Goal: Task Accomplishment & Management: Use online tool/utility

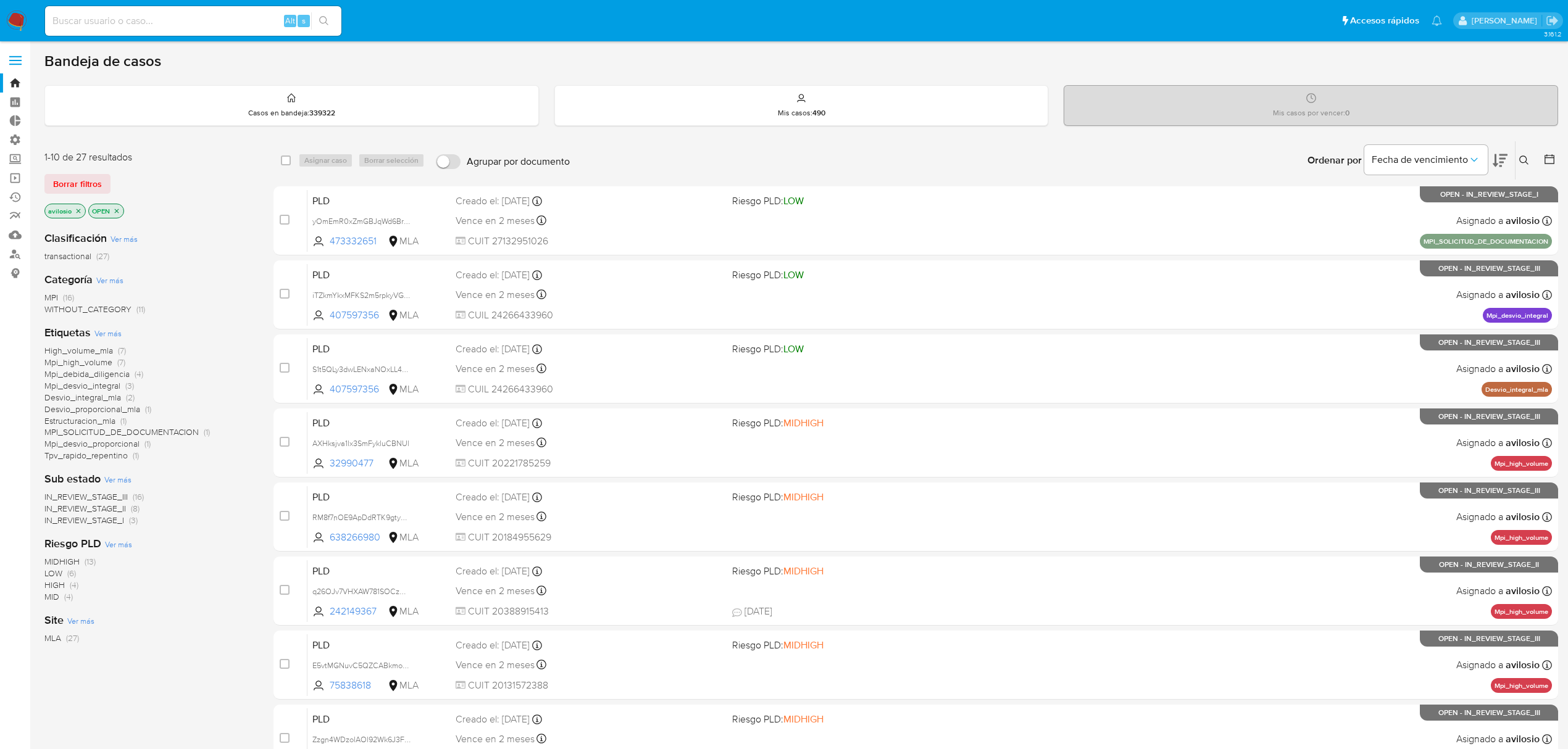
click at [1517, 156] on button at bounding box center [1525, 161] width 20 height 15
click at [1398, 203] on input at bounding box center [1421, 207] width 209 height 16
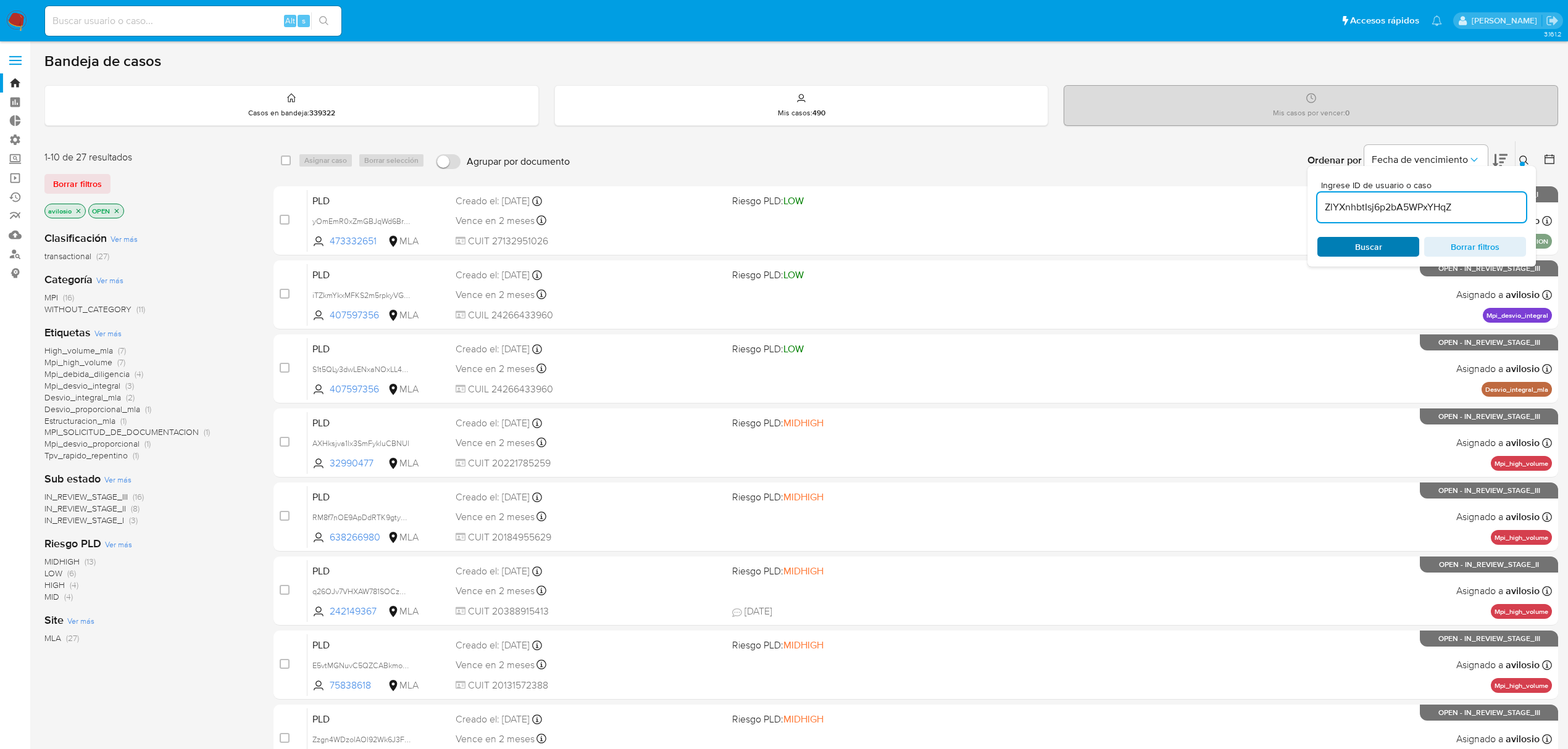
type input "ZlYXnhbtIsj6p2bA5WPxYHqZ"
click at [1367, 247] on span "Buscar" at bounding box center [1369, 247] width 27 height 20
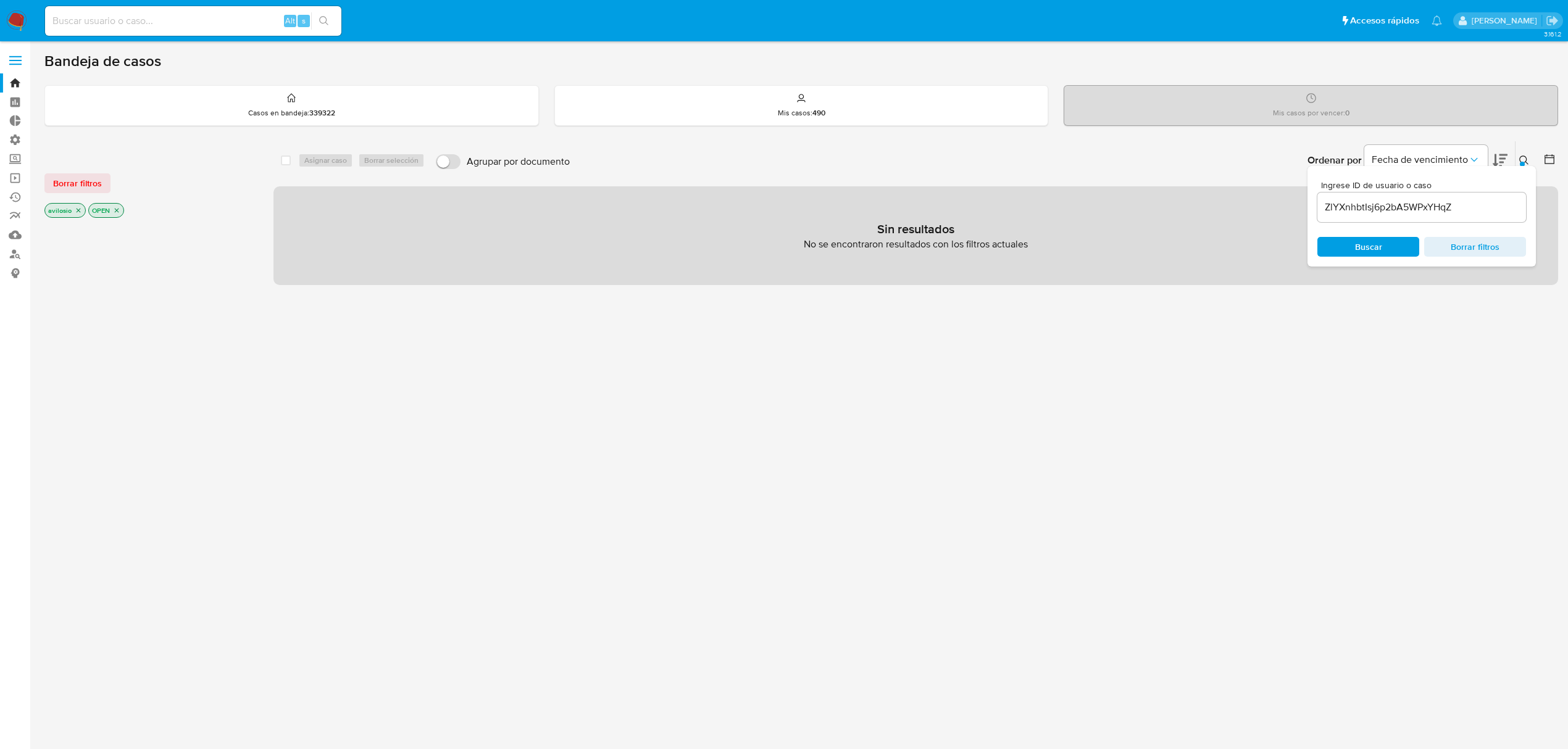
click at [81, 211] on icon "close-filter" at bounding box center [78, 210] width 8 height 8
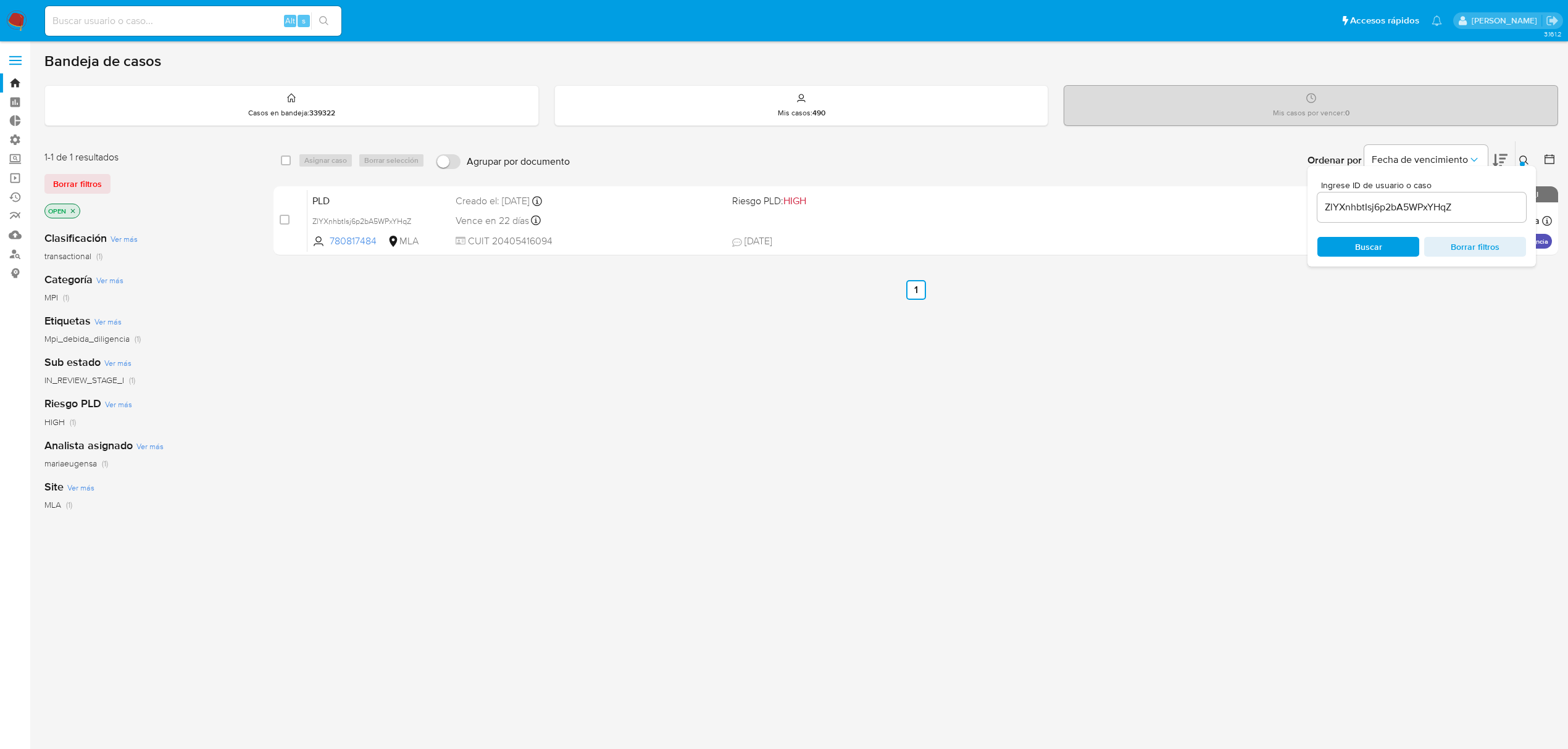
click at [75, 211] on icon "close-filter" at bounding box center [73, 211] width 8 height 8
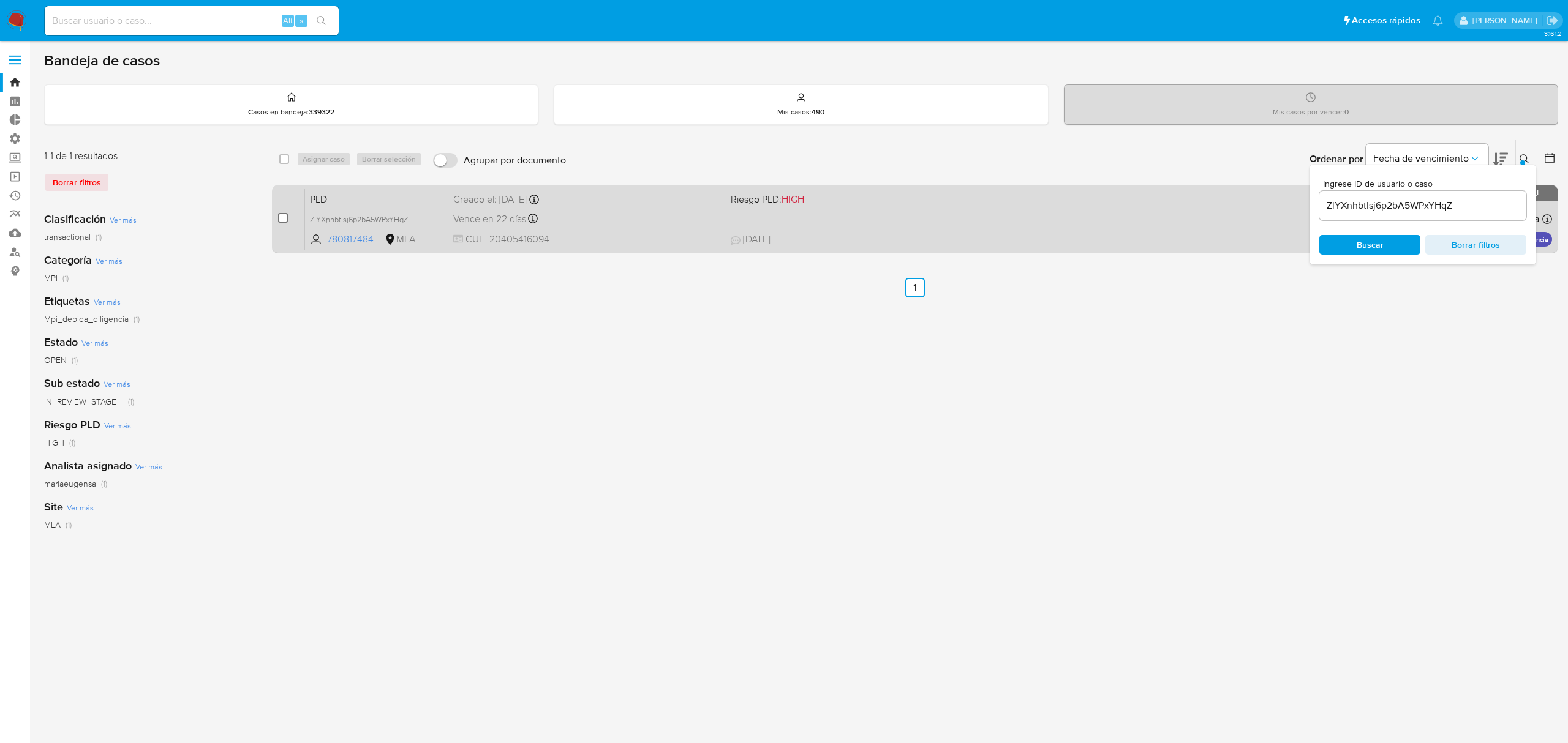
click at [285, 217] on input "checkbox" at bounding box center [283, 218] width 10 height 10
checkbox input "true"
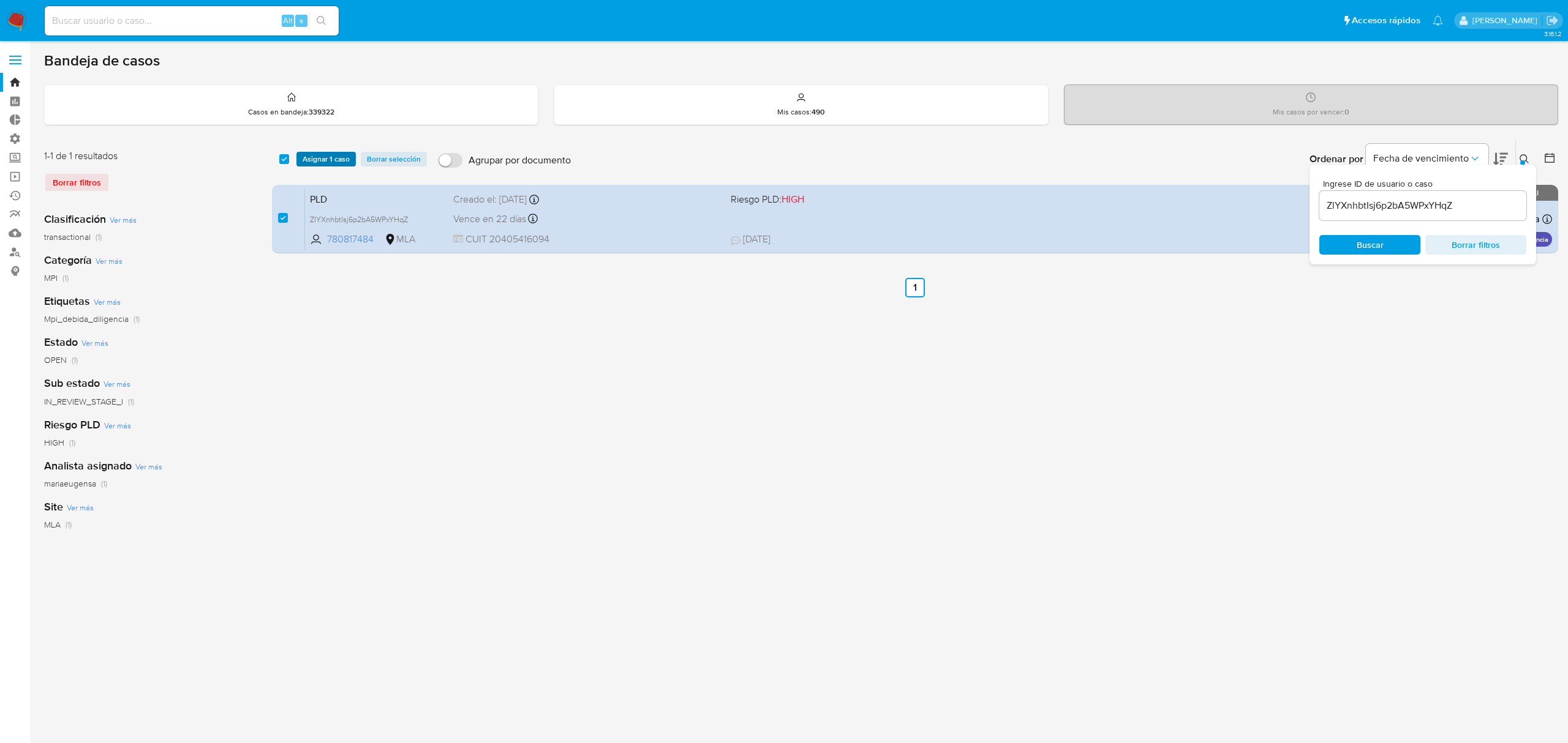
click at [318, 163] on span "Asignar 1 caso" at bounding box center [326, 159] width 47 height 12
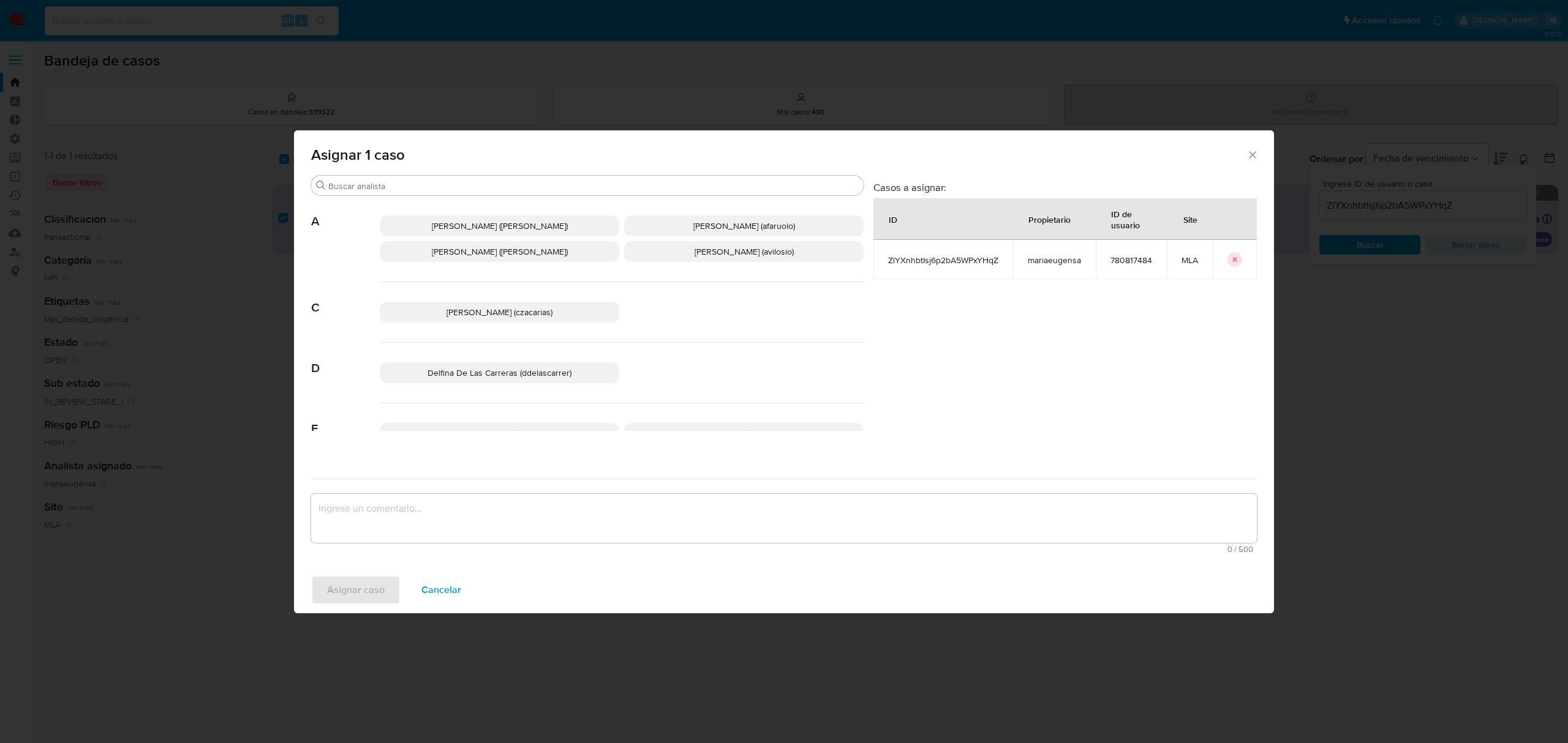
click at [727, 253] on span "Andres Ignacio Vilosio (avilosio)" at bounding box center [743, 251] width 99 height 12
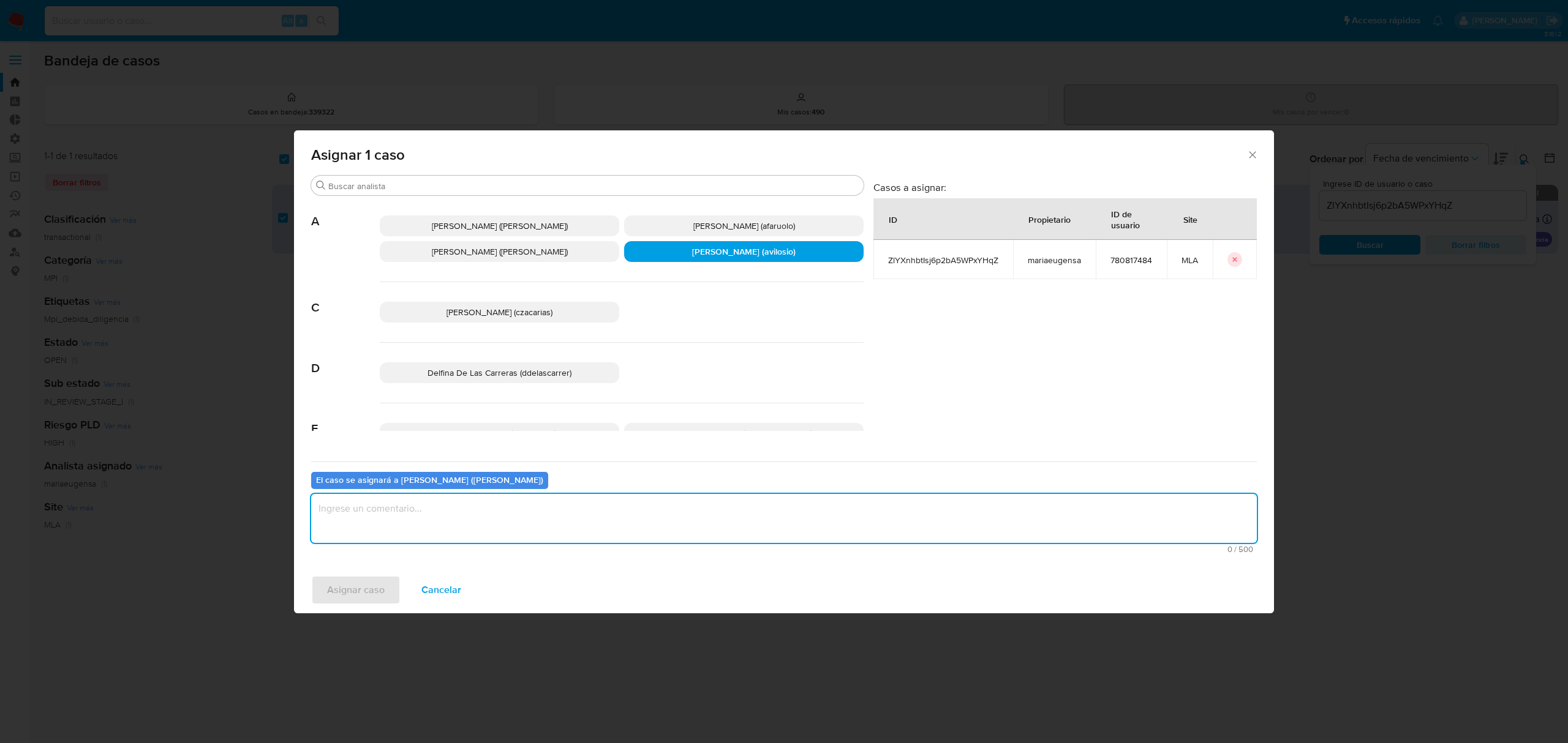
click at [435, 530] on textarea "assign-modal" at bounding box center [783, 518] width 945 height 49
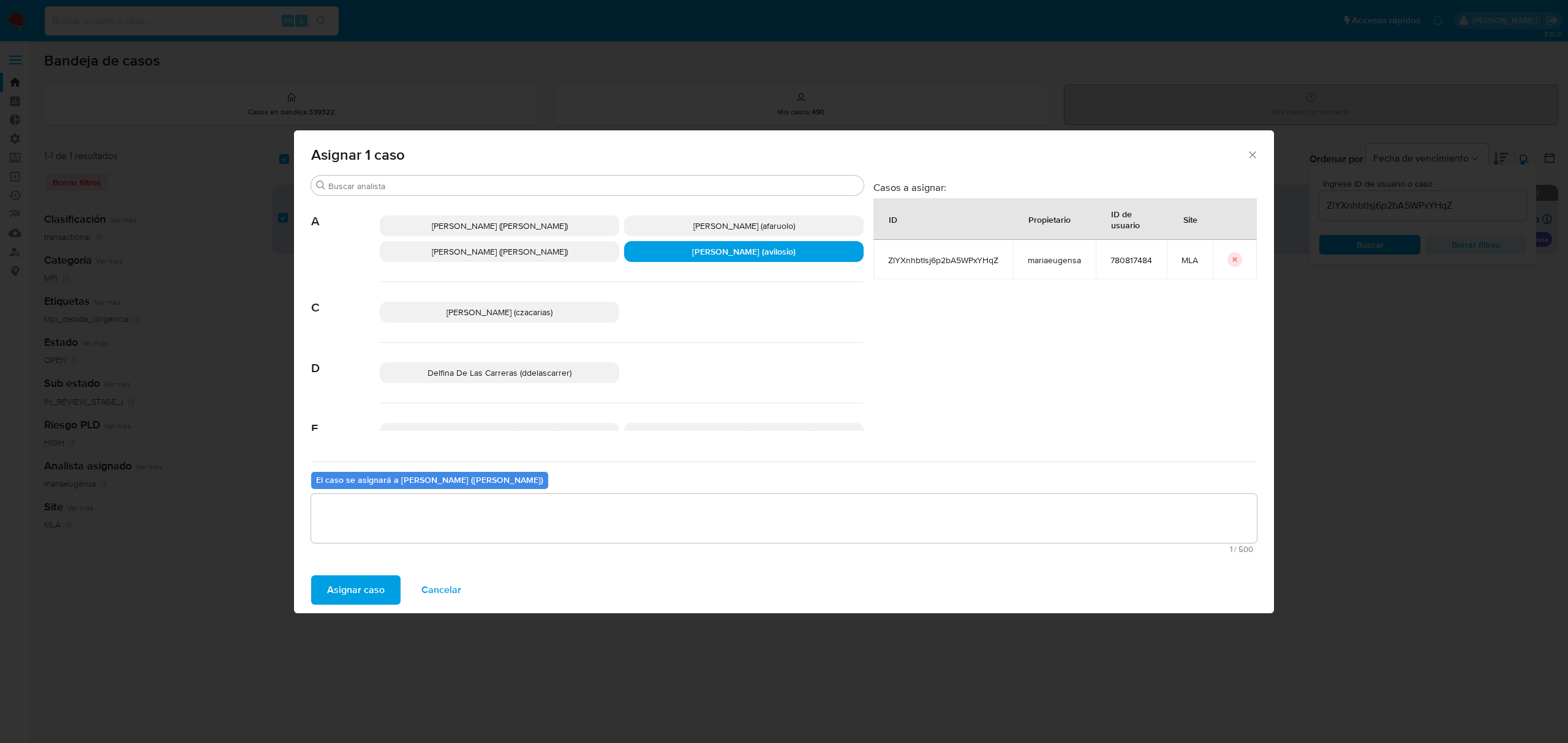
click at [361, 591] on span "Asignar caso" at bounding box center [355, 590] width 57 height 27
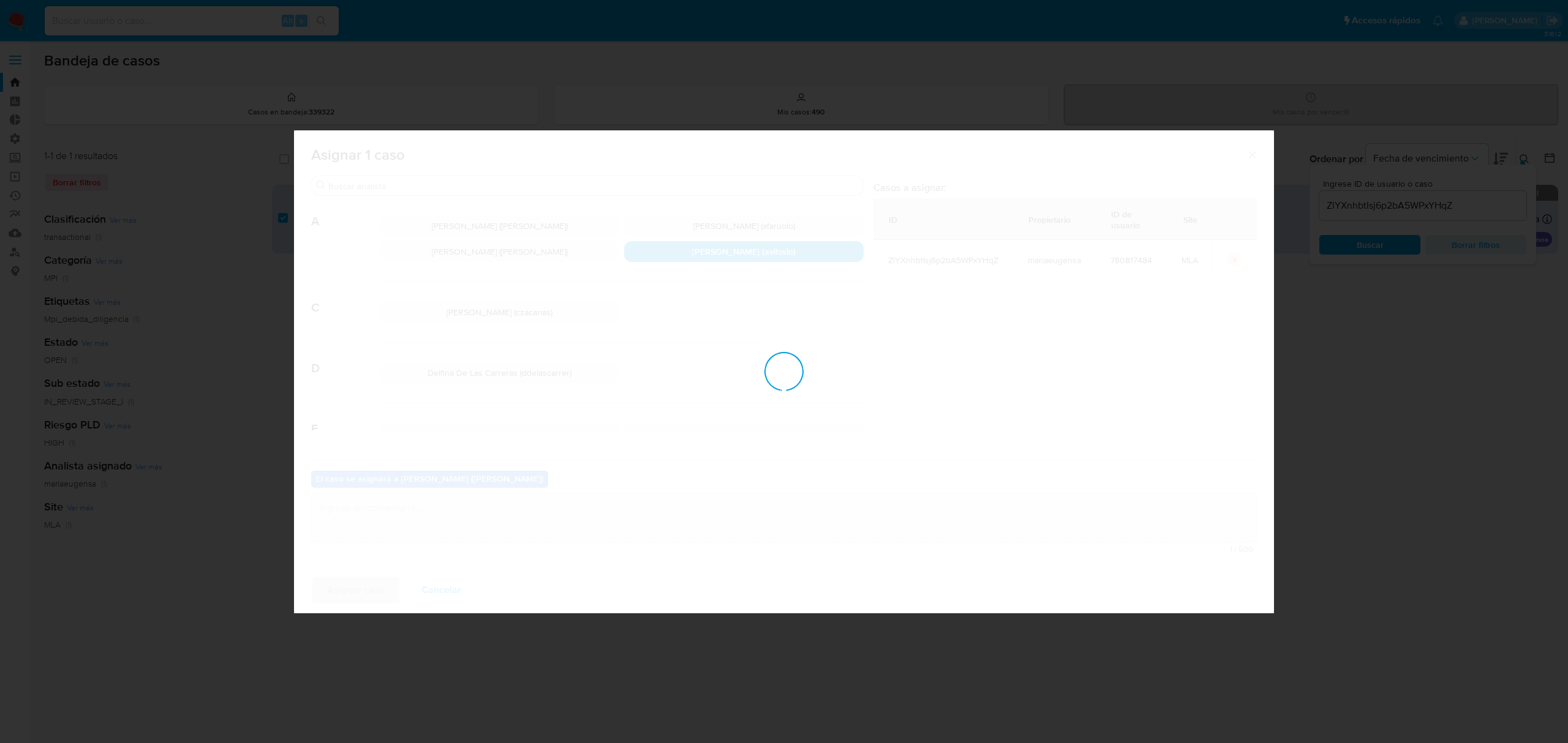
checkbox input "false"
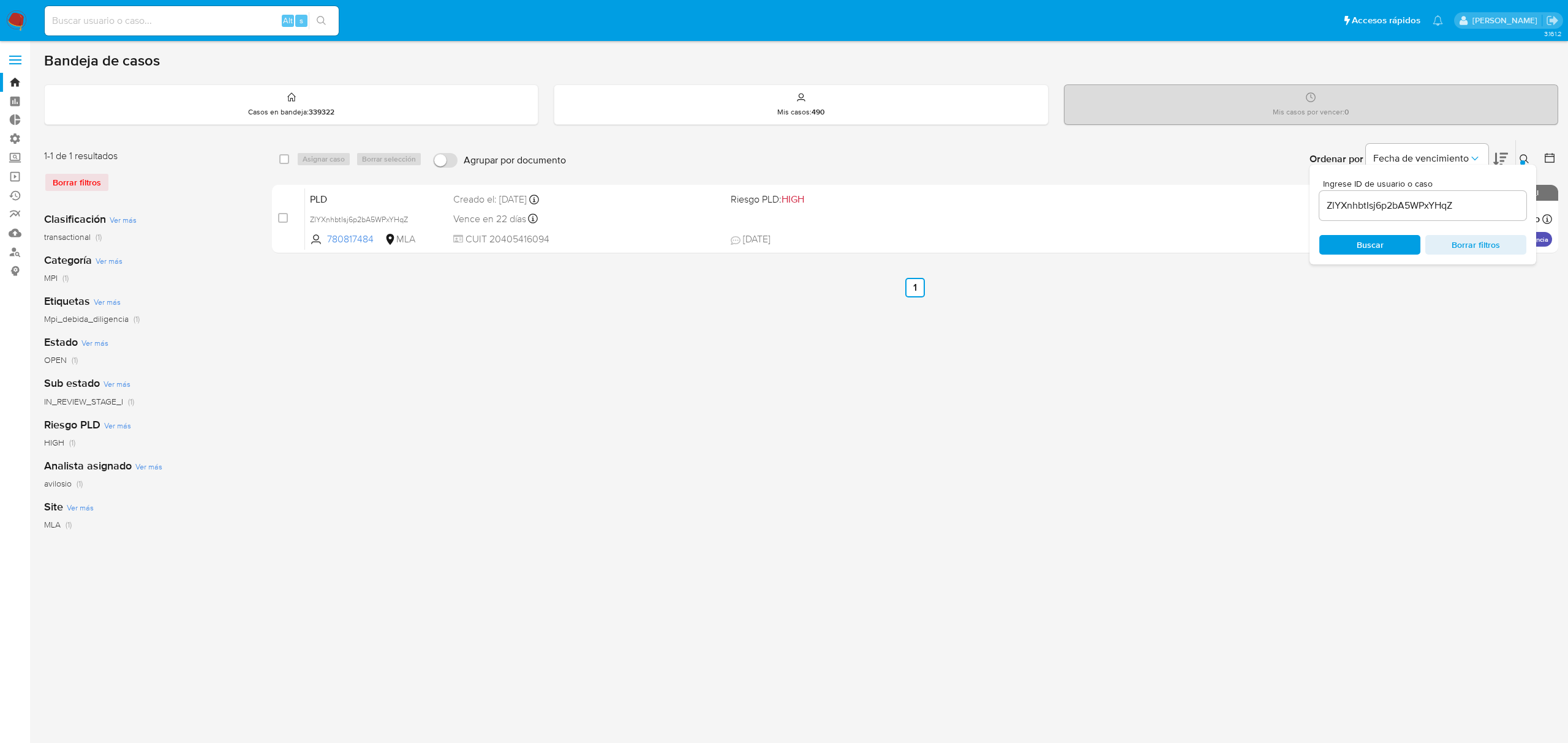
click at [17, 21] on img at bounding box center [16, 21] width 21 height 21
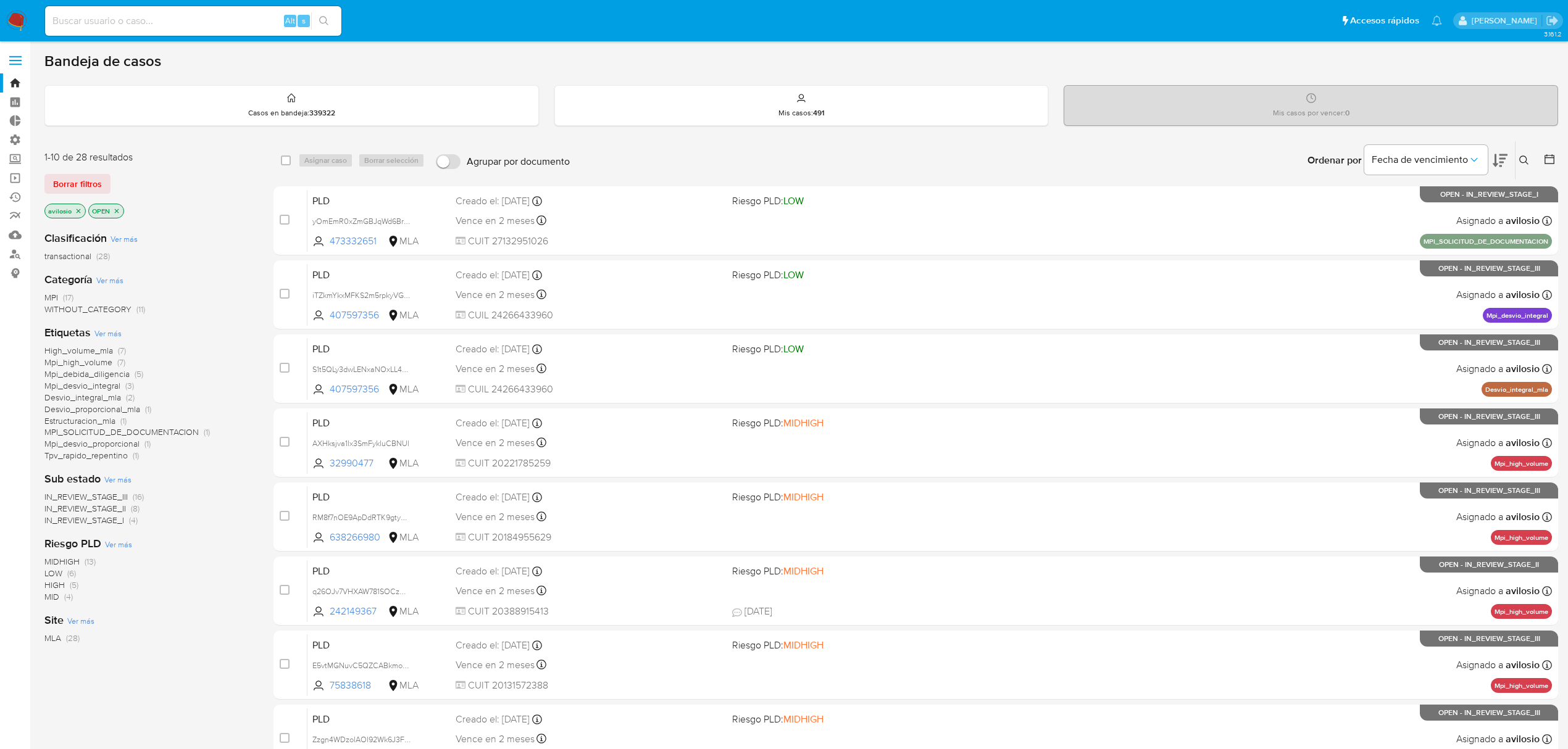
click at [114, 370] on span "Mpi_debida_diligencia" at bounding box center [87, 374] width 85 height 13
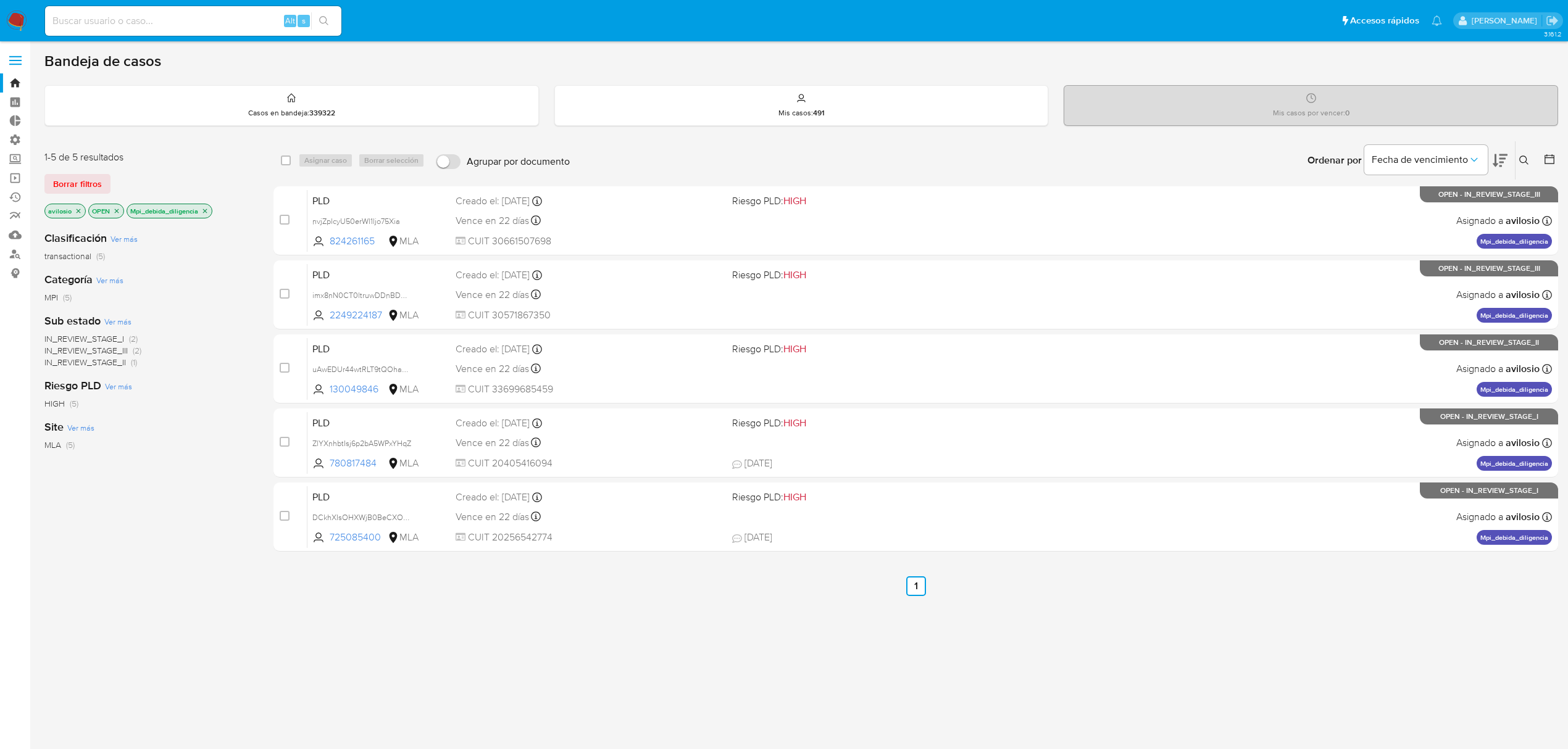
click at [177, 18] on input at bounding box center [194, 20] width 297 height 16
paste input "eDQN34GHZMKAzhsVAuJek1mz"
type input "eDQN34GHZMKAzhsVAuJek1mz"
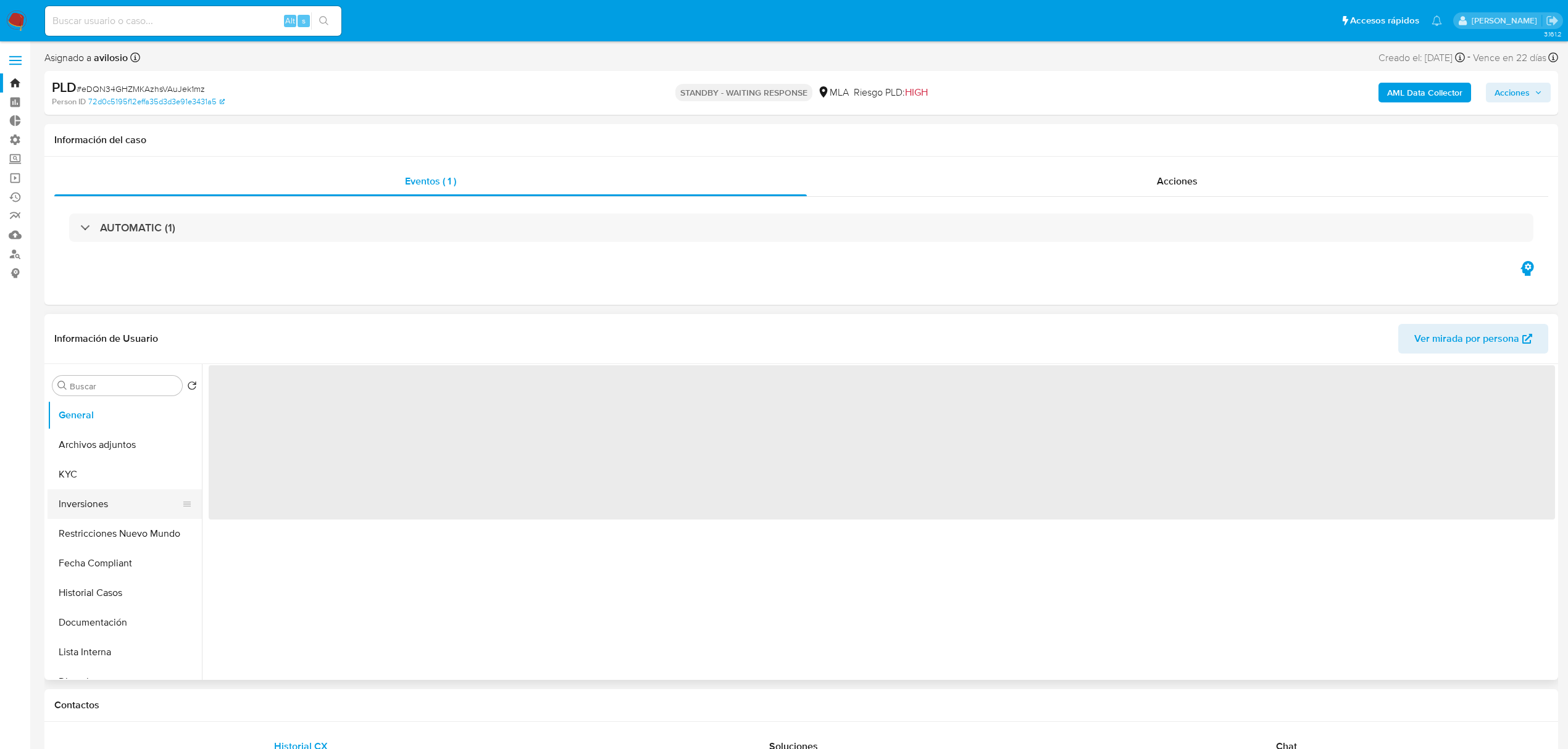
select select "10"
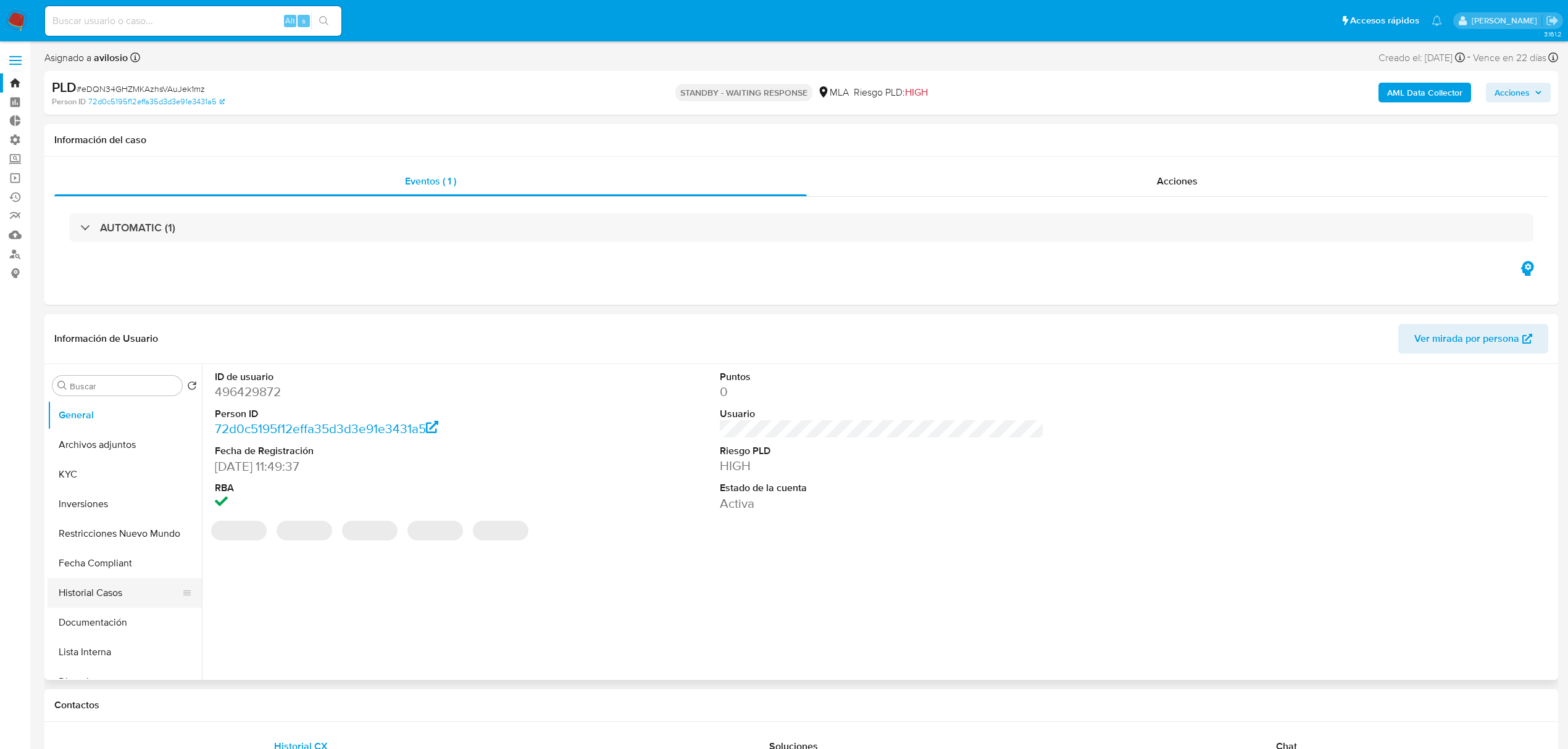
click at [91, 600] on button "Historial Casos" at bounding box center [120, 592] width 144 height 29
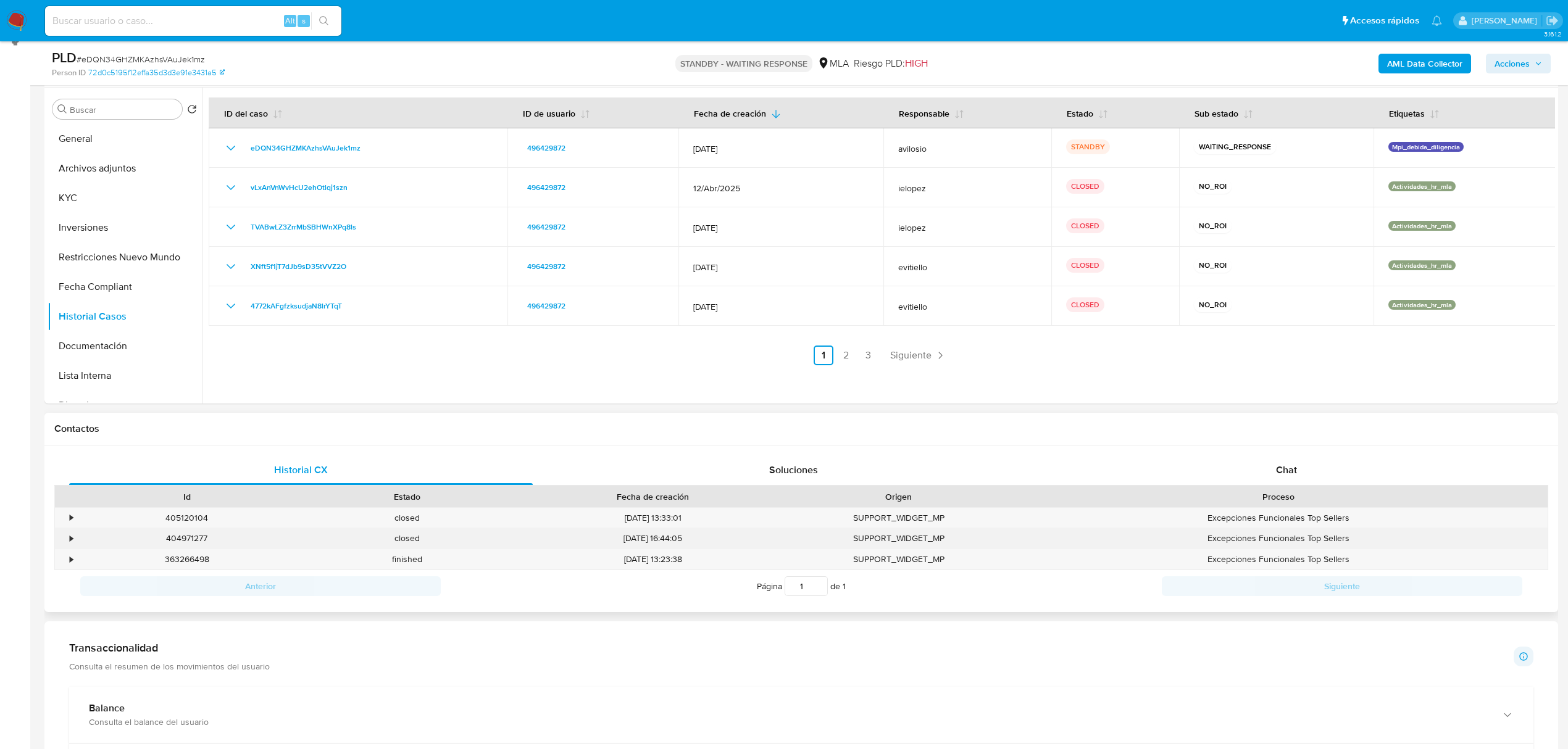
scroll to position [247, 0]
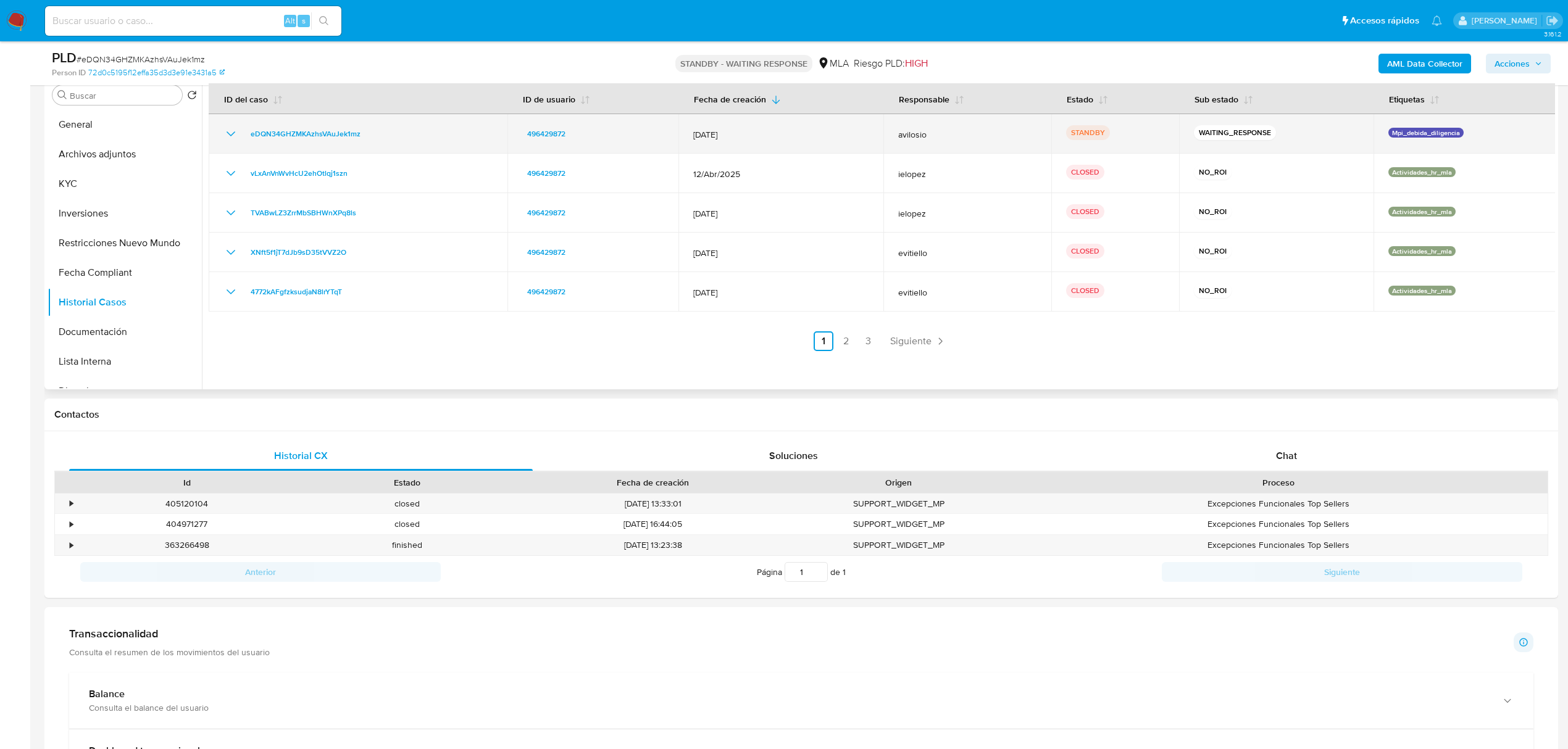
click at [225, 132] on icon "Mostrar/Ocultar" at bounding box center [231, 134] width 15 height 15
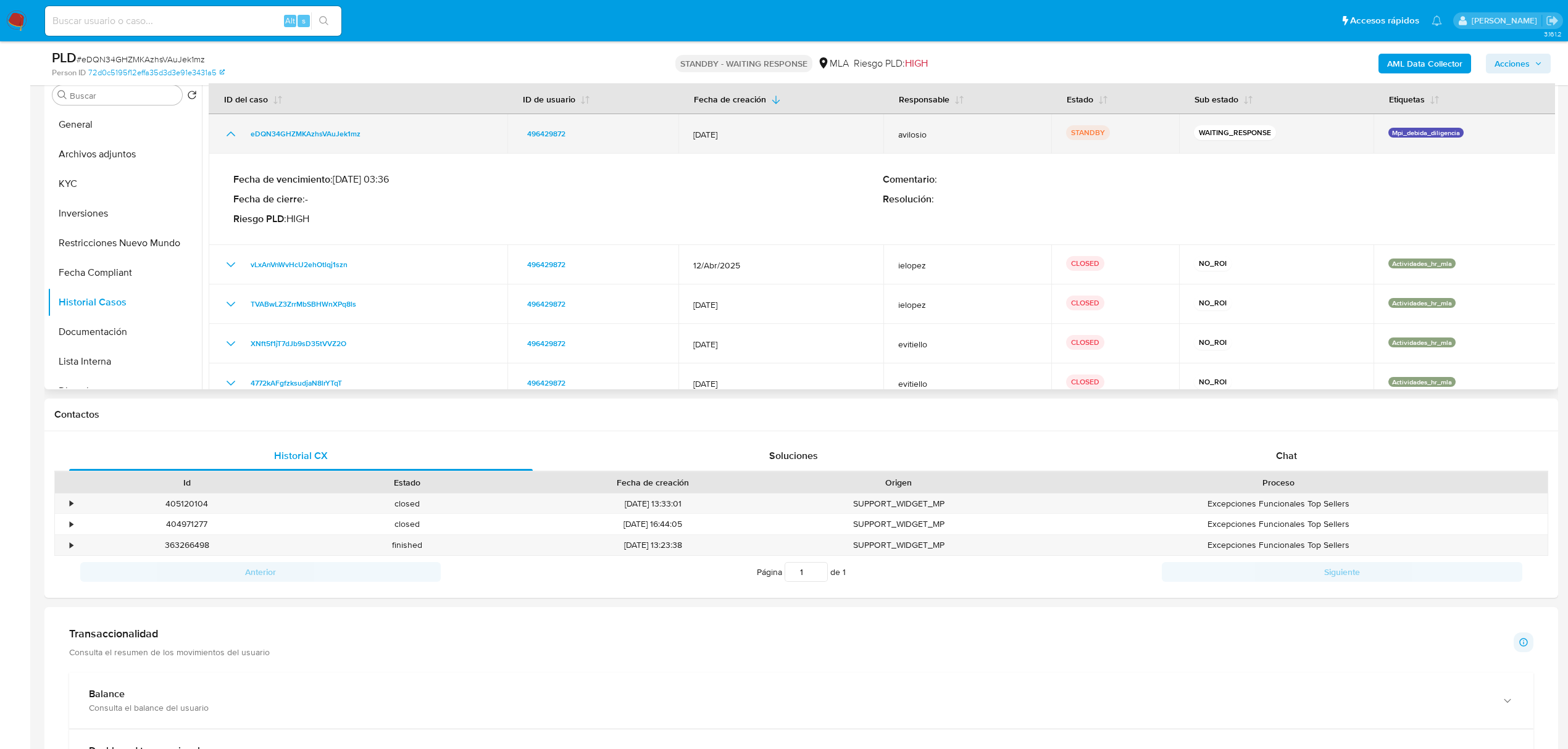
click at [224, 134] on icon "Mostrar/Ocultar" at bounding box center [231, 134] width 15 height 15
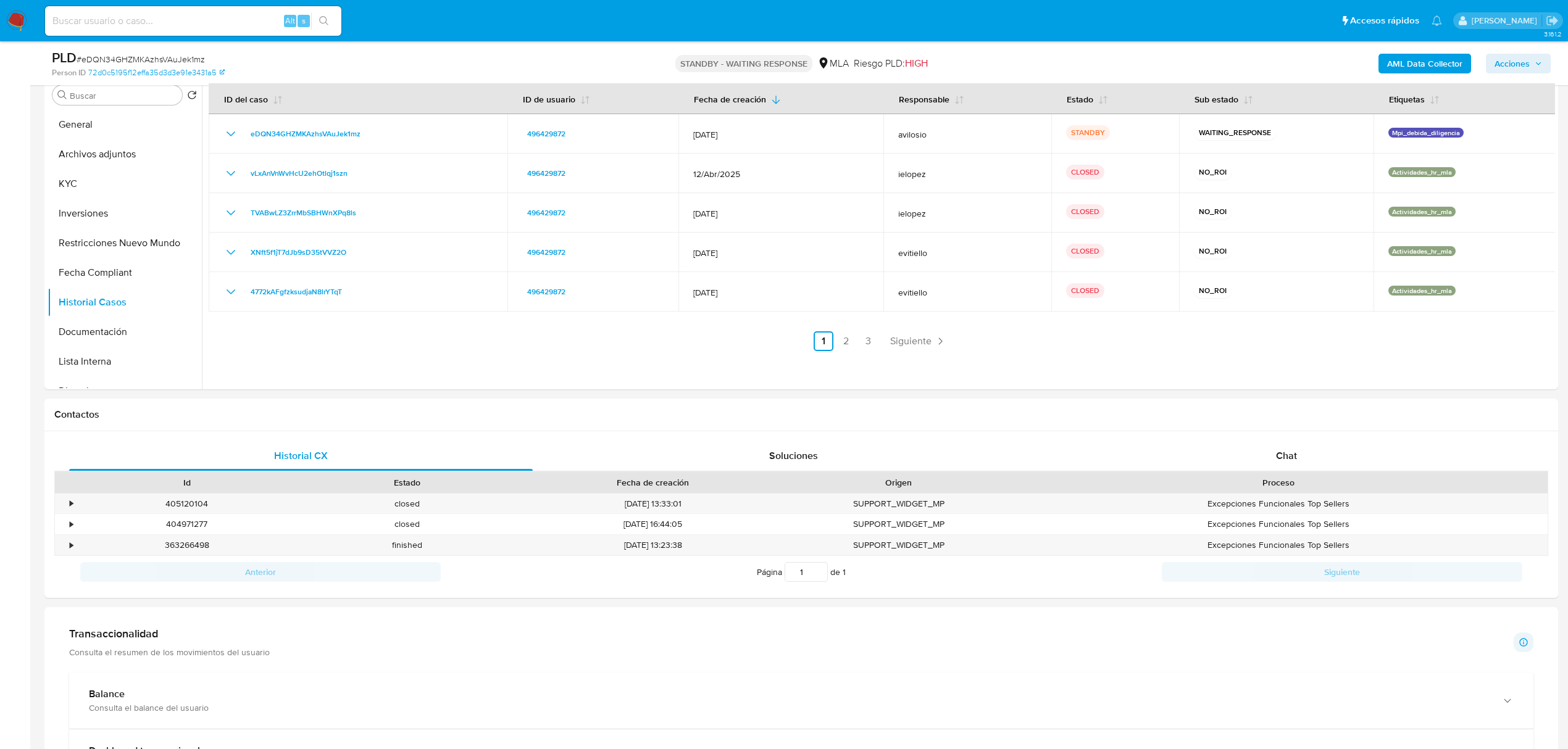
click at [203, 16] on input at bounding box center [194, 20] width 297 height 16
paste input "g4lryHe1w2xr59gY9uVdmdCY"
type input "g4lryHe1w2xr59gY9uVdmdCY"
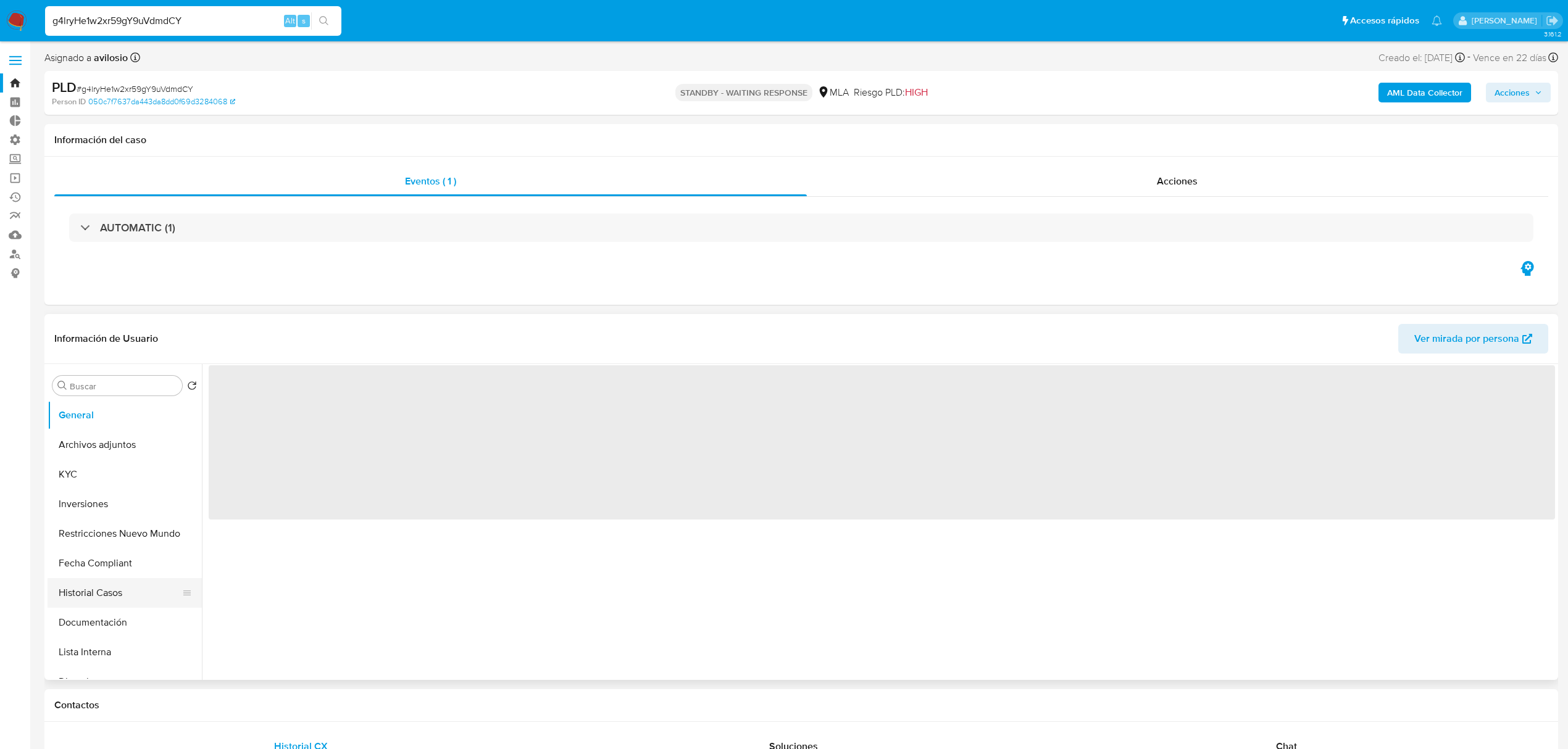
select select "10"
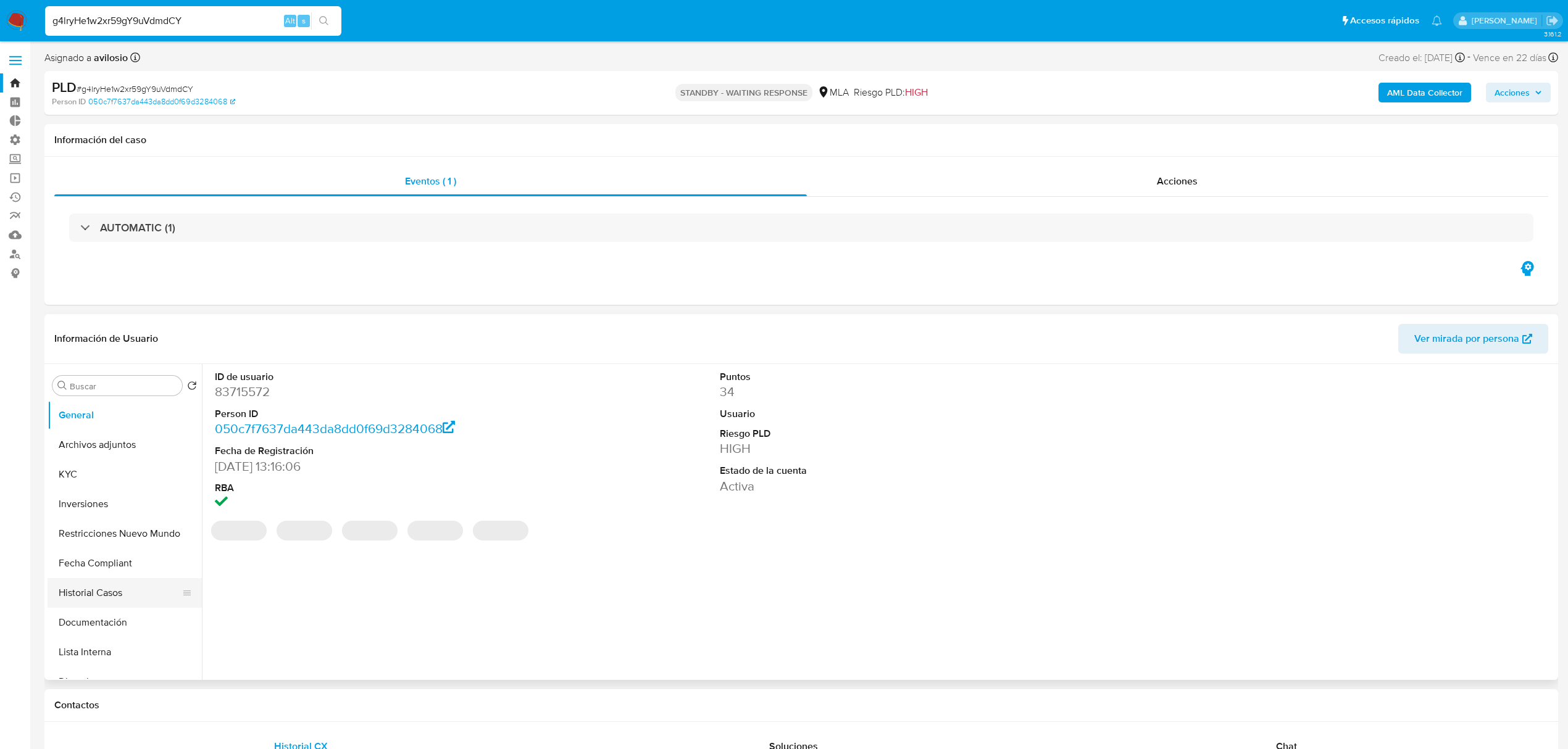
click at [95, 600] on button "Historial Casos" at bounding box center [120, 592] width 144 height 29
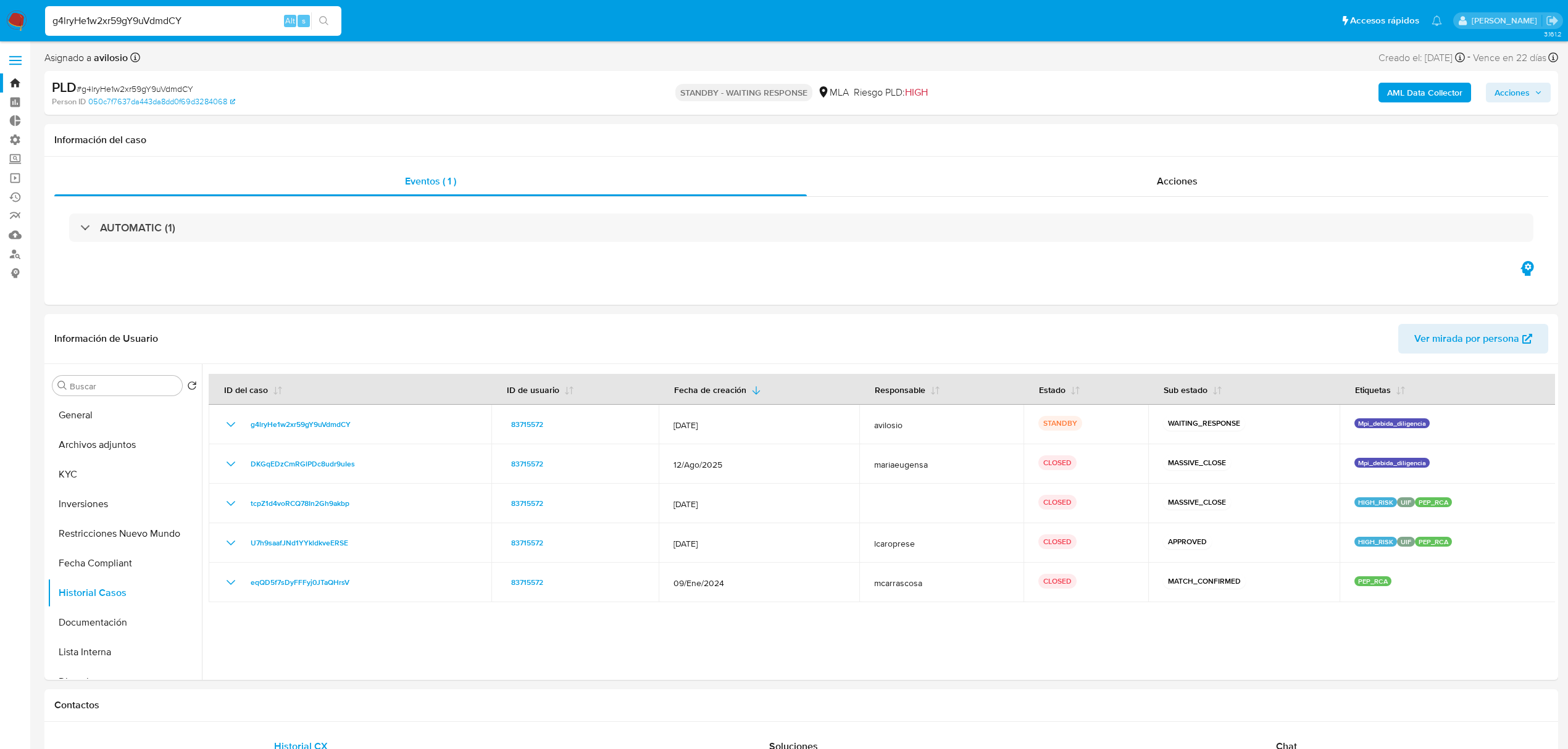
drag, startPoint x: 116, startPoint y: 29, endPoint x: 8, endPoint y: 39, distance: 108.5
click at [11, 39] on nav "Pausado Ver notificaciones g4lryHe1w2xr59gY9uVdmdCY Alt s Accesos rápidos Presi…" at bounding box center [784, 20] width 1568 height 41
paste input "4yxVY0NR1RN70BGxj4xZnjxr"
type input "4yxVY0NR1RN70BGxj4xZnjxr"
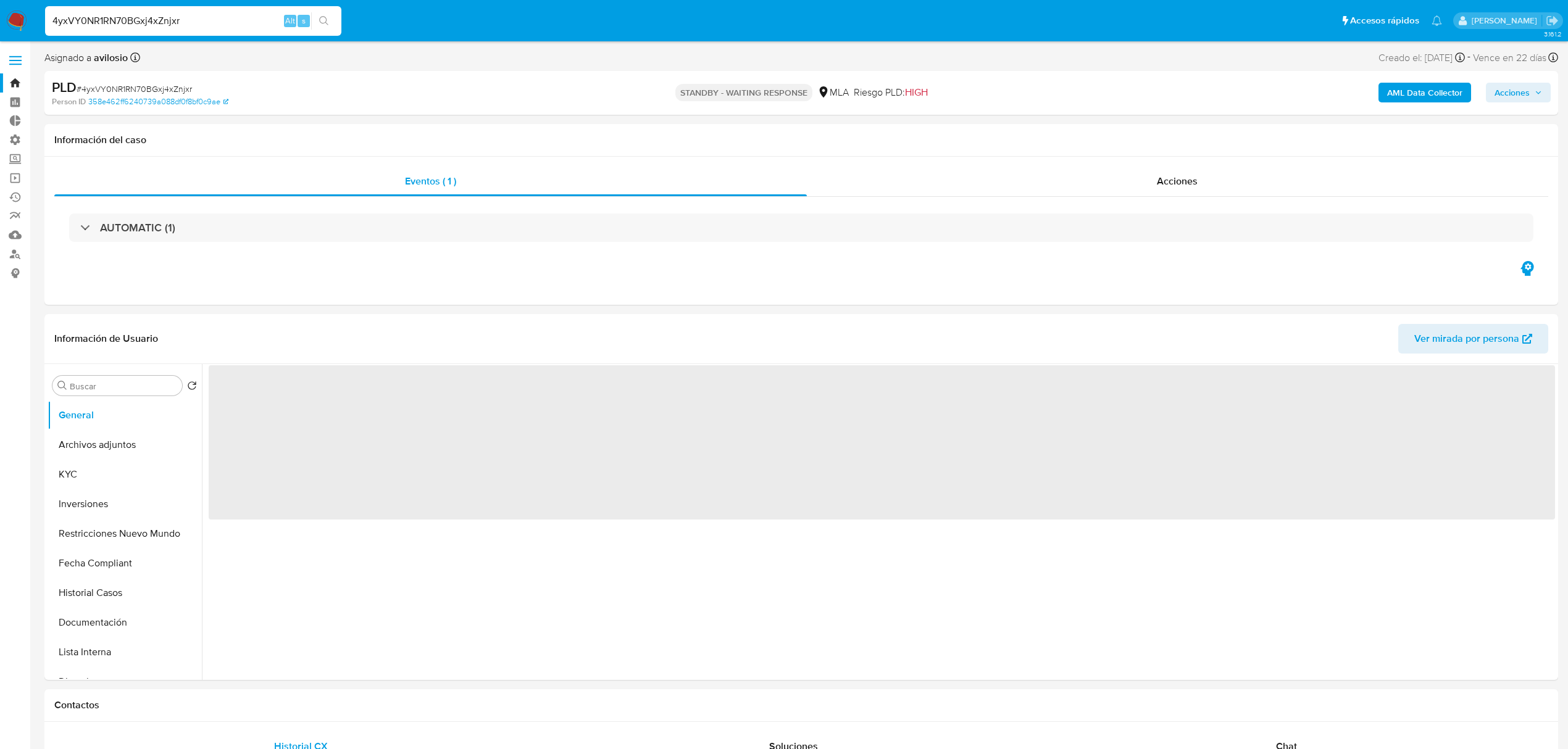
select select "10"
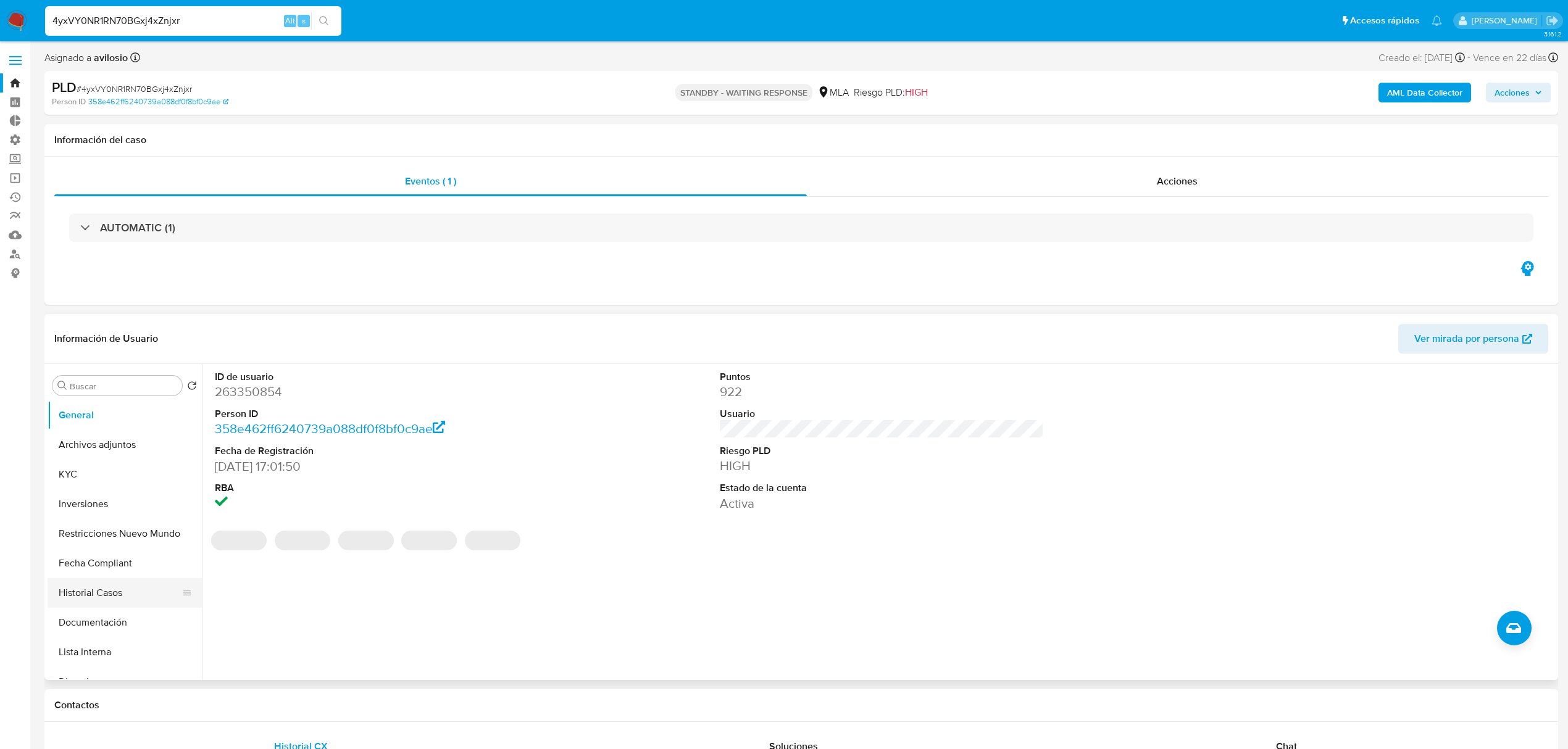
click at [85, 601] on button "Historial Casos" at bounding box center [120, 592] width 144 height 29
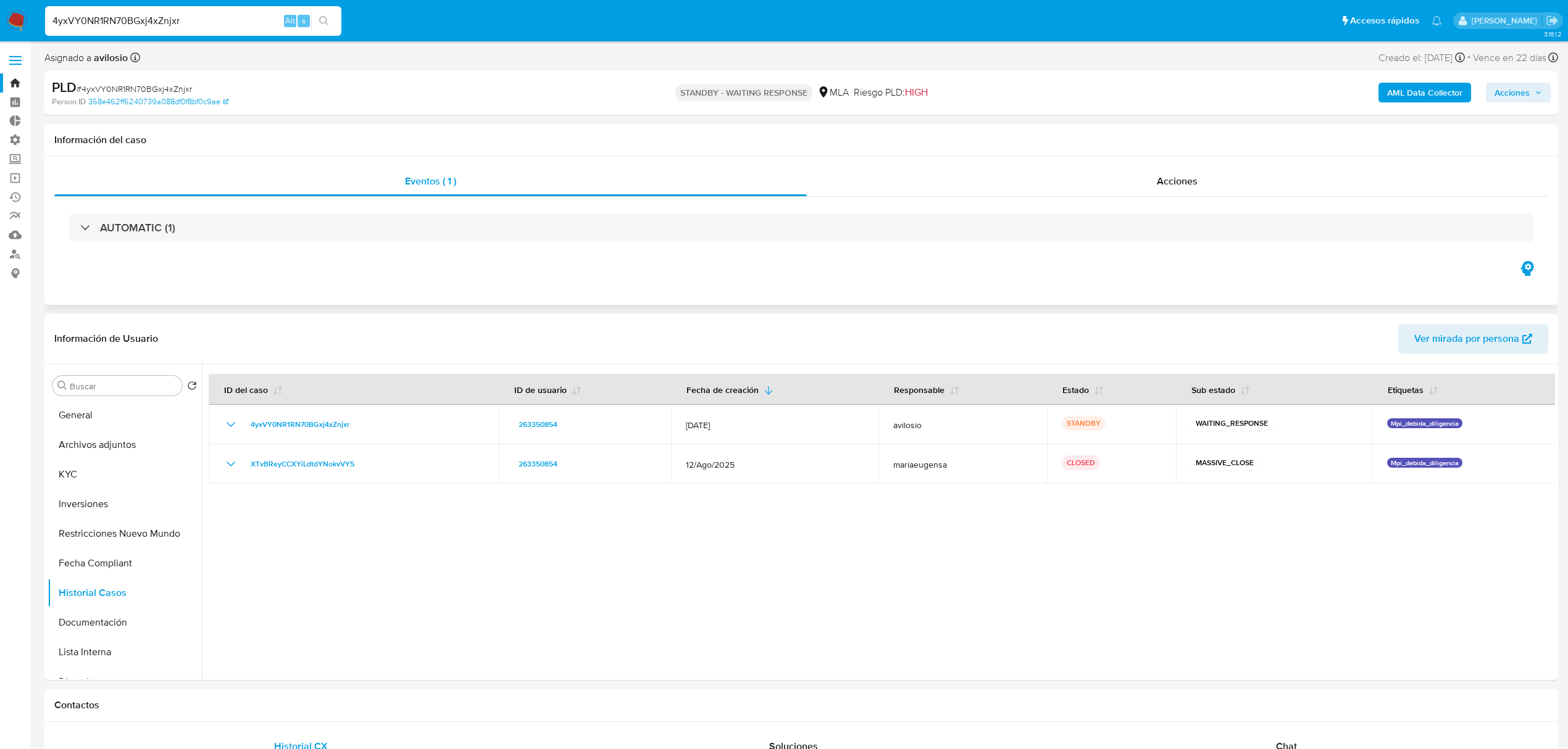
click at [582, 297] on div "Eventos ( 1 ) Acciones AUTOMATIC (1)" at bounding box center [801, 230] width 1514 height 148
click at [77, 447] on button "Archivos adjuntos" at bounding box center [120, 444] width 144 height 29
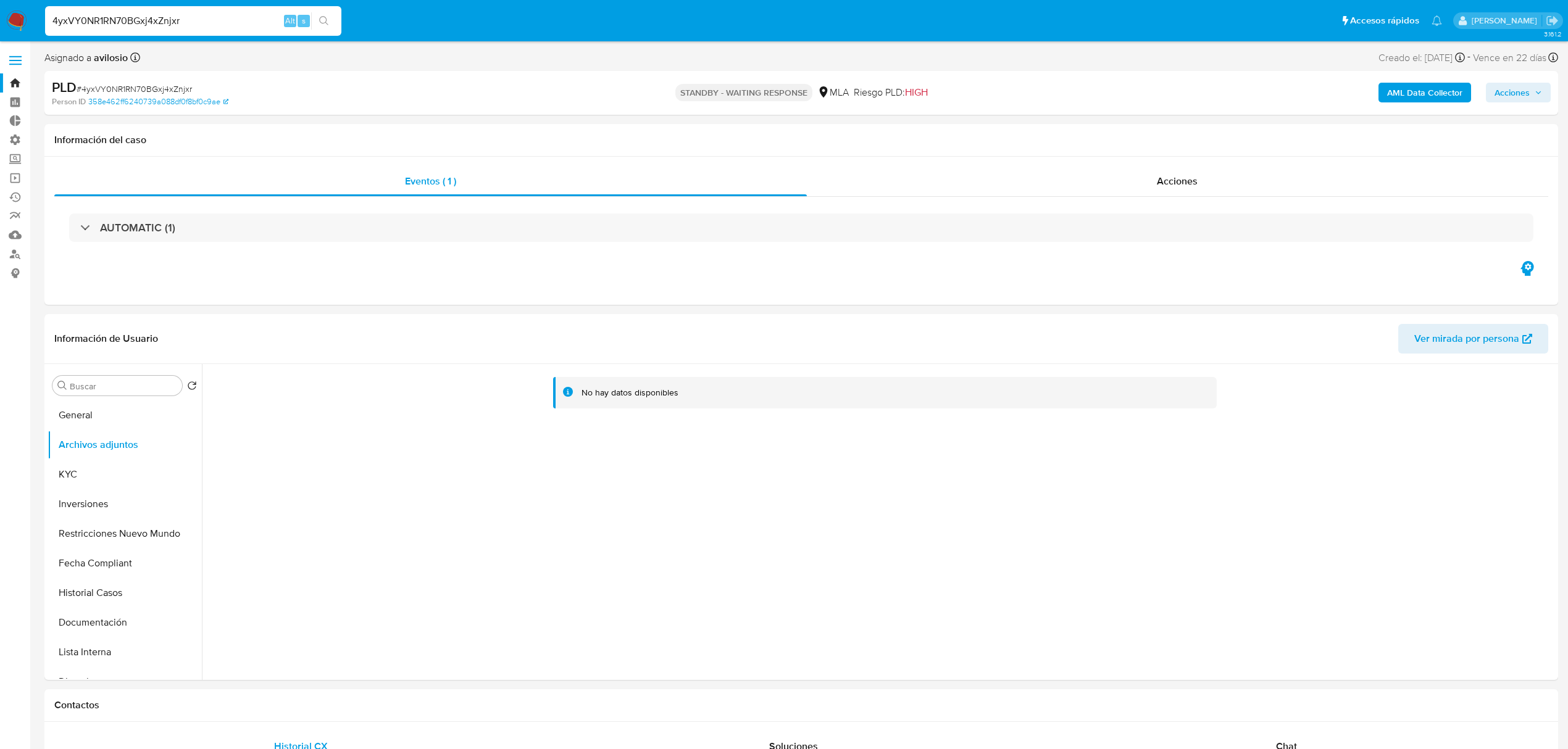
click at [6, 18] on img at bounding box center [16, 21] width 21 height 21
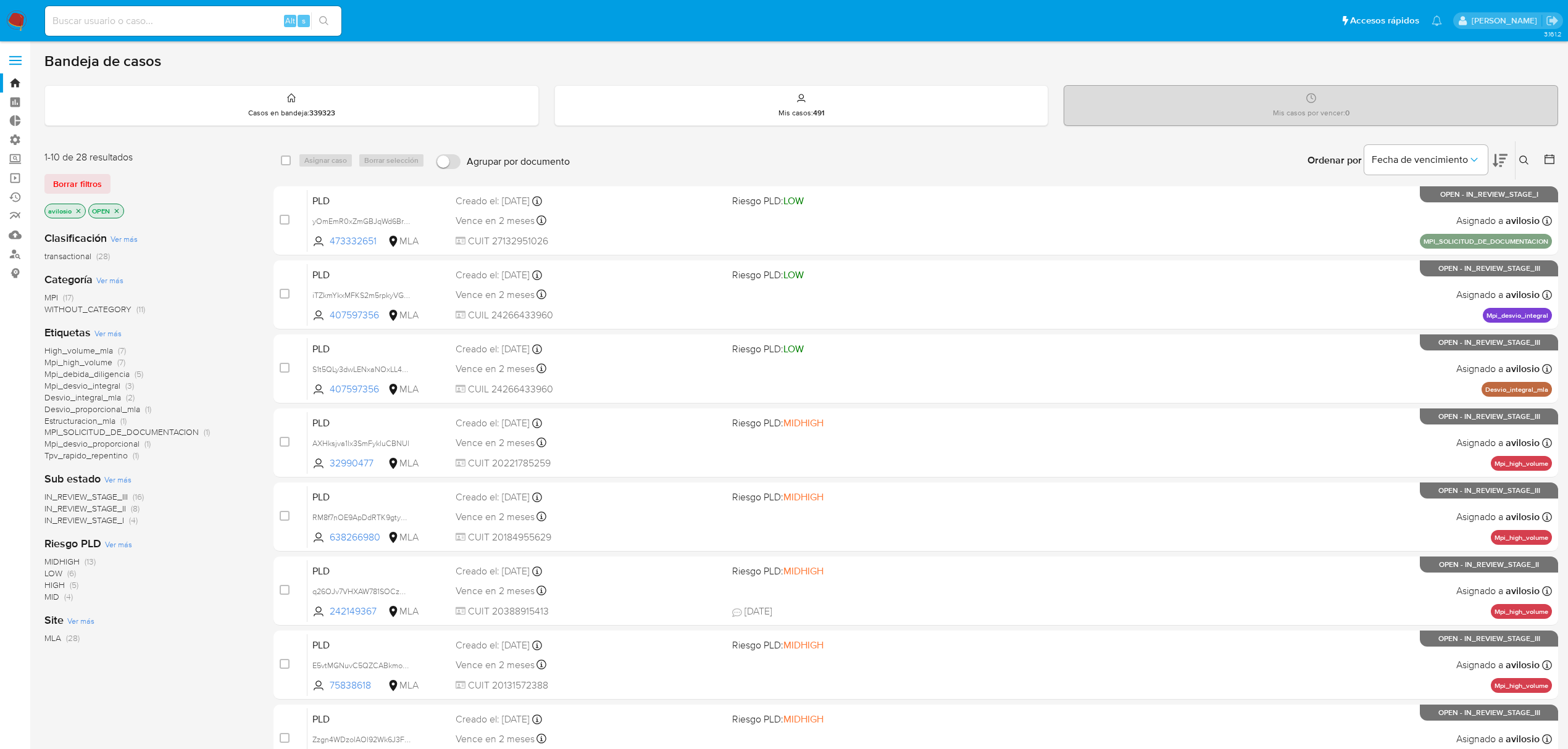
click at [165, 18] on input at bounding box center [194, 20] width 297 height 16
paste input "uAwEDUr44wtRLT9tQOhaFKPr"
type input "uAwEDUr44wtRLT9tQOhaFKPr"
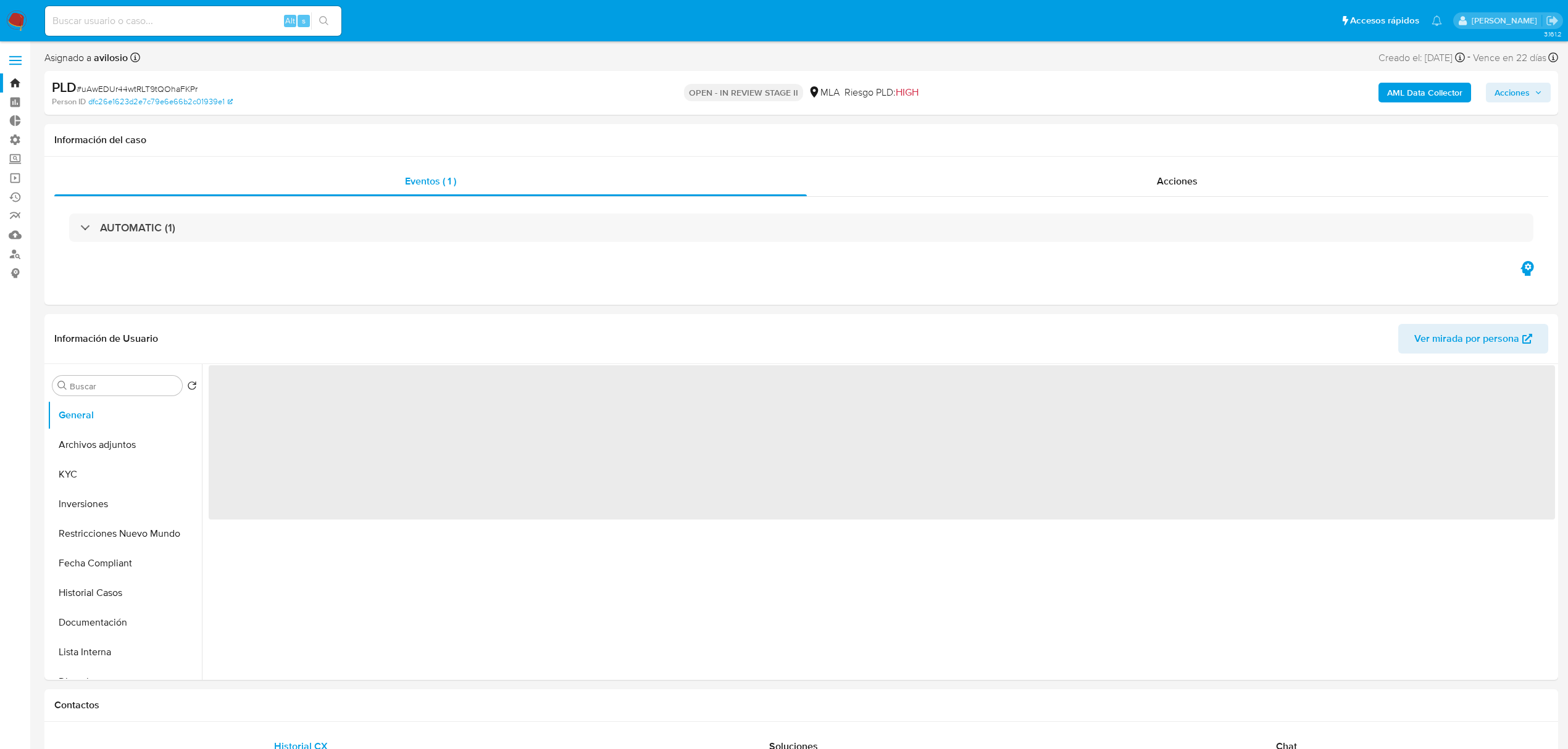
select select "10"
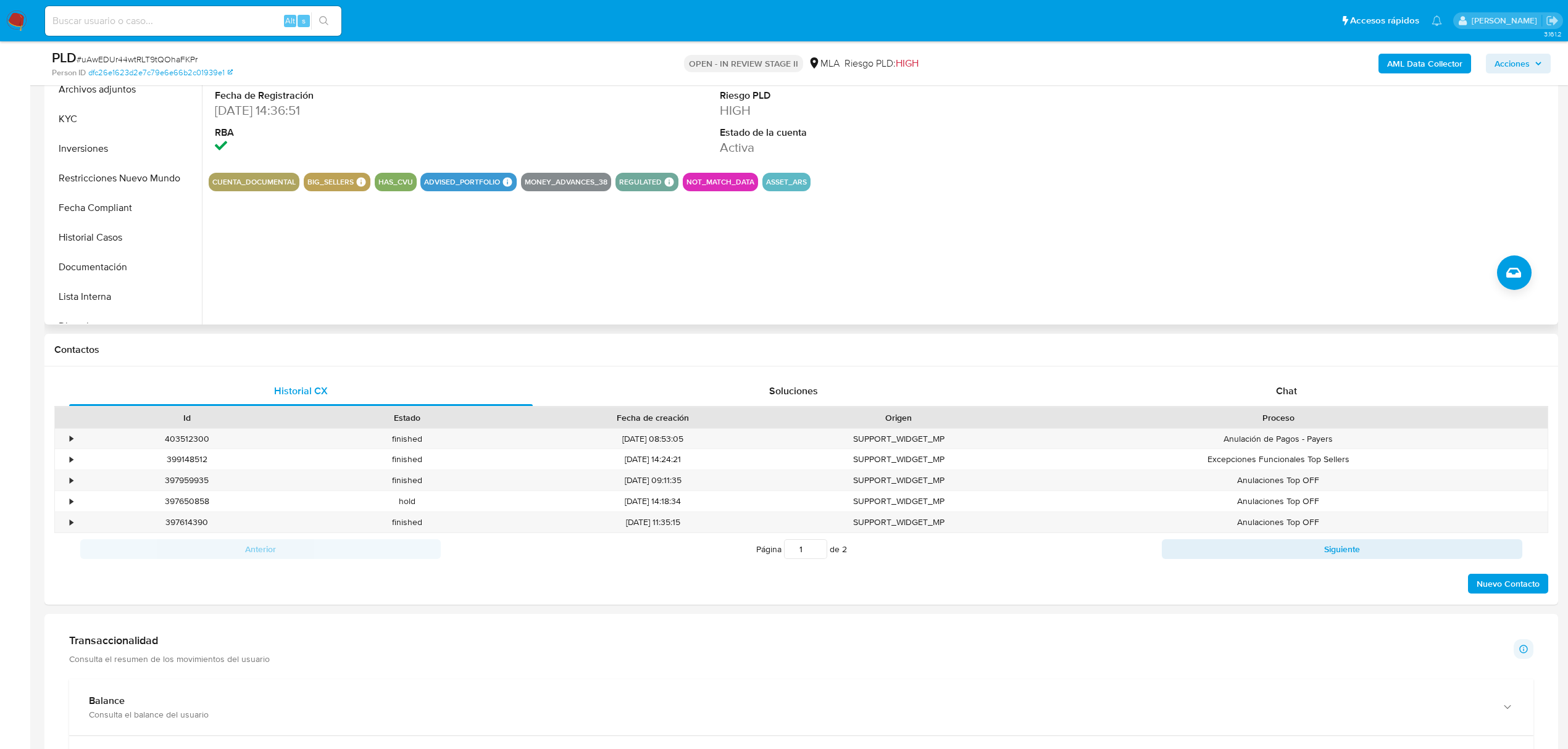
scroll to position [329, 0]
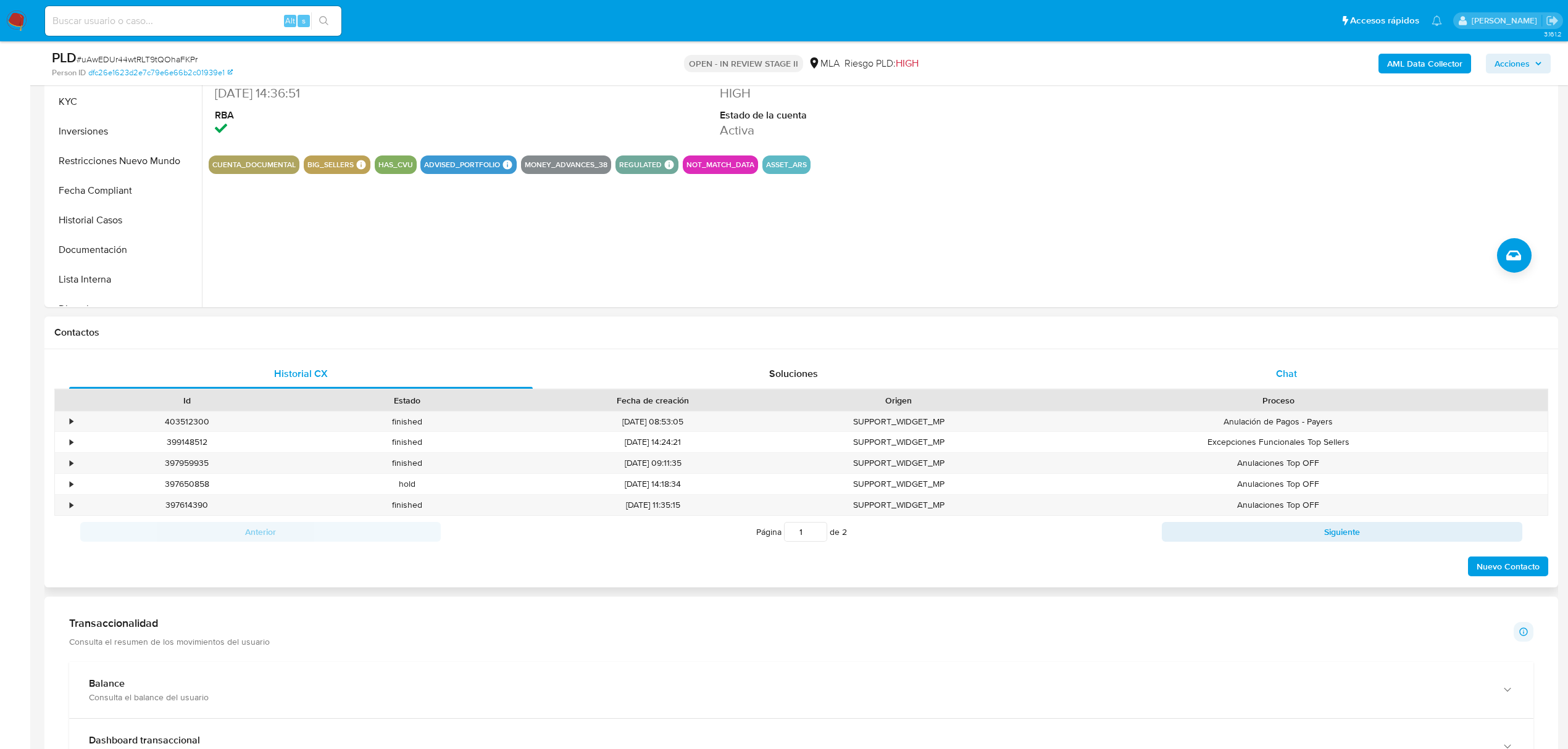
click at [1275, 376] on div "Chat" at bounding box center [1286, 374] width 463 height 29
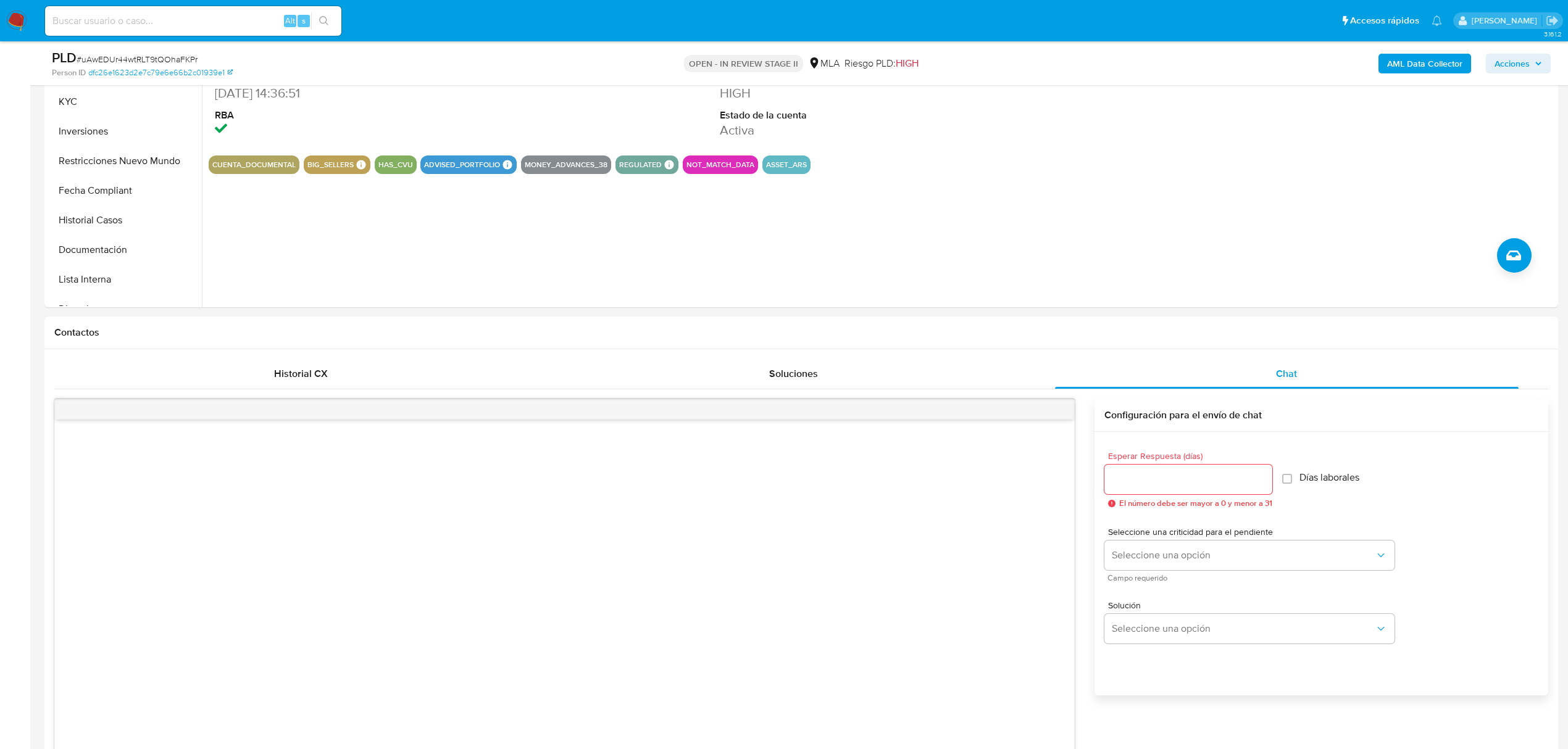
click at [232, 18] on input at bounding box center [194, 20] width 297 height 16
paste input "ZlYXnhbtIsj6p2bA5WPxYHqZ"
type input "ZlYXnhbtIsj6p2bA5WPxYHqZ"
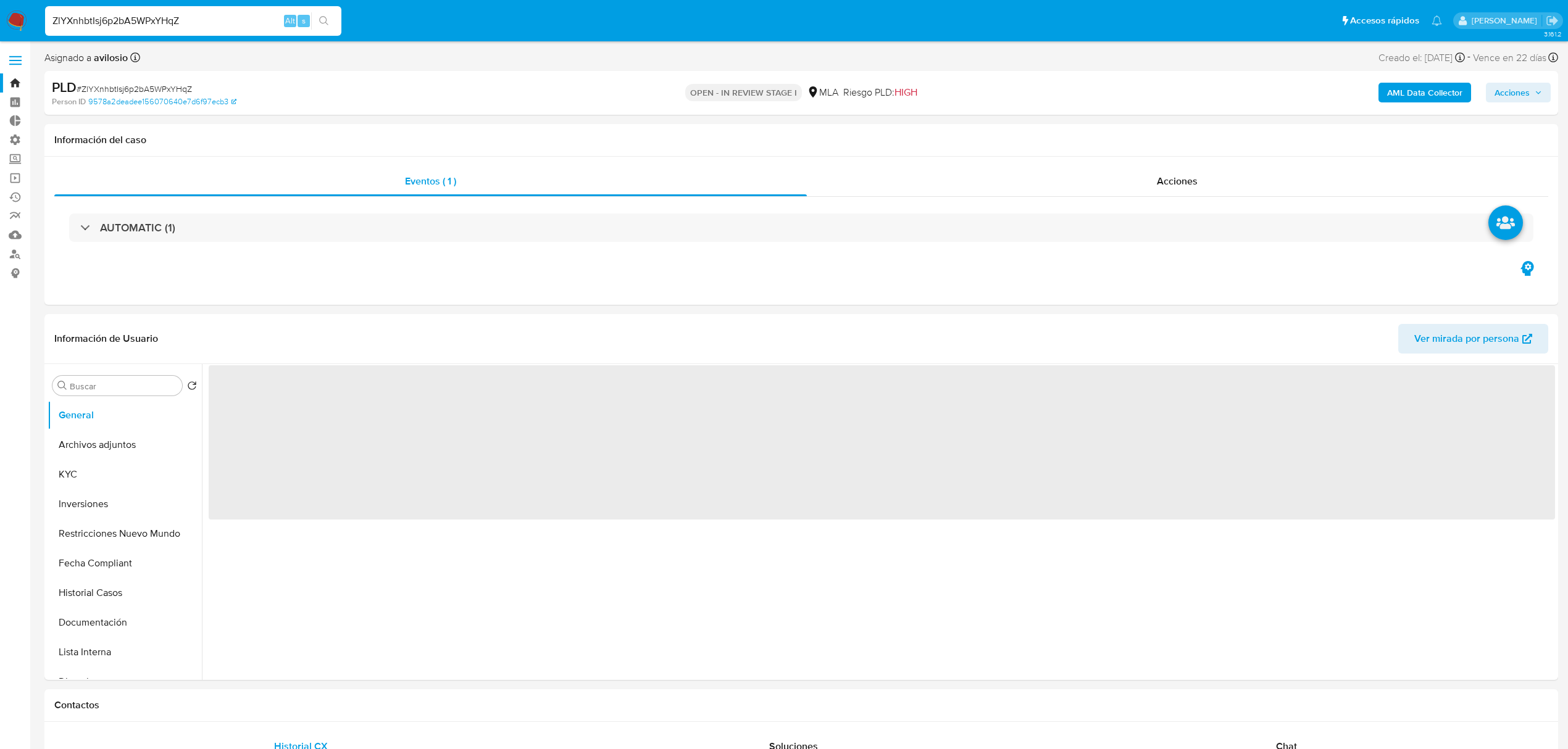
select select "10"
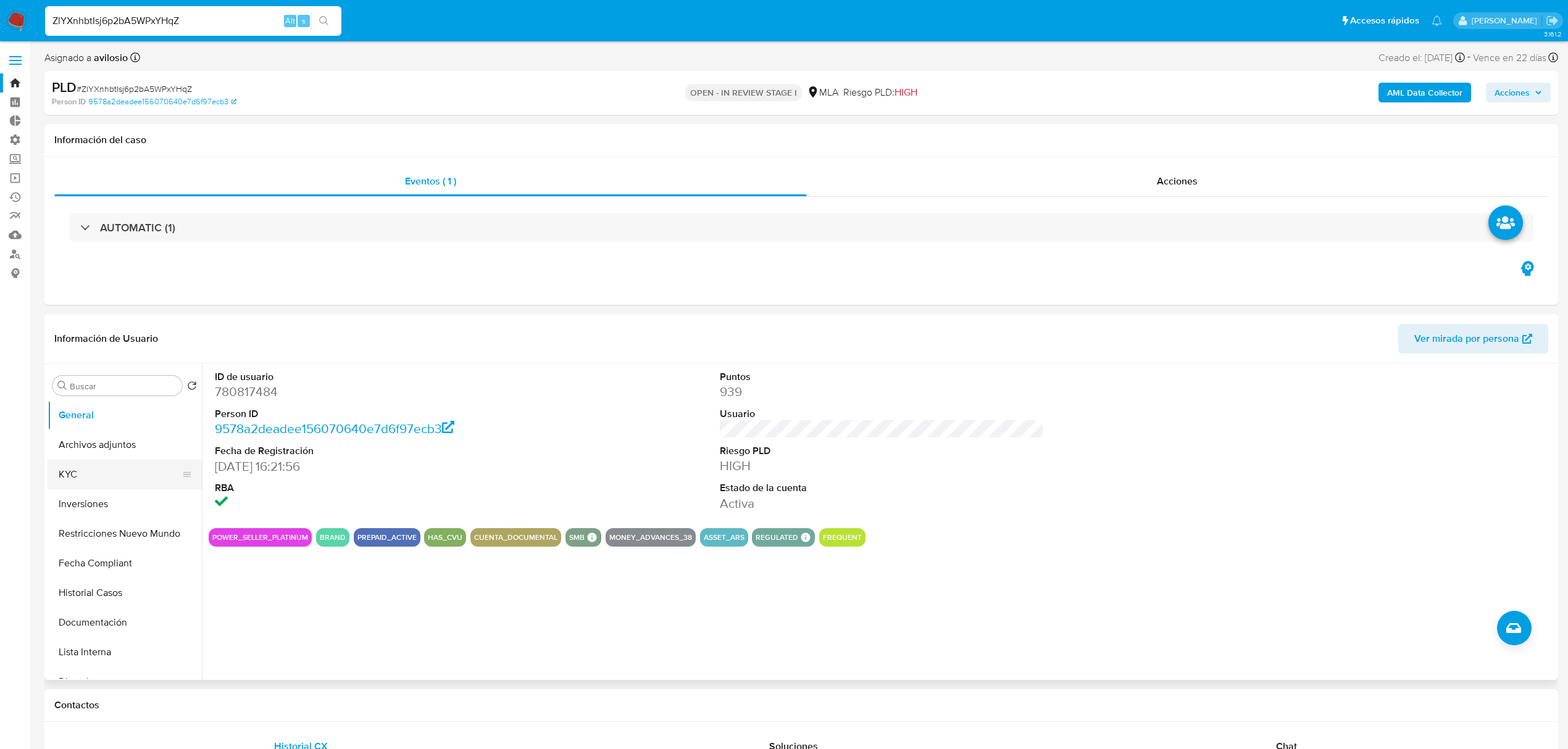
click at [80, 486] on button "KYC" at bounding box center [120, 474] width 144 height 29
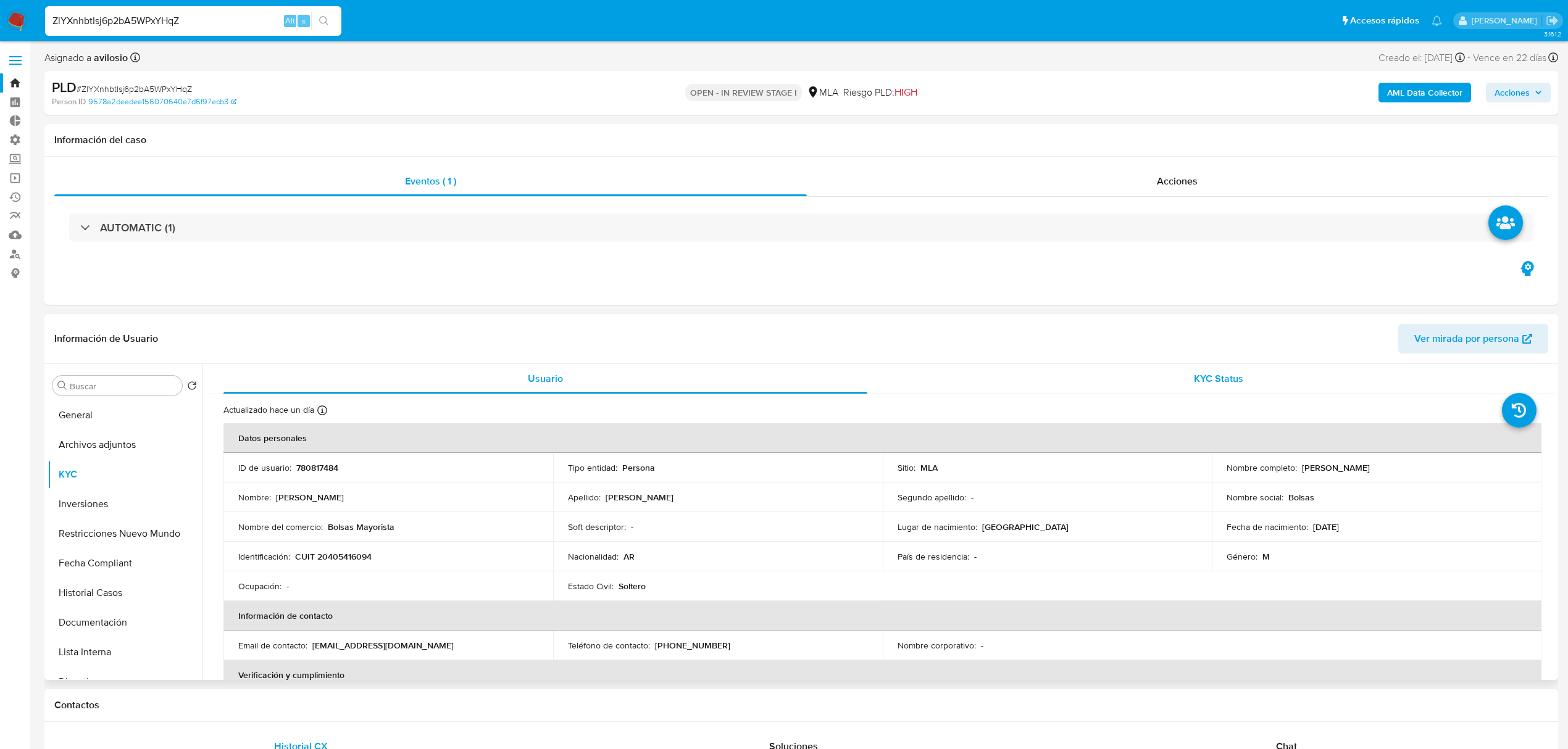
click at [1208, 390] on div "KYC Status" at bounding box center [1219, 379] width 644 height 29
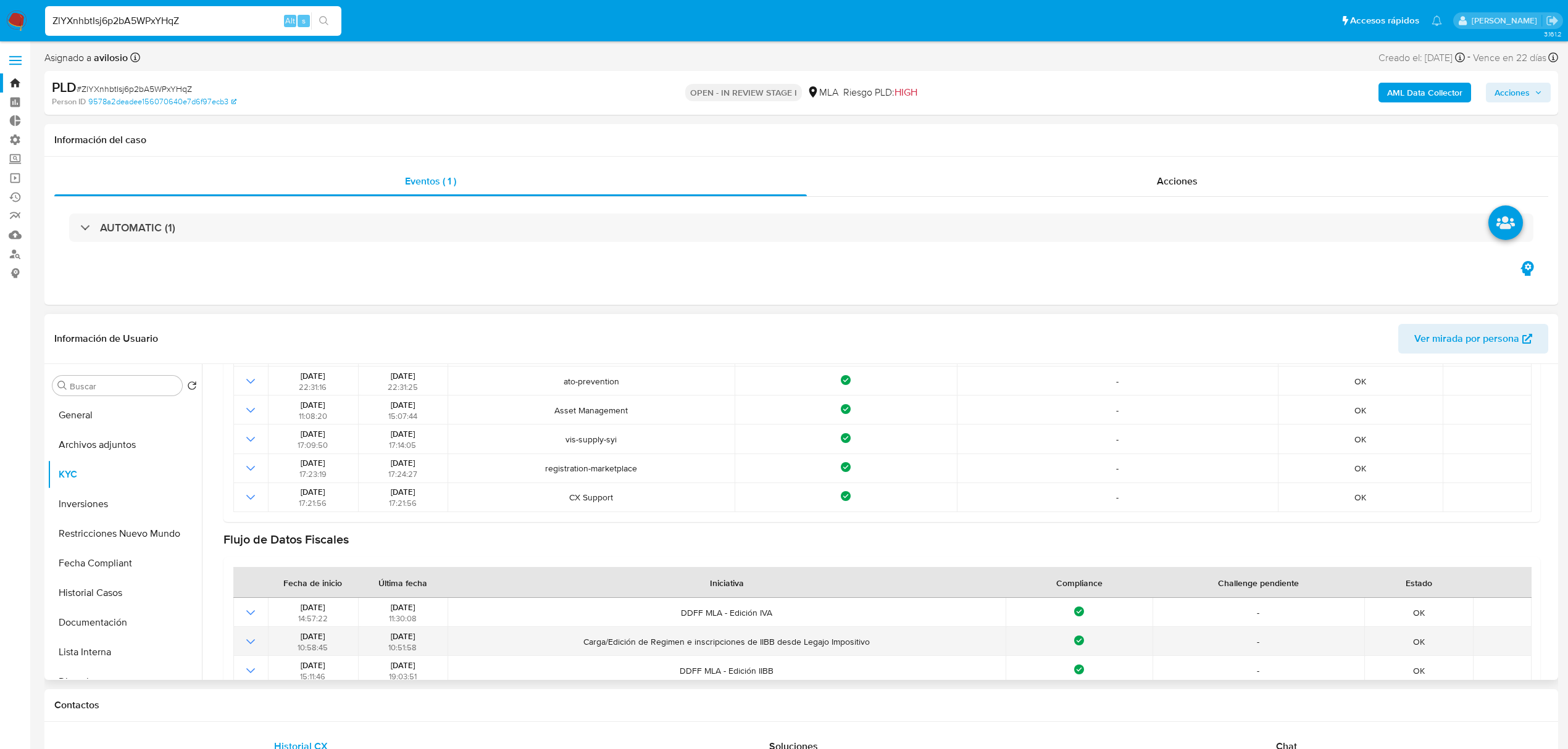
scroll to position [247, 0]
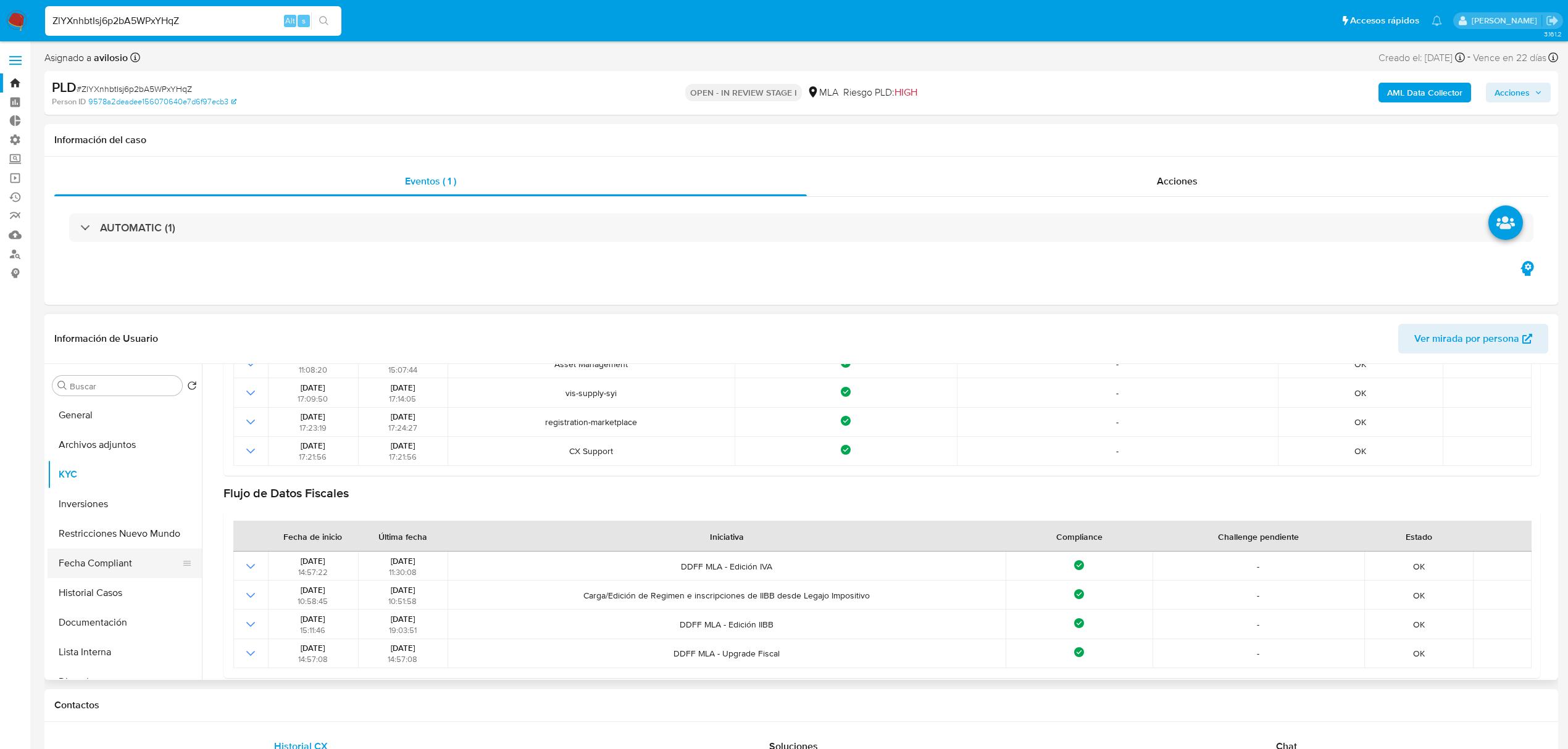
click at [117, 568] on button "Fecha Compliant" at bounding box center [120, 563] width 144 height 29
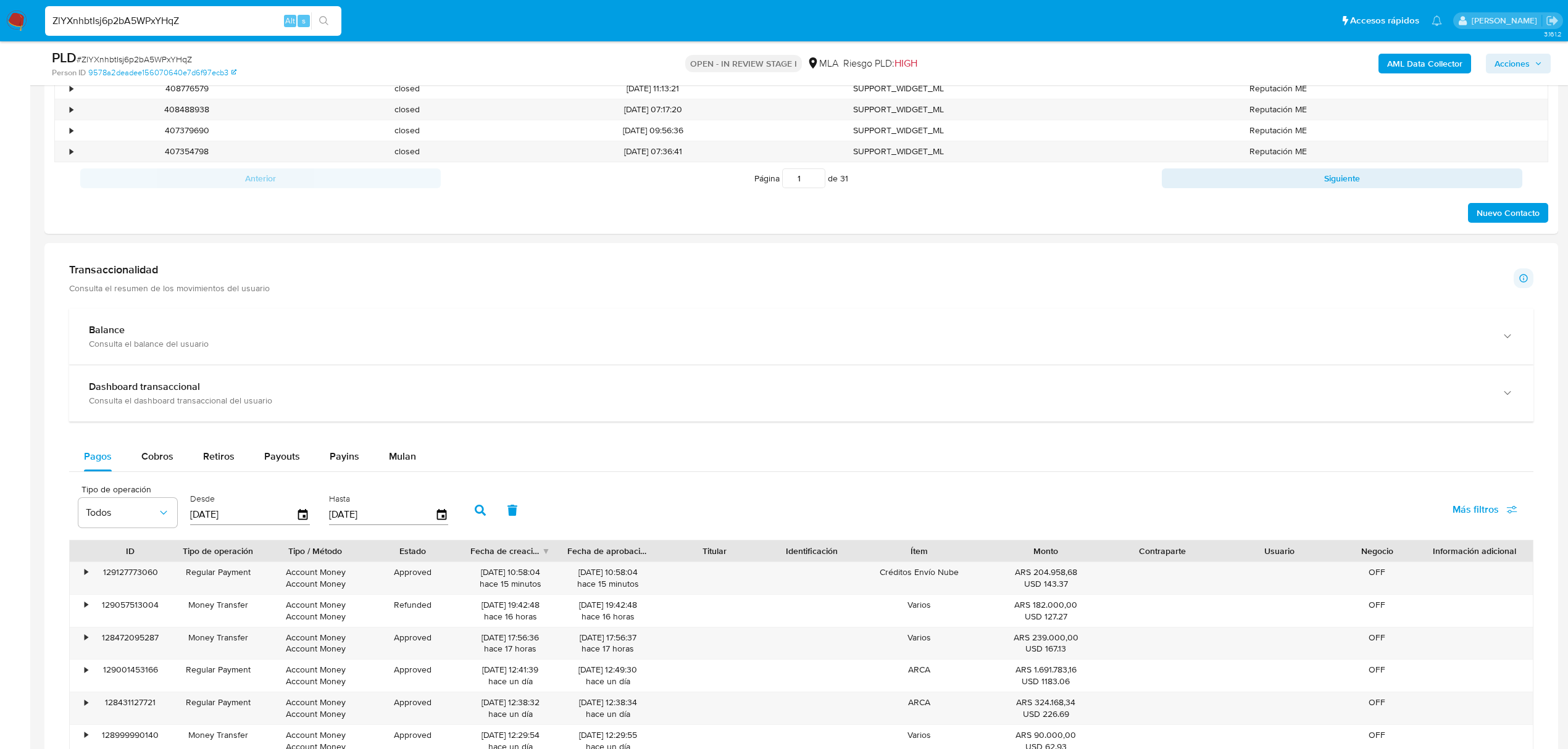
scroll to position [823, 0]
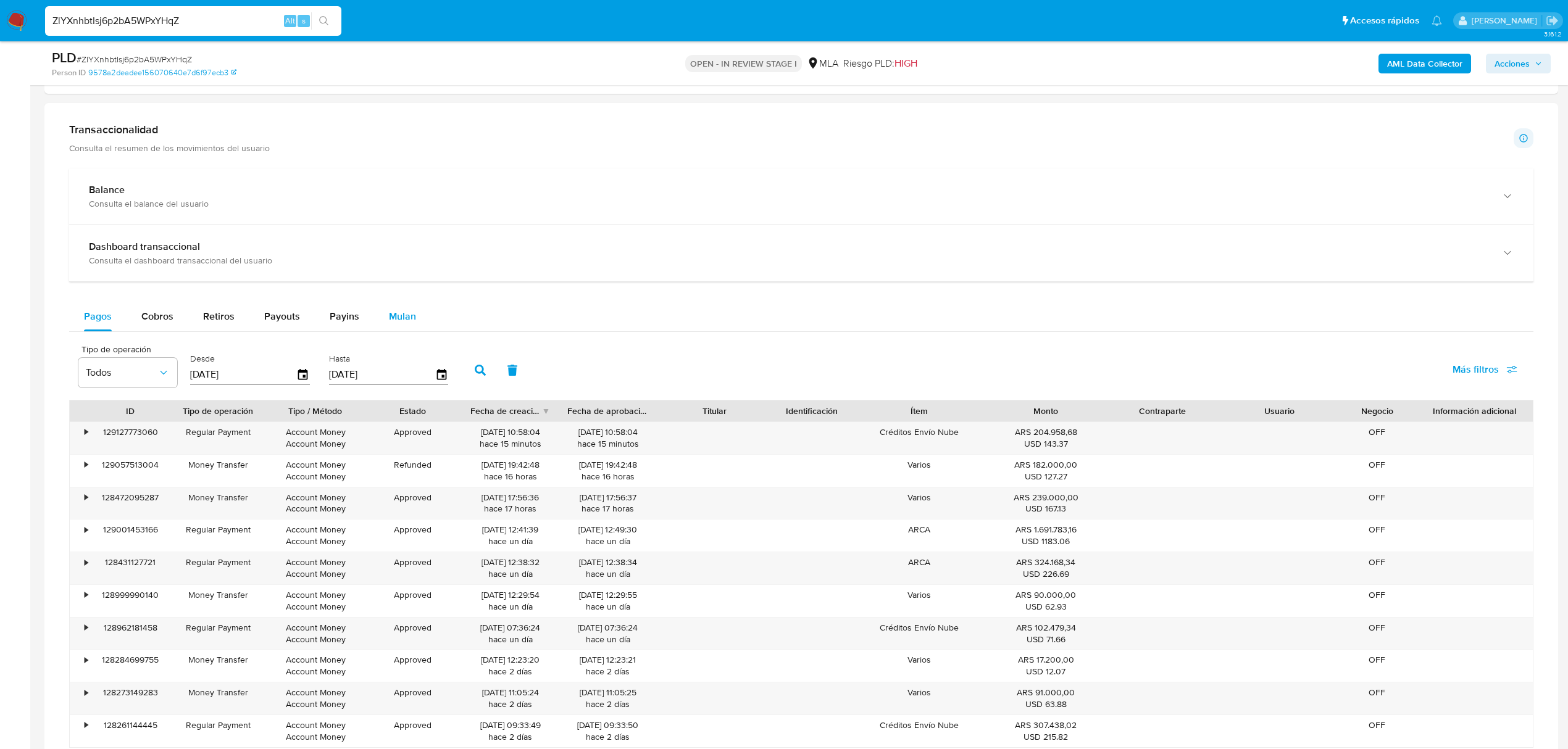
click at [389, 323] on span "Mulan" at bounding box center [402, 316] width 27 height 14
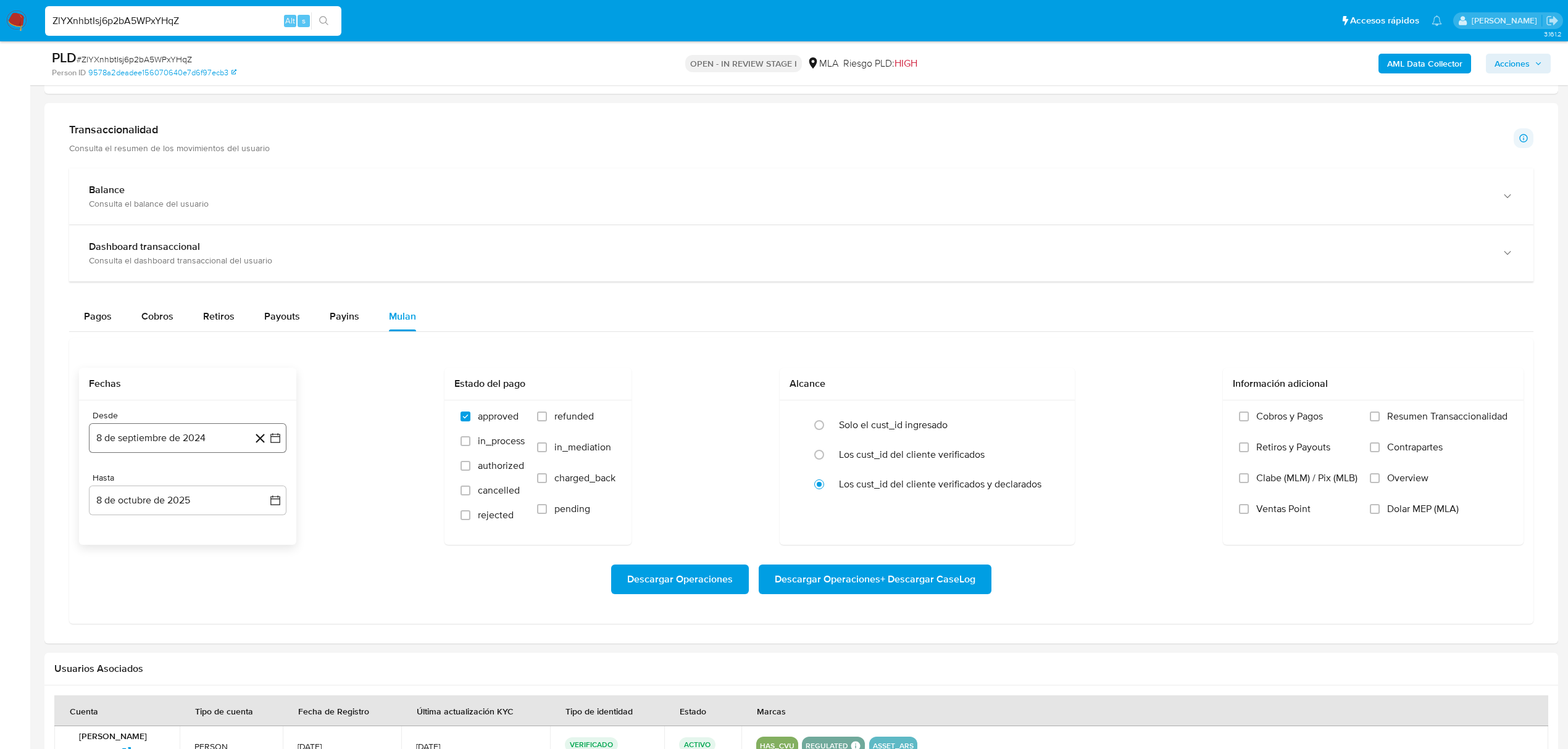
click at [209, 443] on button "8 de septiembre de 2024" at bounding box center [188, 437] width 198 height 29
click at [107, 483] on icon "Mes anterior" at bounding box center [111, 483] width 15 height 15
click at [106, 484] on icon "Mes anterior" at bounding box center [111, 483] width 15 height 15
click at [118, 534] on button "1" at bounding box center [114, 529] width 20 height 20
click at [216, 501] on button "8 de octubre de 2025" at bounding box center [188, 500] width 198 height 29
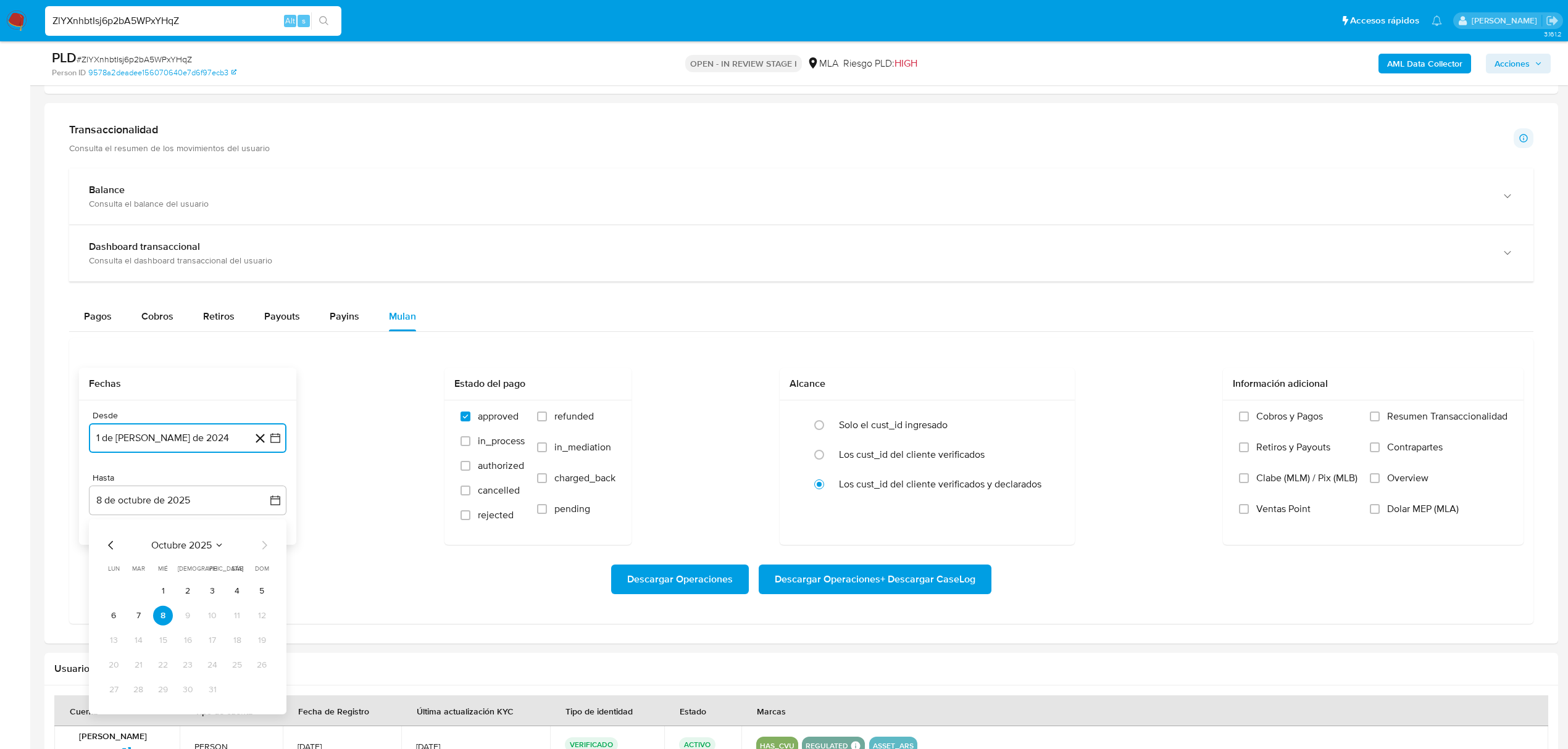
click at [112, 545] on icon "Mes anterior" at bounding box center [111, 545] width 15 height 15
click at [143, 694] on button "30" at bounding box center [138, 690] width 20 height 20
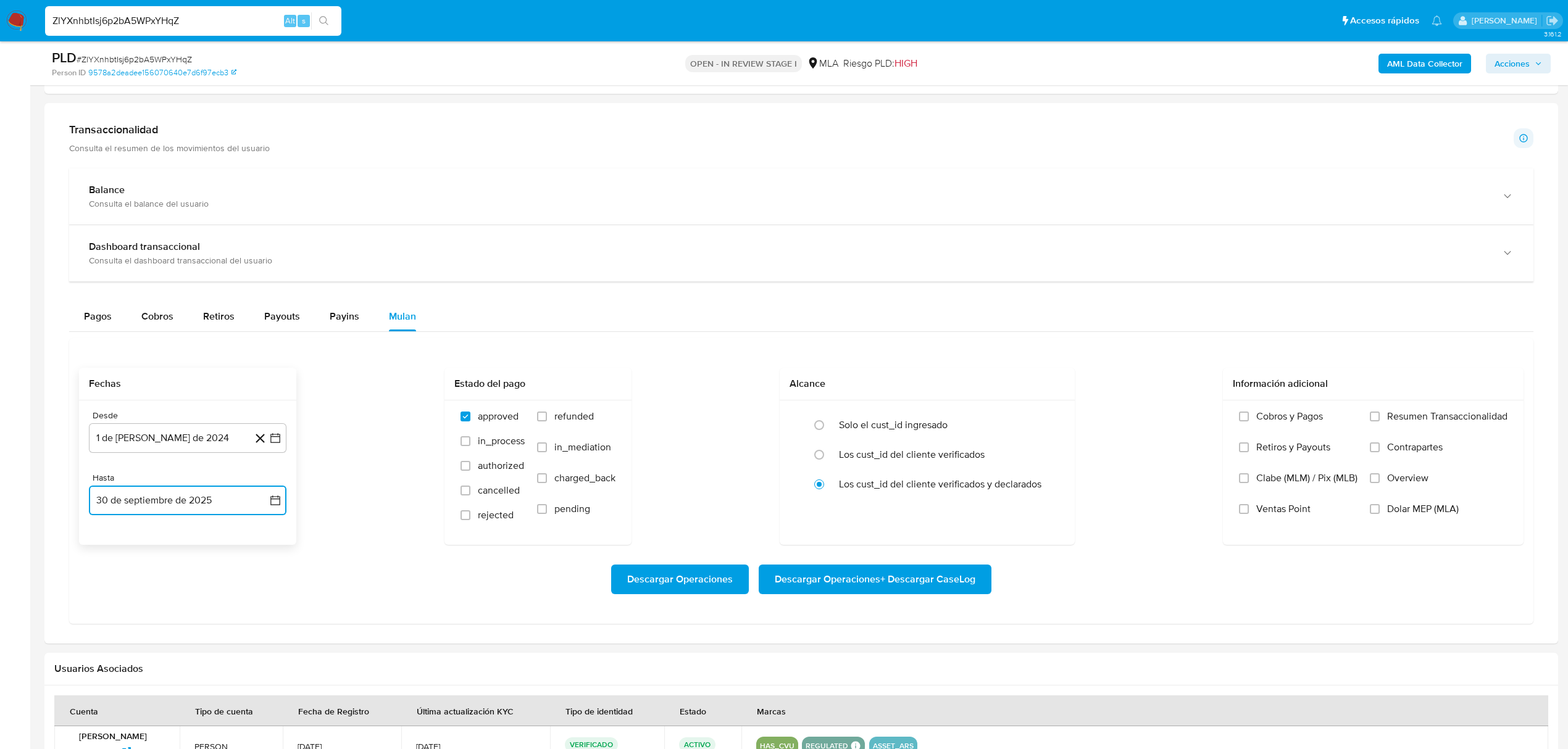
click at [224, 503] on button "30 de septiembre de 2025" at bounding box center [188, 500] width 198 height 29
click at [102, 548] on div "septiembre 2025 septiembre 2025 lun lunes mar martes mié miércoles jue jueves v…" at bounding box center [188, 617] width 198 height 195
click at [109, 553] on icon "Mes anterior" at bounding box center [111, 545] width 15 height 15
click at [265, 699] on button "31" at bounding box center [262, 690] width 20 height 20
click at [1415, 514] on span "Dolar MEP (MLA)" at bounding box center [1422, 509] width 71 height 13
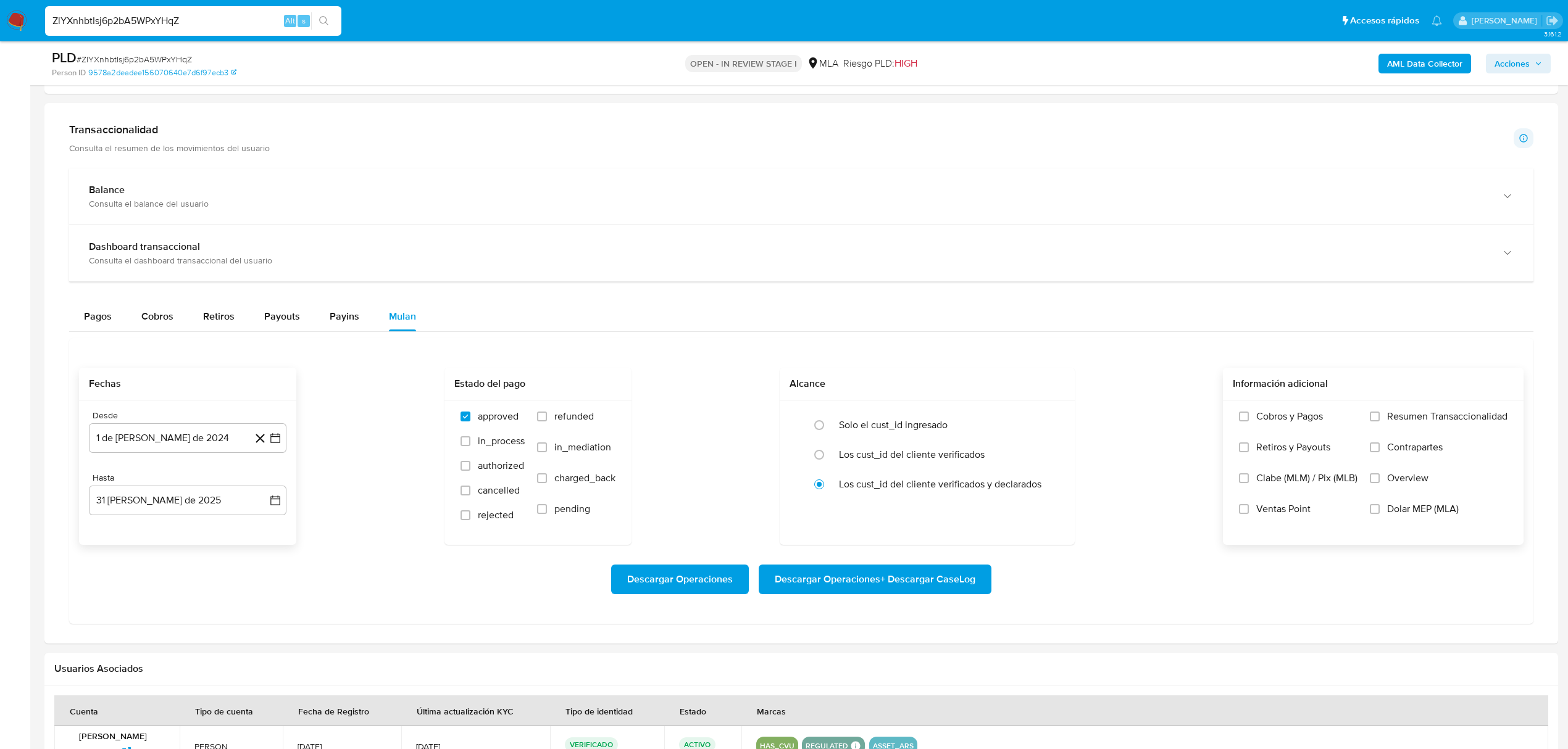
click at [1379, 514] on input "Dolar MEP (MLA)" at bounding box center [1375, 509] width 10 height 10
click at [862, 590] on span "Descargar Operaciones + Descargar CaseLog" at bounding box center [874, 579] width 200 height 27
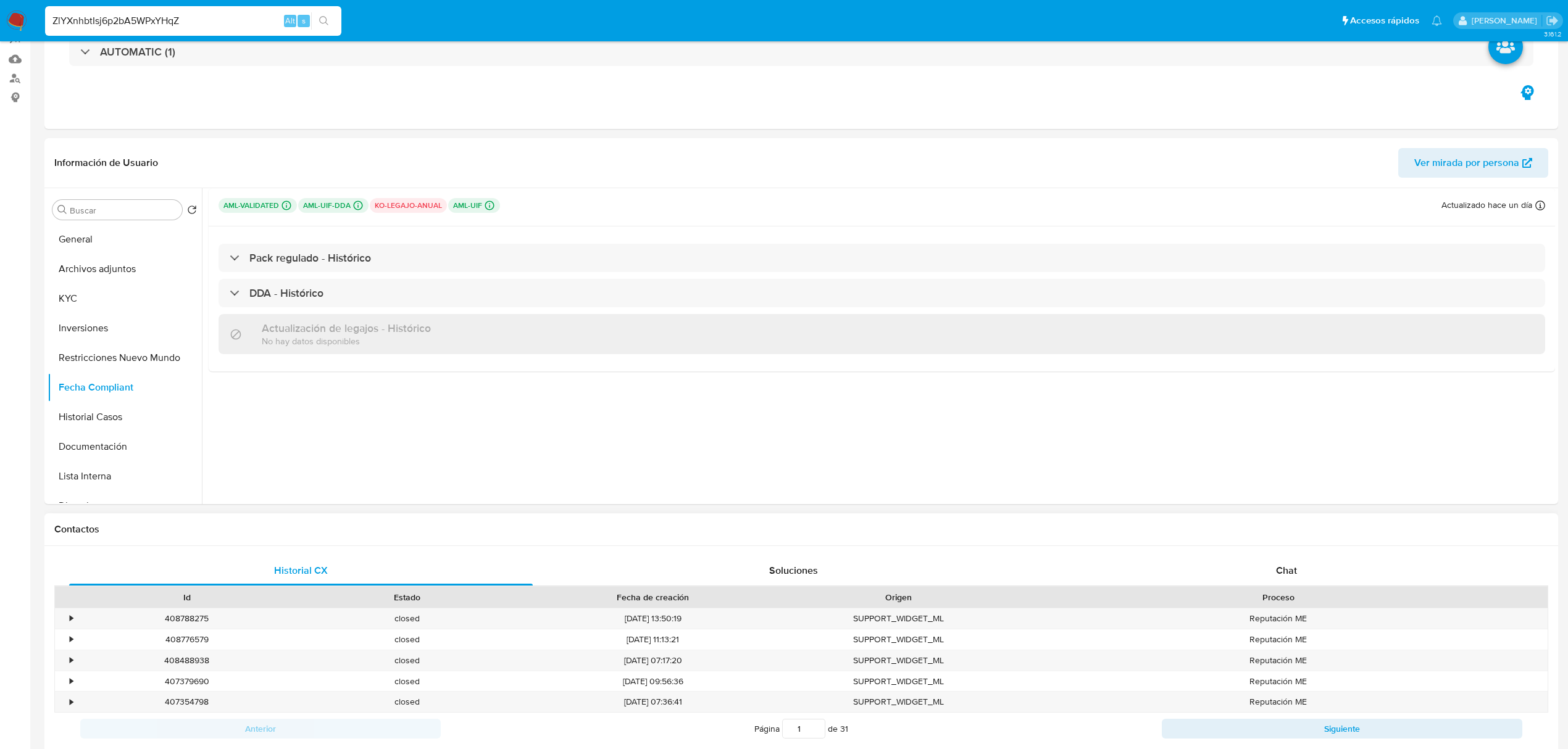
scroll to position [0, 0]
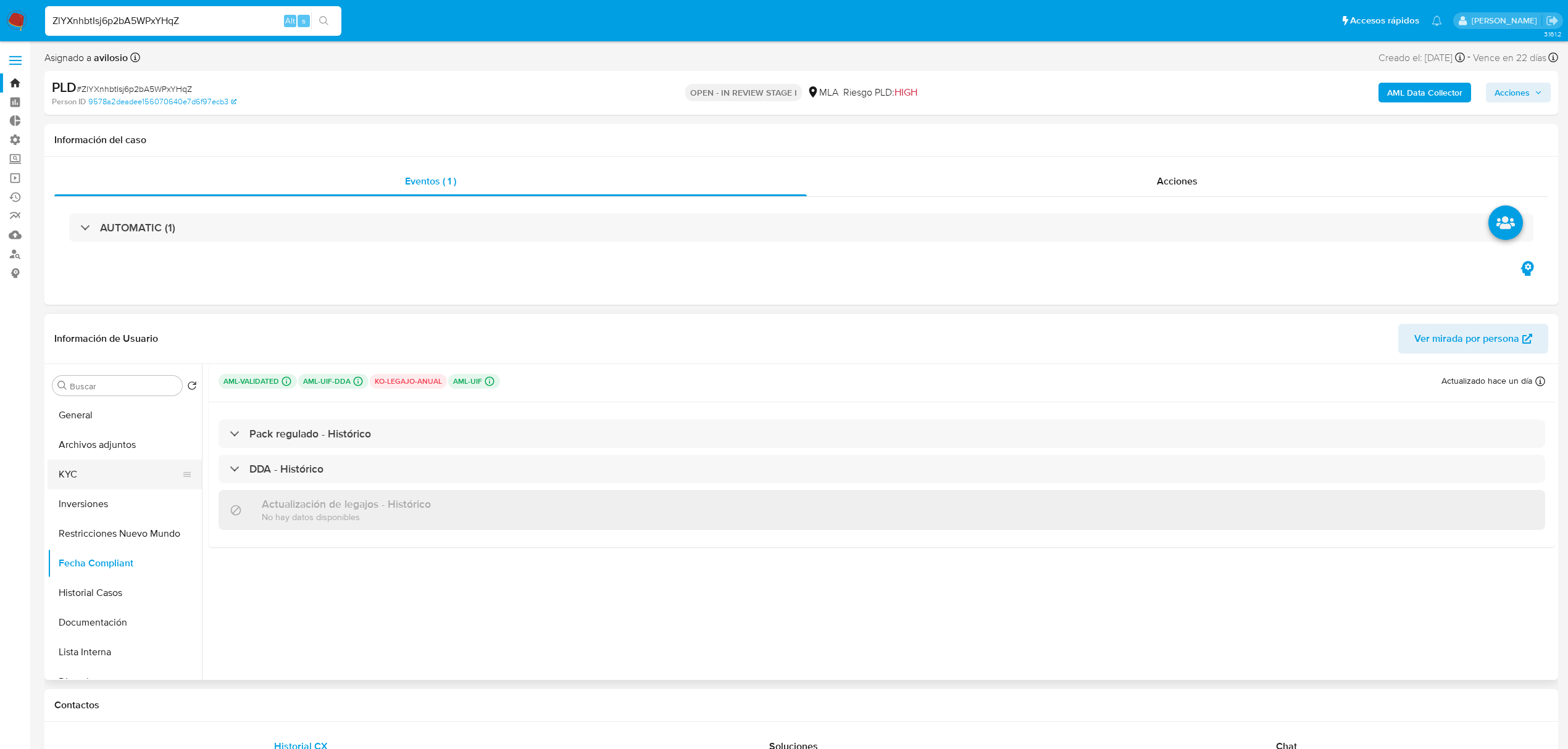
click at [124, 475] on button "KYC" at bounding box center [120, 474] width 144 height 29
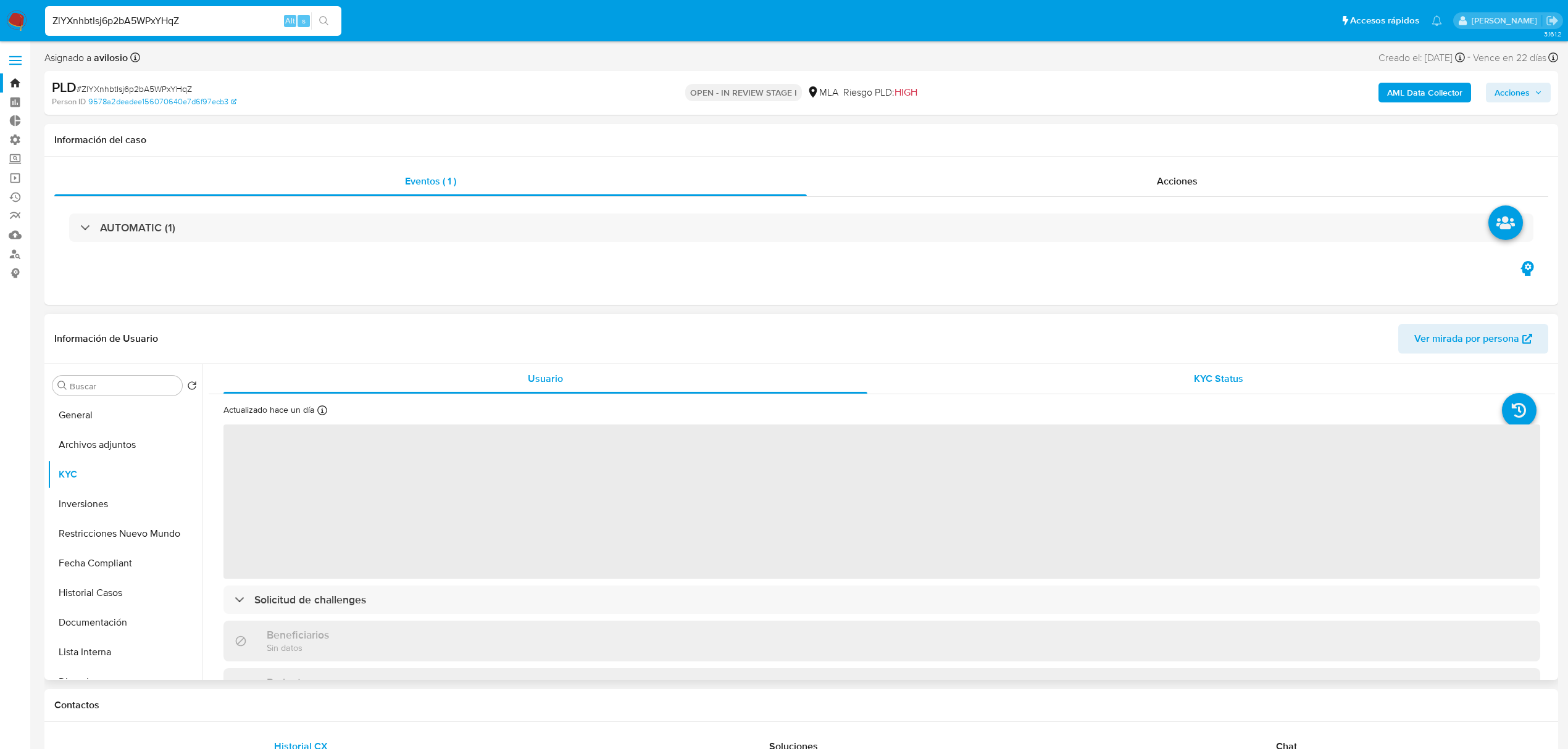
click at [1237, 374] on span "KYC Status" at bounding box center [1219, 378] width 49 height 14
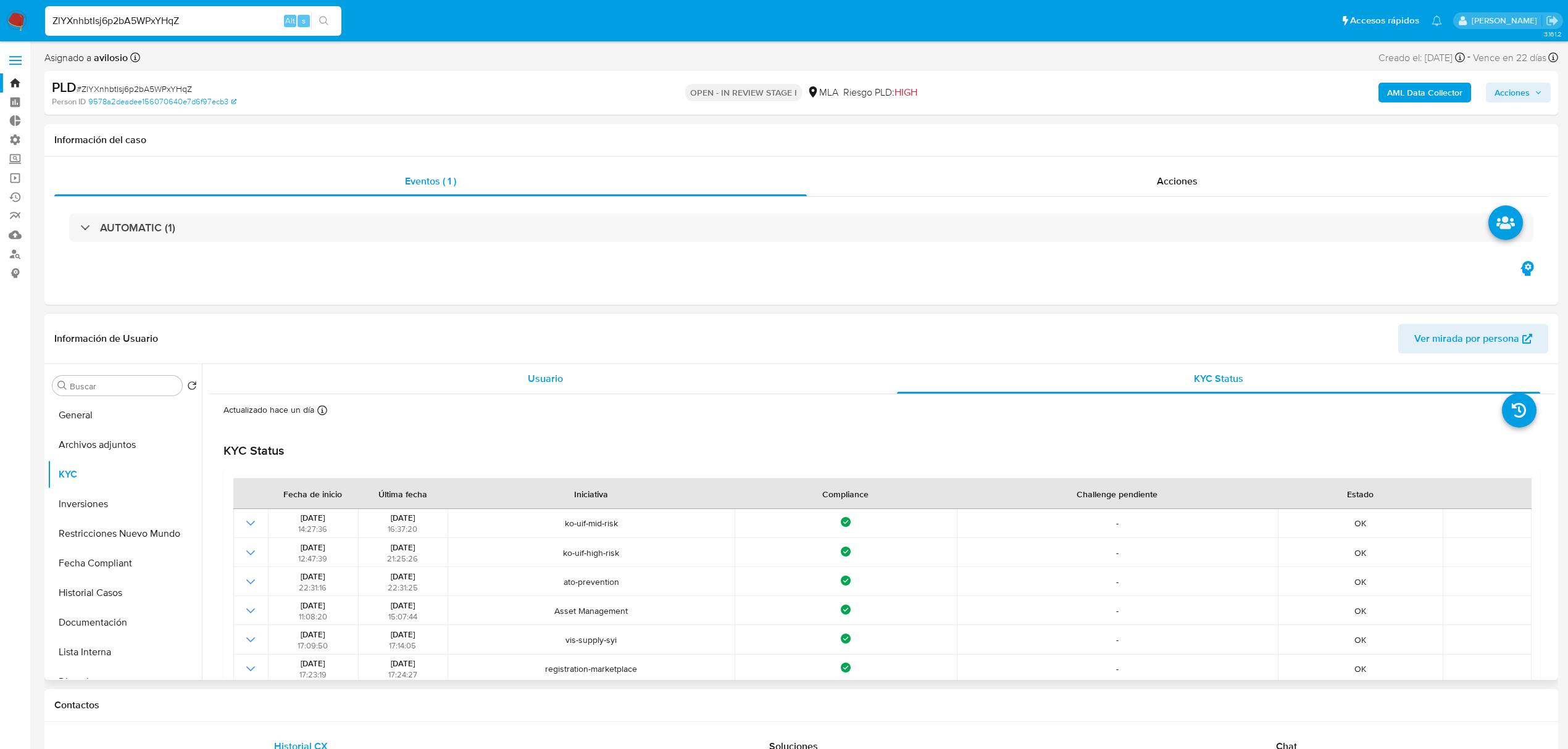
click at [559, 383] on span "Usuario" at bounding box center [546, 378] width 35 height 14
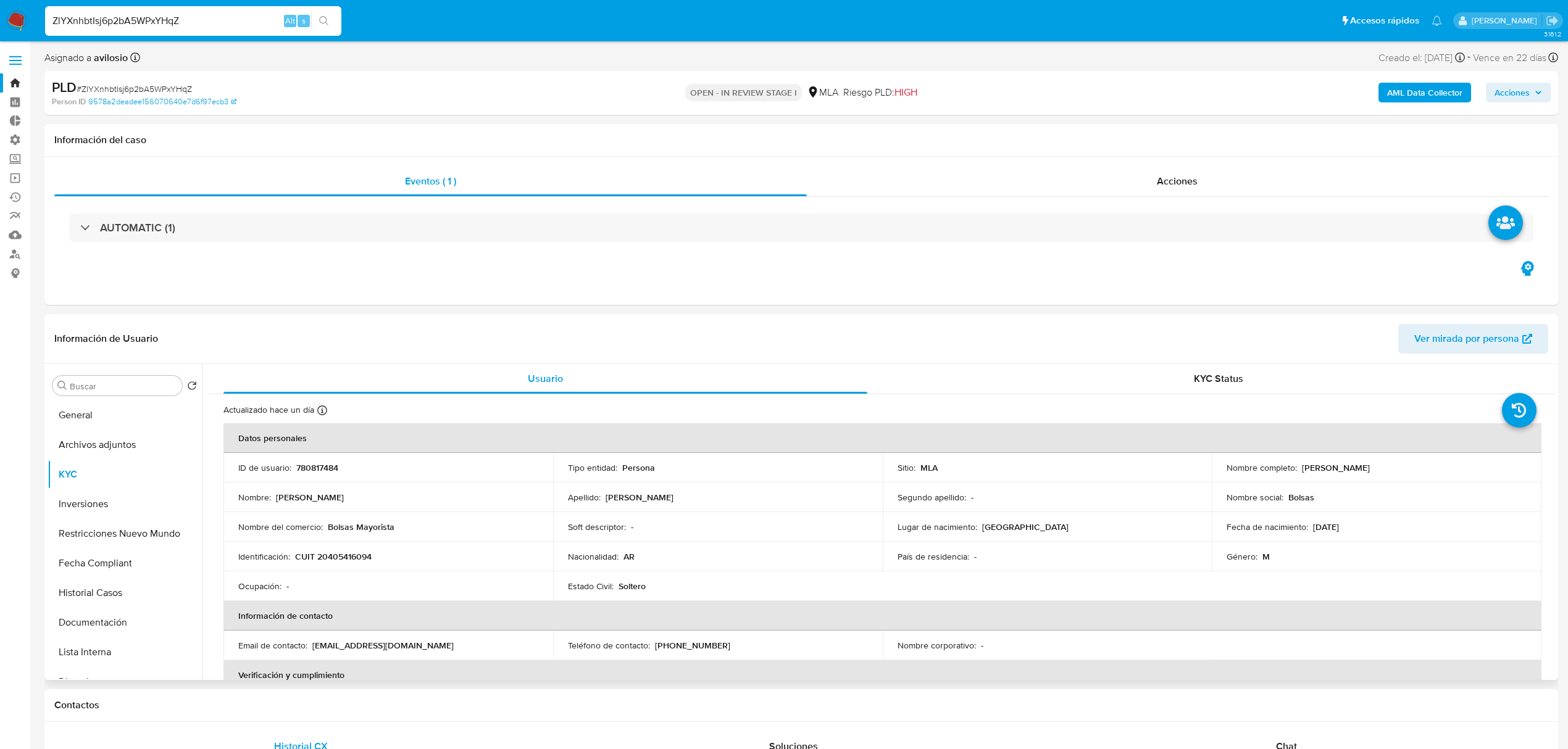
click at [1366, 467] on p "[PERSON_NAME]" at bounding box center [1336, 467] width 68 height 11
click at [1415, 479] on td "Nombre completo : Ezequiel Martin Mijelson" at bounding box center [1376, 467] width 329 height 29
drag, startPoint x: 1398, startPoint y: 474, endPoint x: 1297, endPoint y: 473, distance: 101.0
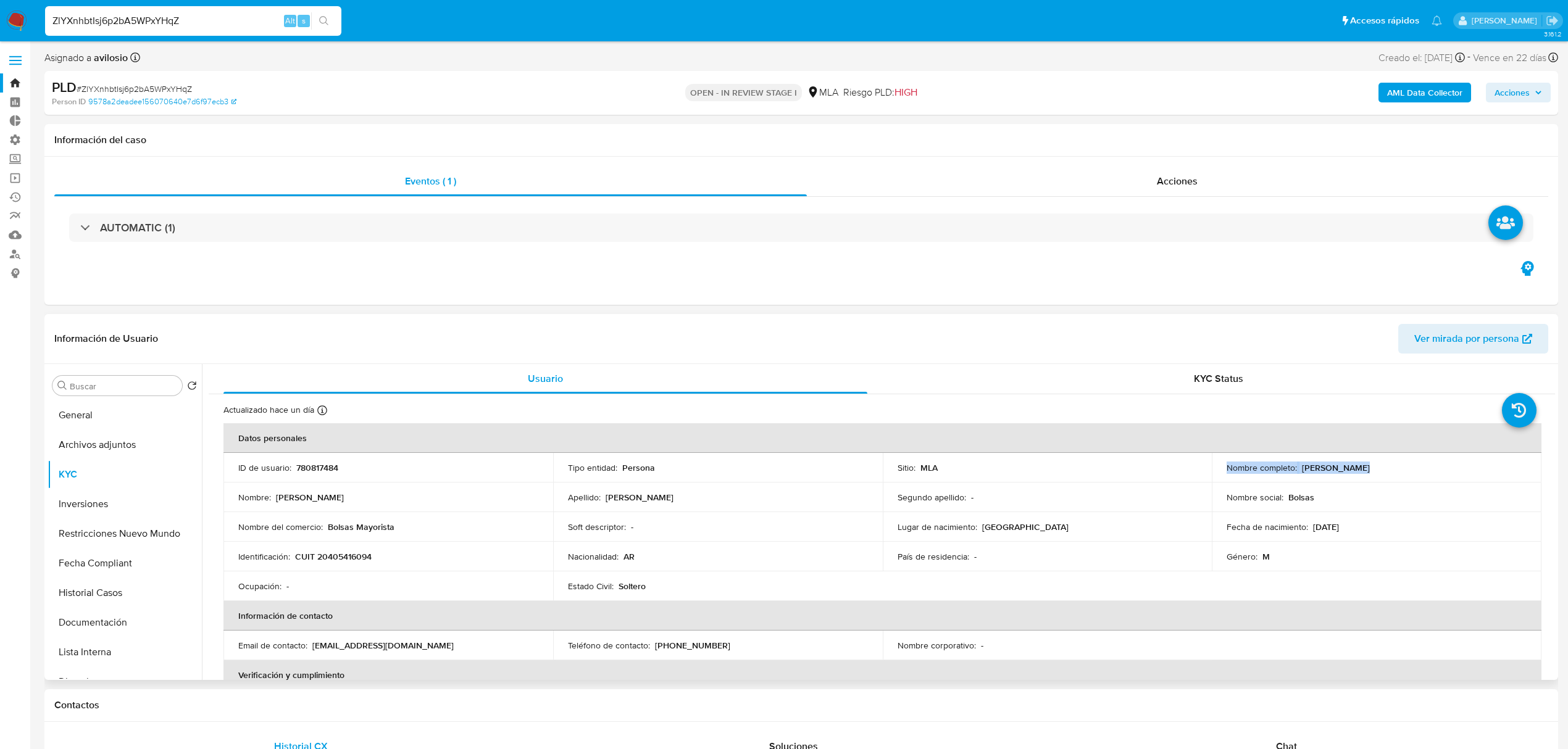
click at [1297, 473] on div "Nombre completo : Ezequiel Martin Mijelson" at bounding box center [1377, 467] width 300 height 11
copy p "[PERSON_NAME]"
click at [97, 511] on button "Inversiones" at bounding box center [120, 504] width 144 height 29
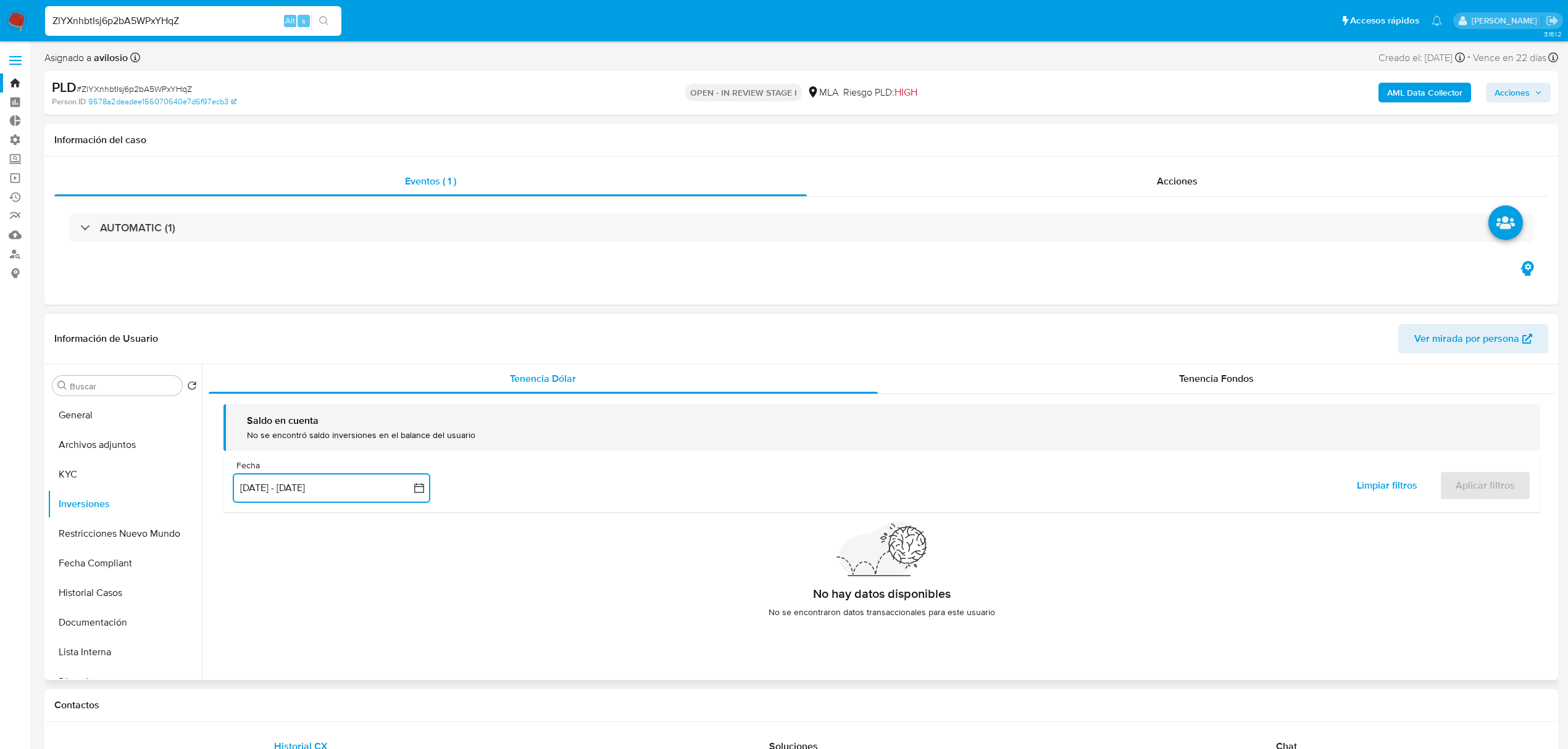
click at [303, 497] on button "[DATE] - [DATE]" at bounding box center [332, 488] width 198 height 29
click at [282, 579] on button "1" at bounding box center [282, 579] width 20 height 20
click at [1295, 385] on div "Tenencia Fondos" at bounding box center [1216, 379] width 678 height 29
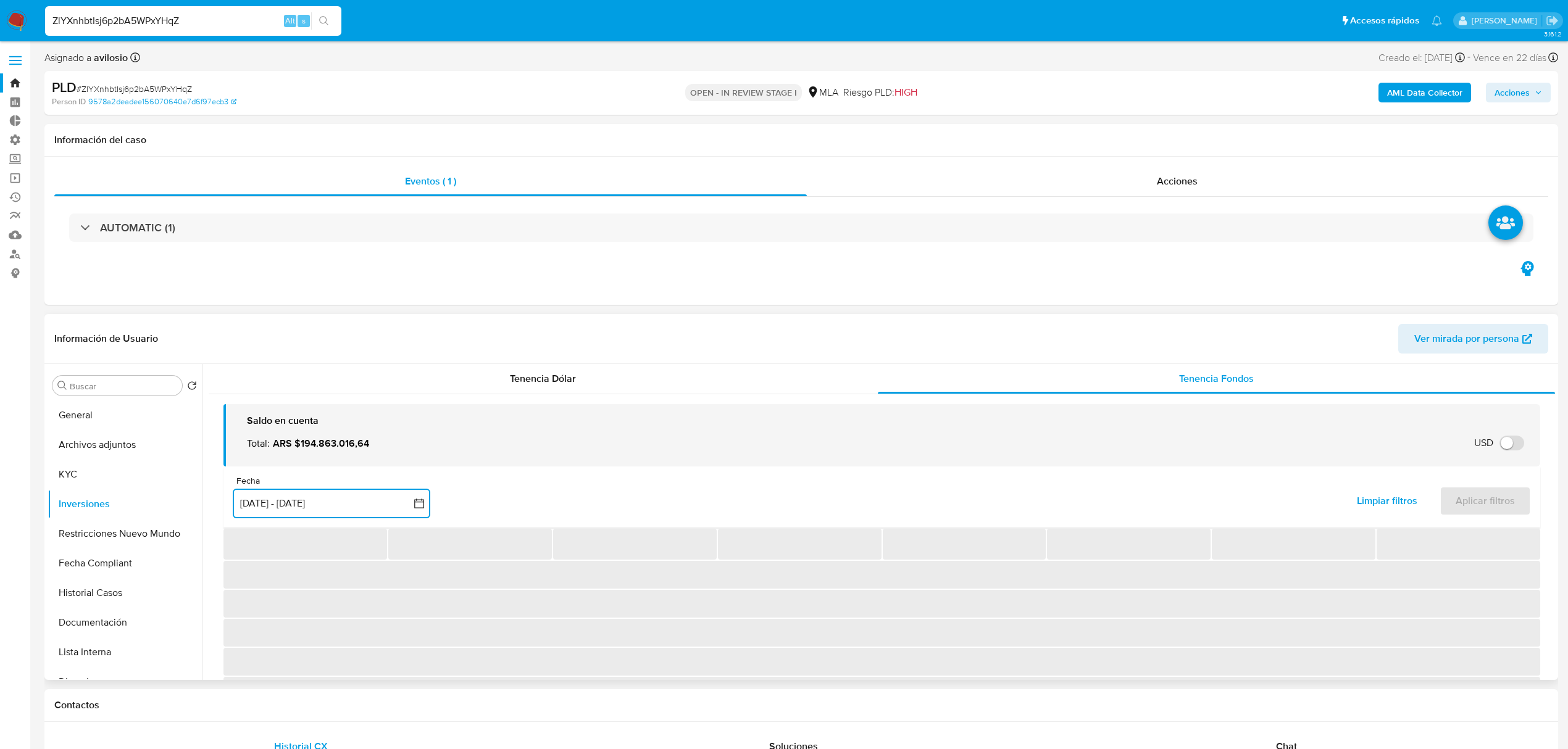
click at [257, 509] on button "[DATE] - [DATE]" at bounding box center [332, 503] width 198 height 29
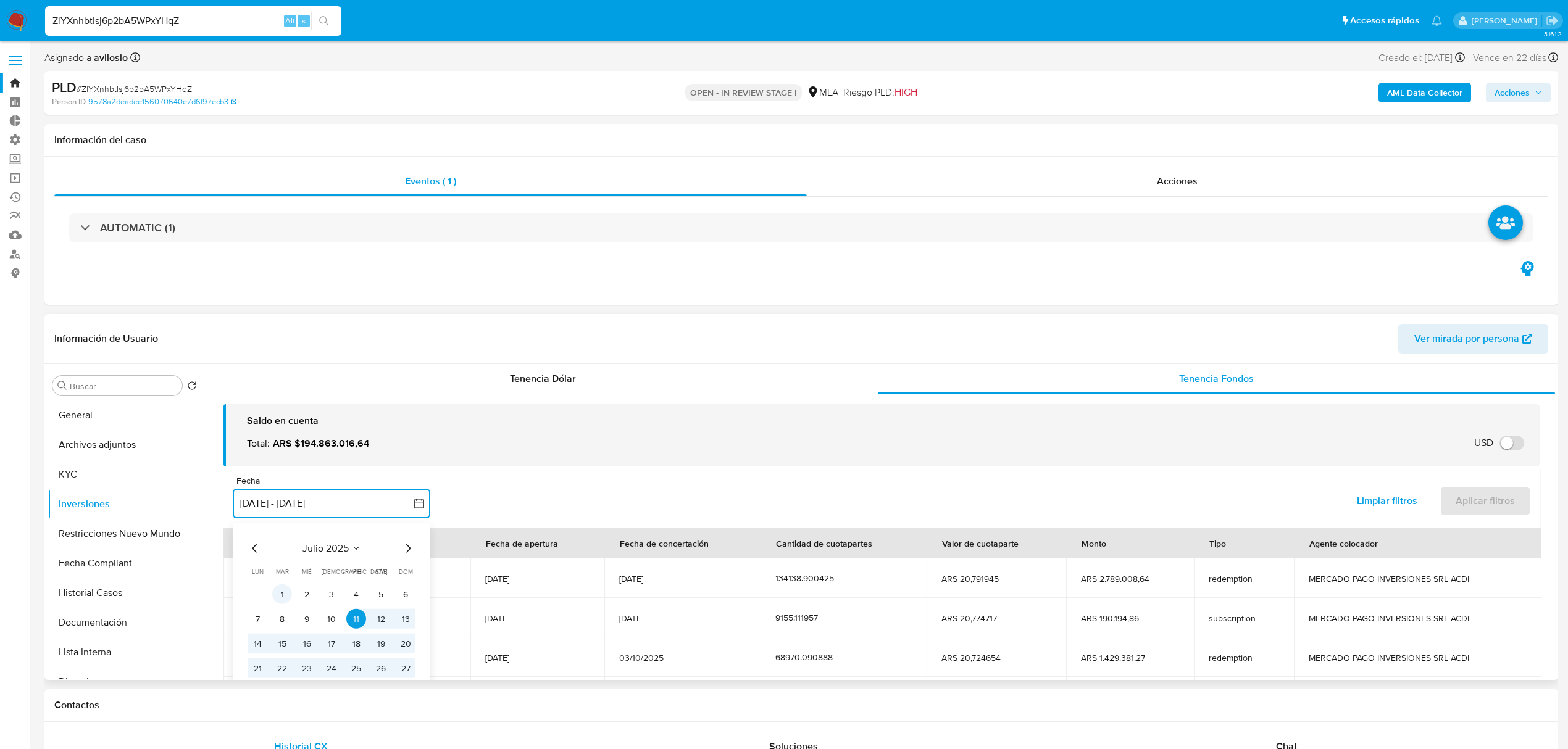
click at [280, 599] on button "1" at bounding box center [282, 595] width 20 height 20
click at [402, 553] on icon "Mes siguiente" at bounding box center [408, 549] width 15 height 15
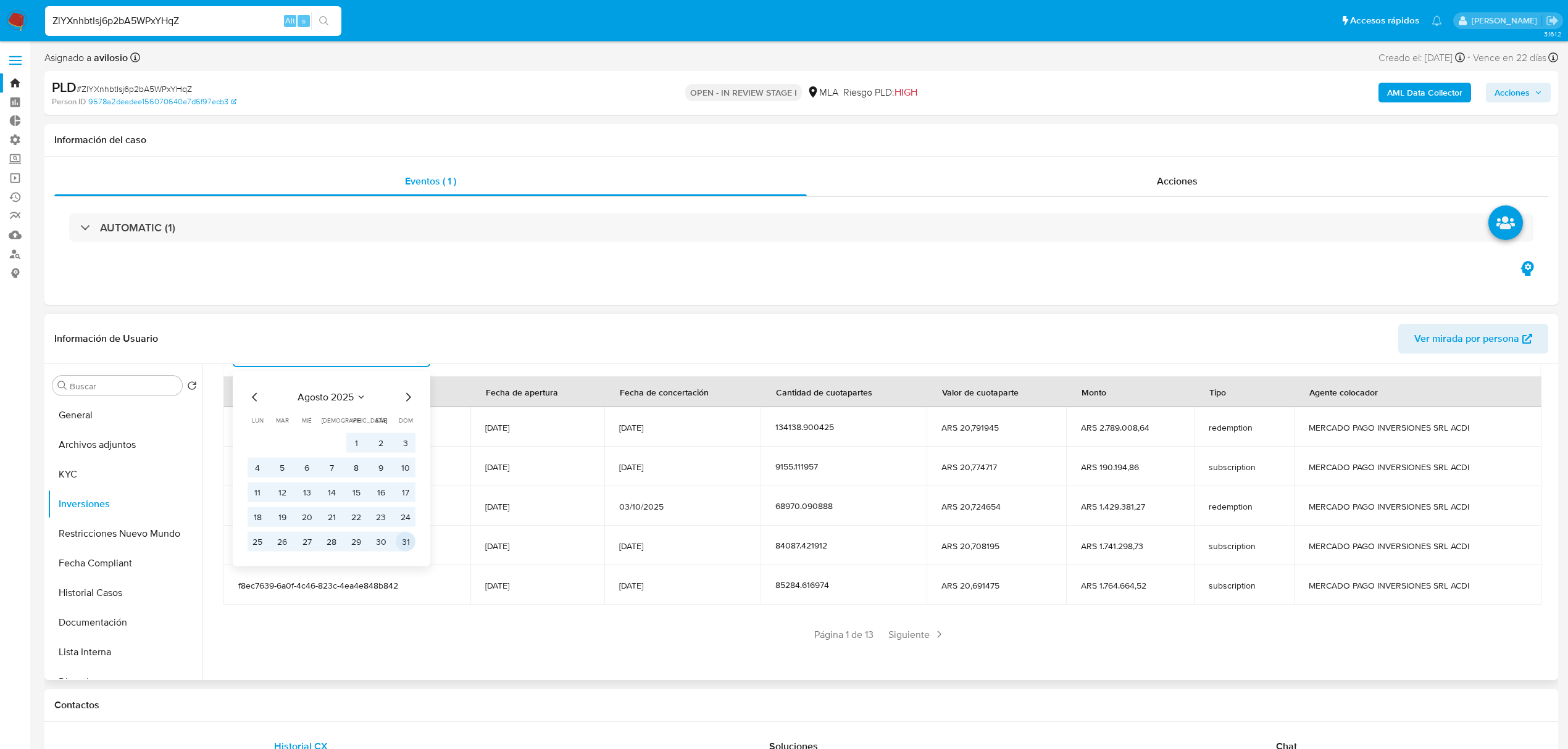
click at [405, 541] on button "31" at bounding box center [406, 542] width 20 height 20
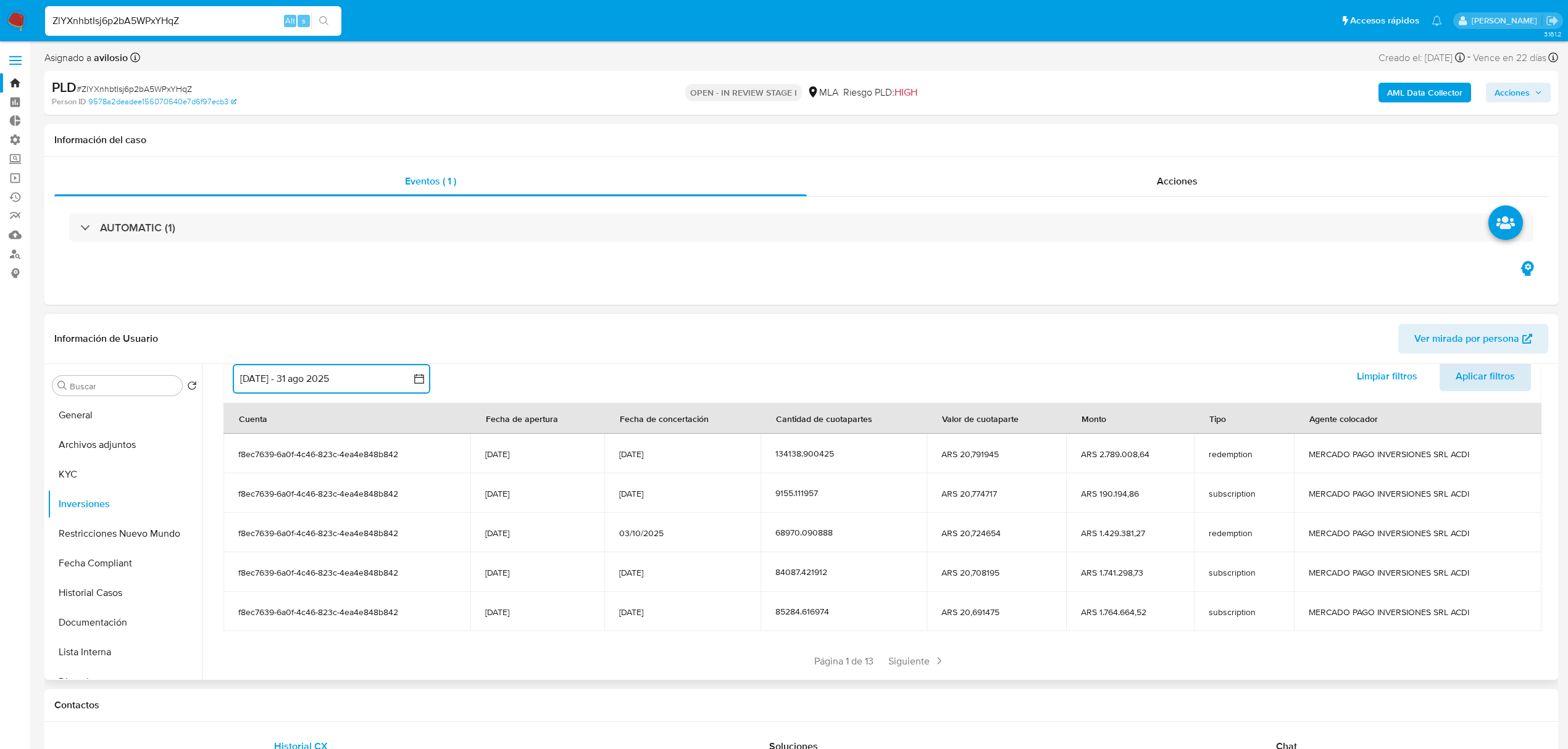
click at [1492, 378] on span "Aplicar filtros" at bounding box center [1485, 376] width 60 height 27
click at [929, 669] on span "Siguiente" at bounding box center [915, 661] width 67 height 20
click at [927, 662] on span "Siguiente" at bounding box center [951, 661] width 67 height 20
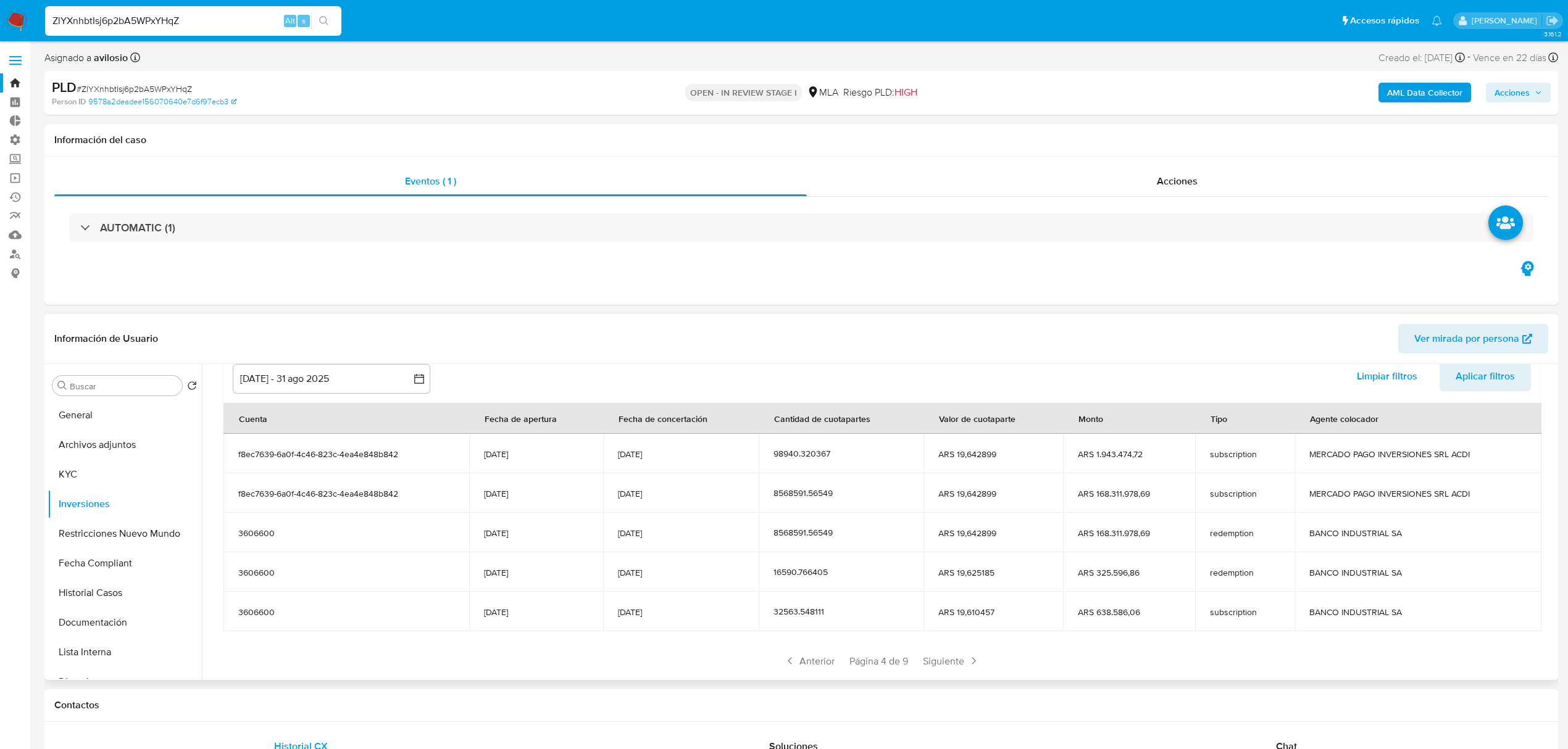
click at [927, 662] on span "Siguiente" at bounding box center [951, 661] width 67 height 20
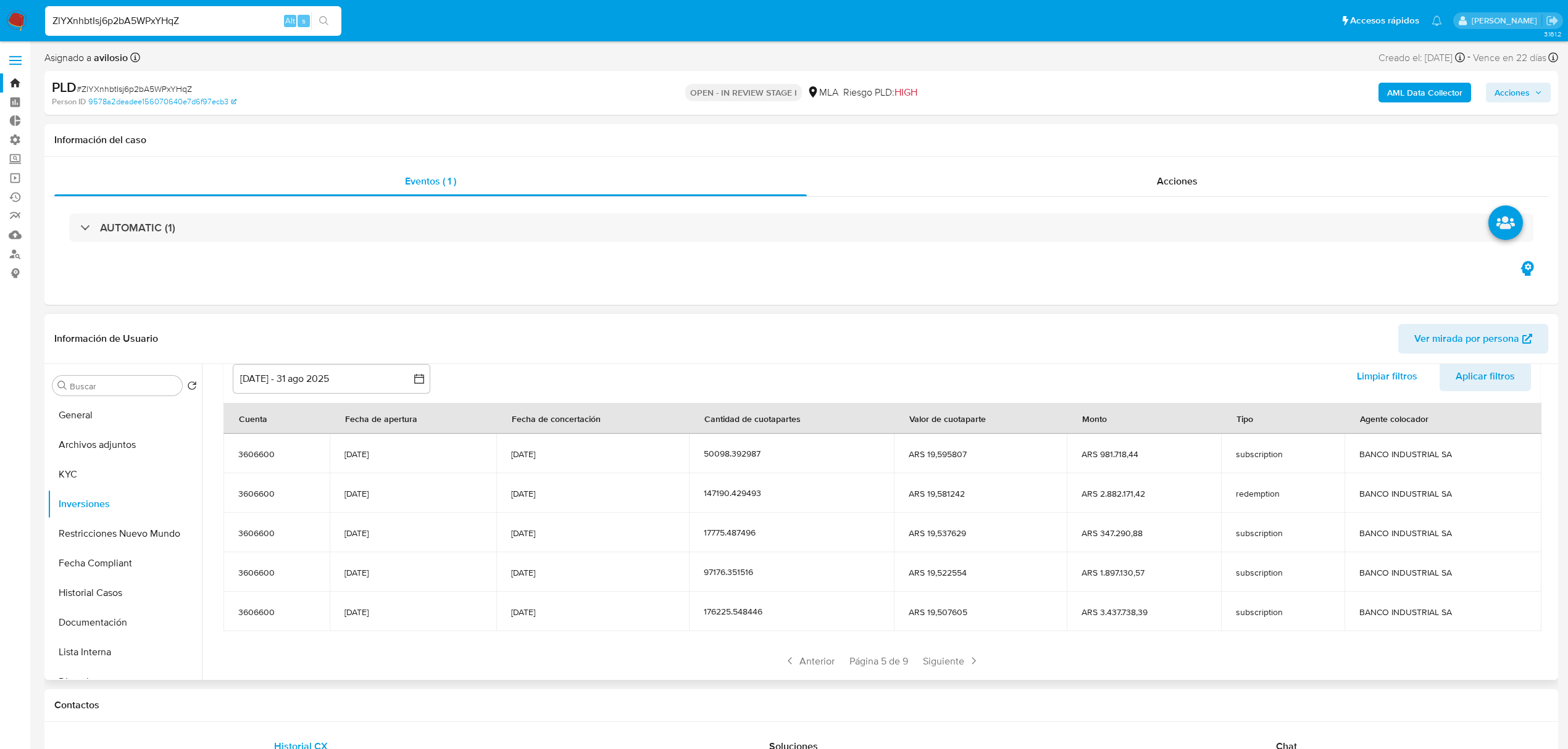
click at [927, 662] on span "Siguiente" at bounding box center [951, 661] width 67 height 20
click at [786, 662] on icon at bounding box center [789, 661] width 13 height 13
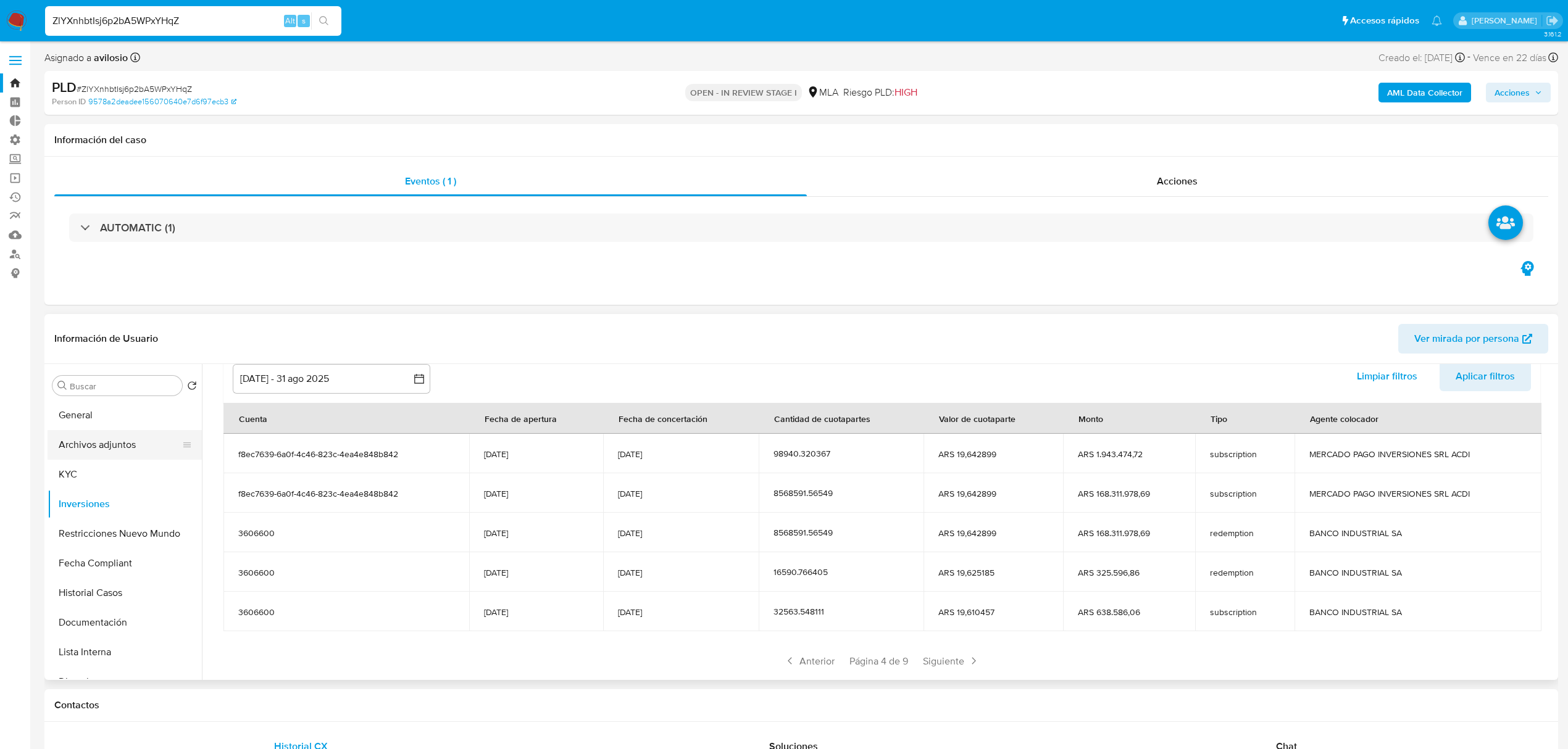
click at [137, 457] on button "Archivos adjuntos" at bounding box center [120, 444] width 144 height 29
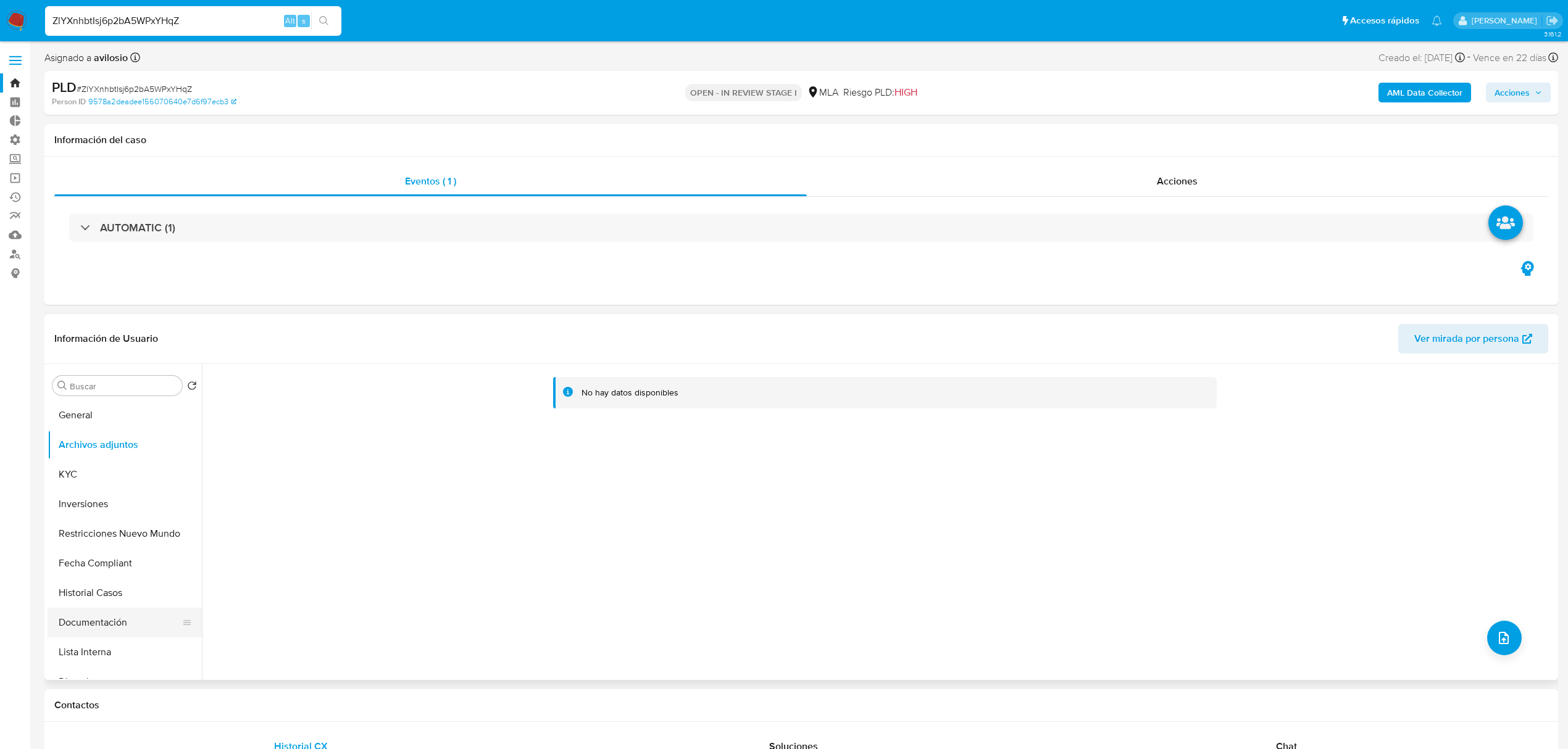
click at [128, 618] on button "Documentación" at bounding box center [120, 622] width 144 height 29
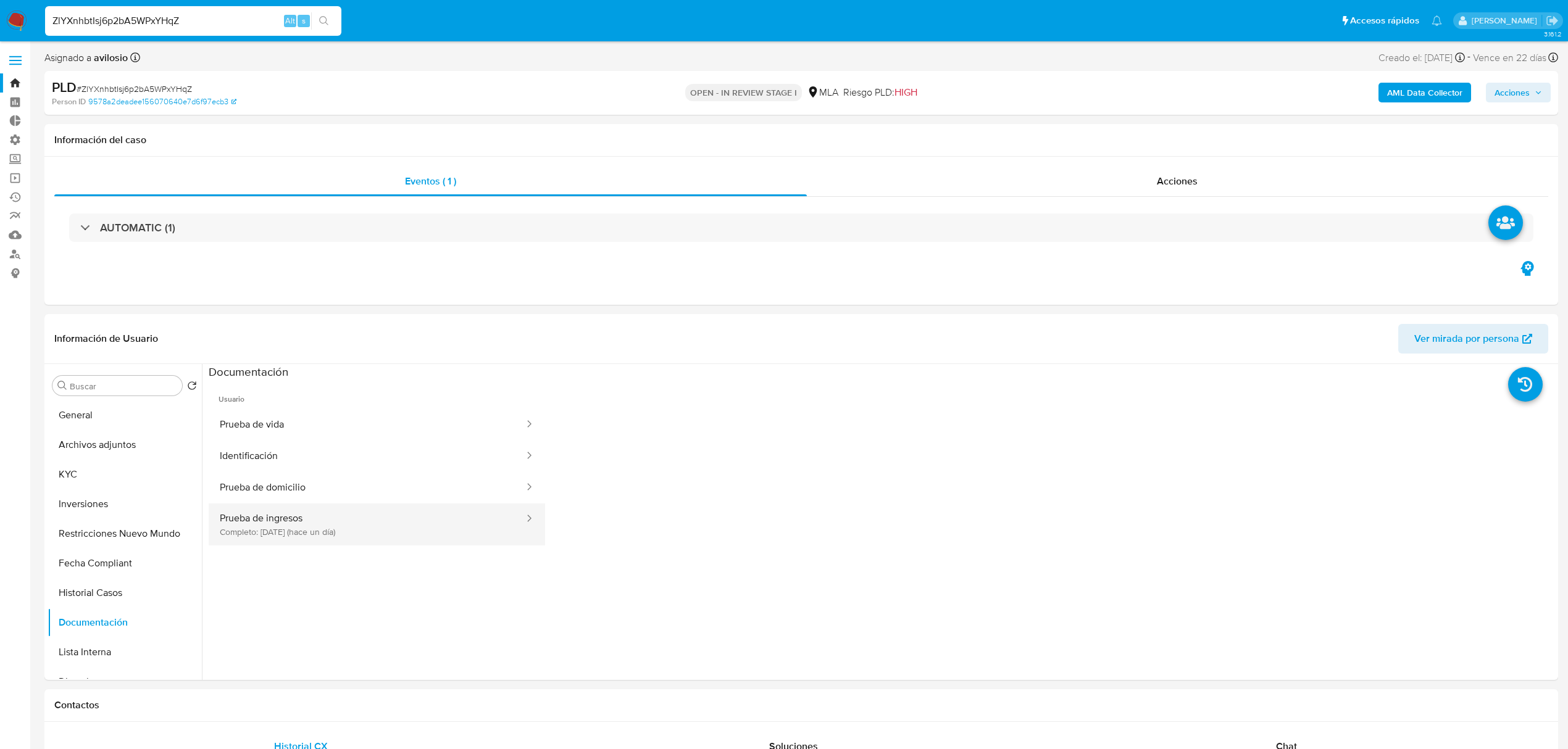
click at [366, 532] on button "Prueba de ingresos Completo: 07/10/2025 (hace un día)" at bounding box center [367, 524] width 317 height 42
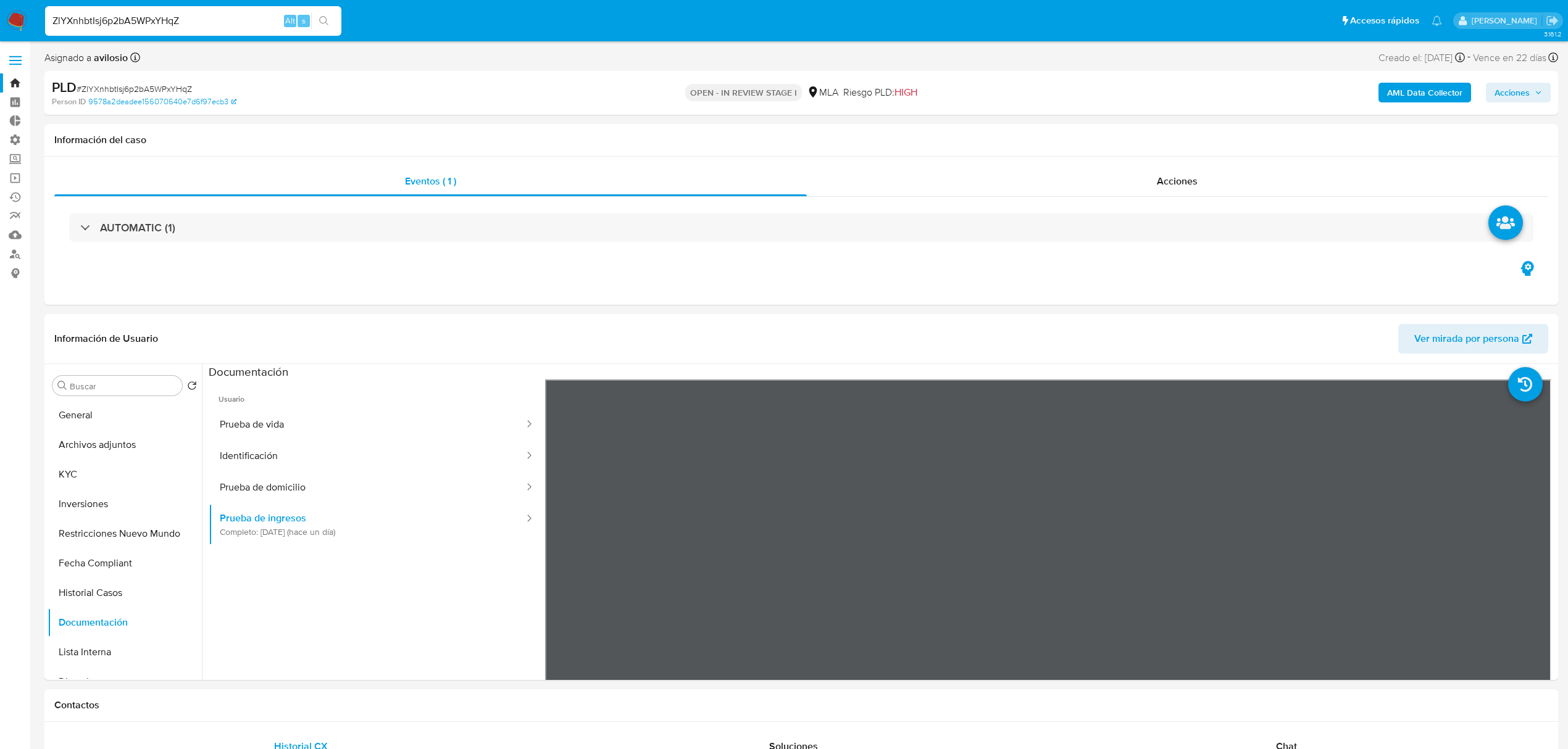
drag, startPoint x: 16, startPoint y: 18, endPoint x: 88, endPoint y: 26, distance: 72.4
drag, startPoint x: 81, startPoint y: 25, endPoint x: 3, endPoint y: 26, distance: 78.0
click at [3, 26] on nav "Pausado Ver notificaciones ZlYXnhbtIsj6p2bA5WPxYHqZ Alt s Accesos rápidos Presi…" at bounding box center [784, 20] width 1568 height 41
paste input "DCkhXIsOHXWjB0BeCXOIL3h1"
type input "DCkhXIsOHXWjB0BeCXOIL3h1"
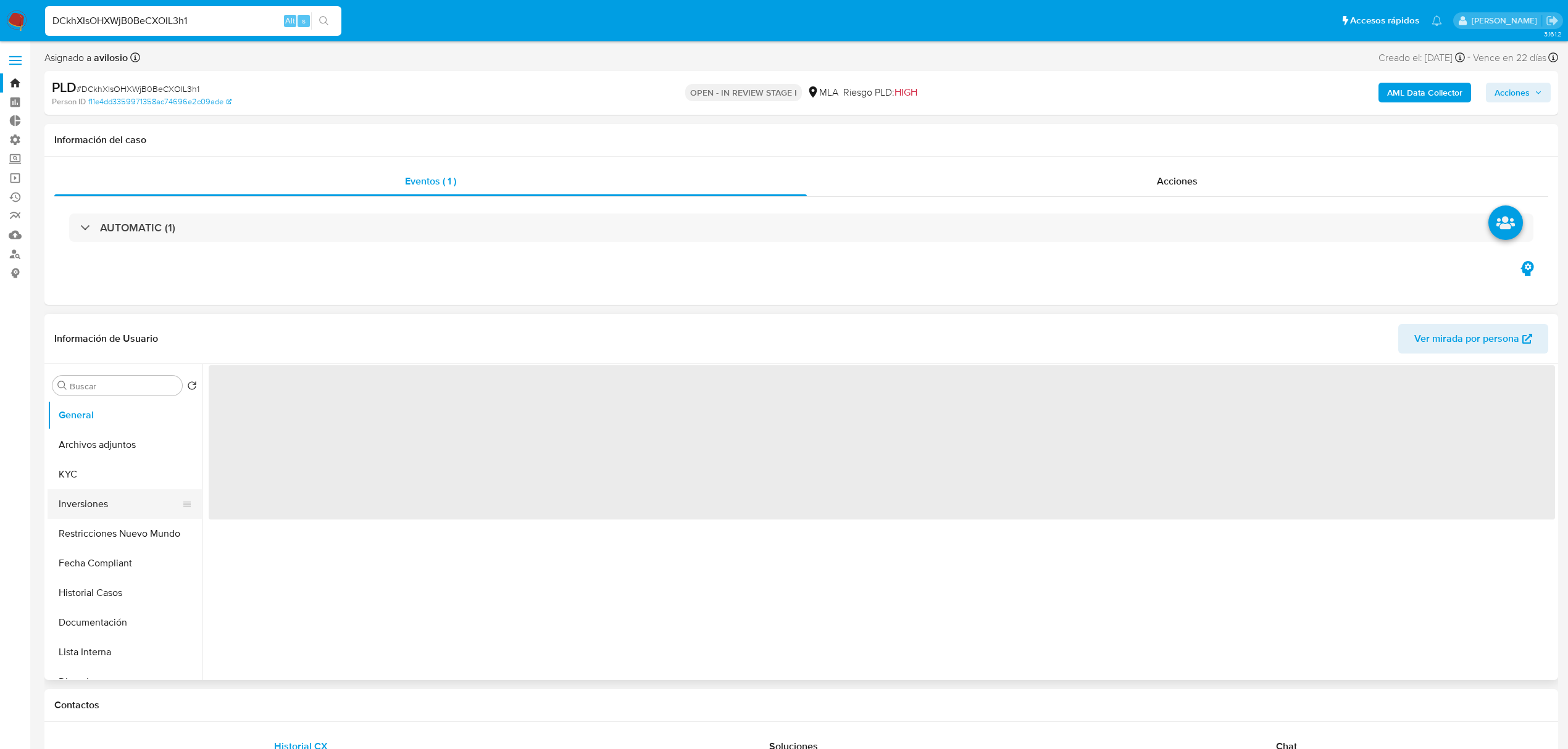
select select "10"
click at [80, 494] on button "Inversiones" at bounding box center [120, 504] width 144 height 29
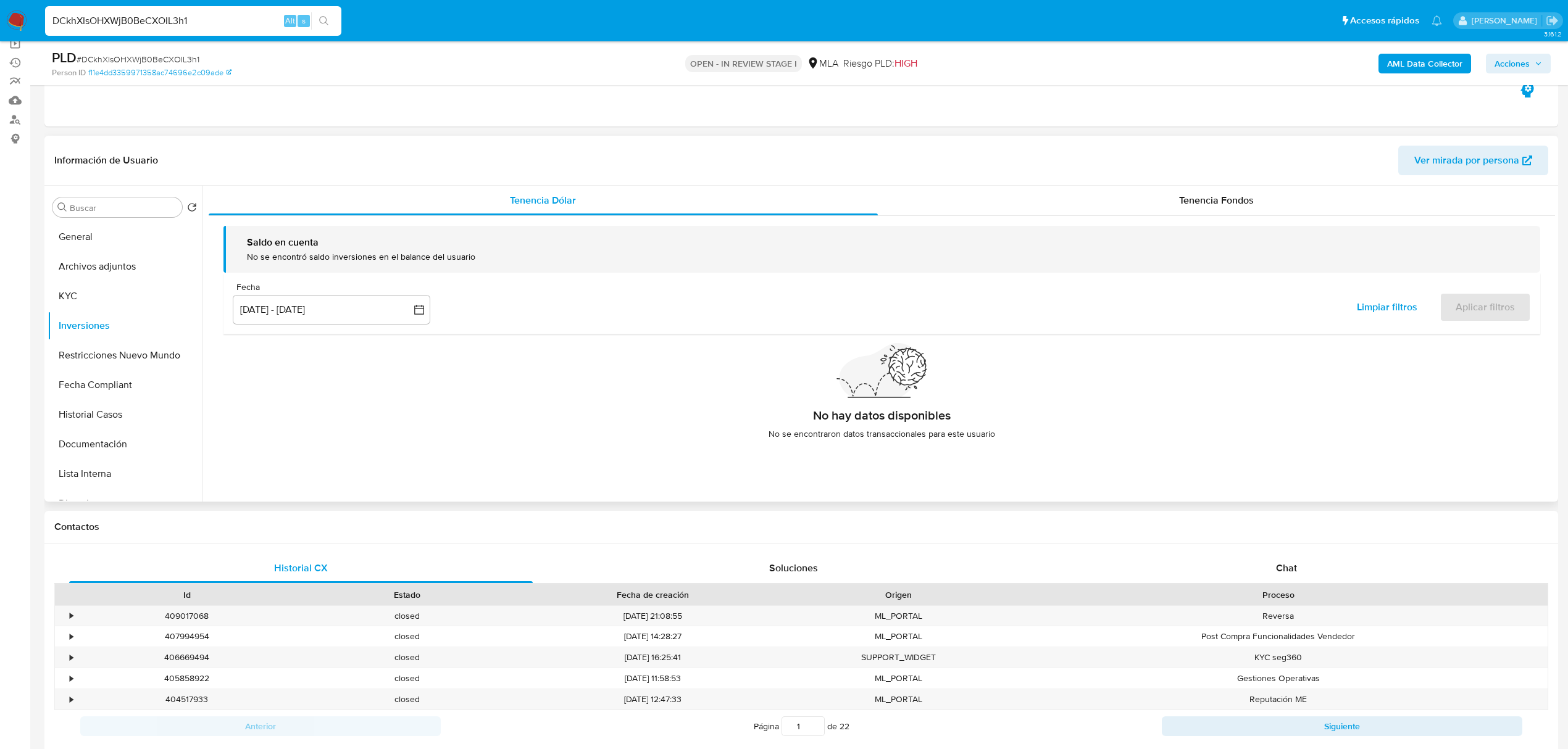
scroll to position [164, 0]
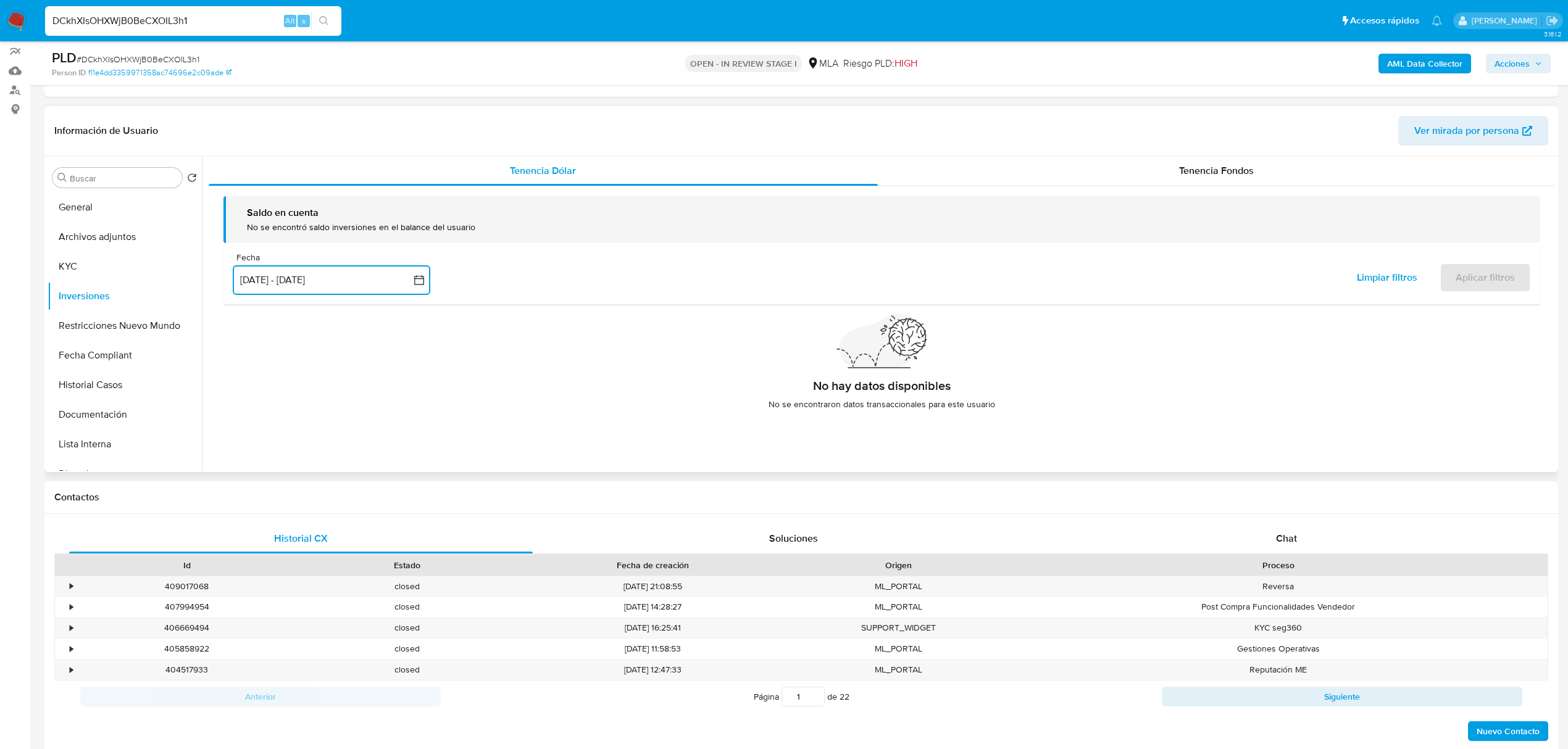
click at [312, 277] on button "[DATE] - [DATE]" at bounding box center [332, 280] width 198 height 29
click at [279, 374] on button "1" at bounding box center [282, 371] width 20 height 20
click at [1225, 158] on div "Tenencia Fondos" at bounding box center [1216, 170] width 678 height 29
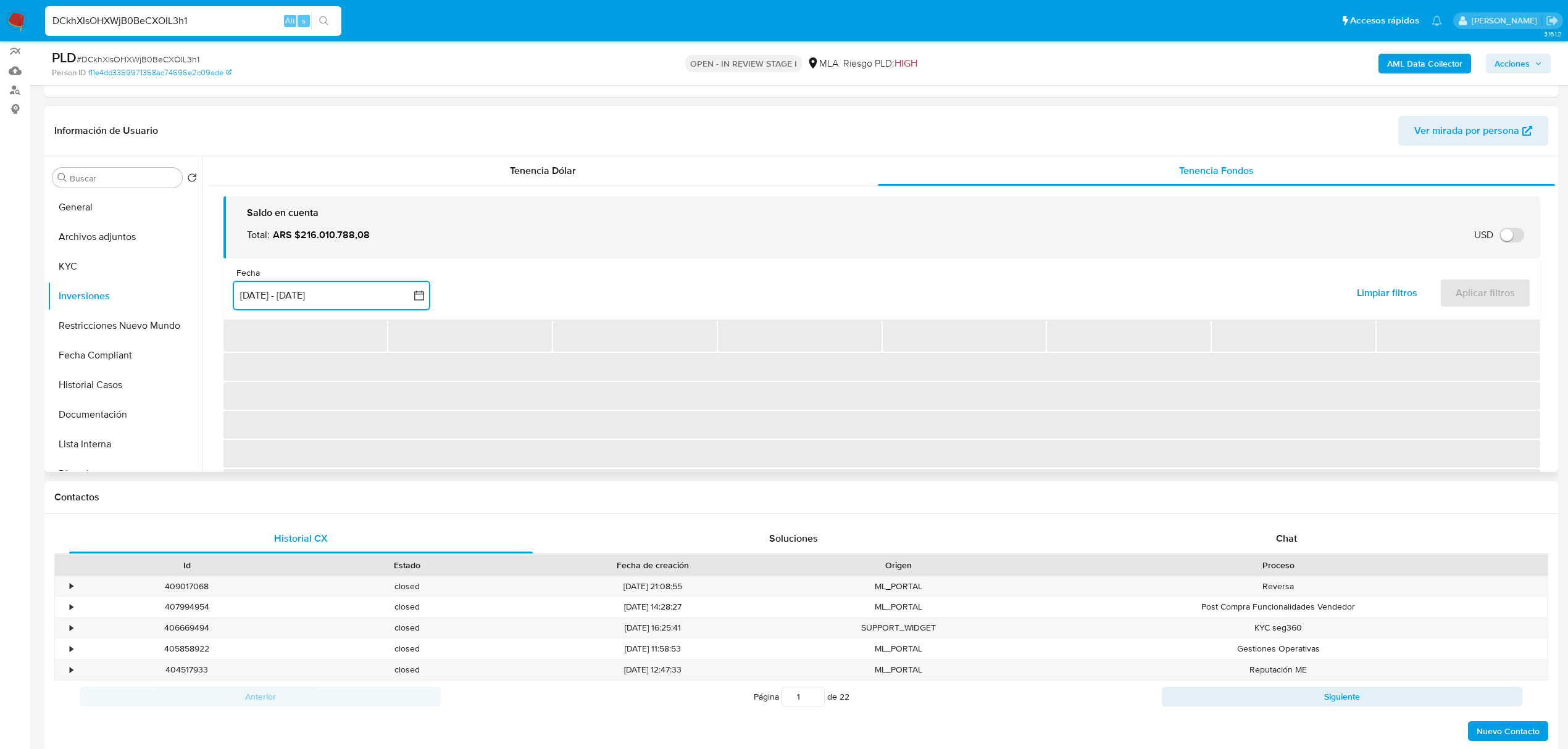
click at [252, 307] on button "[DATE] - [DATE]" at bounding box center [332, 295] width 198 height 29
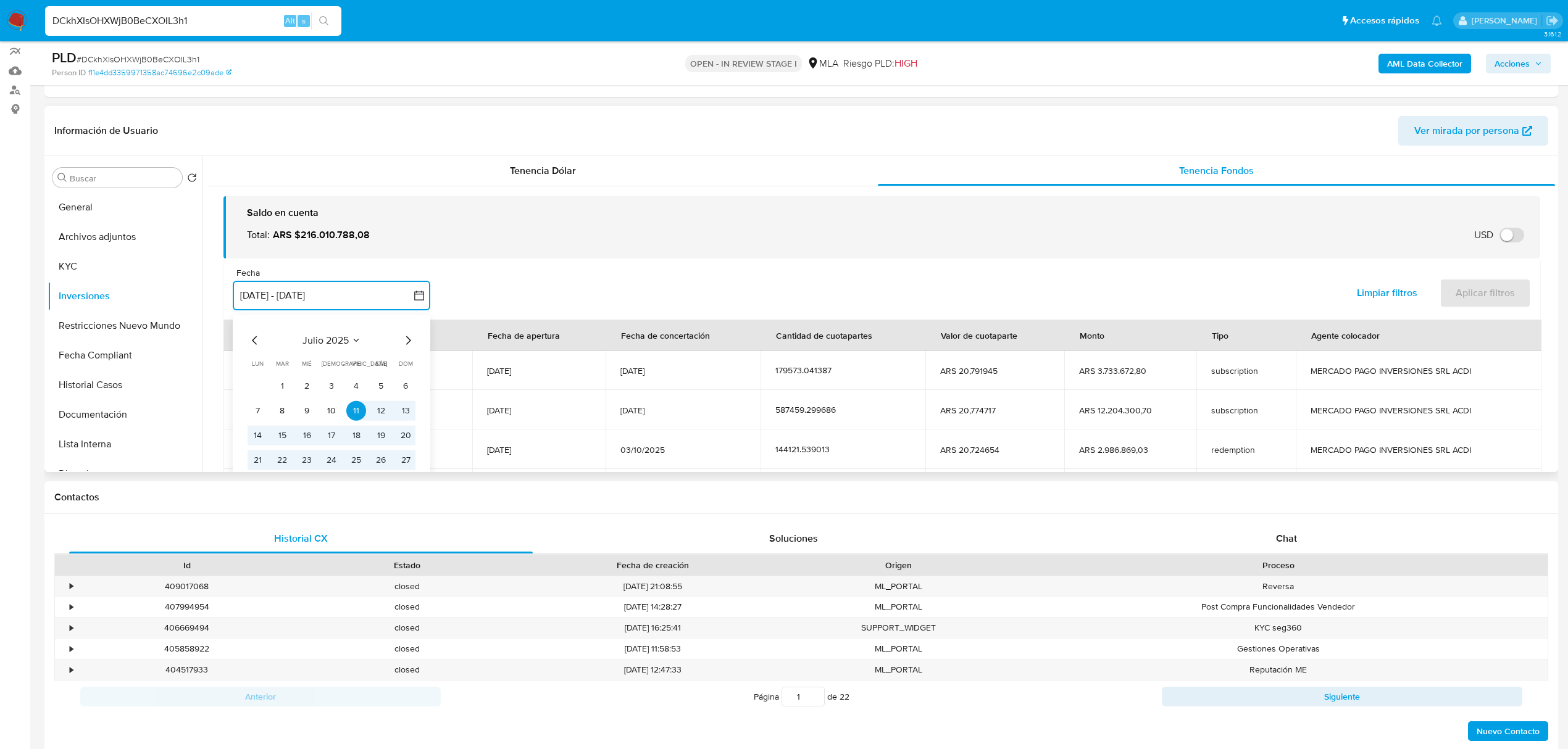
click at [410, 341] on icon "Mes siguiente" at bounding box center [409, 340] width 5 height 8
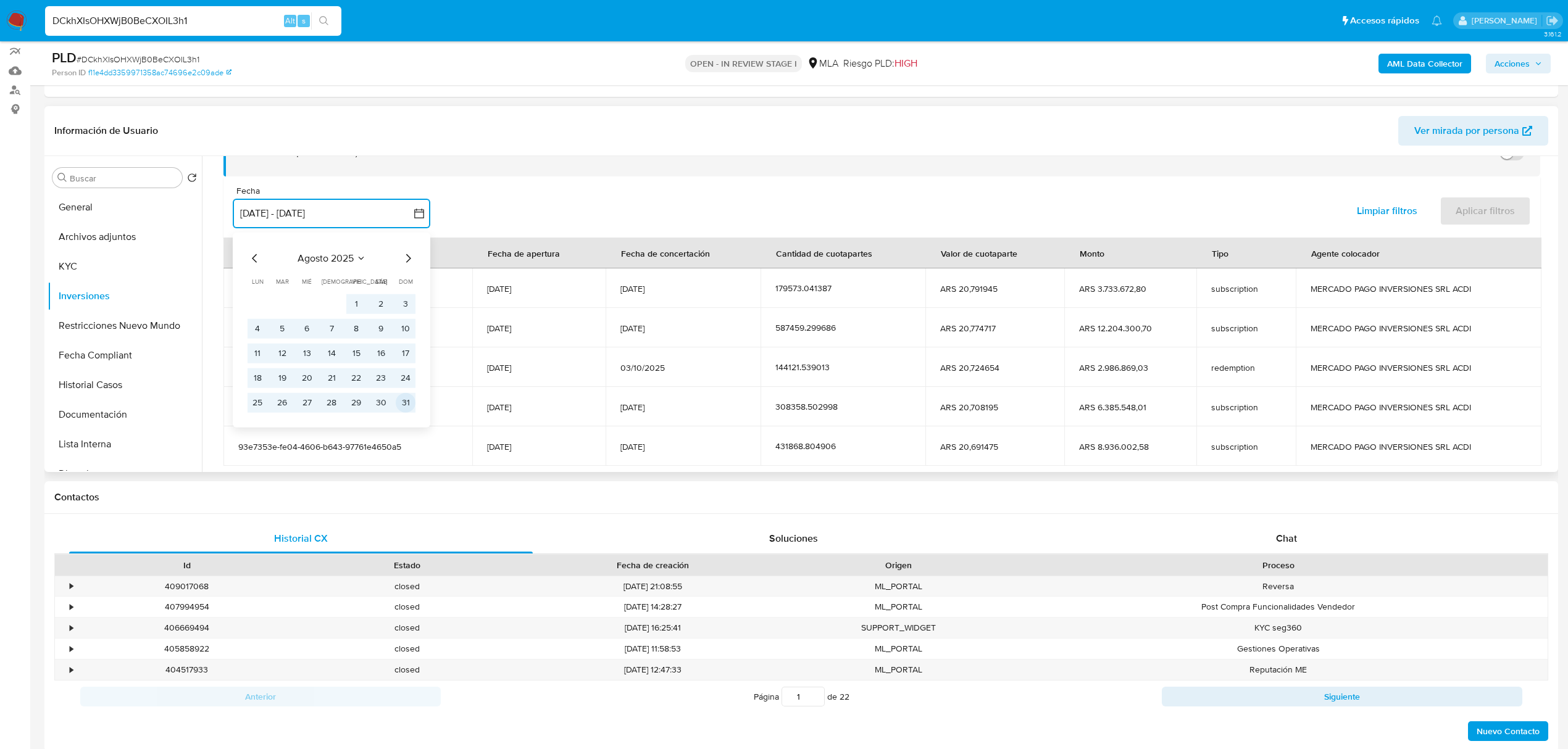
click at [414, 404] on button "31" at bounding box center [406, 403] width 20 height 20
click at [252, 266] on div "agosto 2025 agosto 2025 lun lunes mar martes mié miércoles jue jueves vie viern…" at bounding box center [331, 332] width 168 height 162
click at [256, 256] on icon "Mes anterior" at bounding box center [255, 259] width 15 height 15
click at [279, 299] on button "1" at bounding box center [282, 304] width 20 height 20
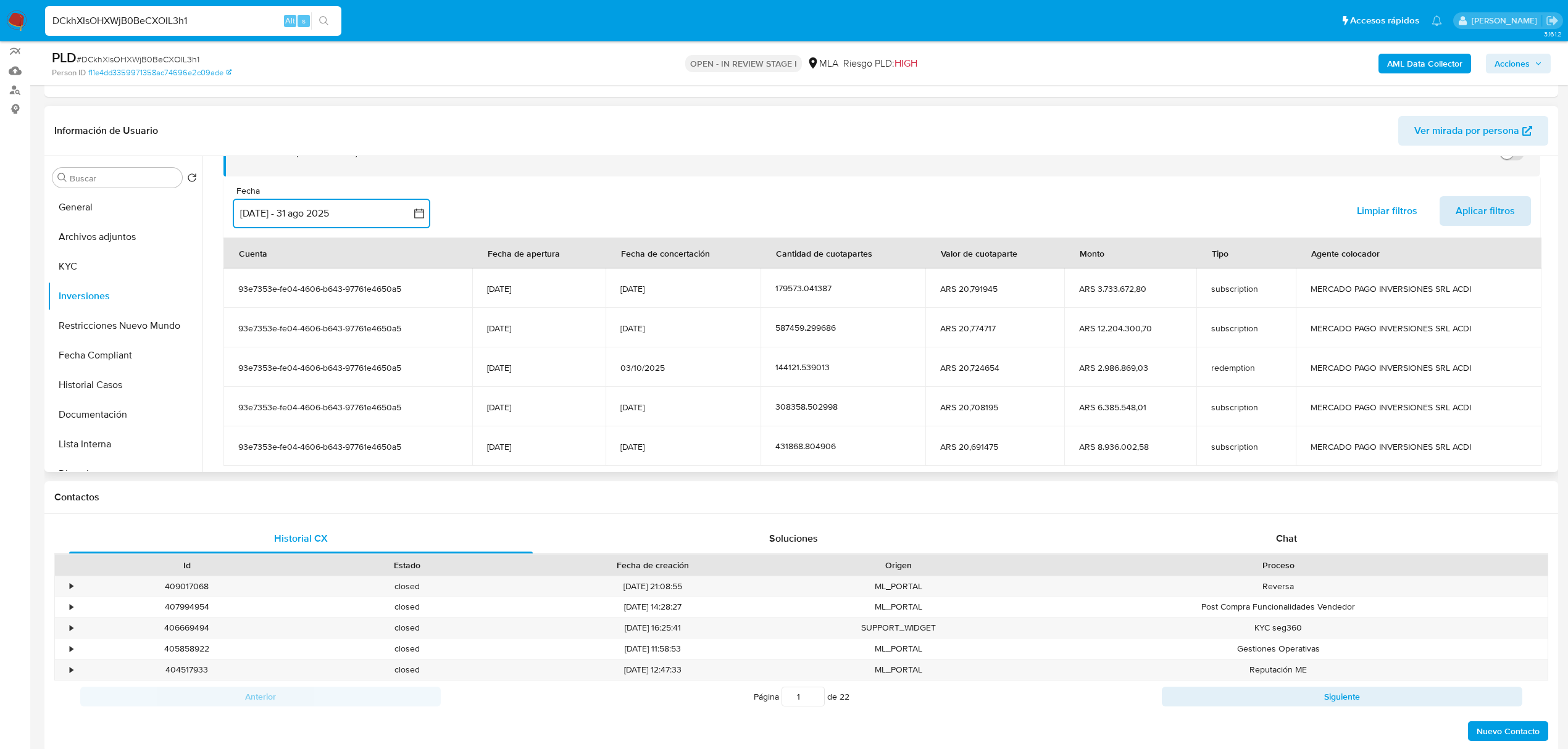
click at [1498, 211] on span "Aplicar filtros" at bounding box center [1485, 211] width 60 height 27
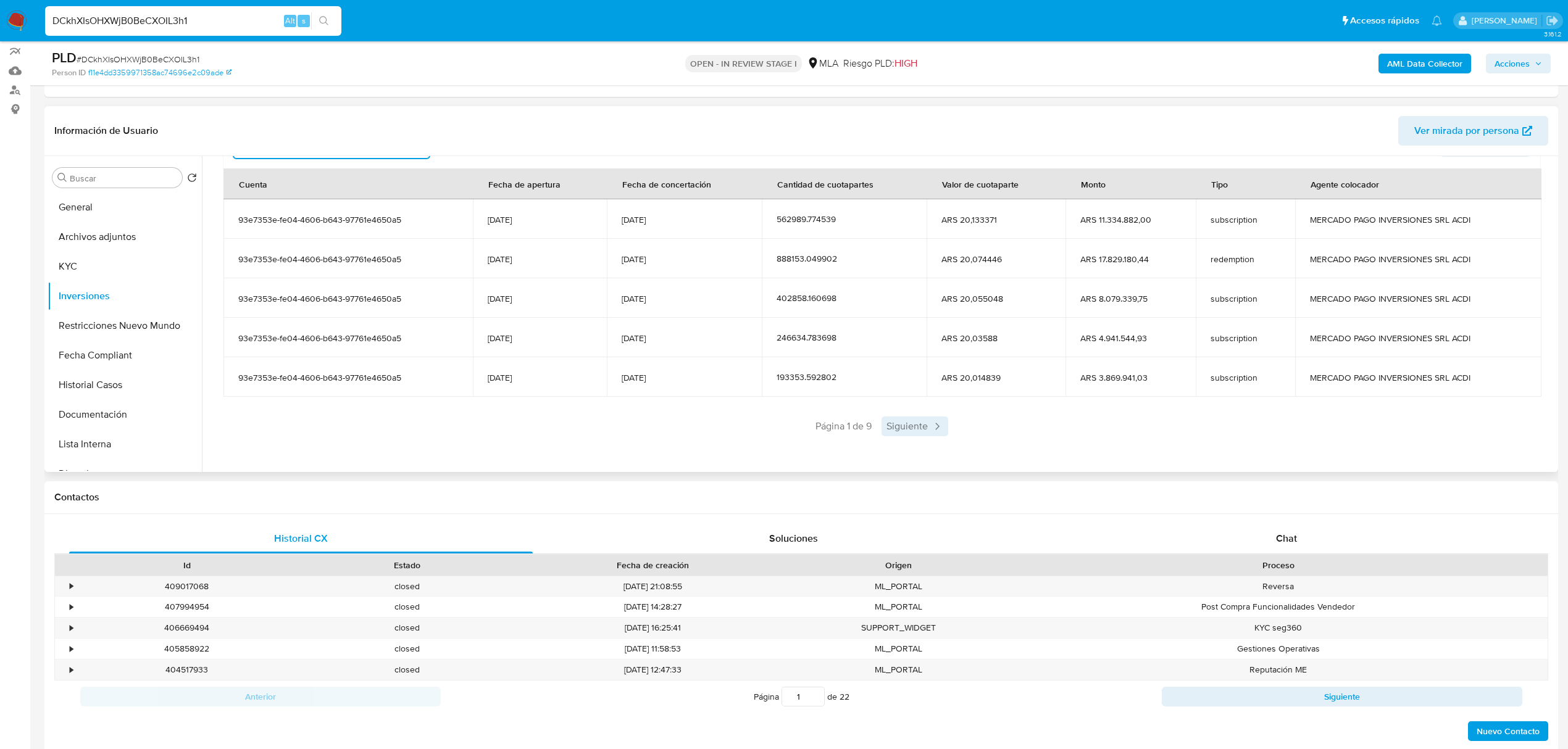
click at [931, 425] on icon at bounding box center [937, 426] width 13 height 13
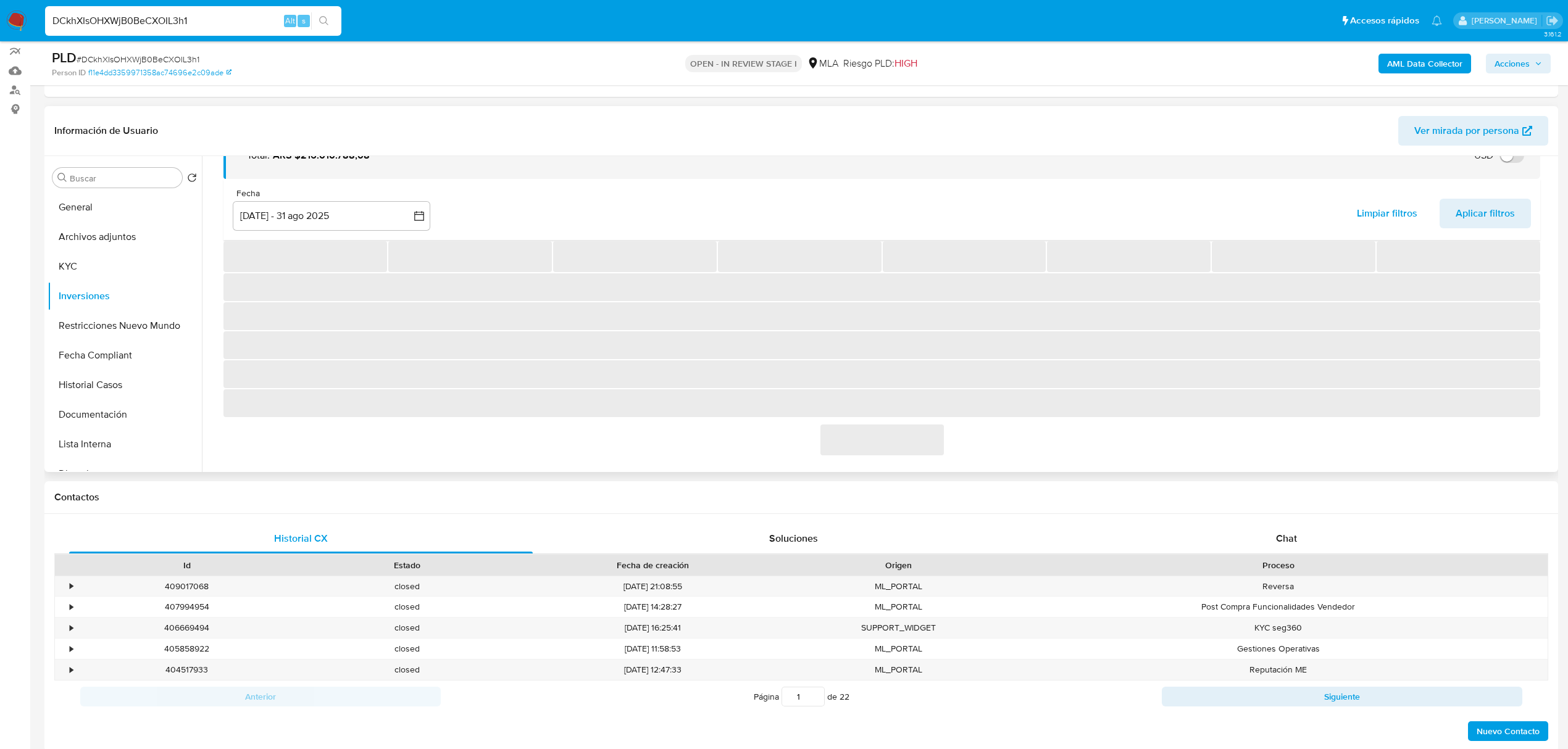
scroll to position [151, 0]
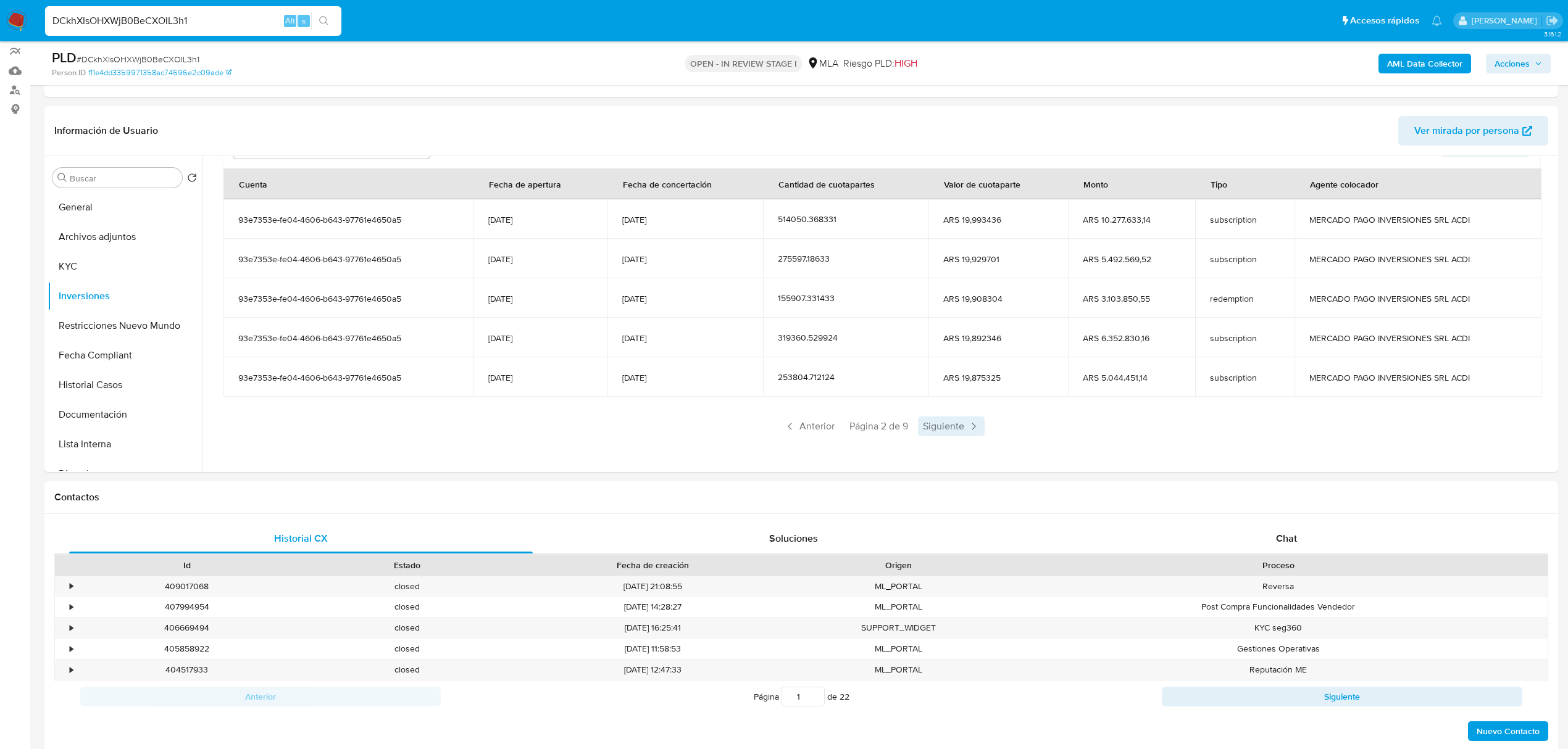
click at [945, 427] on span "Siguiente" at bounding box center [951, 426] width 67 height 20
click at [950, 440] on div "Saldo en cuenta Total : ARS $216.010.788,08 USD Cambiar entre moneda local y US…" at bounding box center [882, 251] width 1347 height 431
click at [954, 430] on span "Siguiente" at bounding box center [951, 426] width 67 height 20
click at [966, 432] on span "Siguiente" at bounding box center [951, 426] width 67 height 20
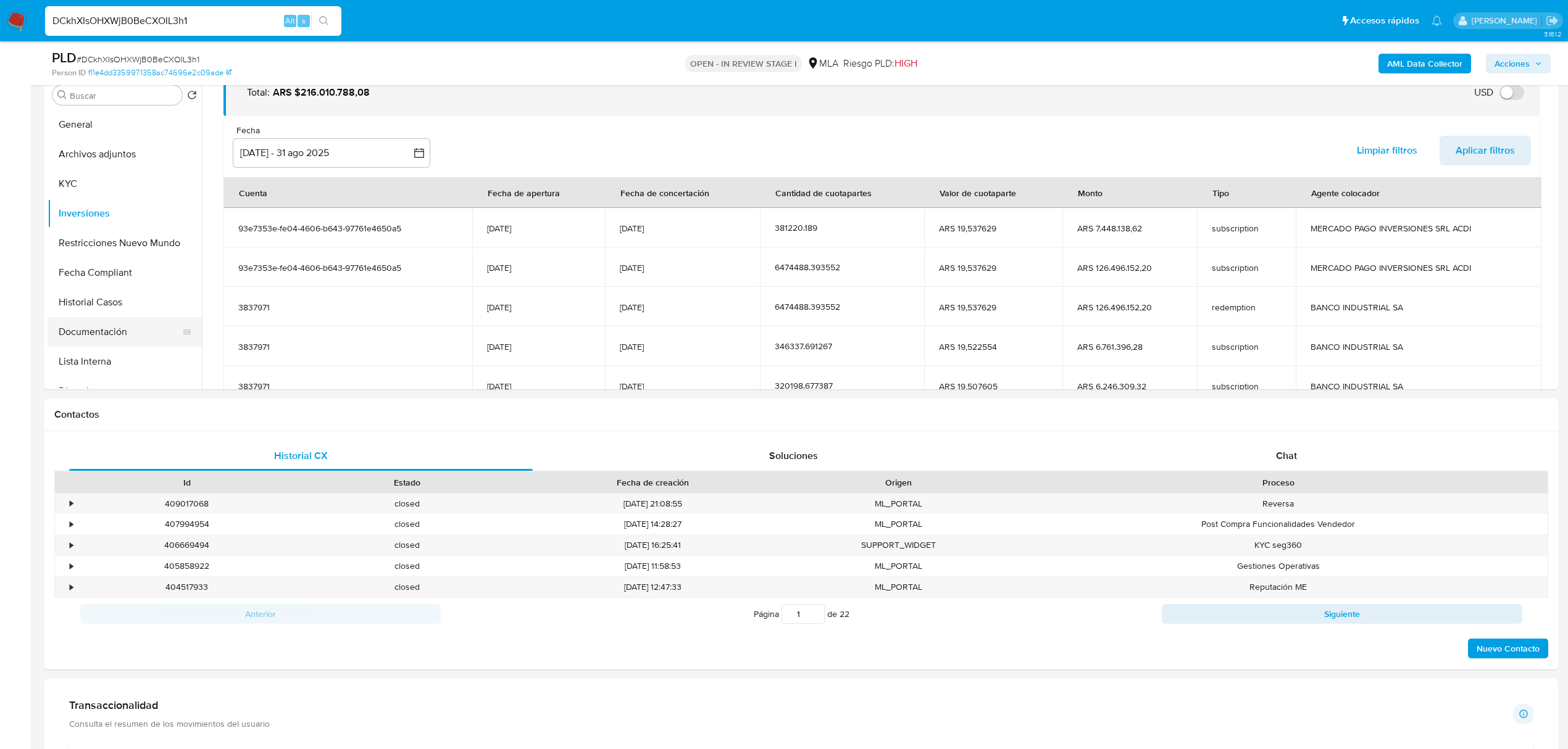
scroll to position [0, 0]
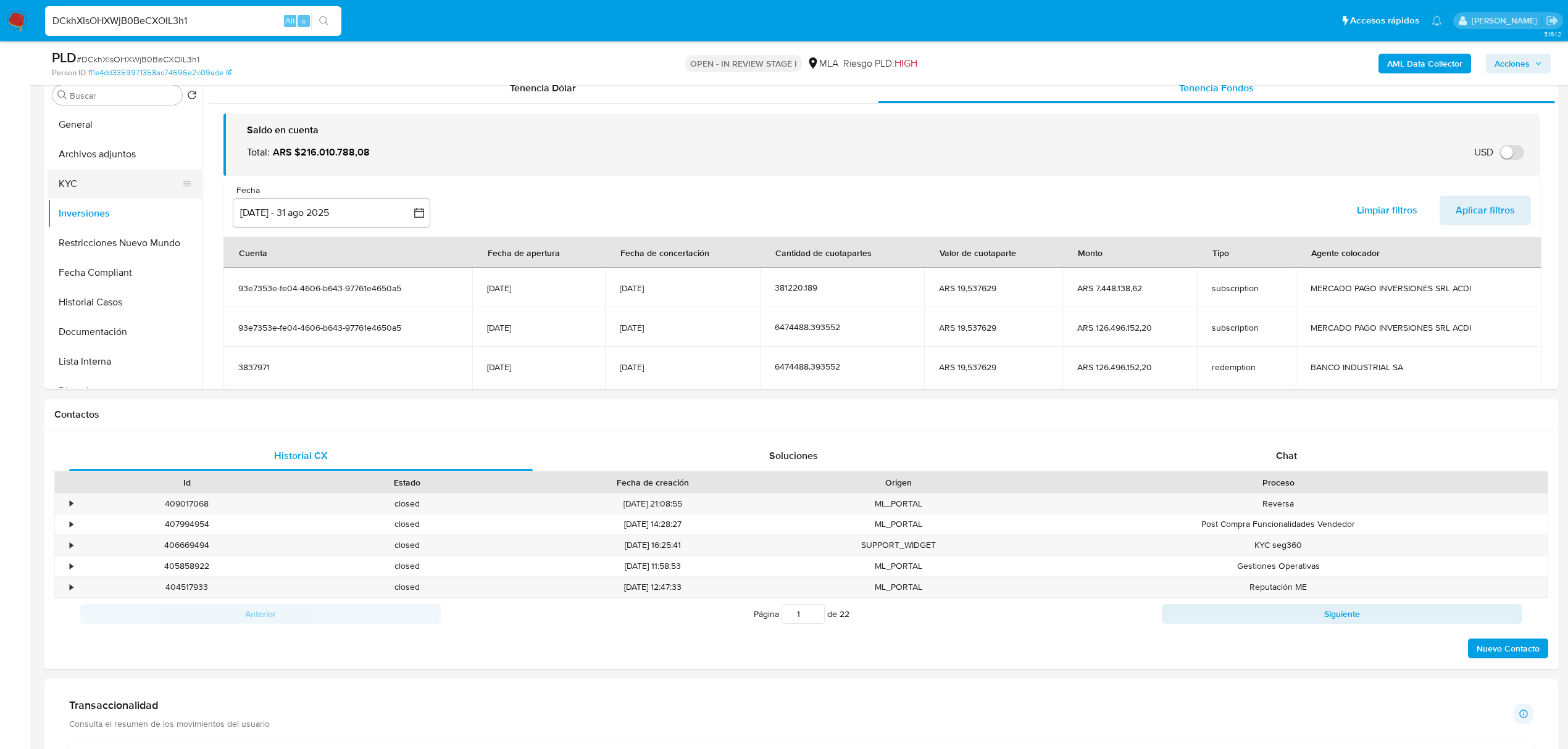
click at [102, 174] on button "KYC" at bounding box center [120, 183] width 144 height 29
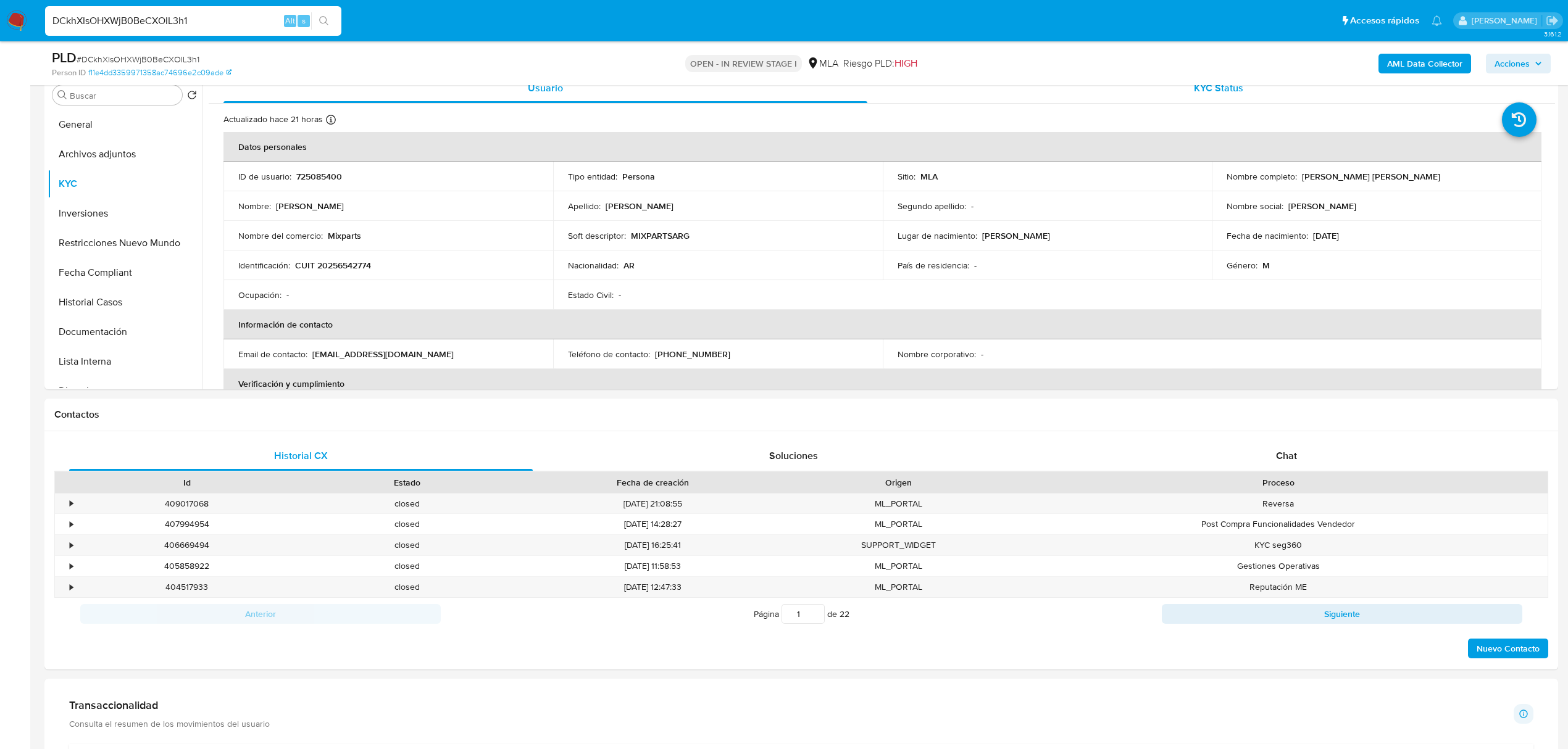
click at [1267, 95] on div "KYC Status" at bounding box center [1219, 88] width 644 height 29
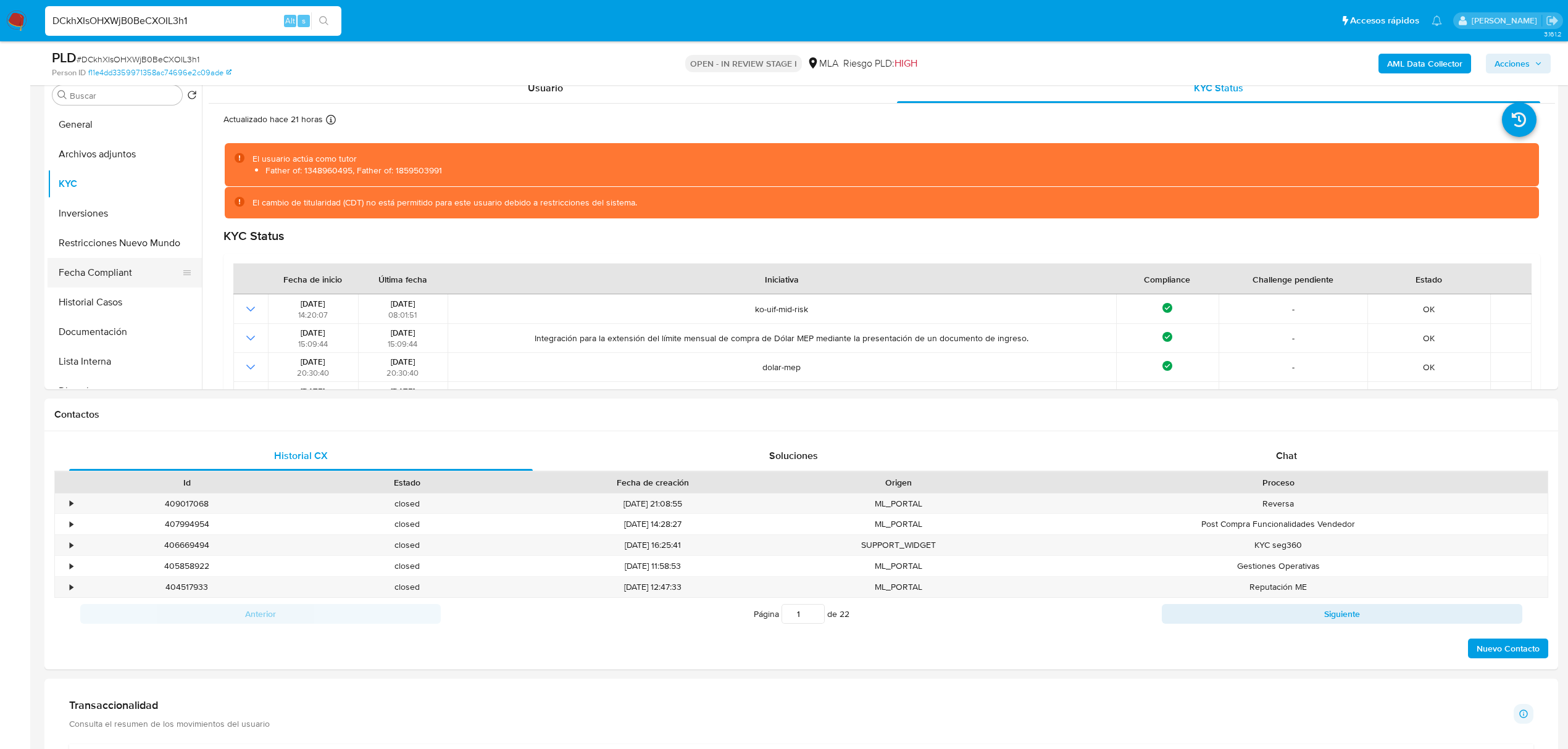
click at [116, 277] on button "Fecha Compliant" at bounding box center [120, 272] width 144 height 29
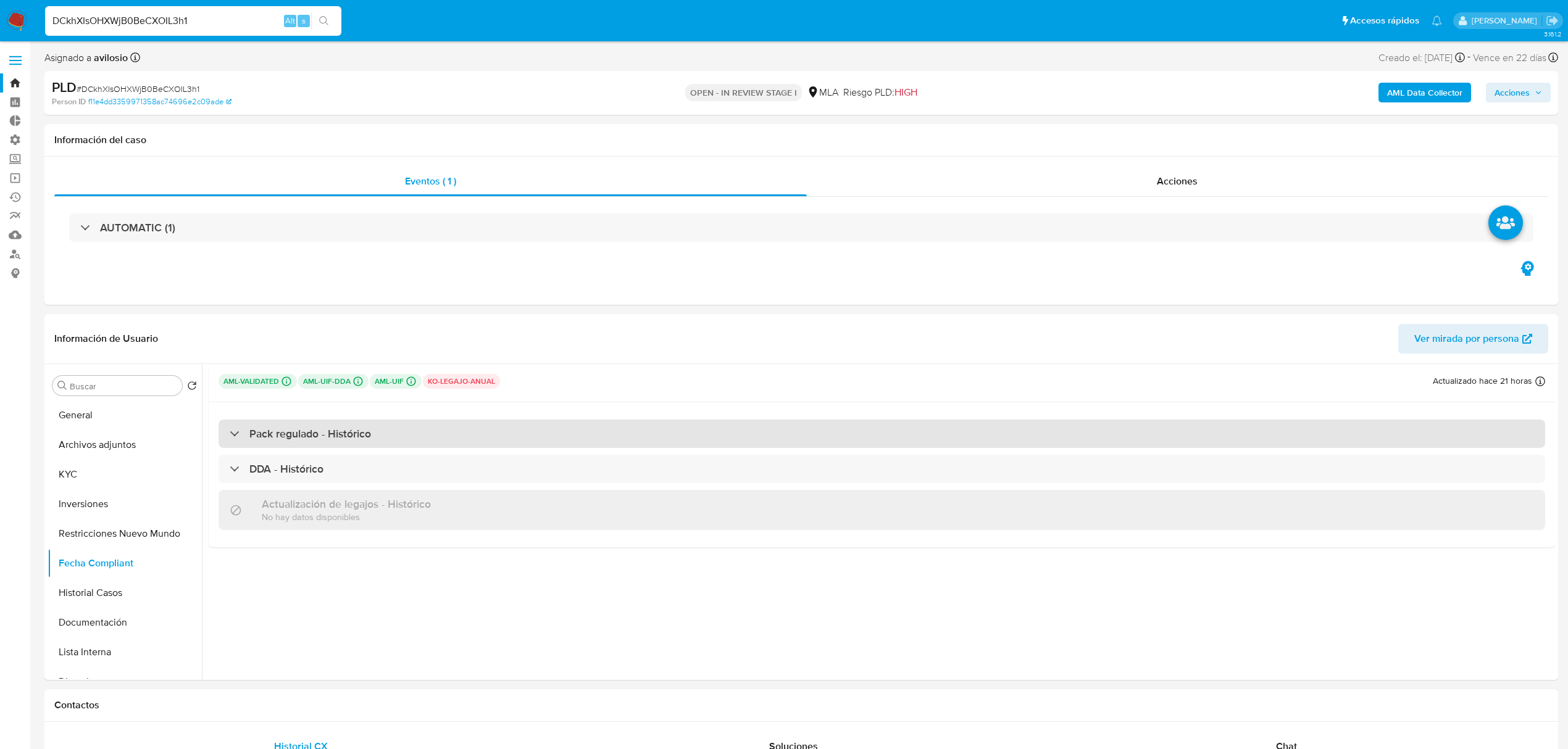
click at [449, 423] on div "Pack regulado - Histórico" at bounding box center [882, 434] width 1327 height 28
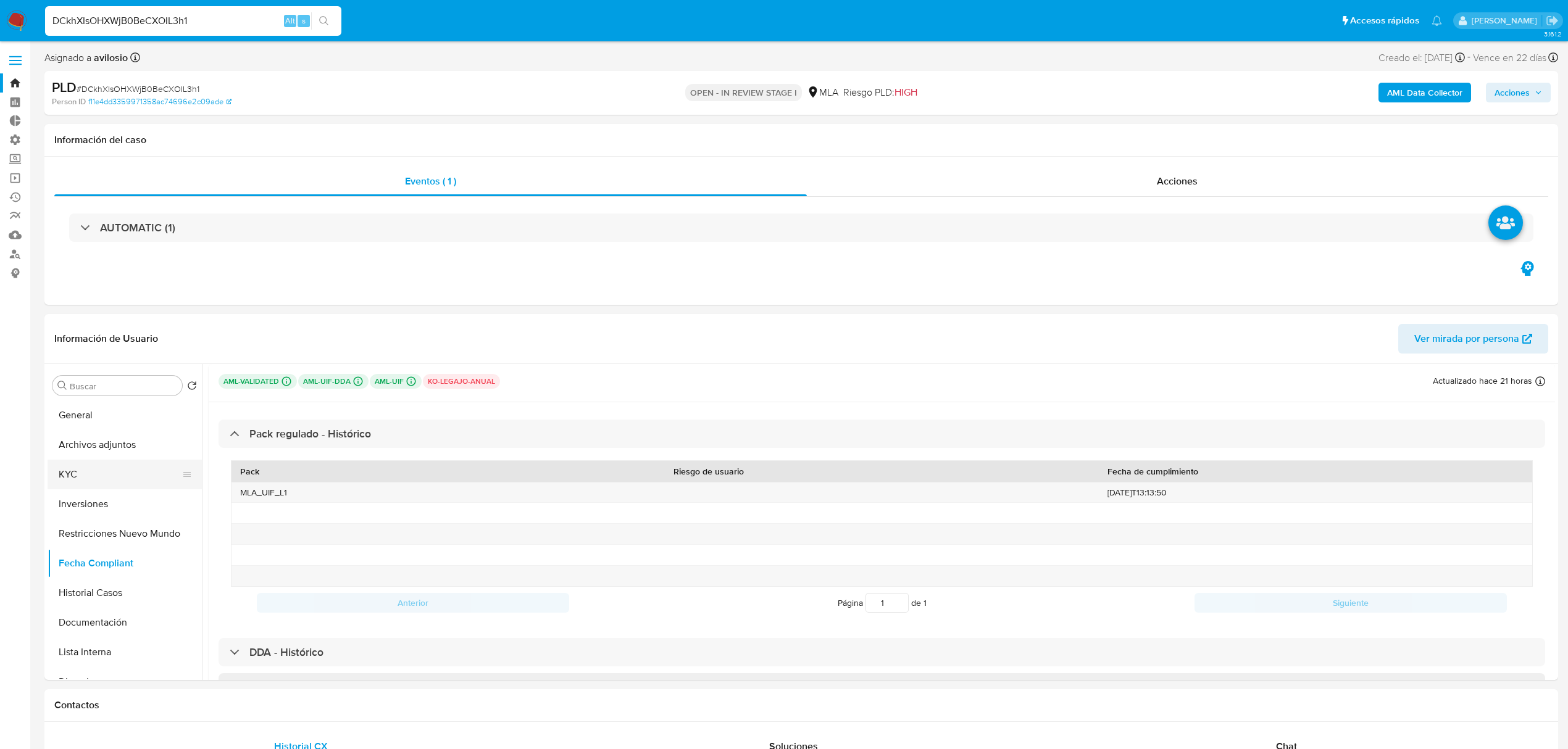
click at [106, 479] on button "KYC" at bounding box center [120, 474] width 144 height 29
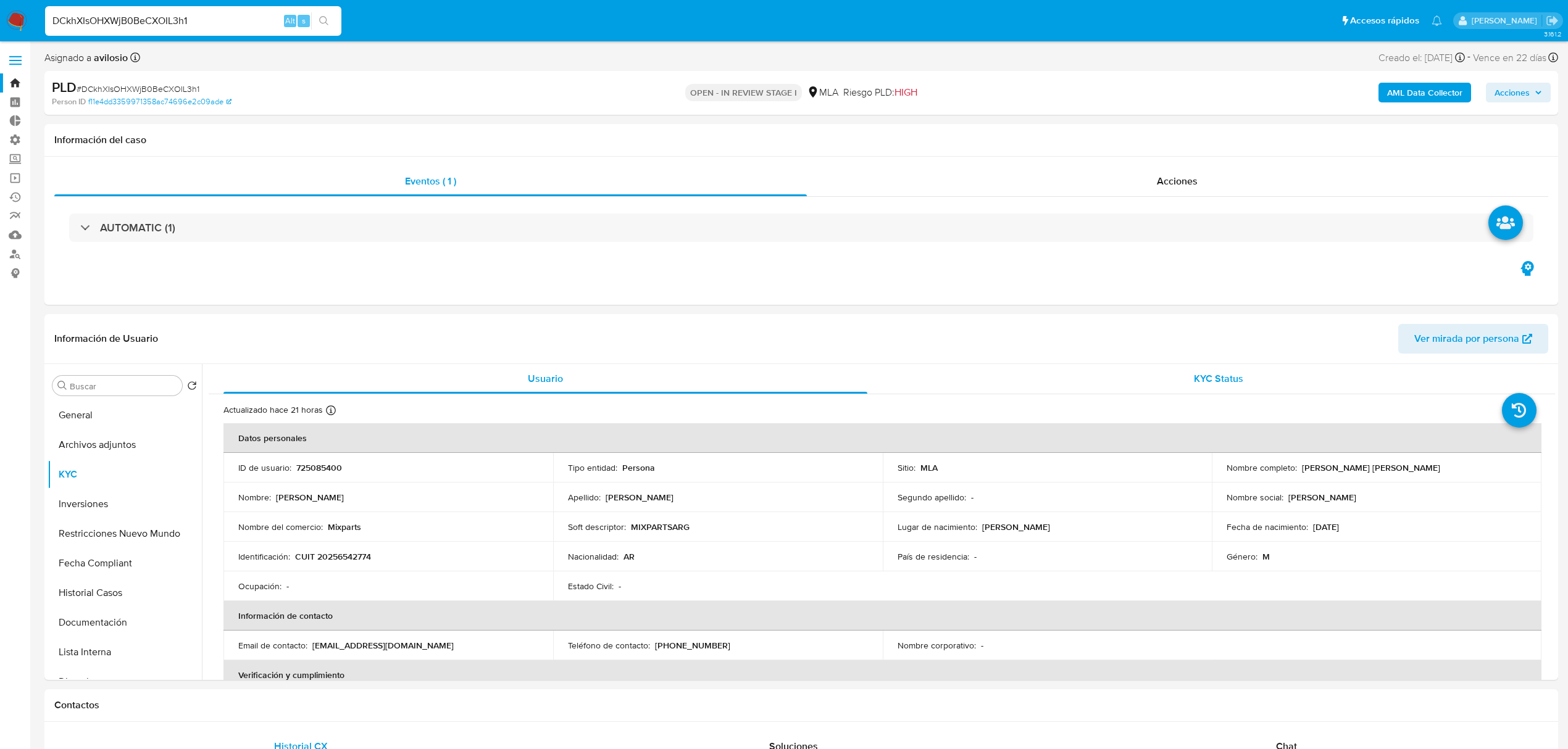
click at [1194, 379] on span "KYC Status" at bounding box center [1219, 378] width 49 height 14
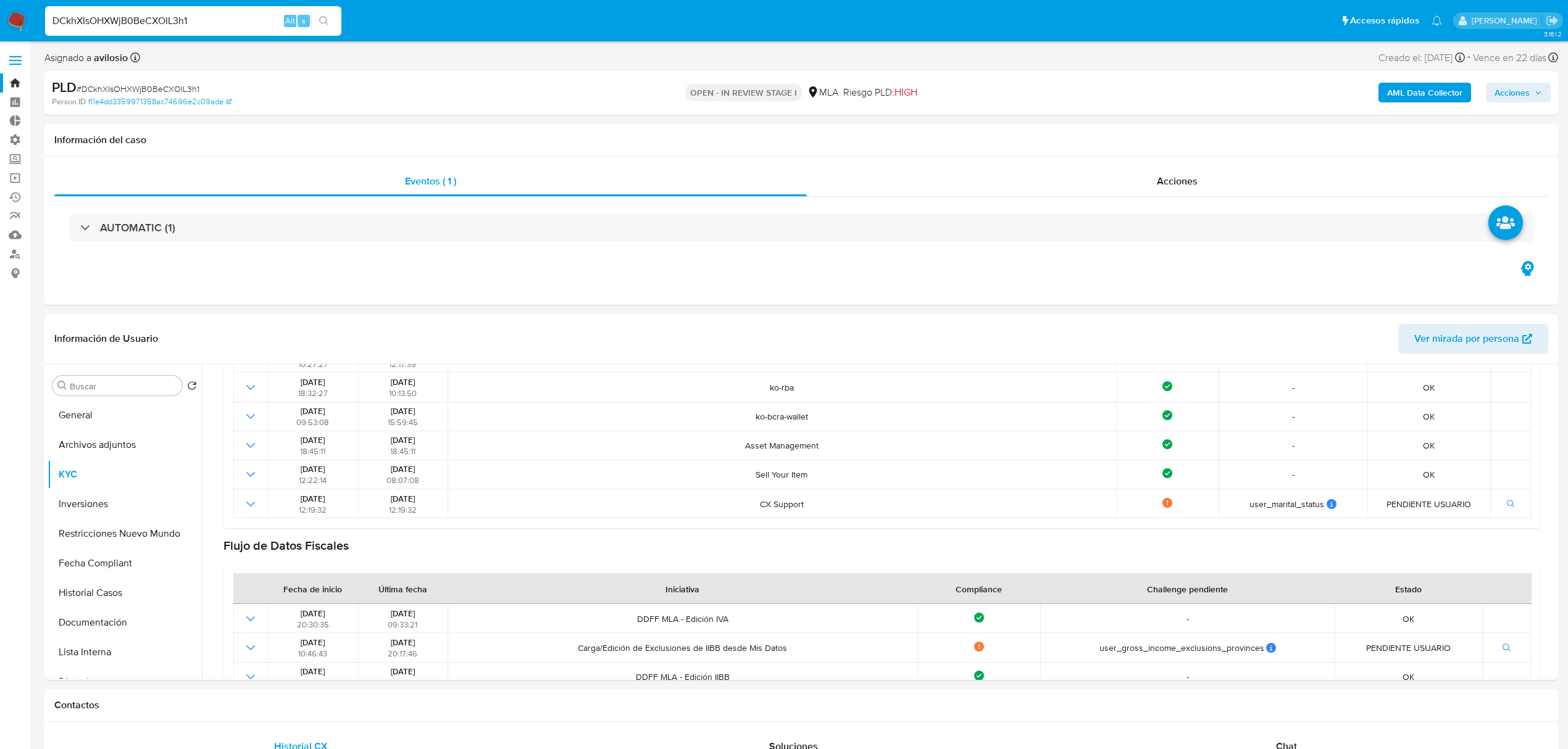
scroll to position [164, 0]
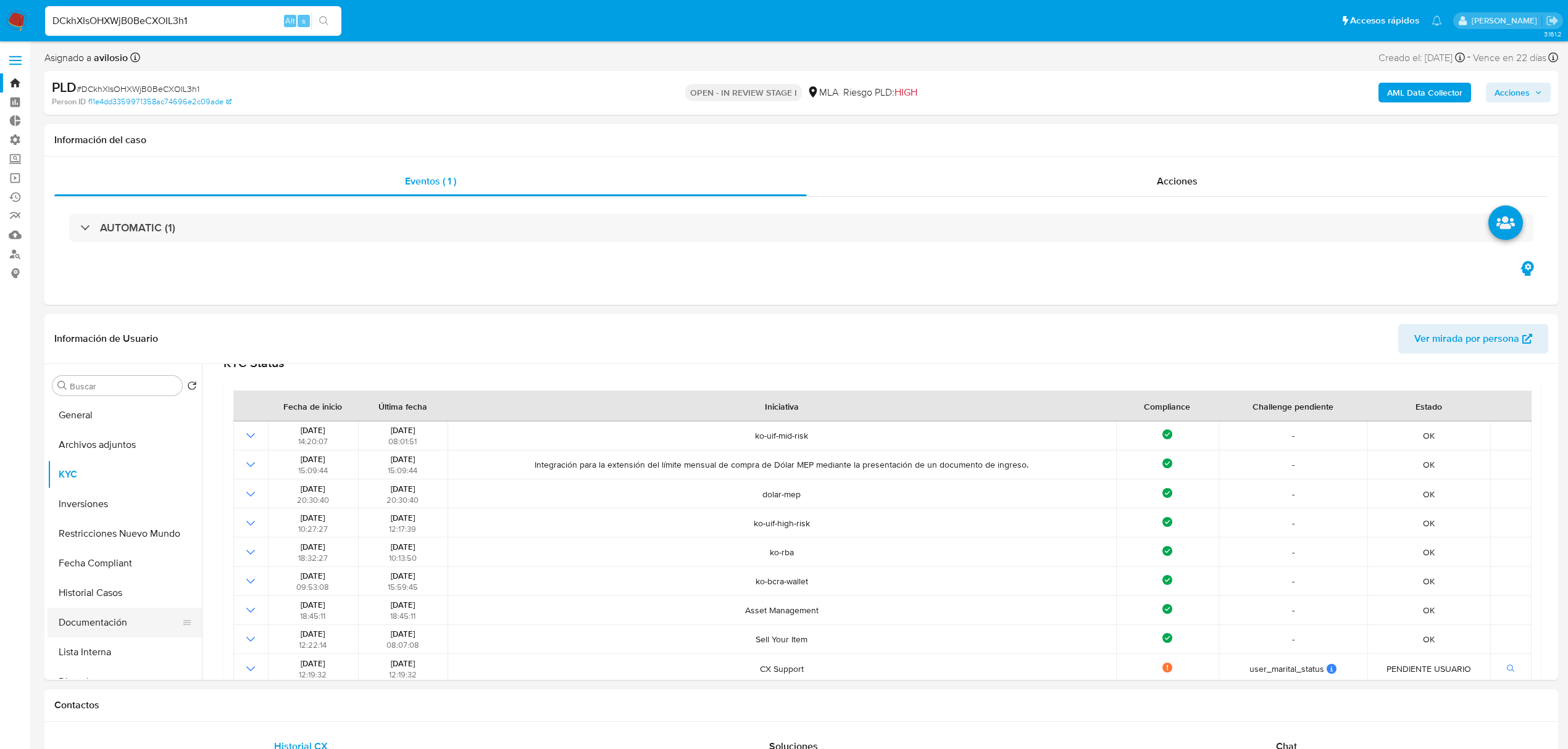
click at [111, 623] on button "Documentación" at bounding box center [120, 622] width 144 height 29
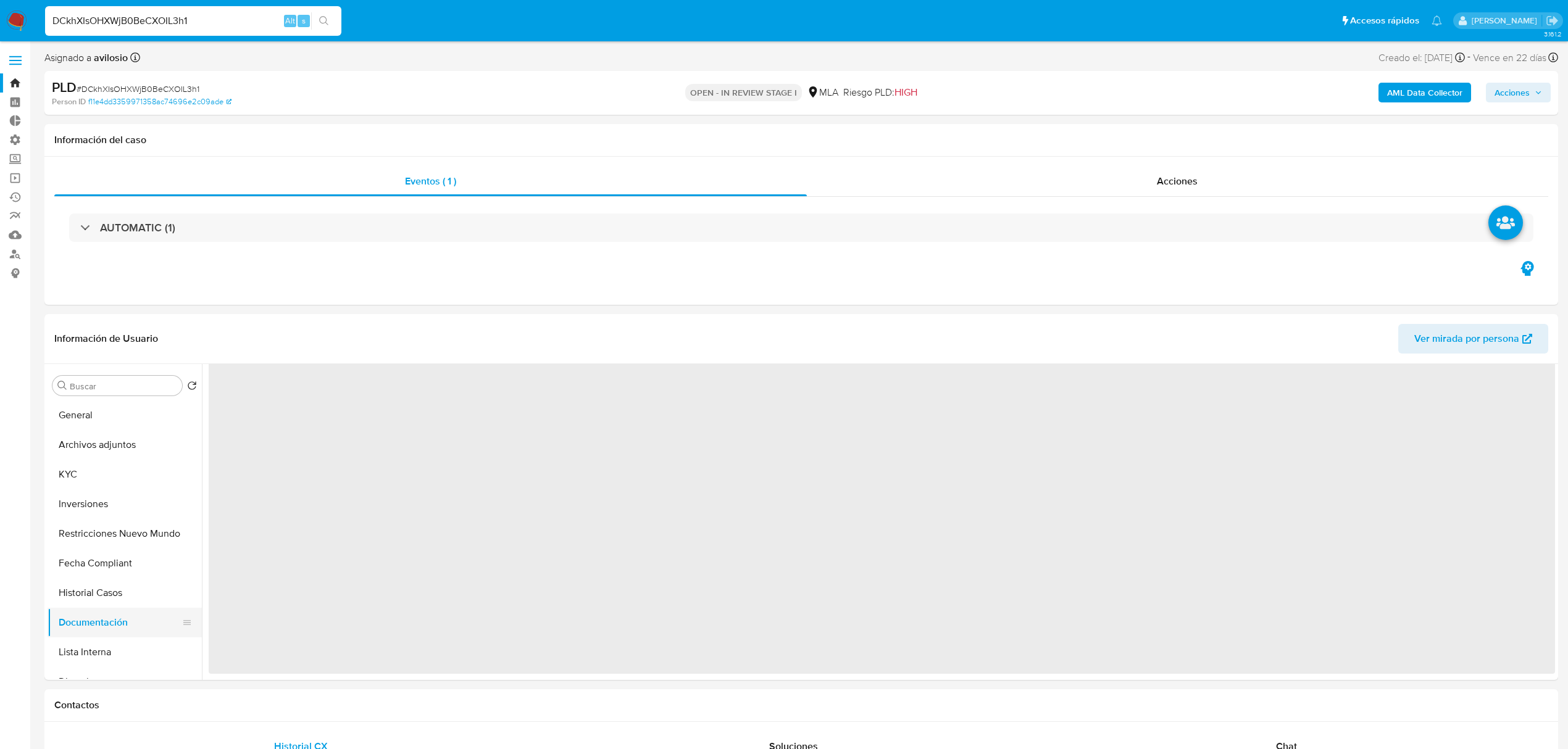
scroll to position [0, 0]
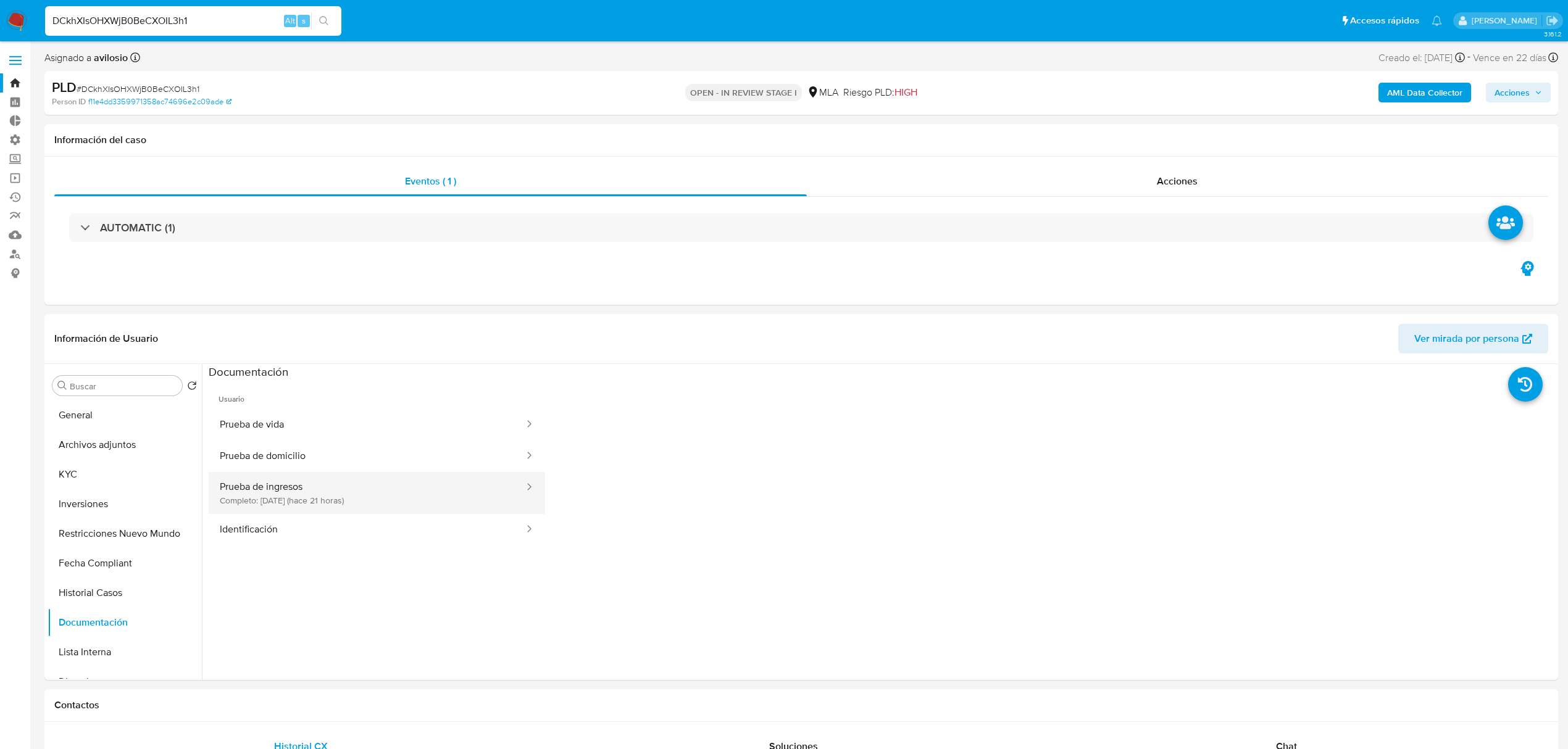
click at [346, 495] on button "Prueba de ingresos Completo: 07/10/2025 (hace 21 horas)" at bounding box center [367, 493] width 317 height 42
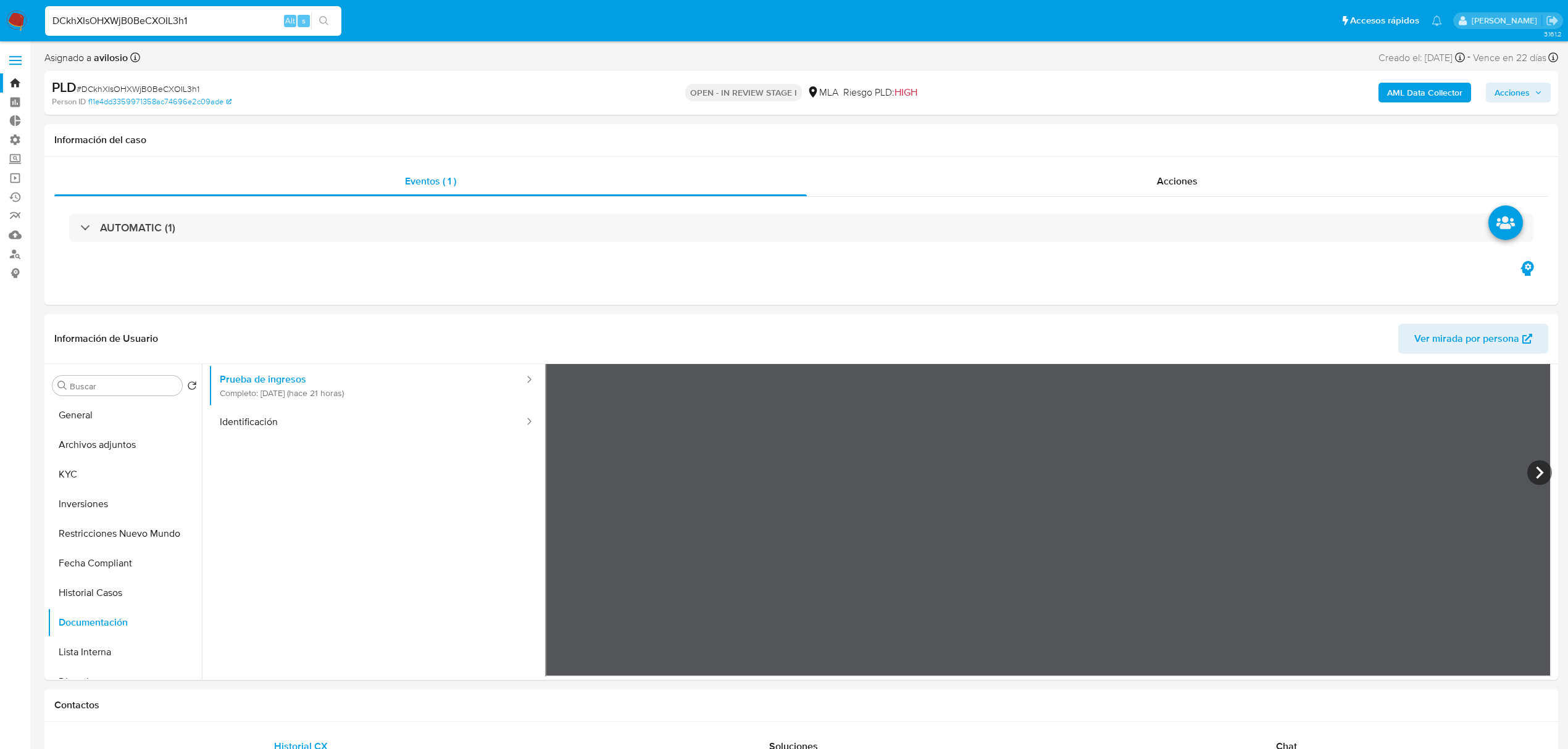
scroll to position [25, 0]
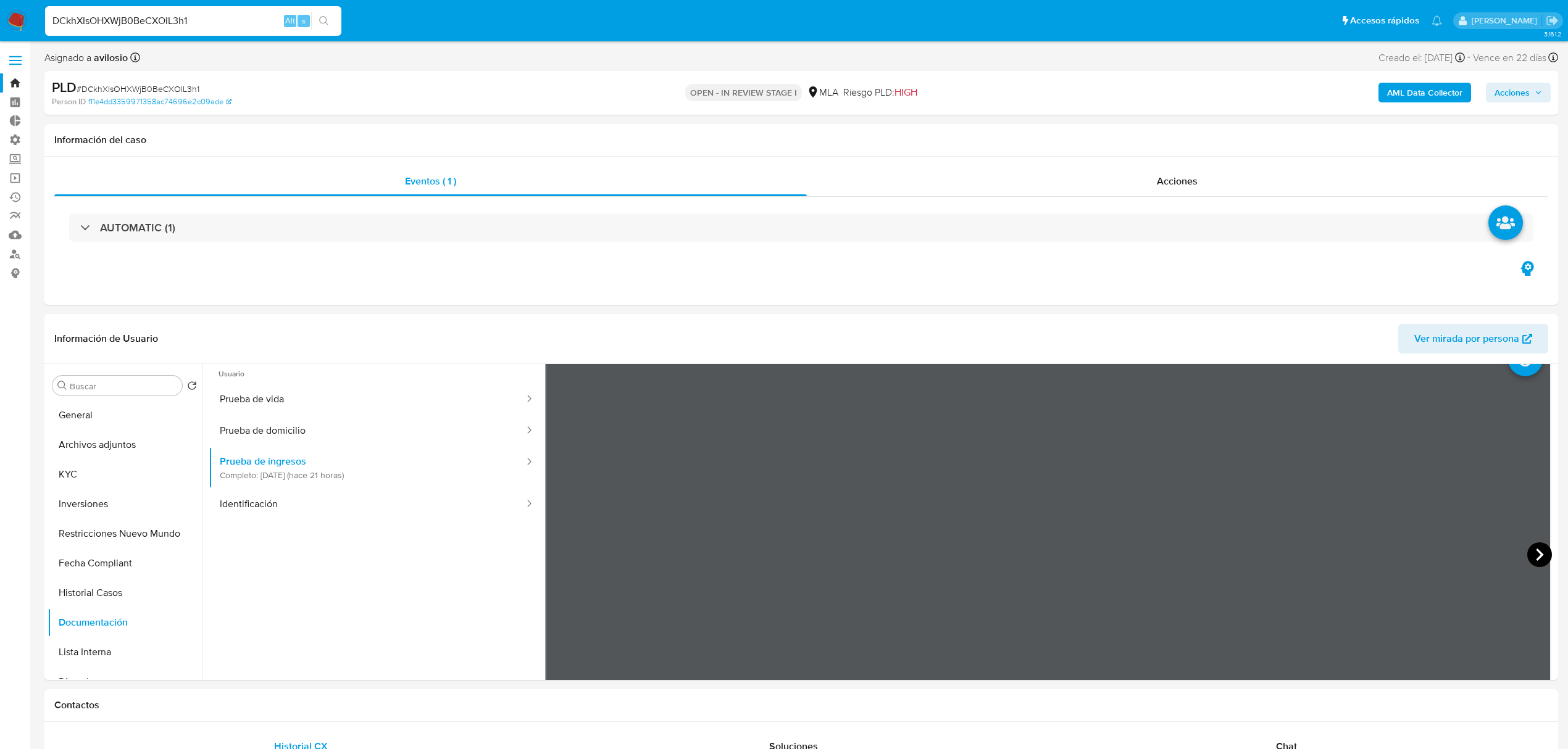
click at [1534, 556] on icon at bounding box center [1539, 554] width 24 height 24
click at [1532, 556] on icon at bounding box center [1539, 554] width 24 height 24
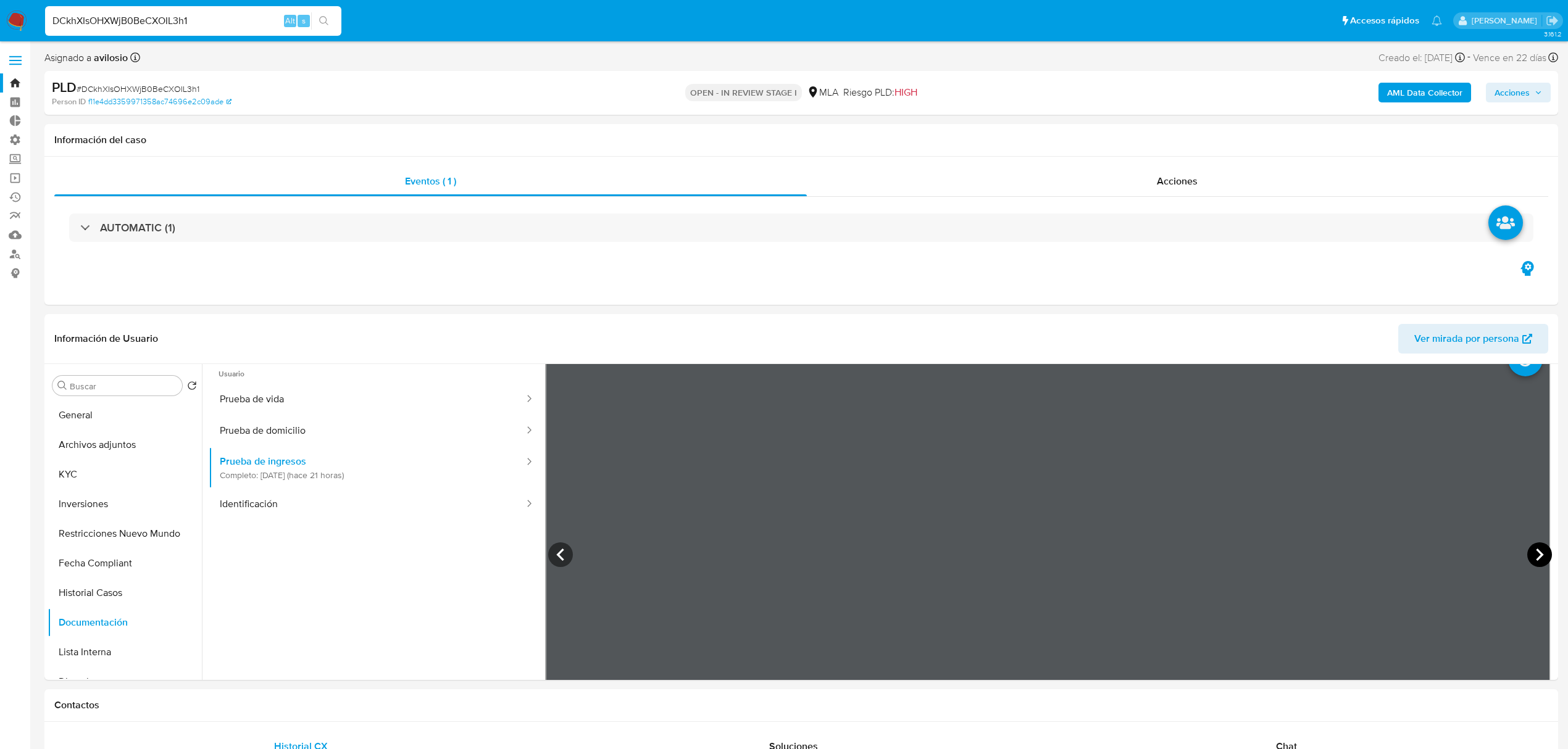
click at [1532, 556] on icon at bounding box center [1539, 554] width 24 height 24
click at [1527, 545] on icon at bounding box center [1539, 554] width 24 height 24
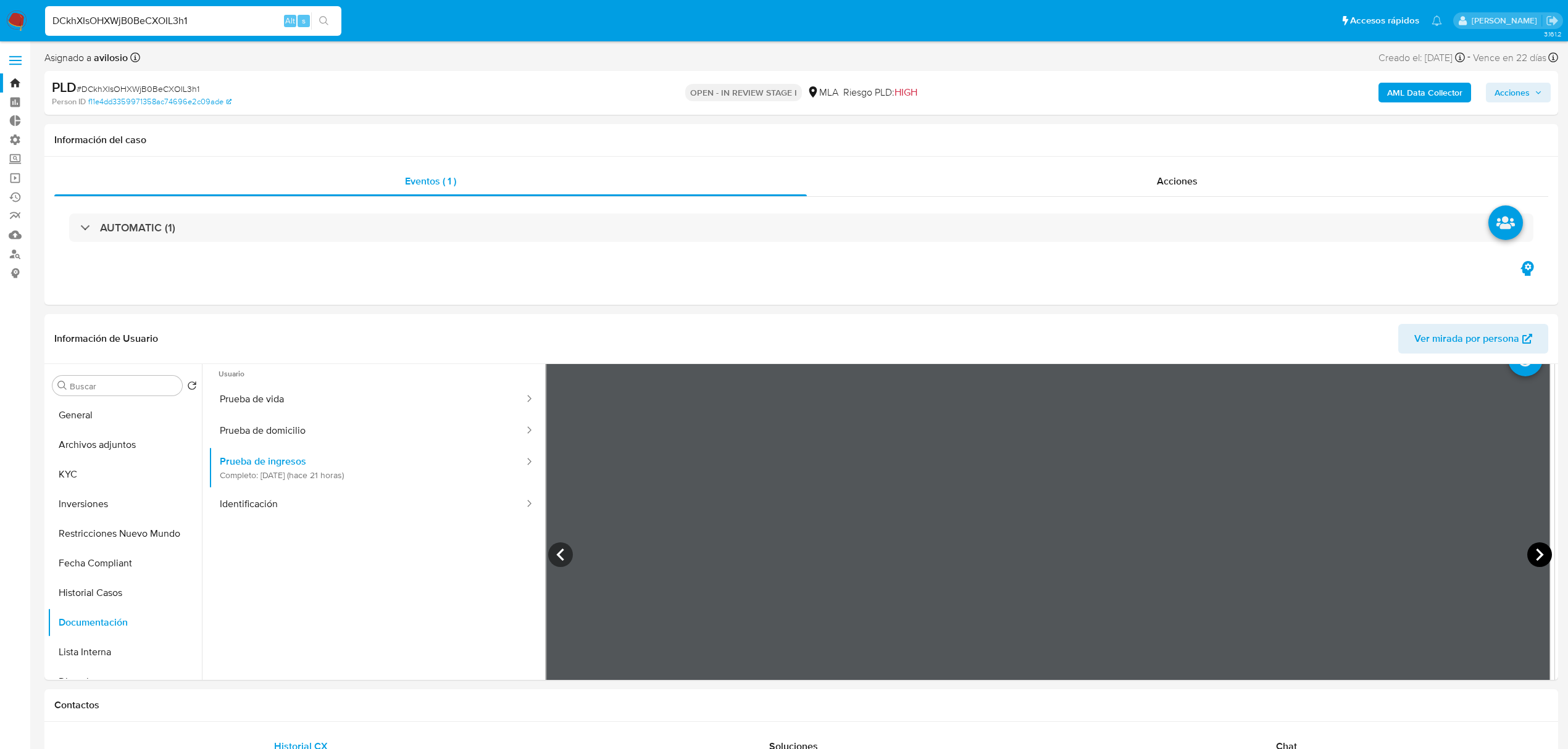
click at [1527, 545] on icon at bounding box center [1539, 554] width 24 height 24
click at [1527, 547] on icon at bounding box center [1539, 554] width 24 height 24
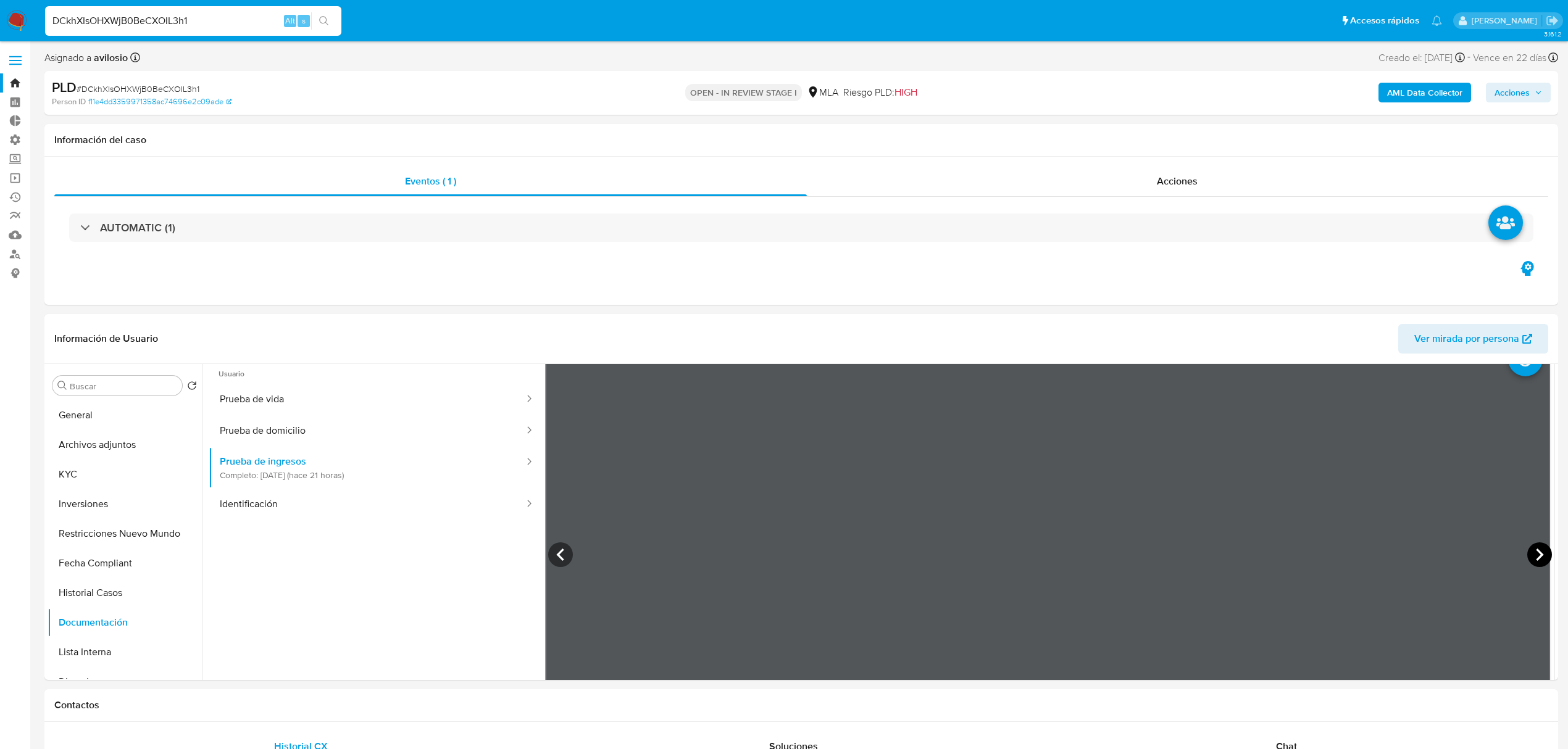
click at [1527, 547] on icon at bounding box center [1539, 554] width 24 height 24
click at [84, 473] on button "KYC" at bounding box center [120, 474] width 144 height 29
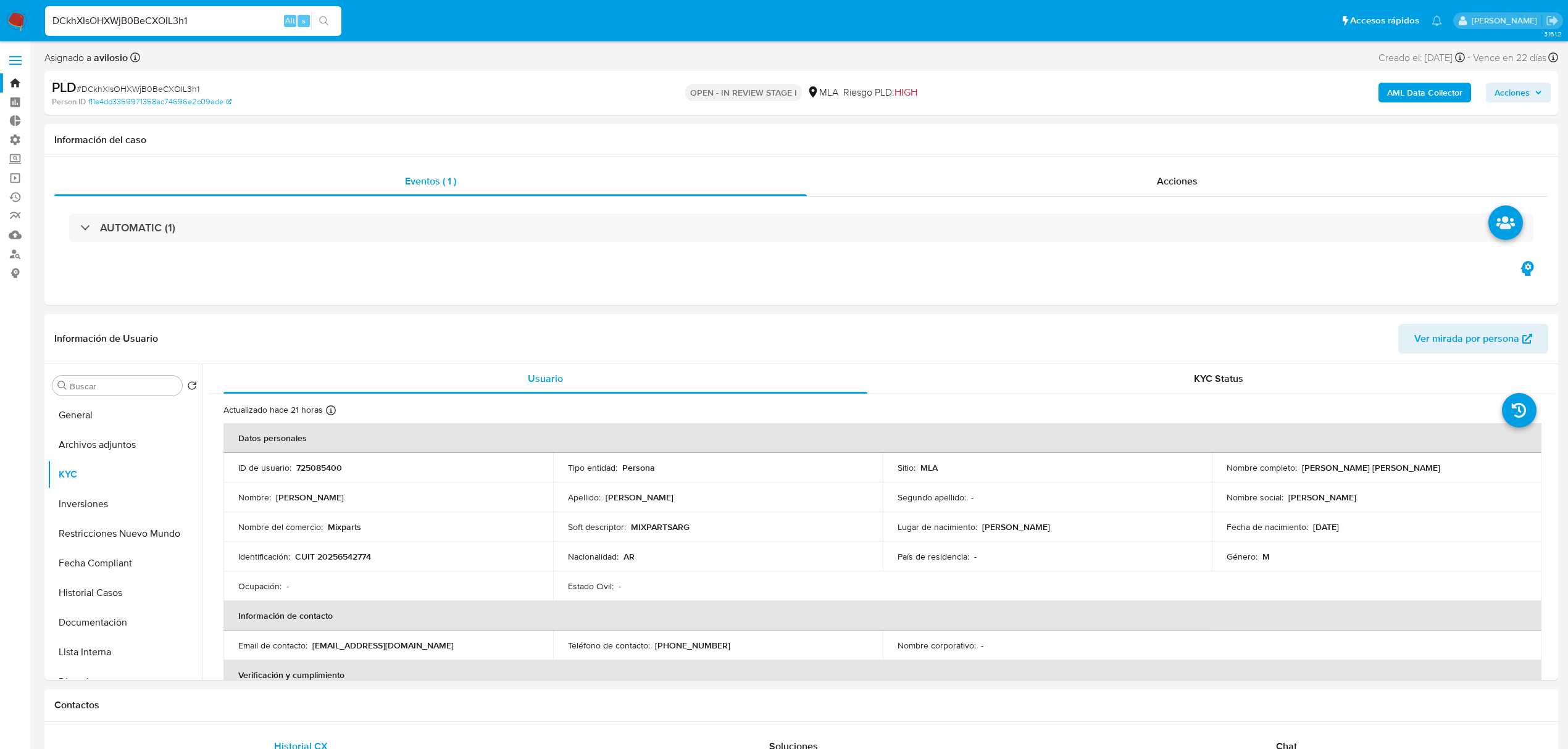
click at [1358, 467] on p "Mariano Raul Suarez" at bounding box center [1371, 467] width 138 height 11
click at [1369, 467] on p "Mariano Raul Suarez" at bounding box center [1371, 467] width 138 height 11
drag, startPoint x: 1393, startPoint y: 465, endPoint x: 1299, endPoint y: 472, distance: 94.3
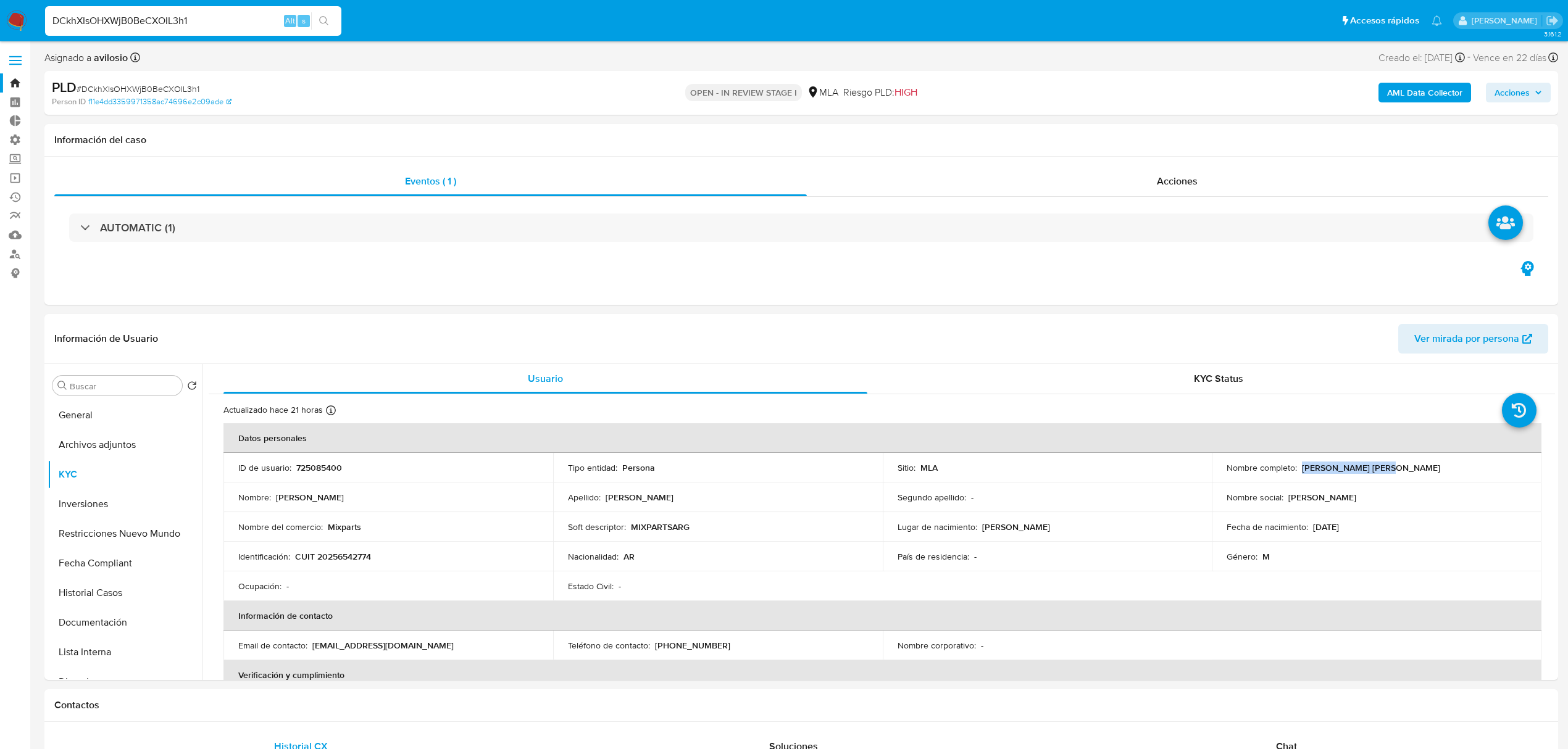
click at [1299, 472] on div "Nombre completo : Mariano Raul Suarez" at bounding box center [1377, 467] width 300 height 11
copy p "Mariano Raul Suarez"
click at [1353, 473] on p "Mariano Raul Suarez" at bounding box center [1371, 467] width 138 height 11
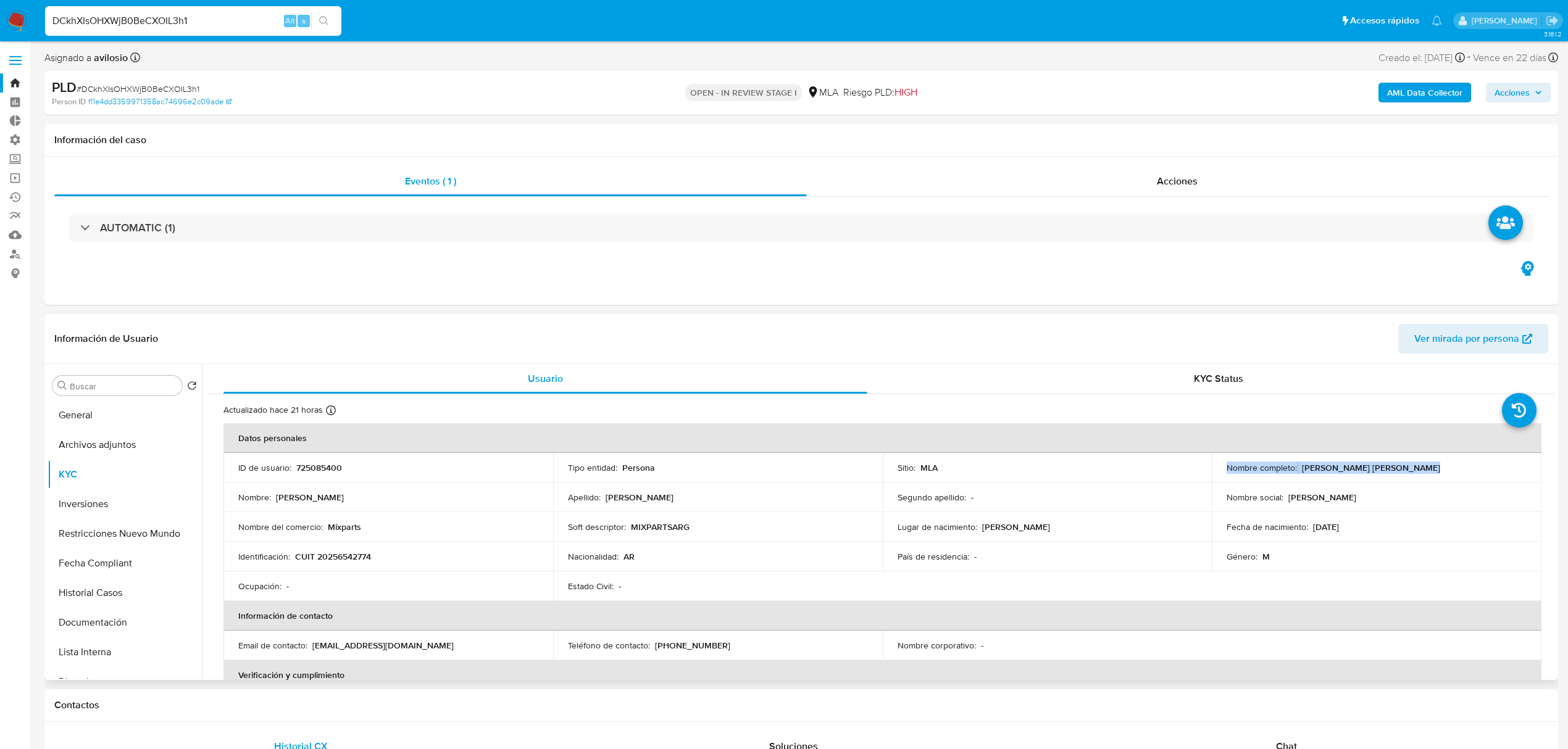
drag, startPoint x: 1399, startPoint y: 470, endPoint x: 1411, endPoint y: 473, distance: 12.4
click at [1400, 470] on div "Nombre completo : Mariano Raul Suarez" at bounding box center [1377, 467] width 300 height 11
click at [1411, 470] on div "Nombre completo : Mariano Raul Suarez" at bounding box center [1377, 467] width 300 height 11
drag, startPoint x: 1408, startPoint y: 467, endPoint x: 1300, endPoint y: 470, distance: 108.0
click at [1300, 470] on div "Nombre completo : Mariano Raul Suarez" at bounding box center [1377, 467] width 300 height 11
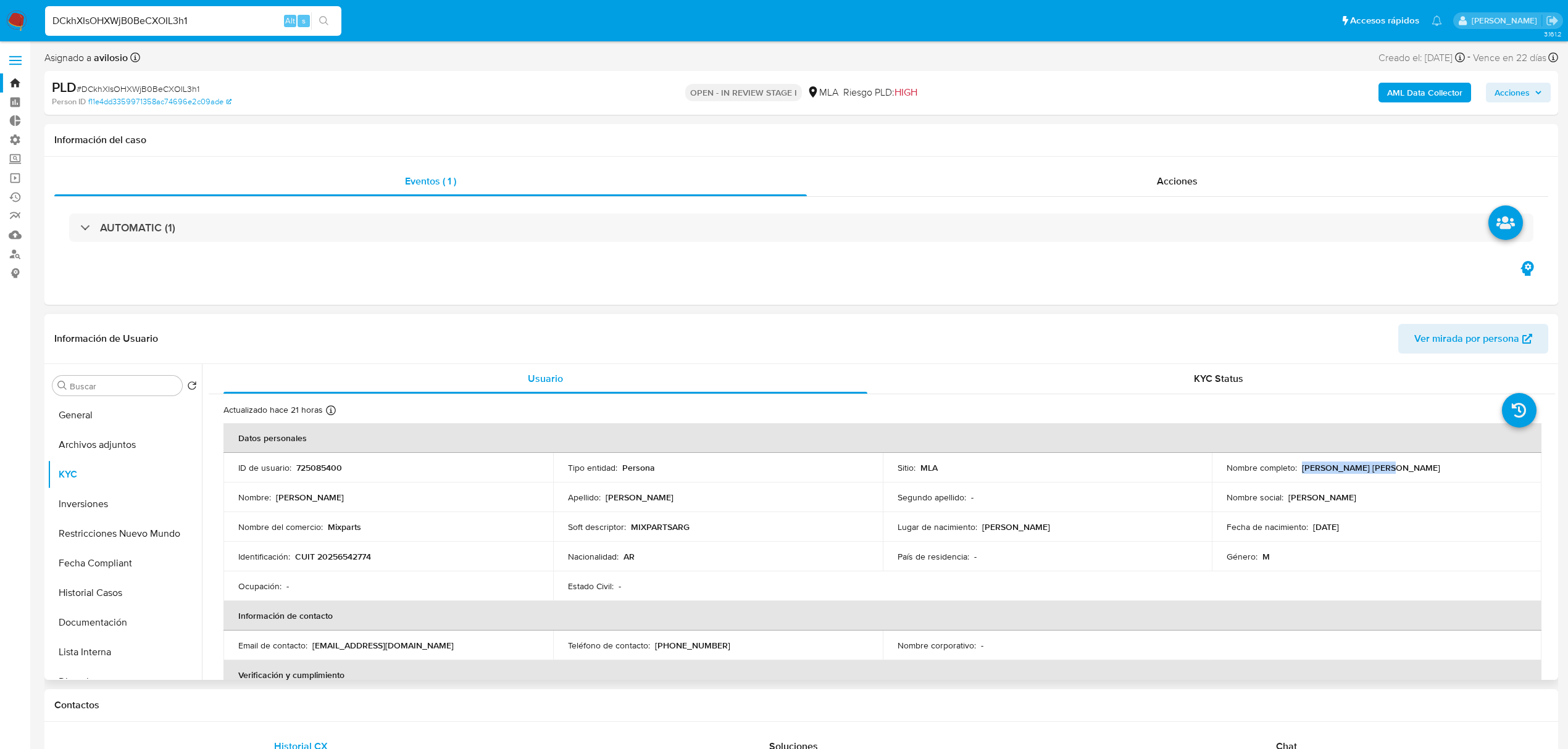
copy p "Mariano Raul Suarez"
click at [100, 622] on button "Documentación" at bounding box center [120, 622] width 144 height 29
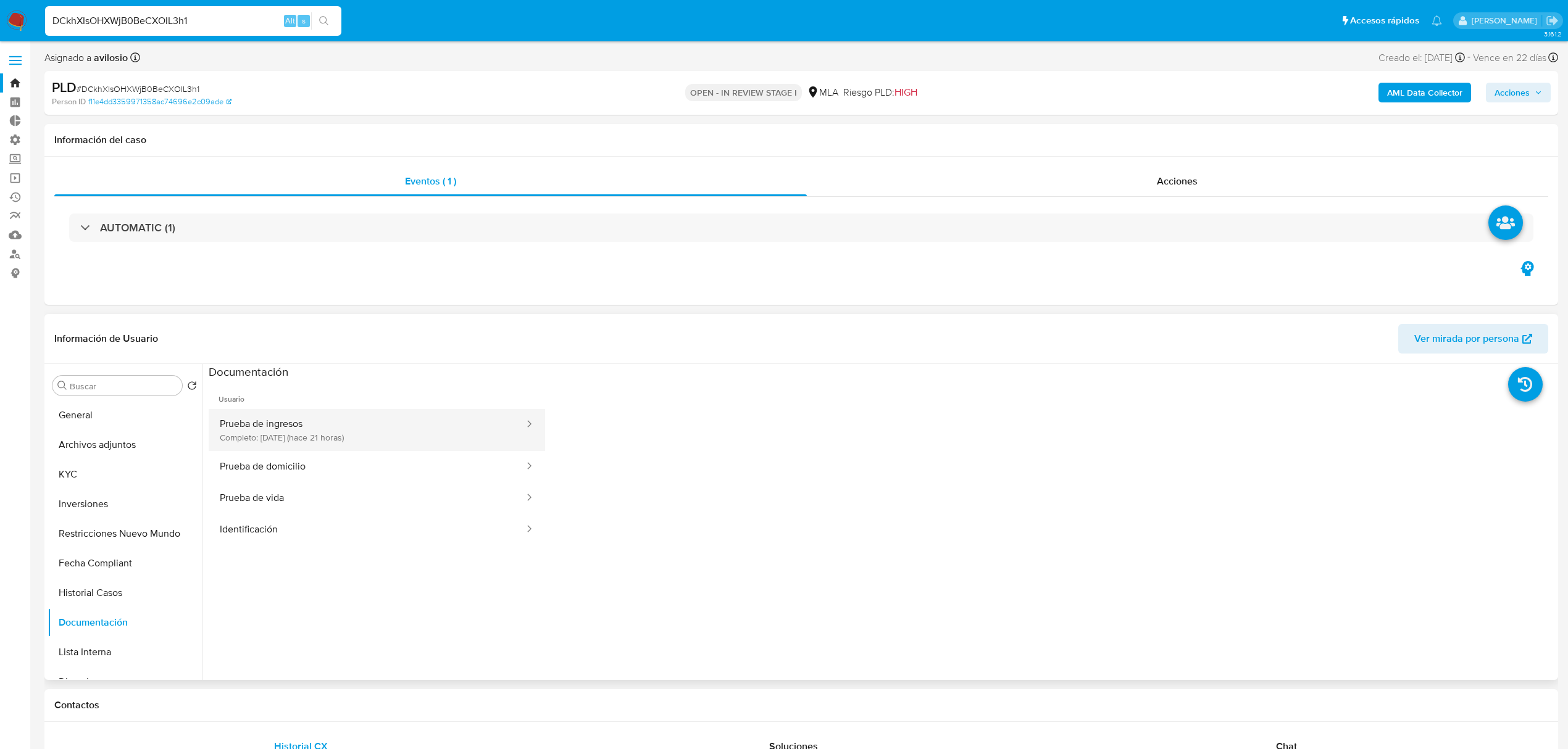
click at [332, 428] on button "Prueba de ingresos Completo: 07/10/2025 (hace 21 horas)" at bounding box center [367, 430] width 317 height 42
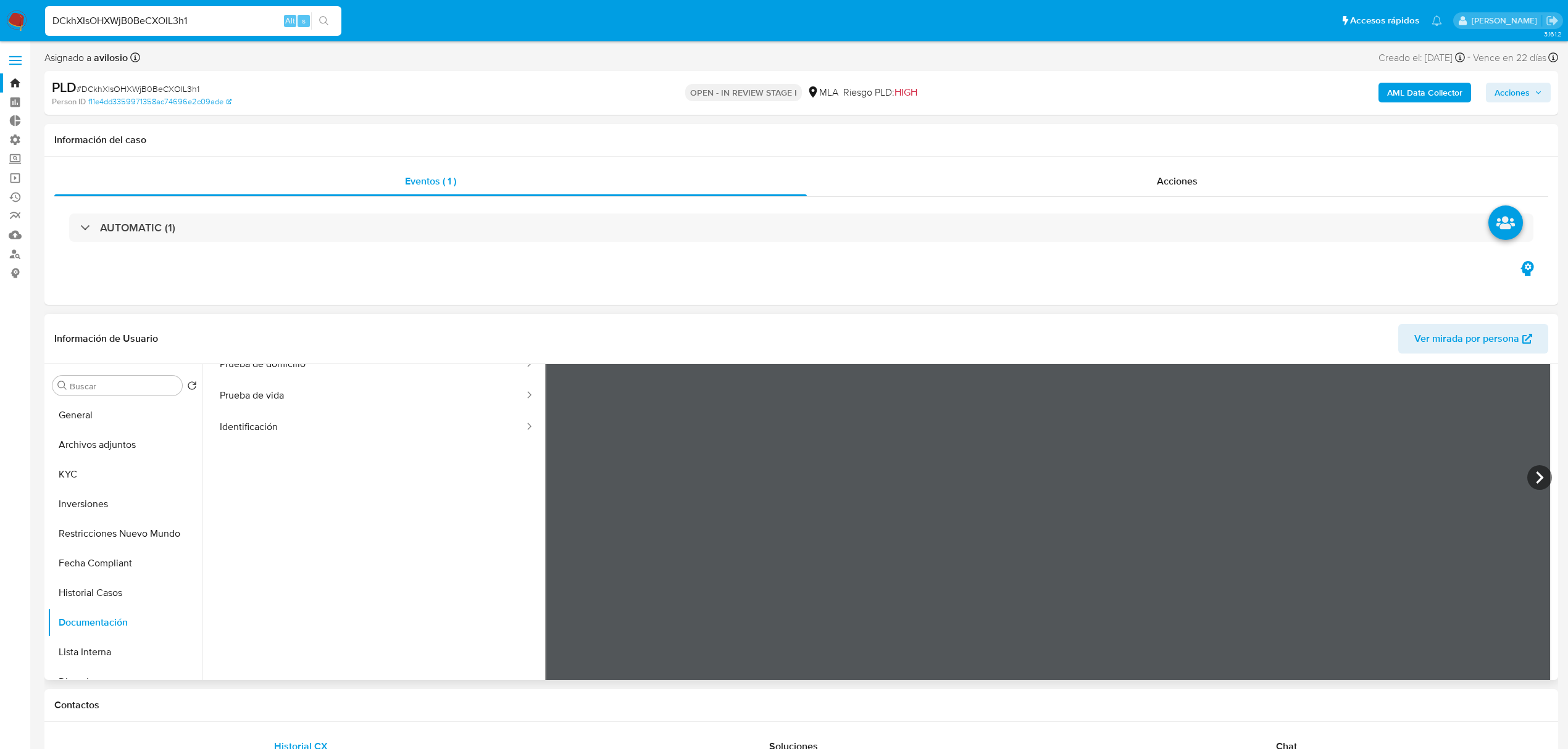
scroll to position [107, 0]
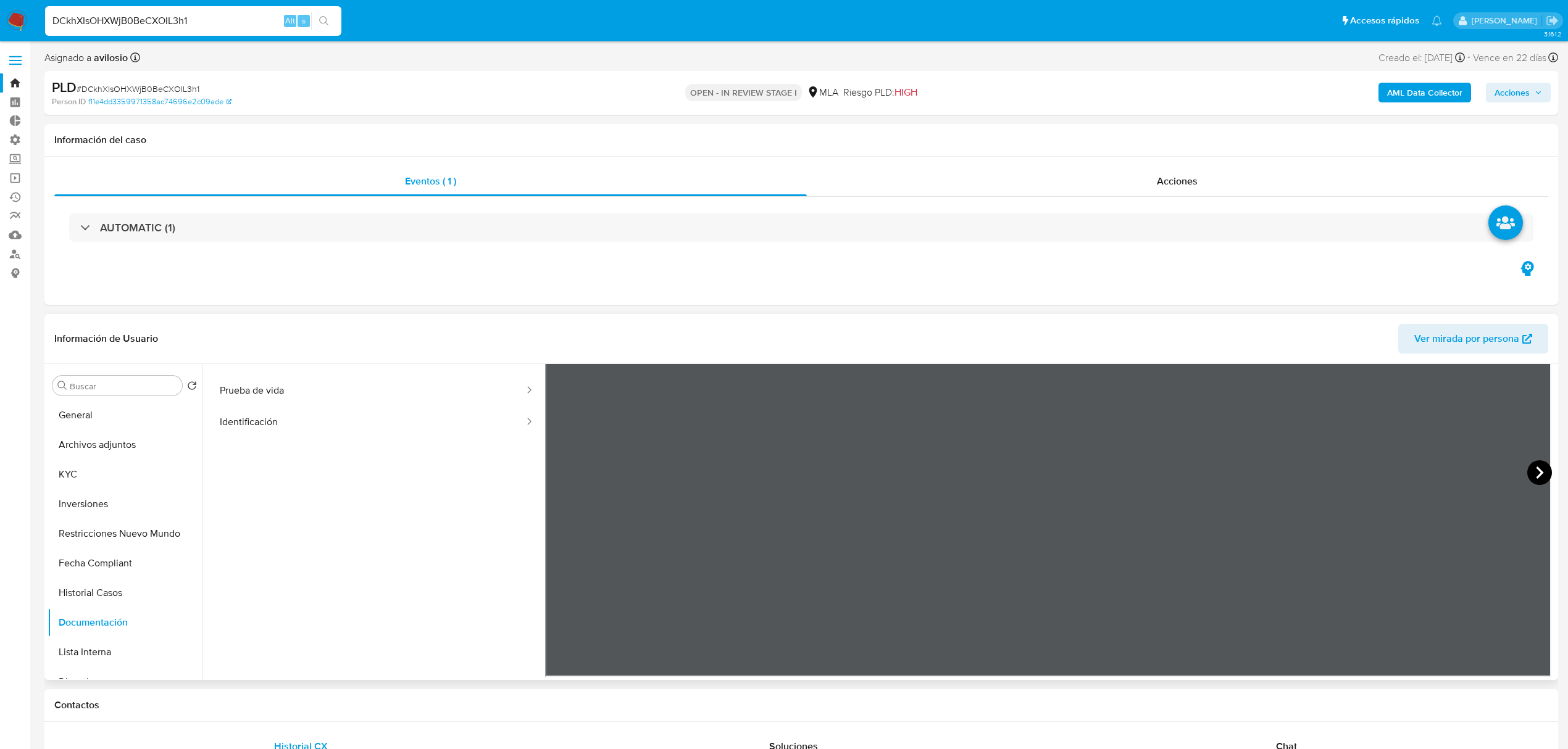
click at [1532, 474] on icon at bounding box center [1539, 473] width 24 height 24
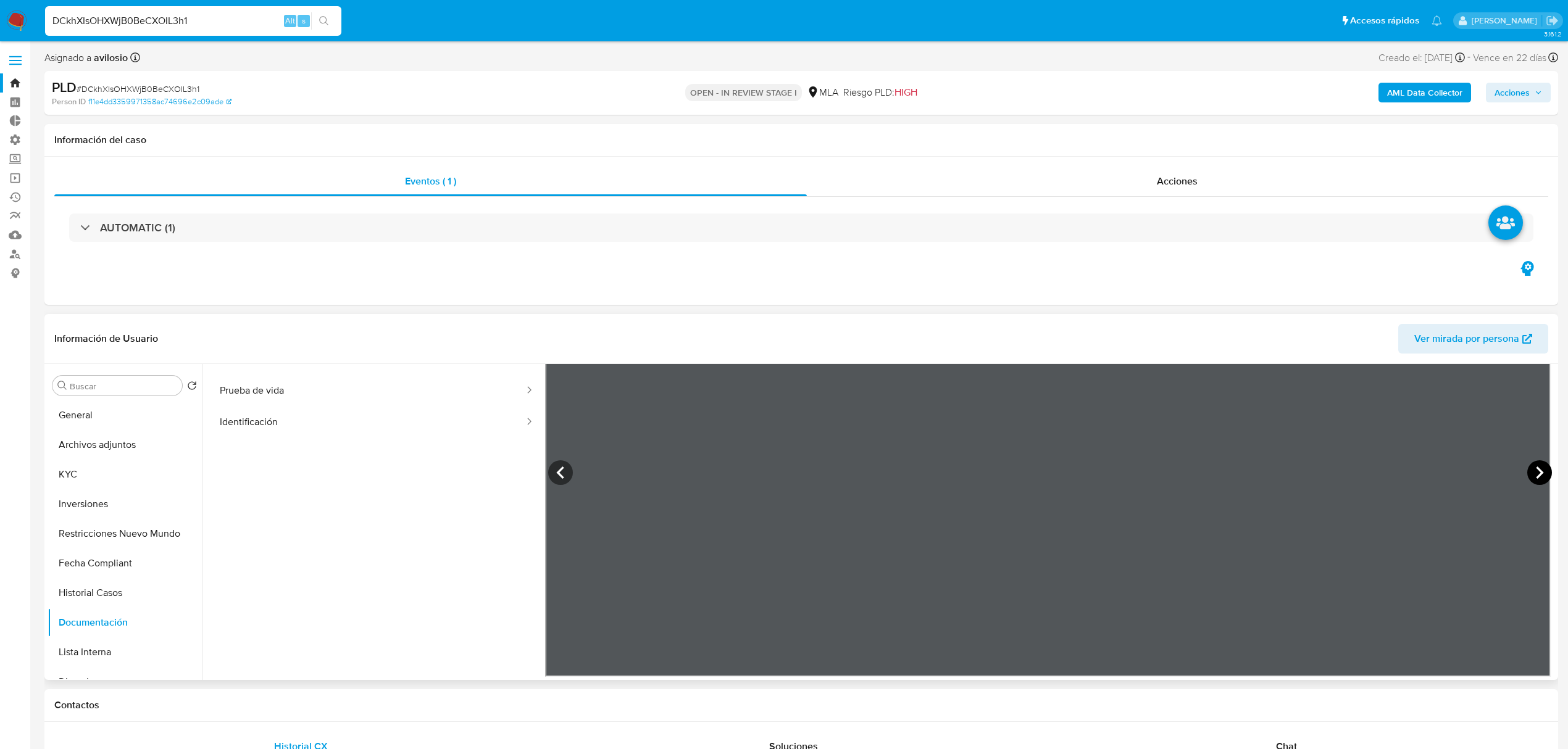
click at [1532, 474] on icon at bounding box center [1539, 473] width 24 height 24
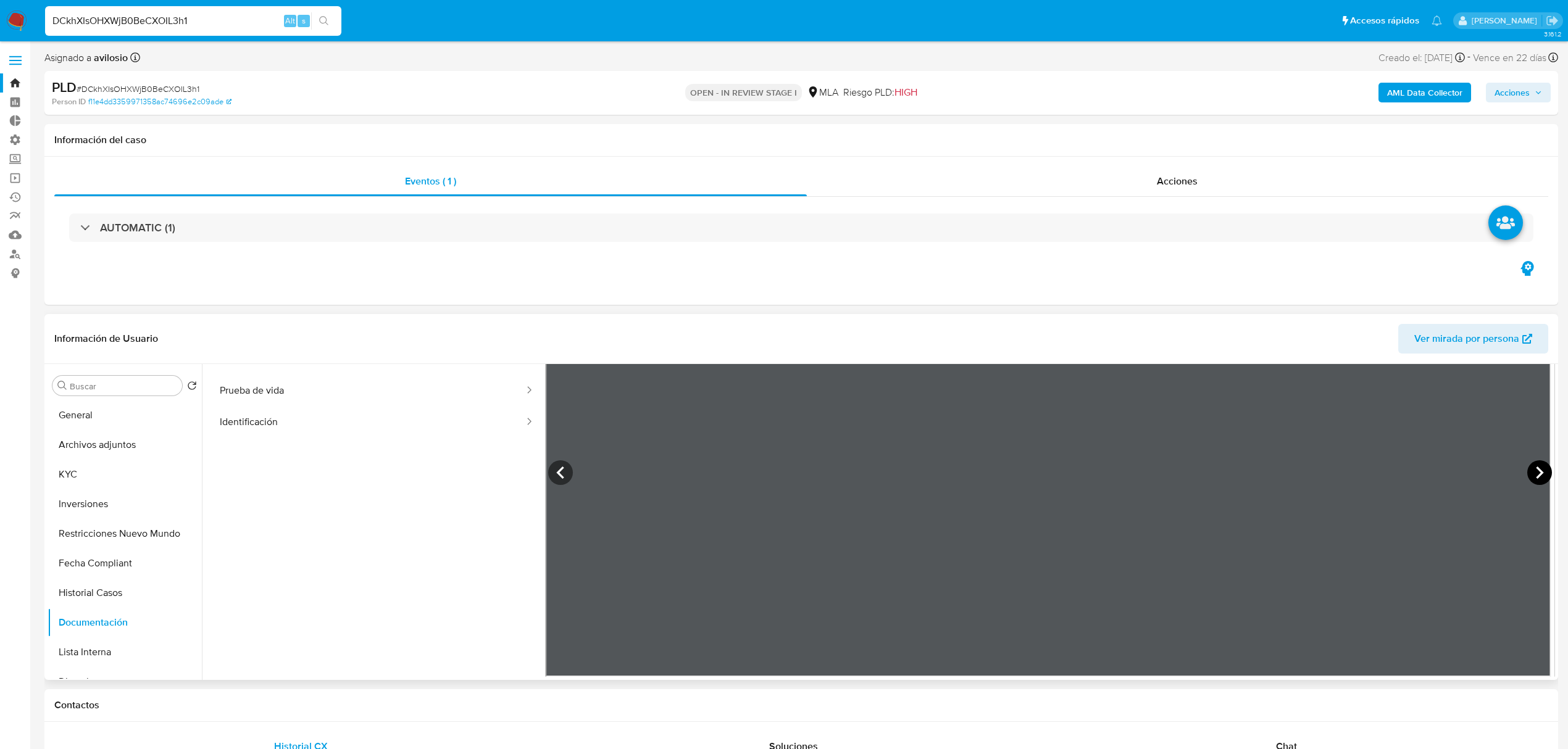
click at [1532, 474] on icon at bounding box center [1539, 473] width 24 height 24
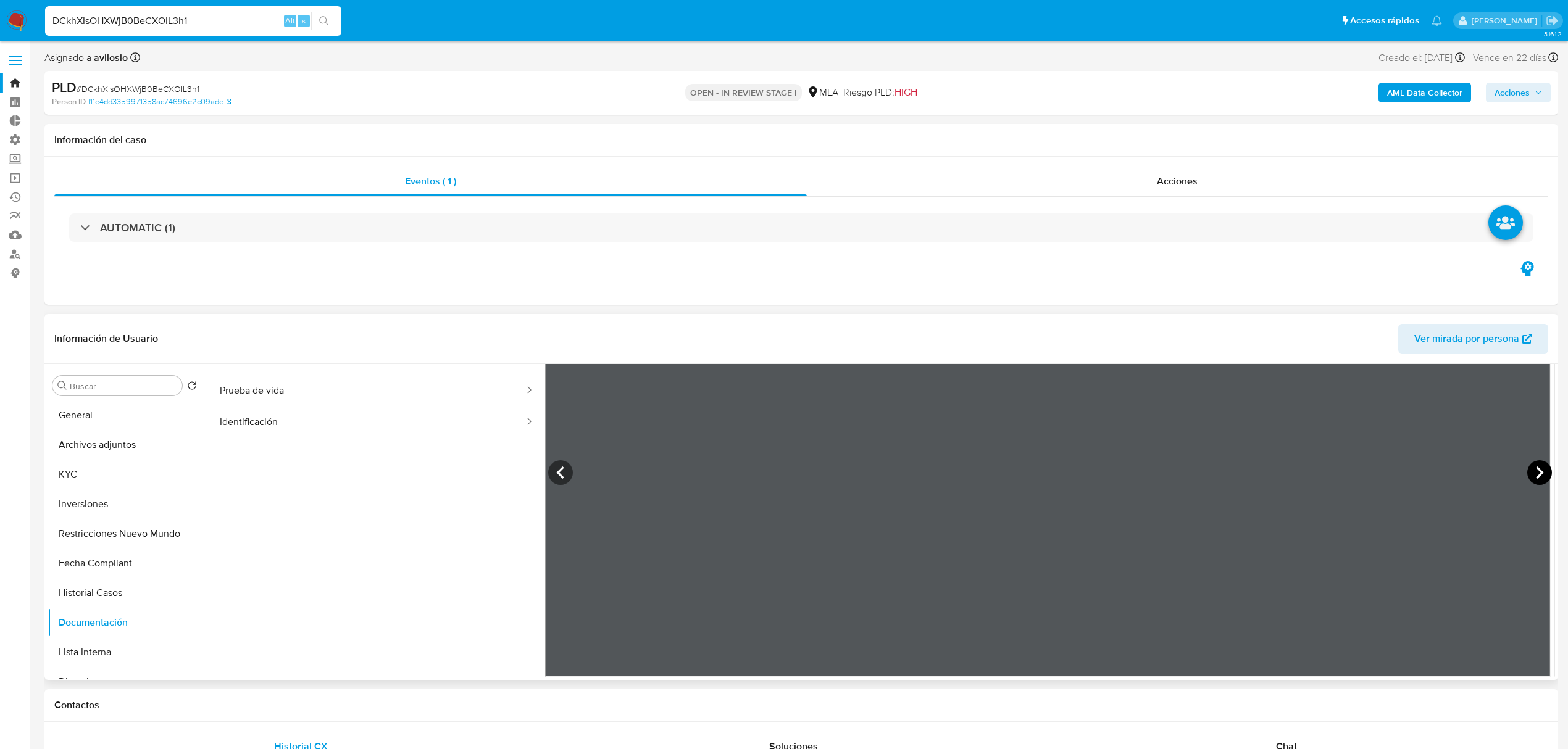
click at [1532, 474] on icon at bounding box center [1539, 473] width 24 height 24
click at [568, 478] on icon at bounding box center [560, 473] width 24 height 24
click at [559, 470] on icon at bounding box center [560, 473] width 8 height 13
click at [1529, 470] on icon at bounding box center [1539, 473] width 24 height 24
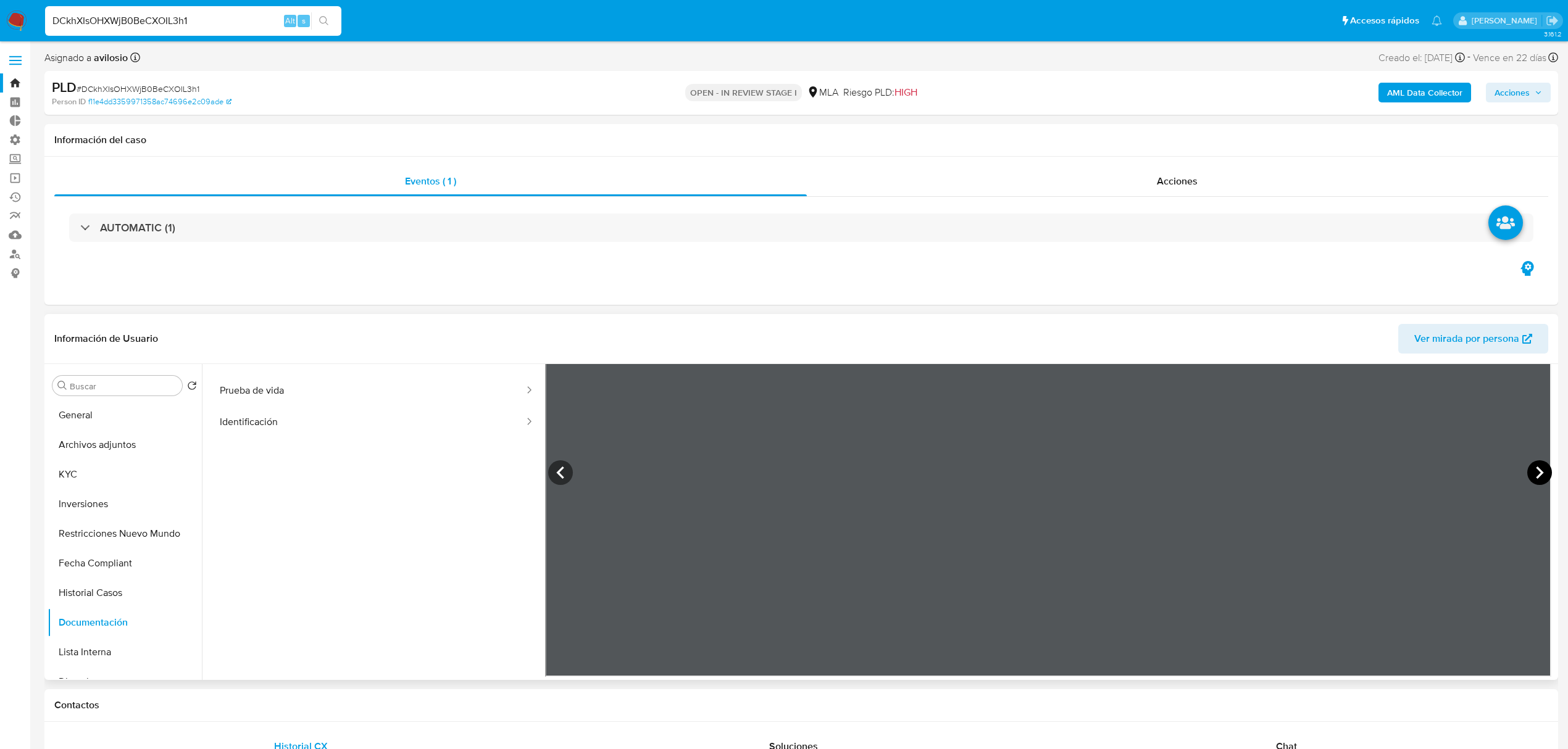
click at [1529, 470] on icon at bounding box center [1539, 473] width 24 height 24
click at [564, 477] on icon at bounding box center [560, 473] width 24 height 24
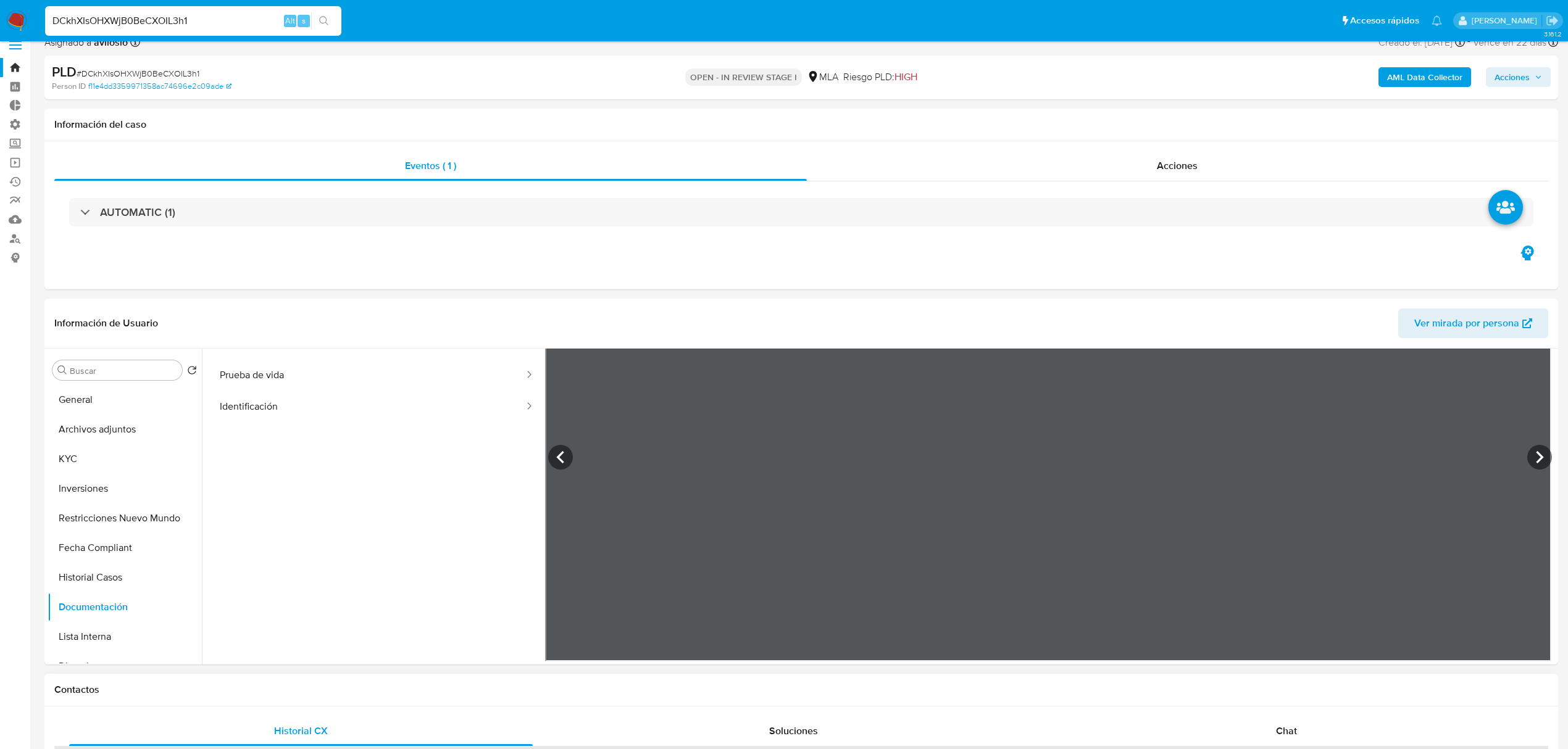
scroll to position [0, 0]
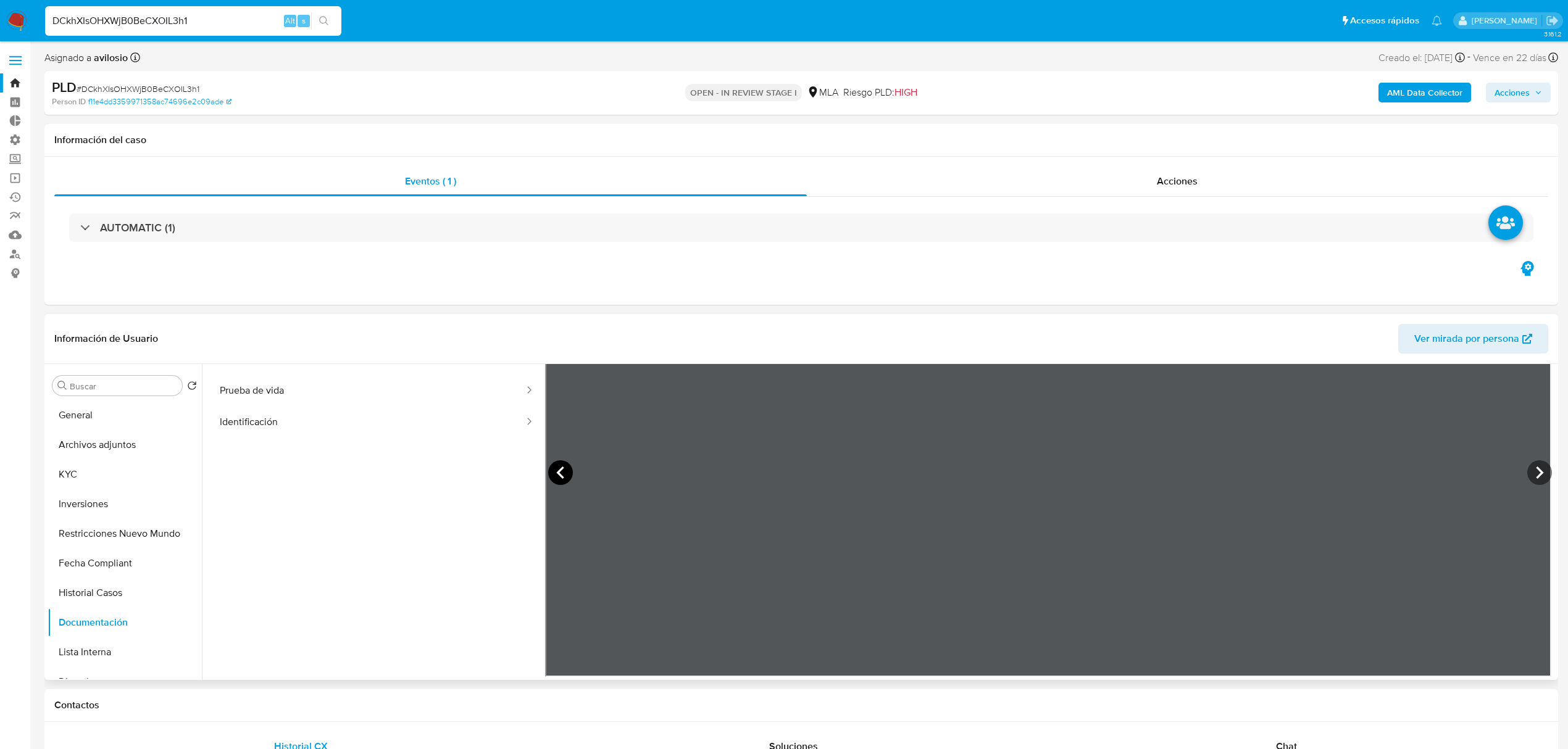
click at [561, 472] on icon at bounding box center [560, 473] width 24 height 24
click at [559, 470] on icon at bounding box center [560, 473] width 8 height 13
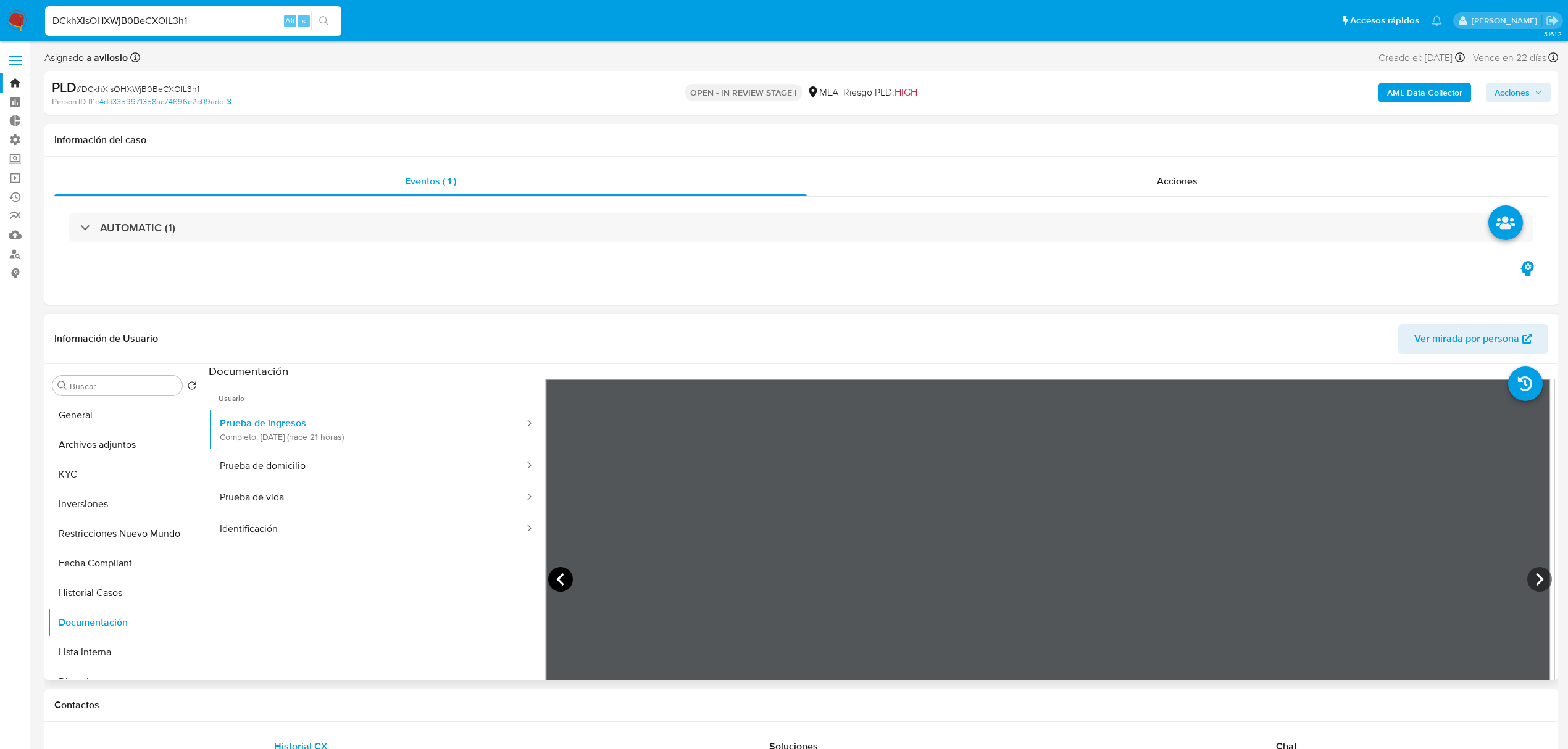
scroll to position [0, 0]
click at [561, 582] on icon at bounding box center [560, 580] width 8 height 13
click at [561, 579] on icon at bounding box center [560, 580] width 24 height 24
click at [551, 577] on icon at bounding box center [560, 580] width 24 height 24
click at [1539, 583] on icon at bounding box center [1539, 580] width 24 height 24
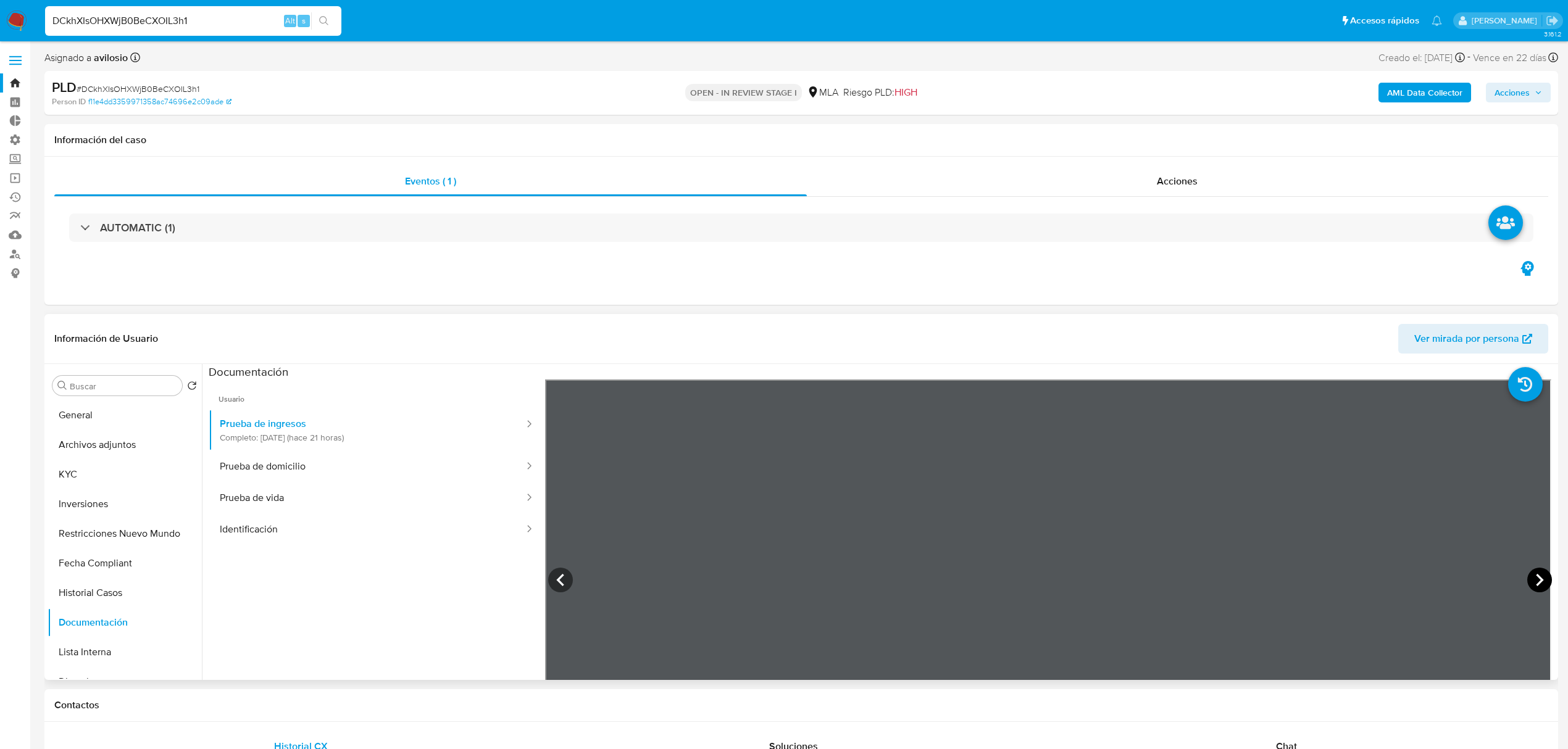
click at [1539, 583] on icon at bounding box center [1539, 580] width 24 height 24
click at [564, 581] on icon at bounding box center [560, 580] width 24 height 24
click at [1544, 581] on icon at bounding box center [1539, 580] width 24 height 24
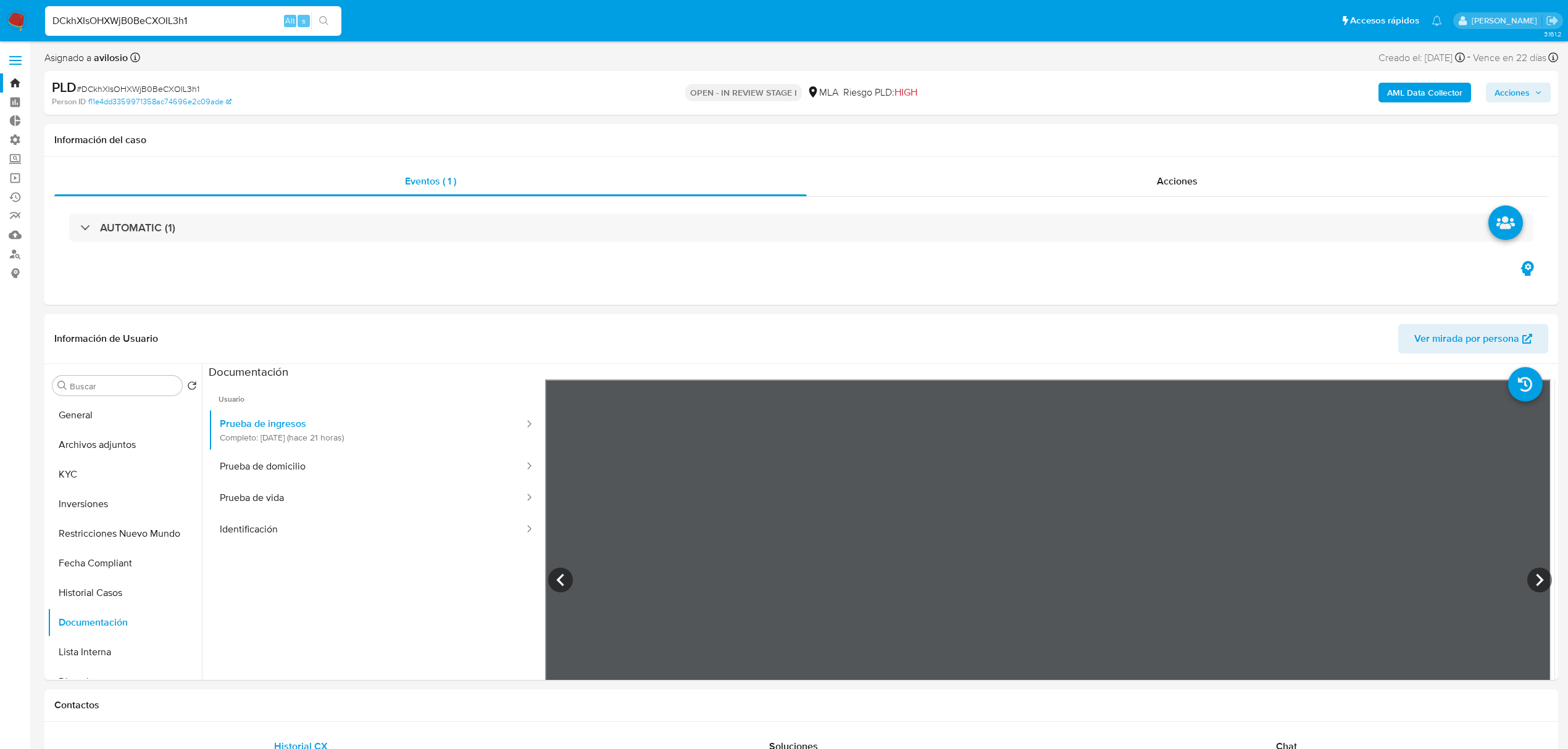
click at [11, 23] on img at bounding box center [16, 21] width 21 height 21
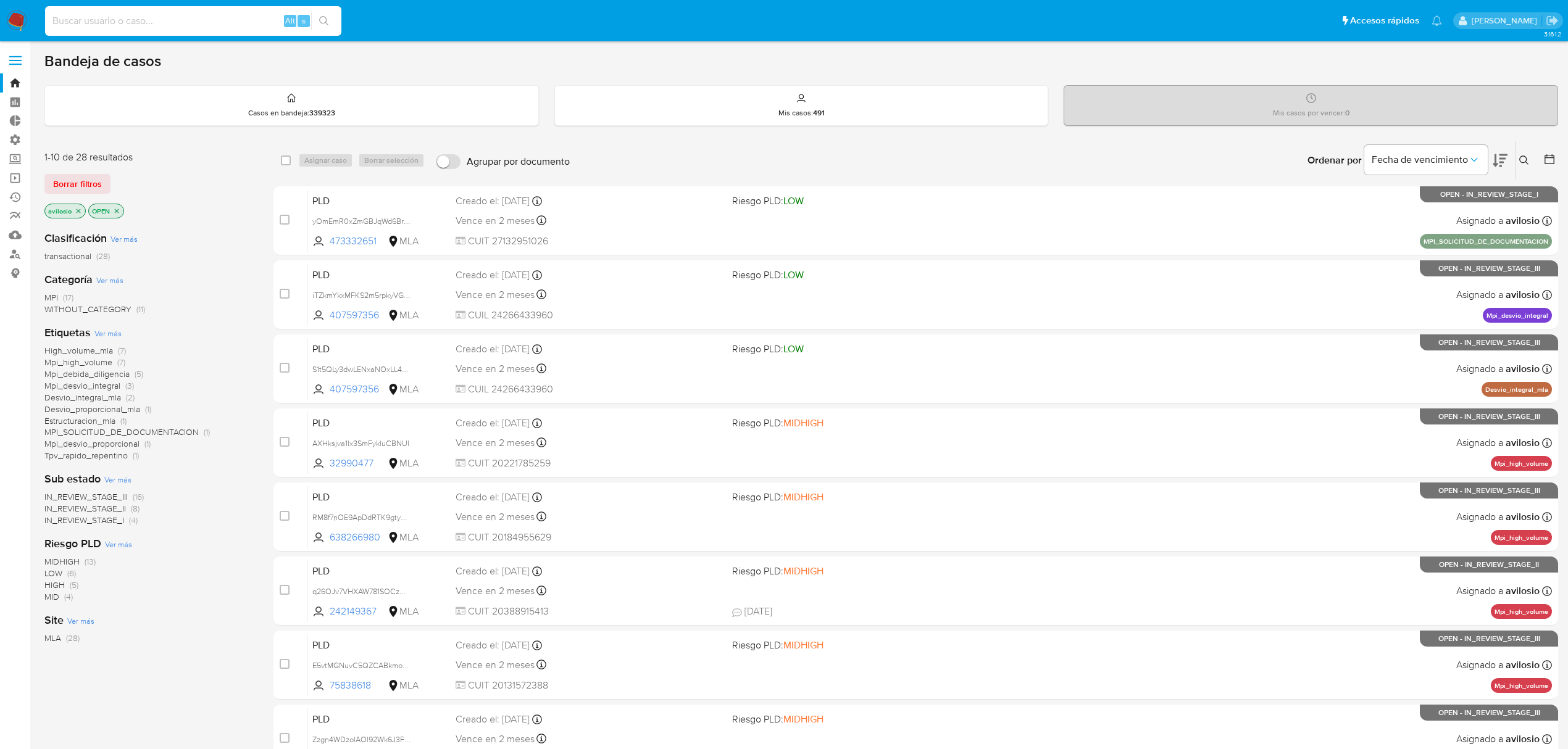
click at [124, 13] on input at bounding box center [194, 20] width 297 height 16
paste input "YvGmtgENBMInviwYthGtDUuP"
type input "YvGmtgENBMInviwYthGtDUuP"
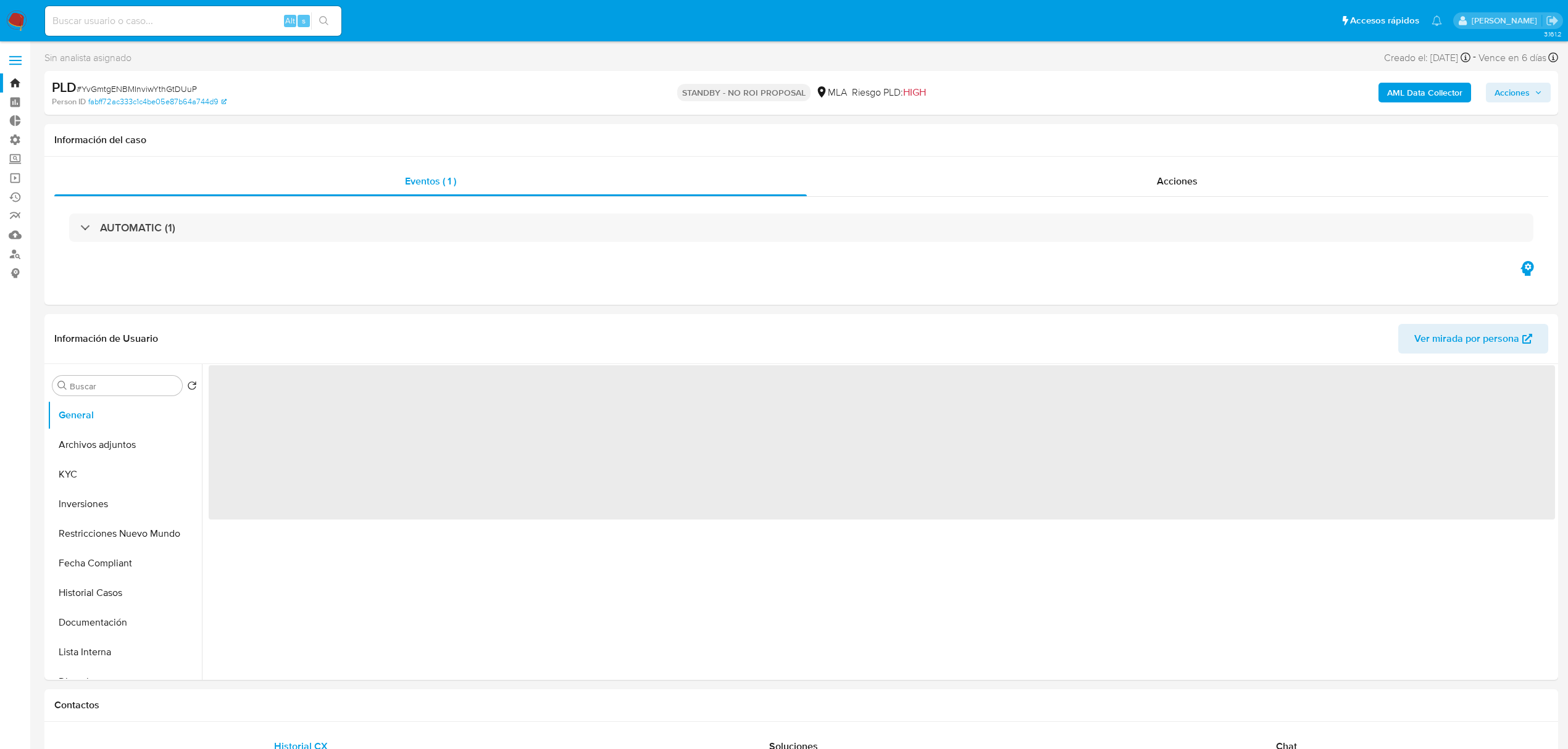
click at [13, 20] on img at bounding box center [16, 21] width 21 height 21
select select "10"
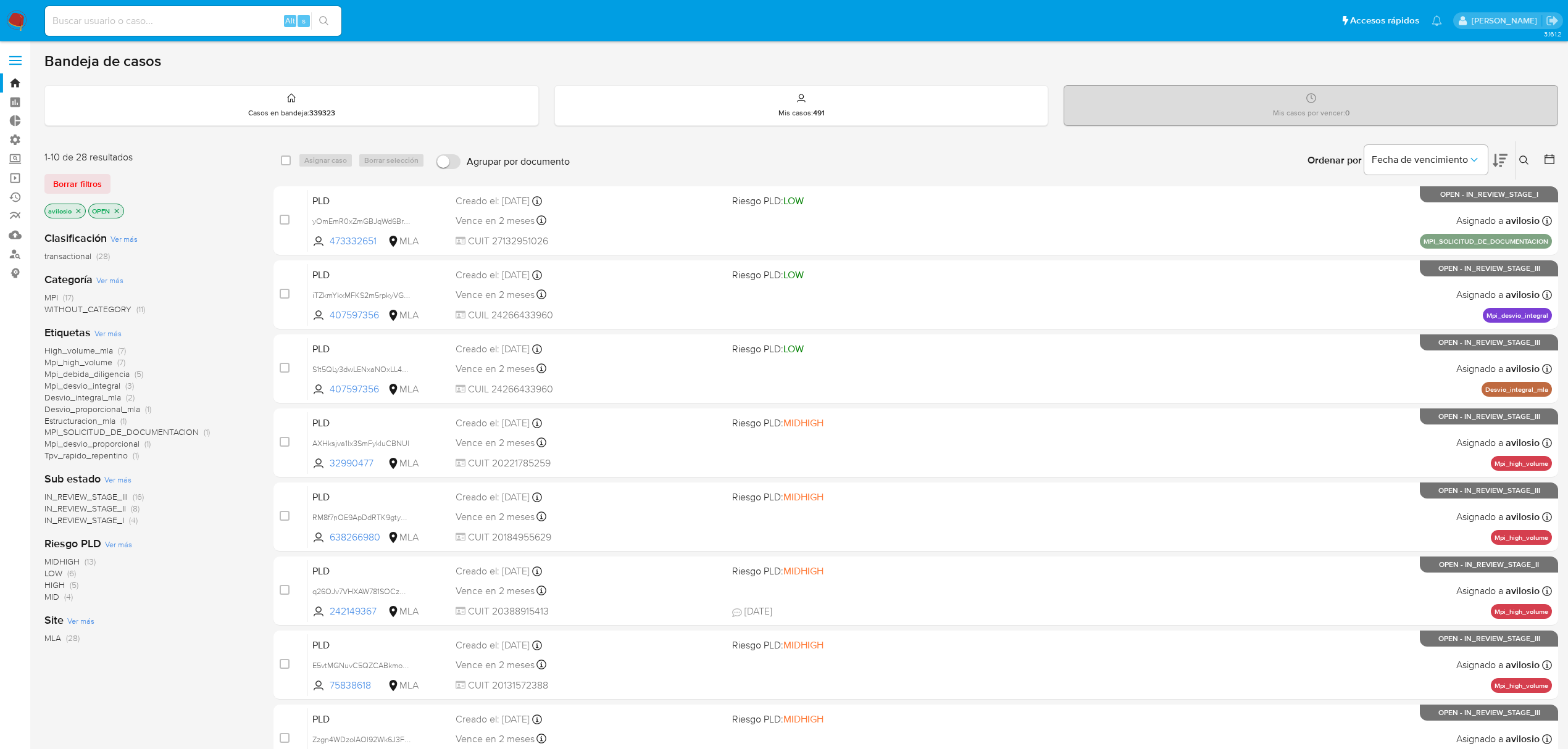
click at [75, 210] on icon "close-filter" at bounding box center [78, 211] width 8 height 8
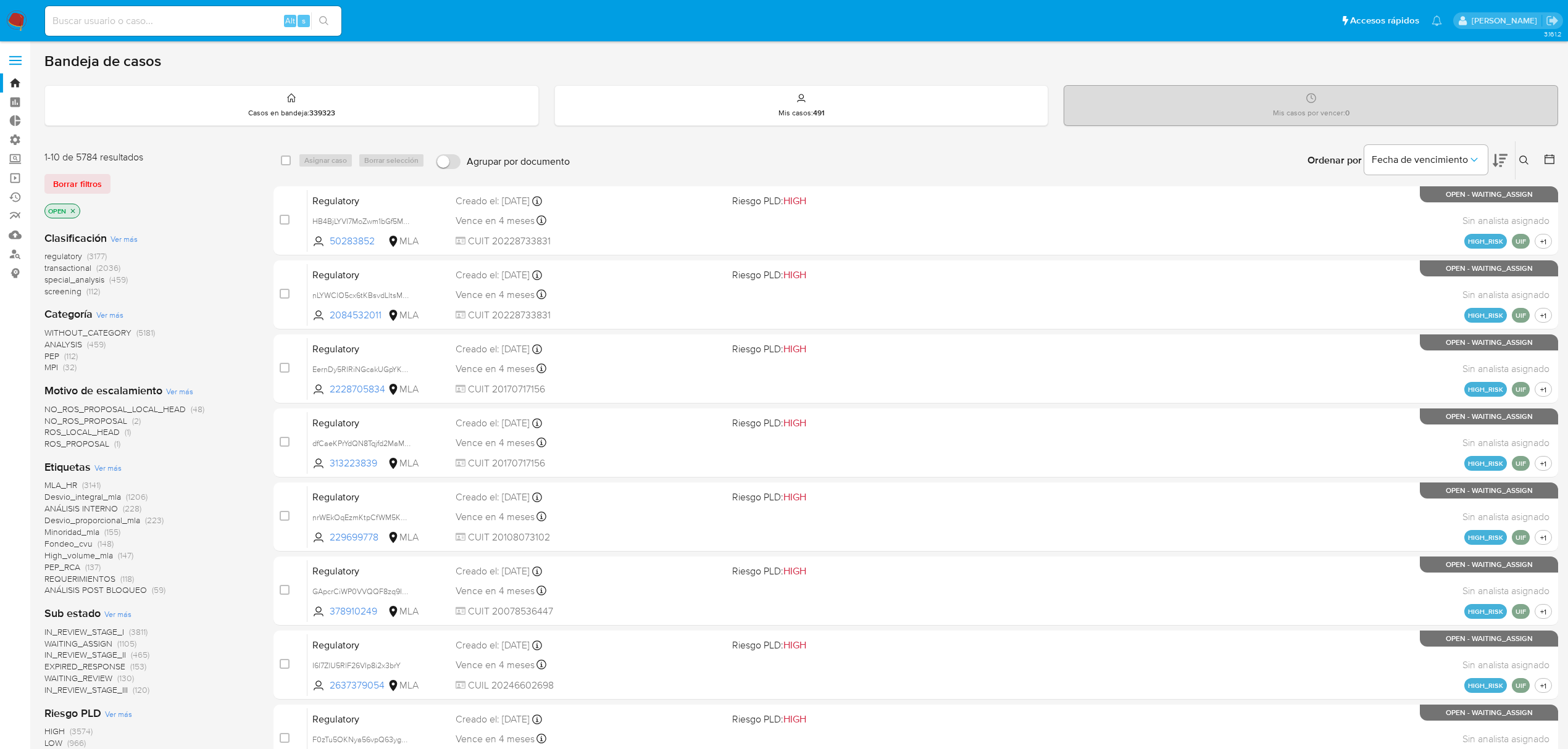
click at [76, 210] on icon "close-filter" at bounding box center [73, 211] width 8 height 8
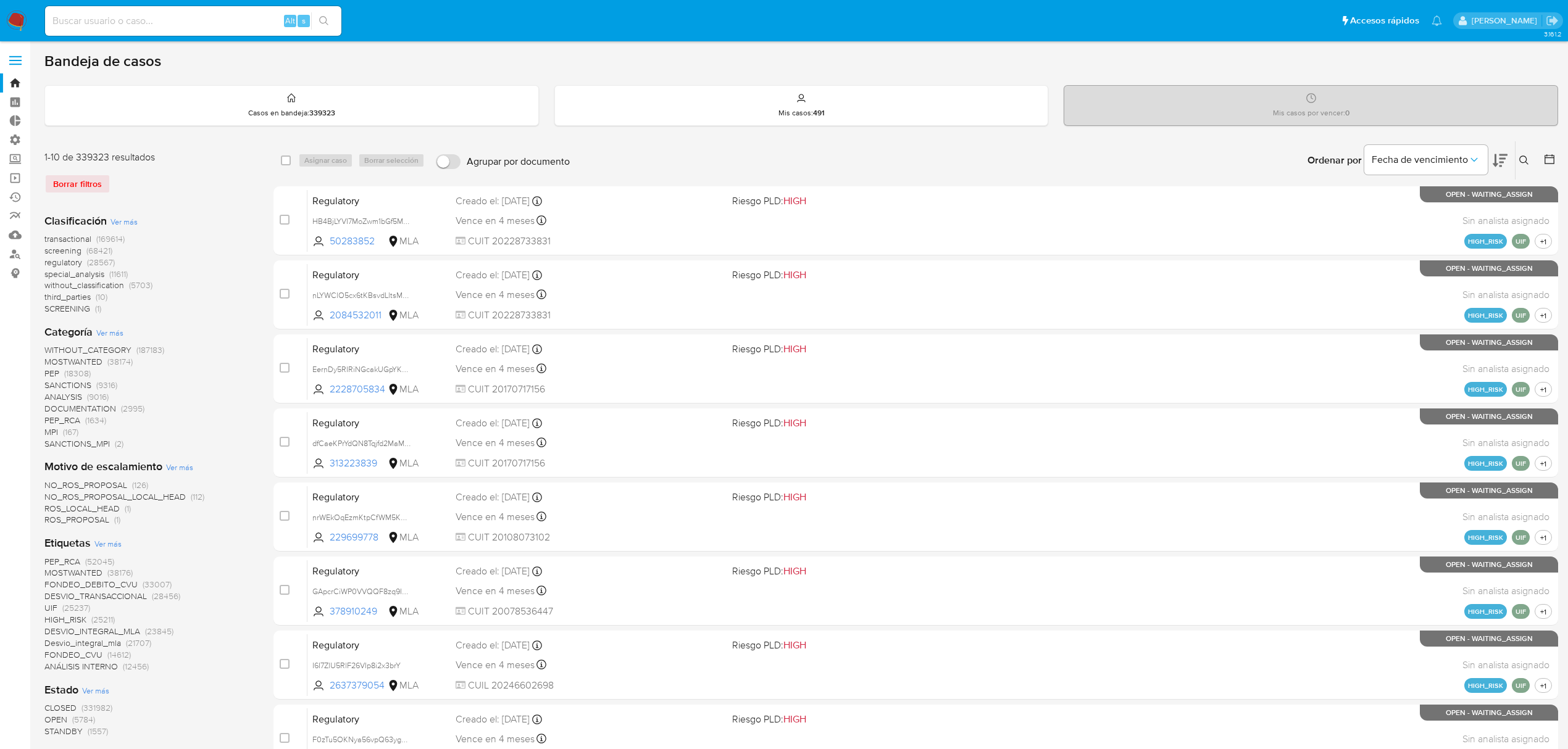
drag, startPoint x: 1531, startPoint y: 169, endPoint x: 1527, endPoint y: 162, distance: 8.1
click at [1529, 167] on div "Ingrese ID de usuario o caso Buscar Borrar filtros" at bounding box center [1525, 161] width 21 height 39
click at [1524, 153] on button at bounding box center [1525, 161] width 20 height 15
click at [1406, 193] on div at bounding box center [1421, 207] width 209 height 29
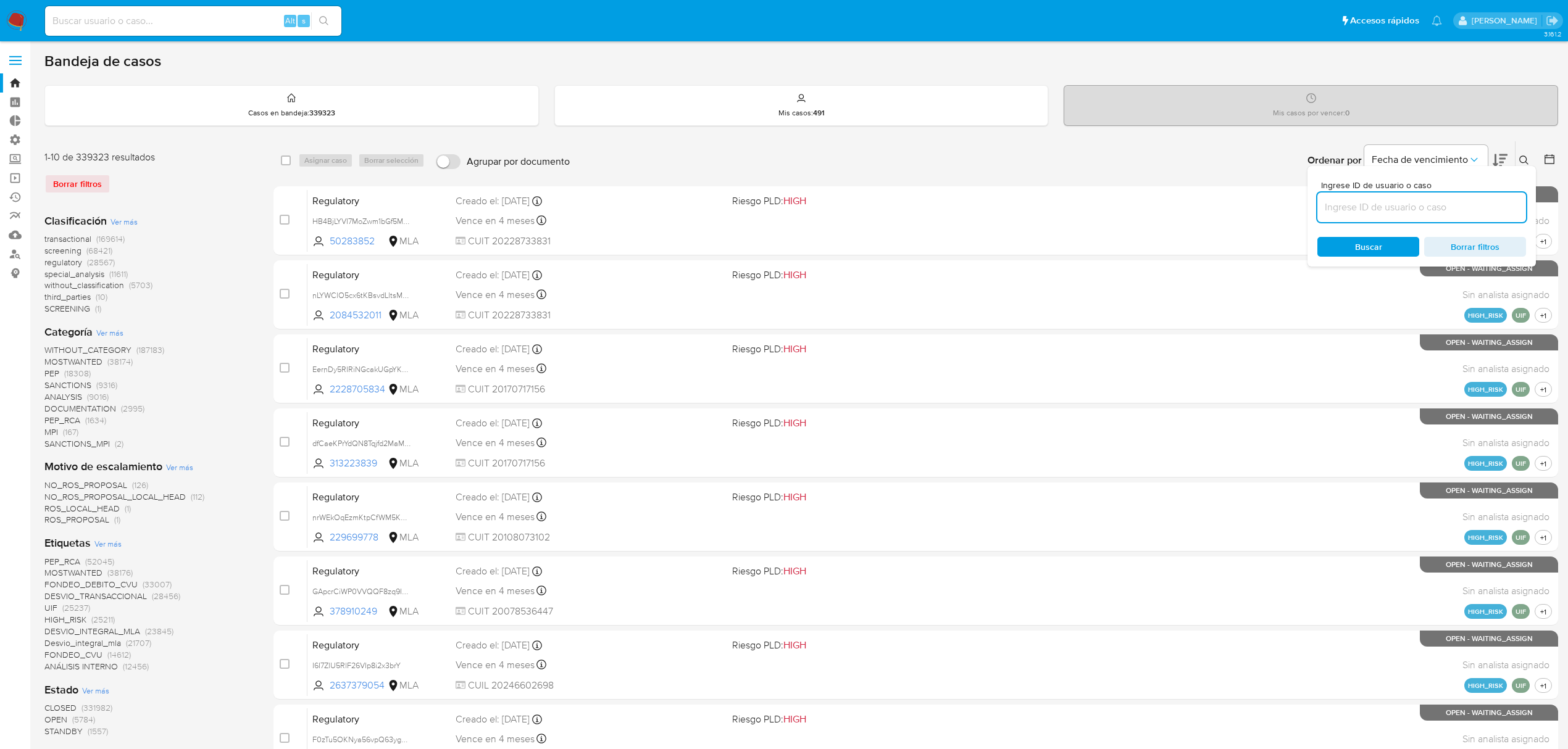
click at [1395, 210] on input at bounding box center [1421, 207] width 209 height 16
paste input "YvGmtgENBMInviwYthGtDUuP"
type input "YvGmtgENBMInviwYthGtDUuP"
click at [1342, 230] on div "Ingrese ID de usuario o caso YvGmtgENBMInviwYthGtDUuP Buscar Borrar filtros" at bounding box center [1421, 216] width 229 height 101
click at [1344, 240] on div "Buscar Borrar filtros" at bounding box center [1421, 247] width 209 height 20
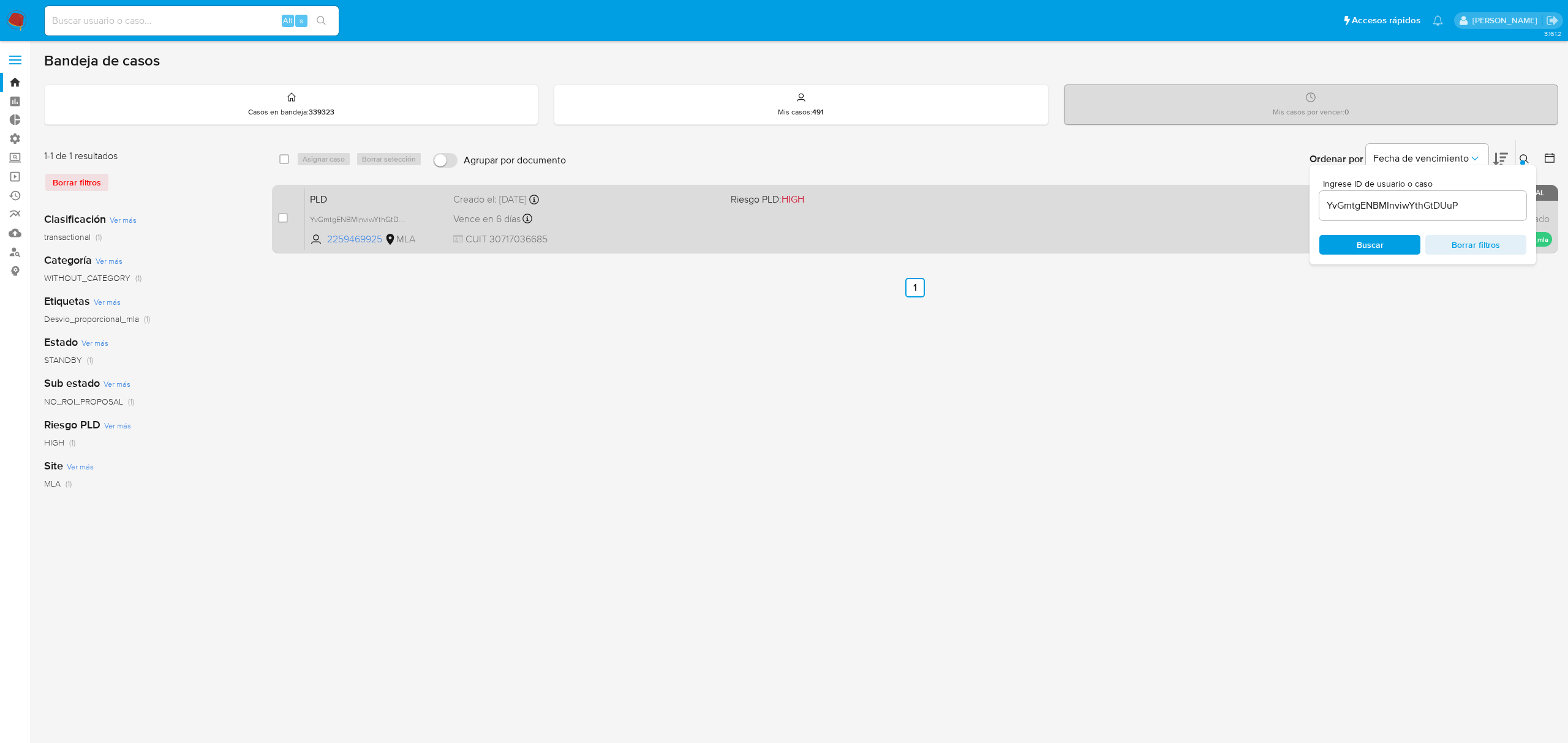
click at [278, 209] on div "case-item-checkbox No es posible asignar el caso" at bounding box center [291, 219] width 27 height 62
click at [285, 219] on input "checkbox" at bounding box center [283, 218] width 10 height 10
checkbox input "true"
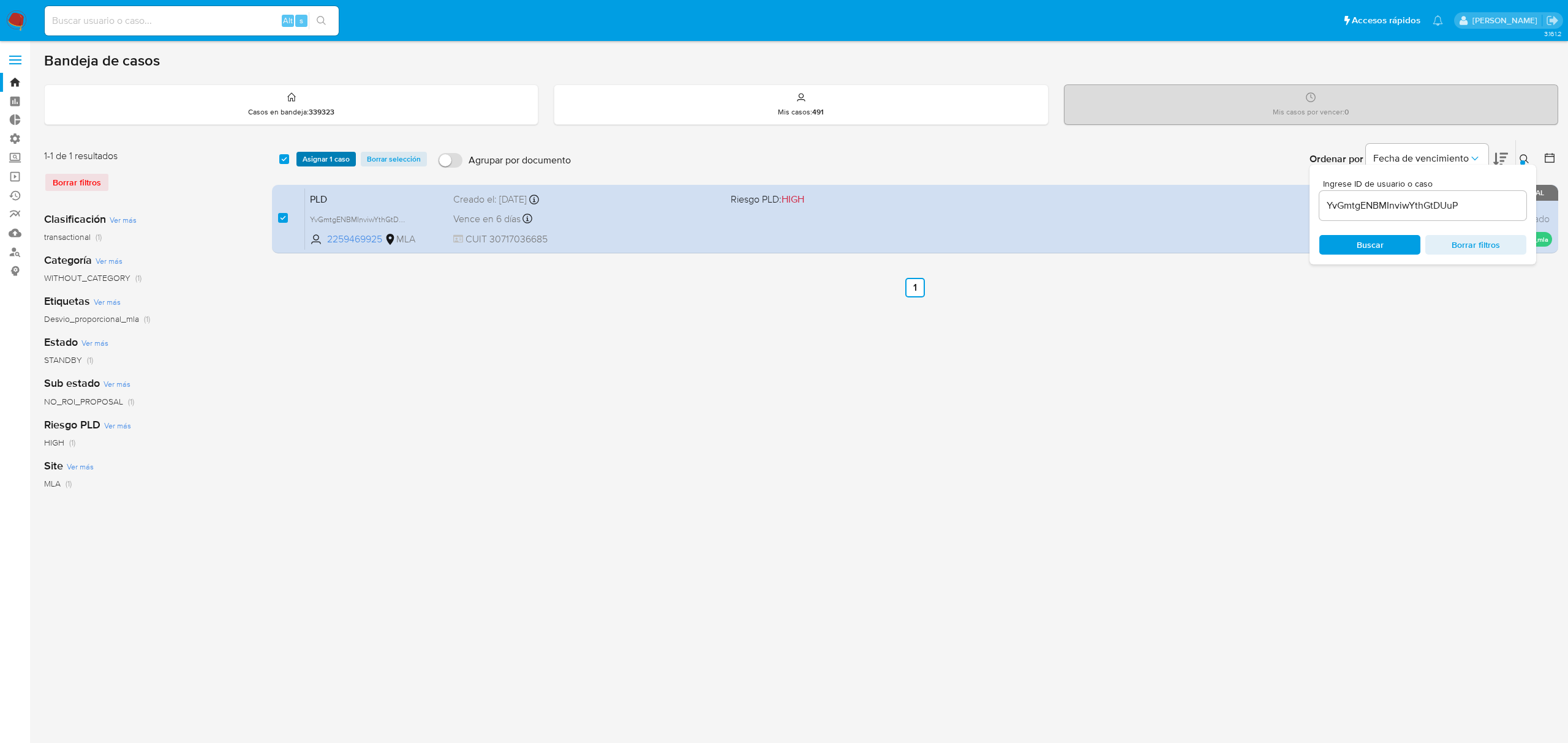
click at [318, 161] on span "Asignar 1 caso" at bounding box center [326, 159] width 47 height 12
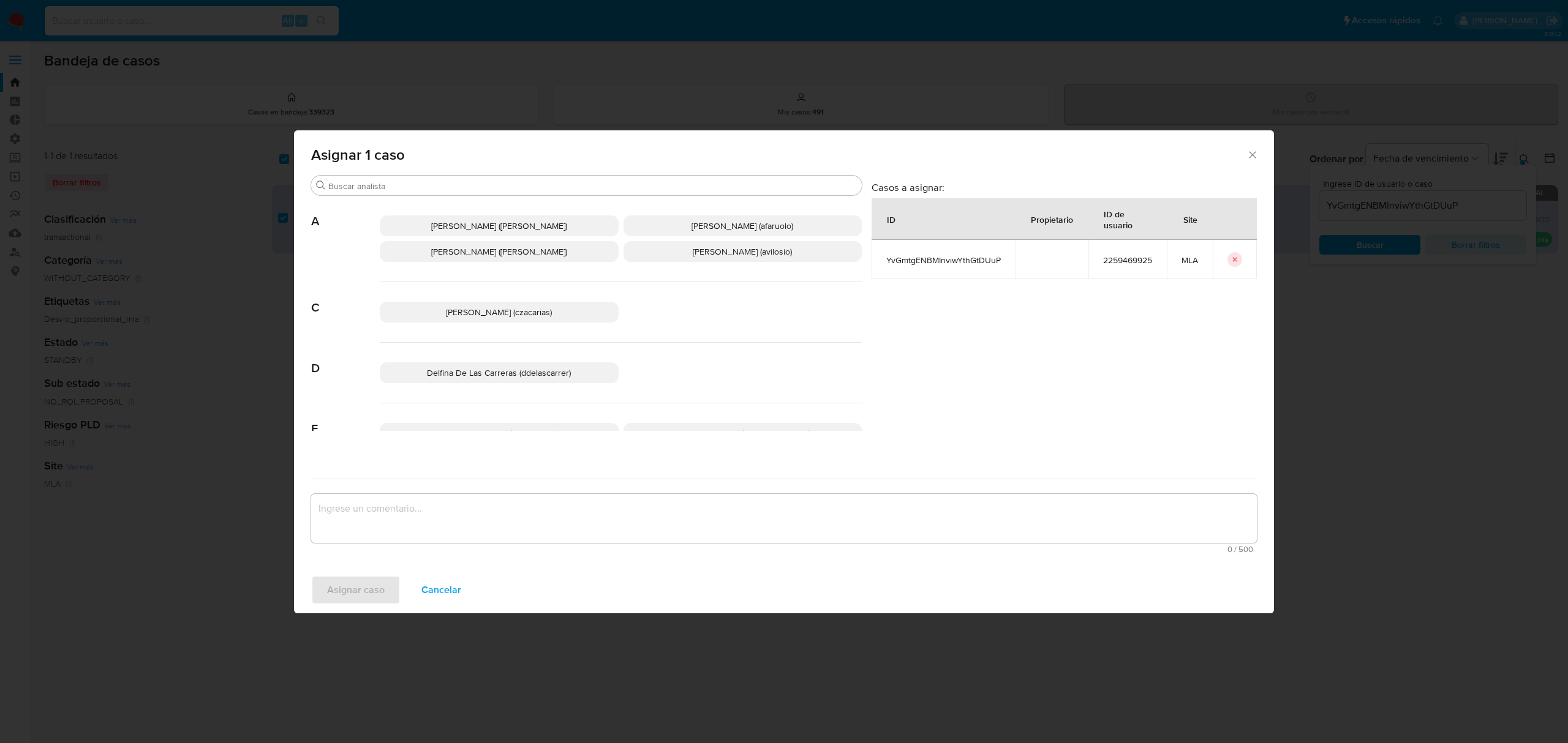
click at [440, 505] on textarea "assign-modal" at bounding box center [783, 518] width 945 height 49
click at [707, 250] on span "Andres Ignacio Vilosio (avilosio)" at bounding box center [742, 251] width 99 height 12
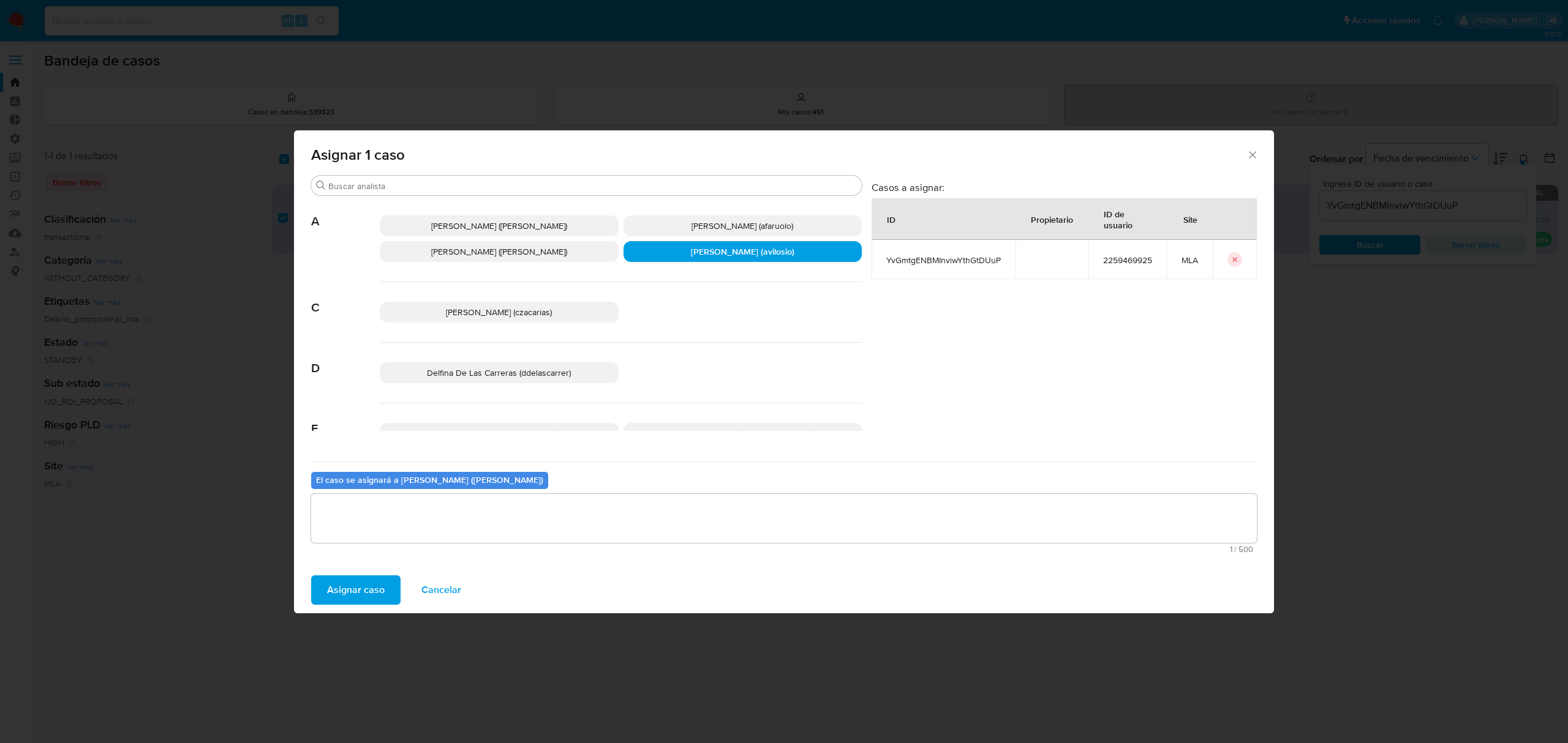
click at [375, 598] on span "Asignar caso" at bounding box center [355, 590] width 57 height 27
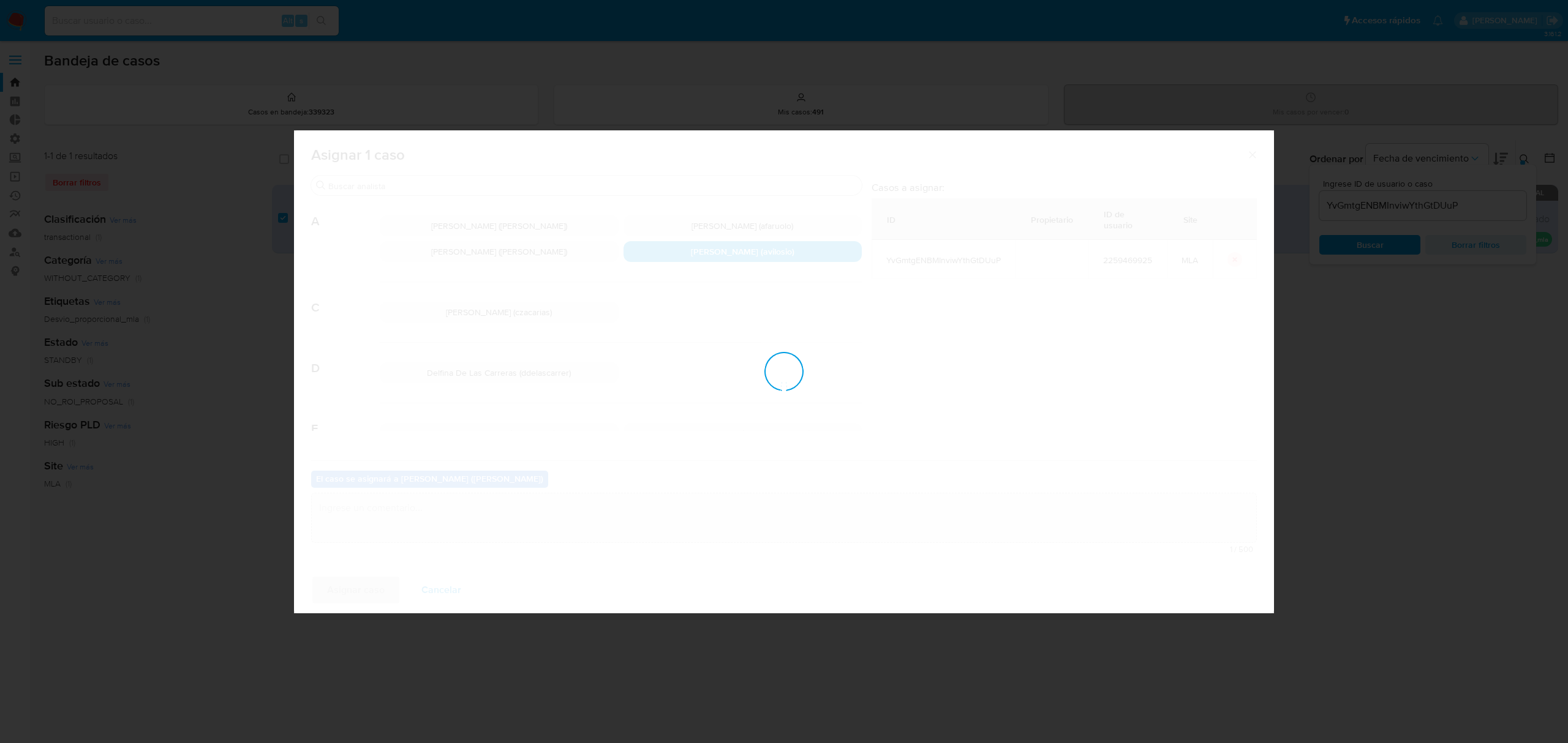
checkbox input "false"
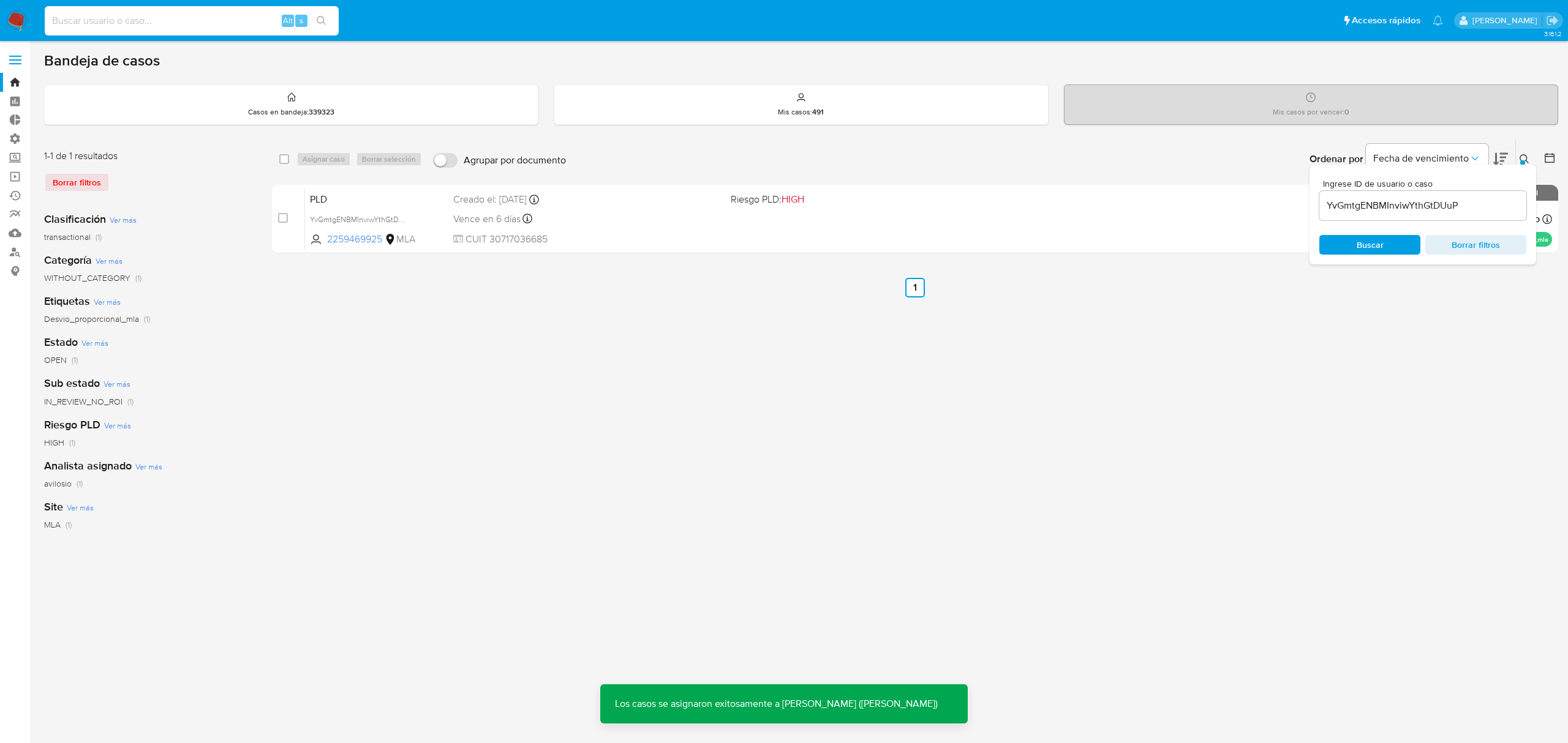
click at [148, 26] on input at bounding box center [192, 20] width 294 height 16
paste input "YvGmtgENBMInviwYthGtDUuP"
type input "YvGmtgENBMInviwYthGtDUuP"
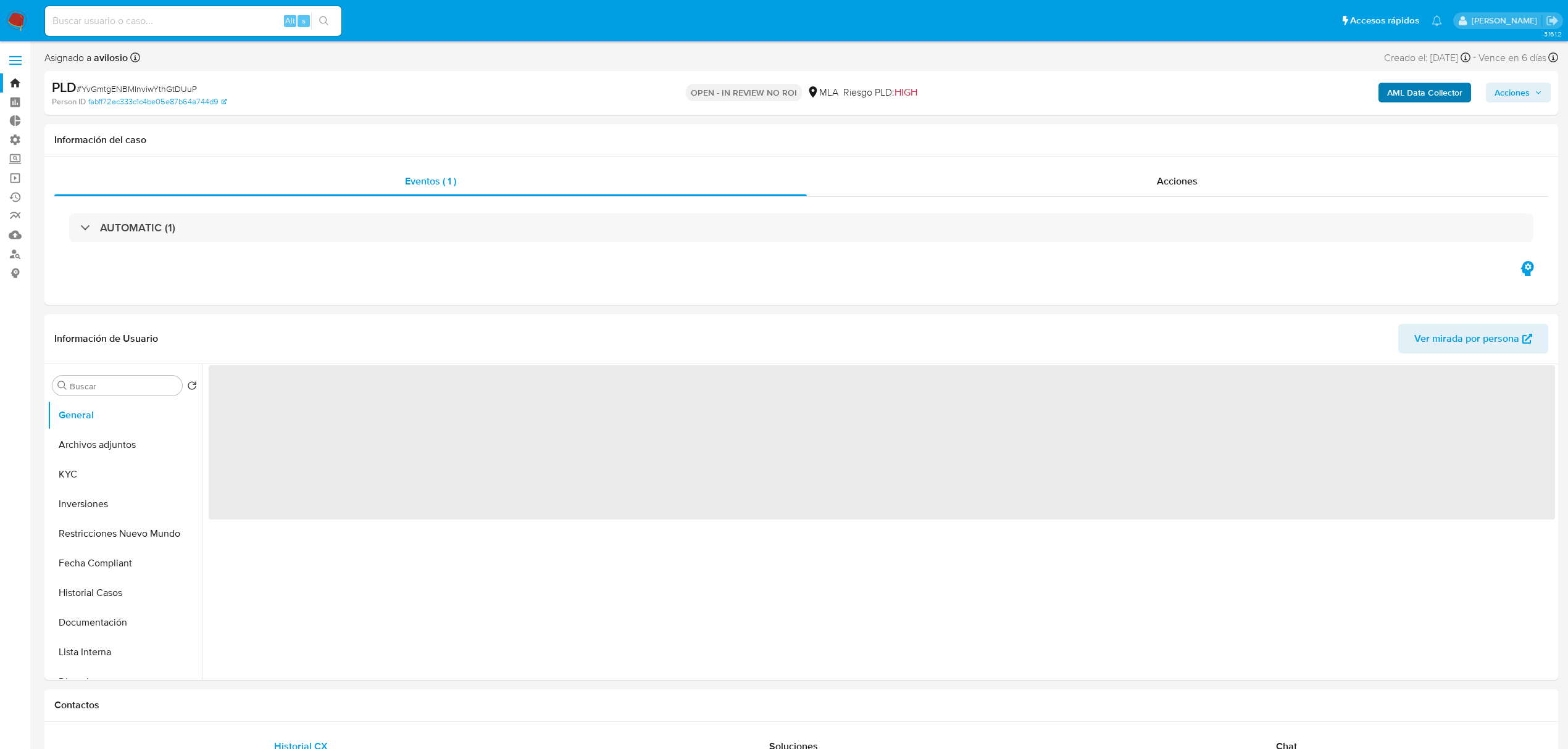
select select "10"
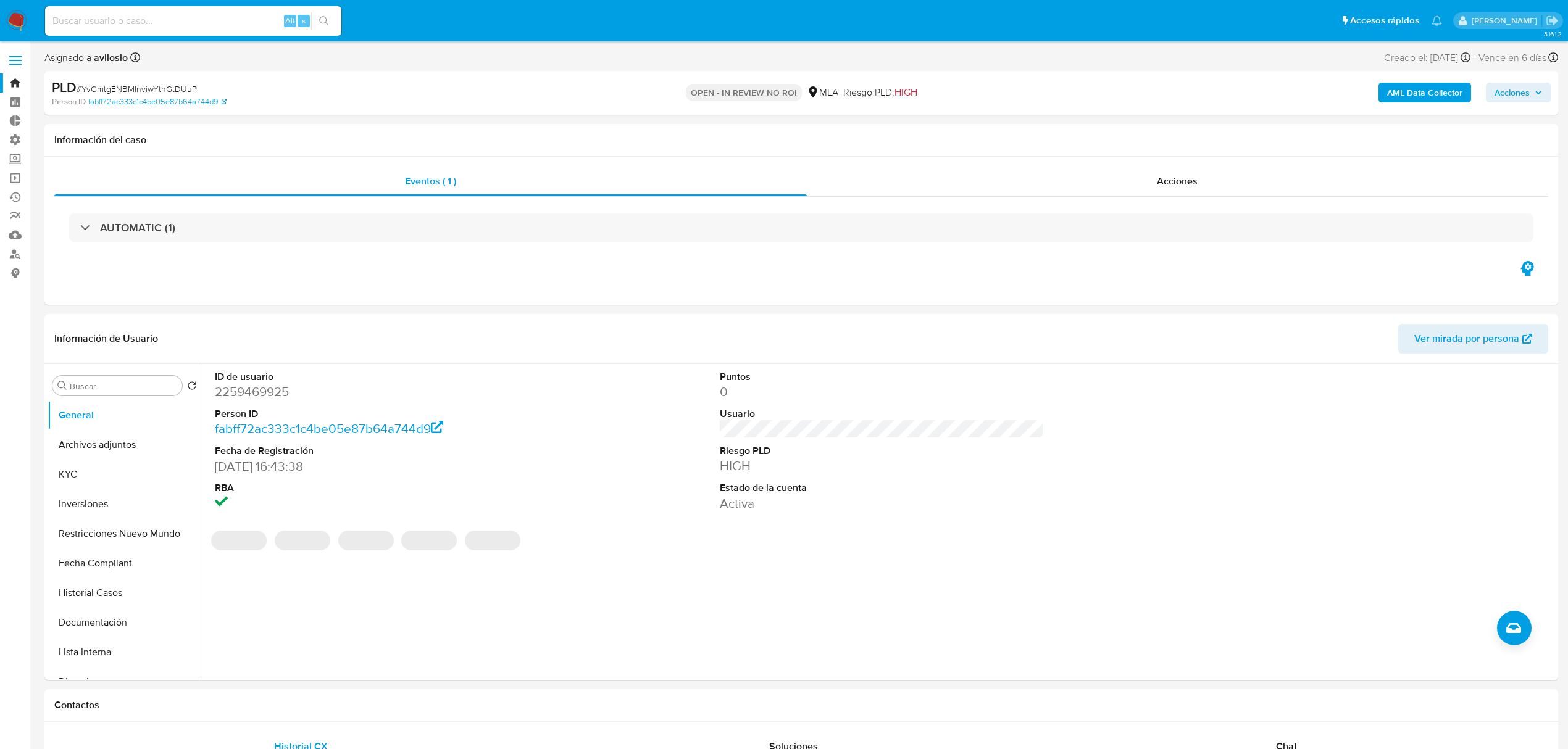
click at [1540, 97] on span "Acciones" at bounding box center [1518, 92] width 48 height 18
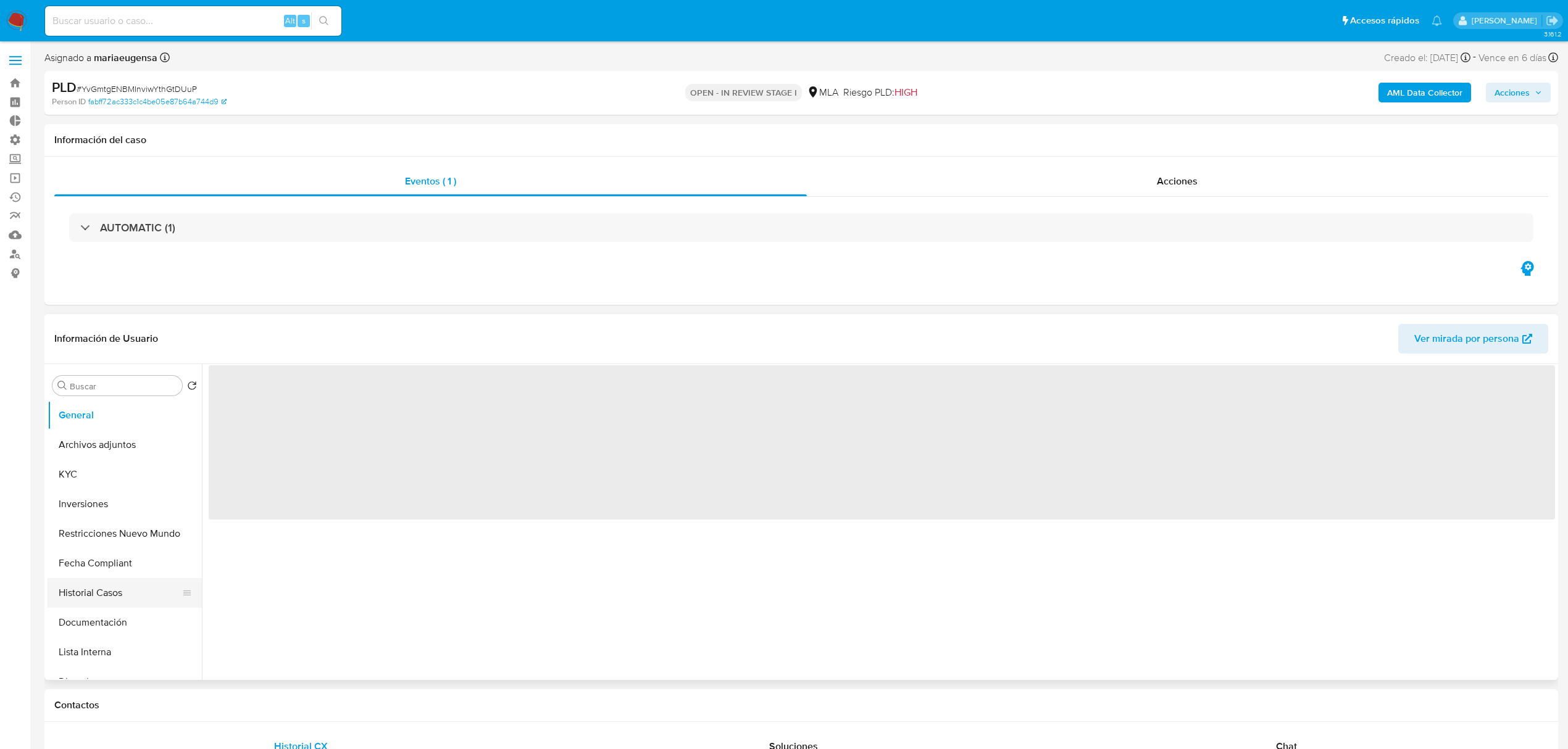
select select "10"
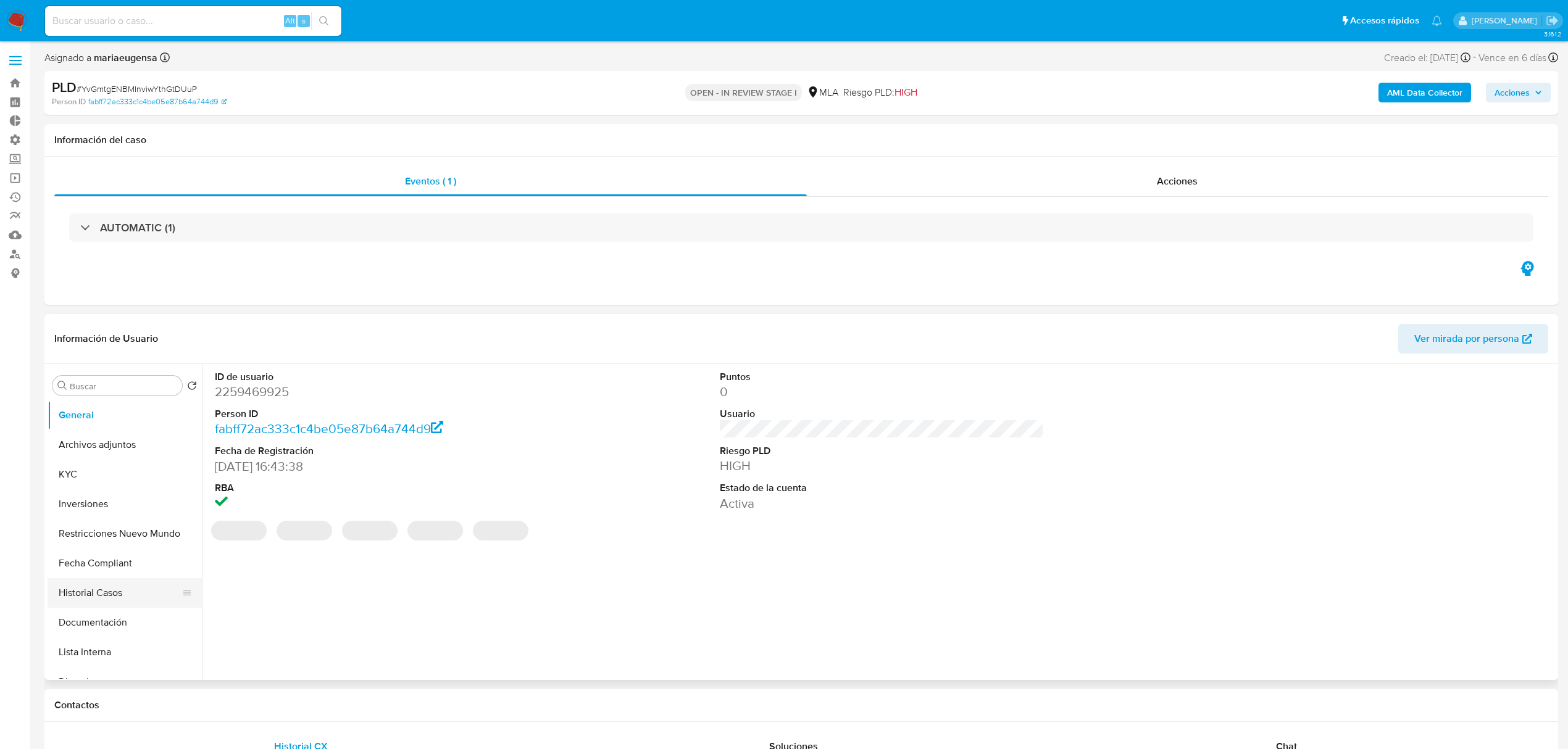
click at [95, 599] on button "Historial Casos" at bounding box center [120, 592] width 144 height 29
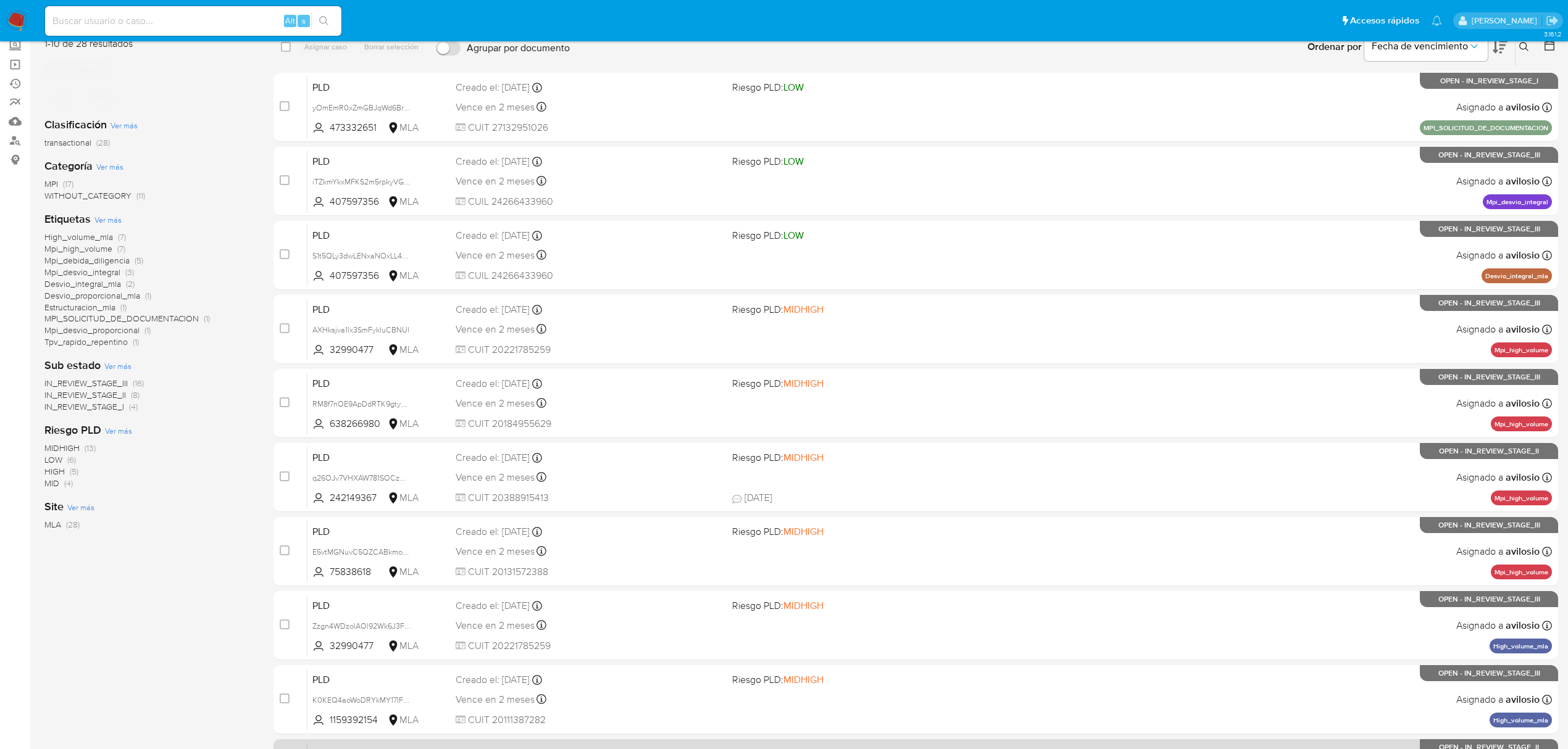
scroll to position [269, 0]
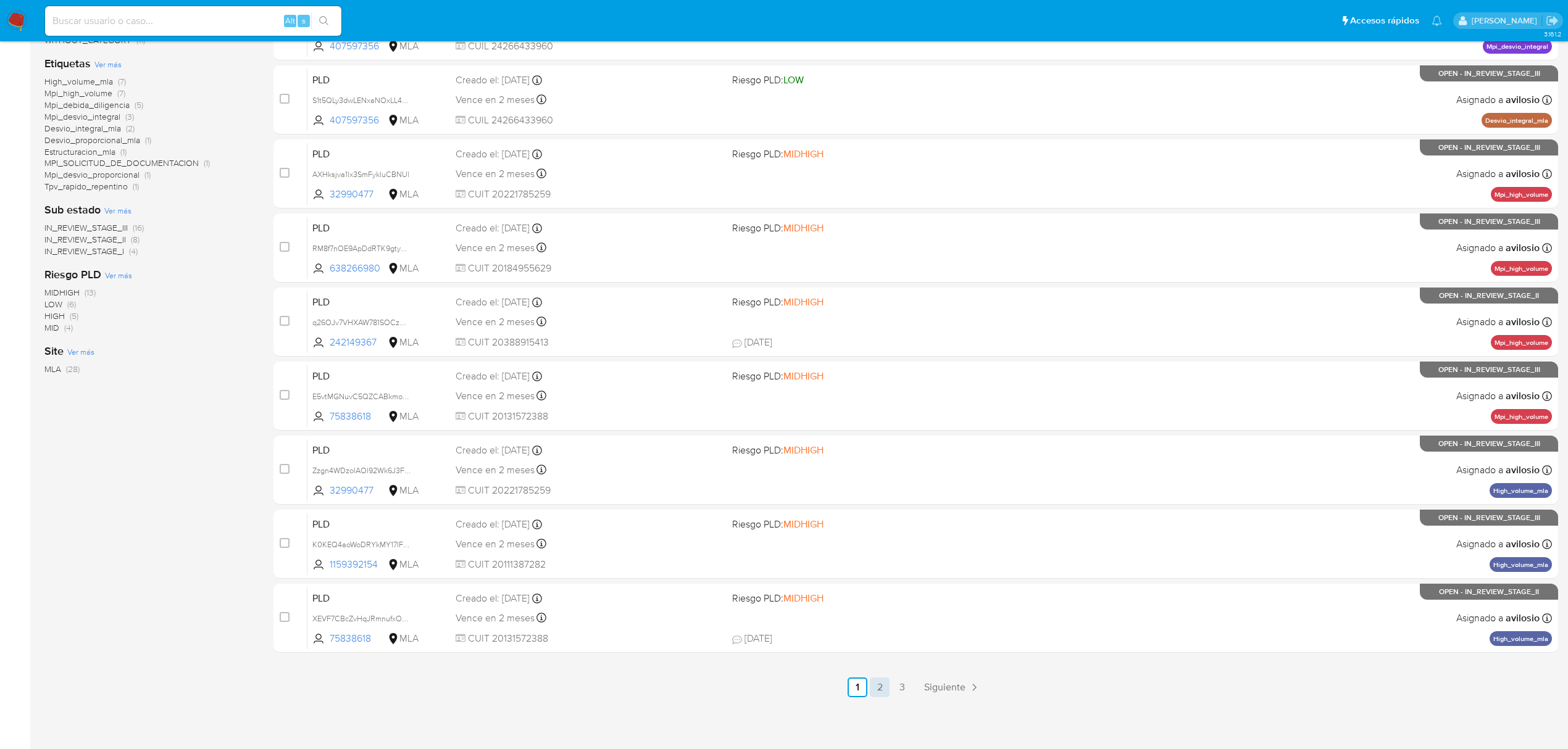
click at [880, 687] on link "2" at bounding box center [880, 688] width 20 height 20
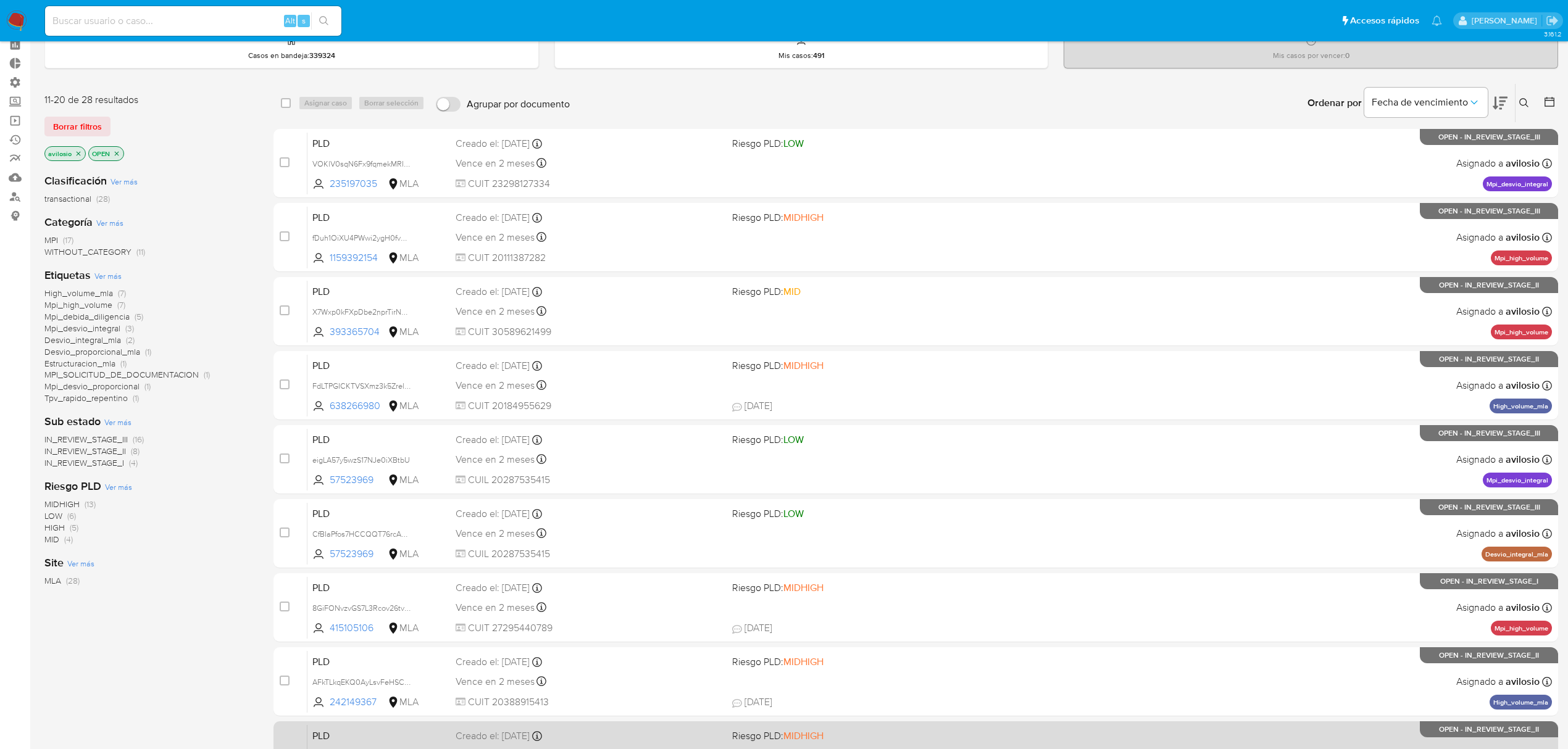
scroll to position [247, 0]
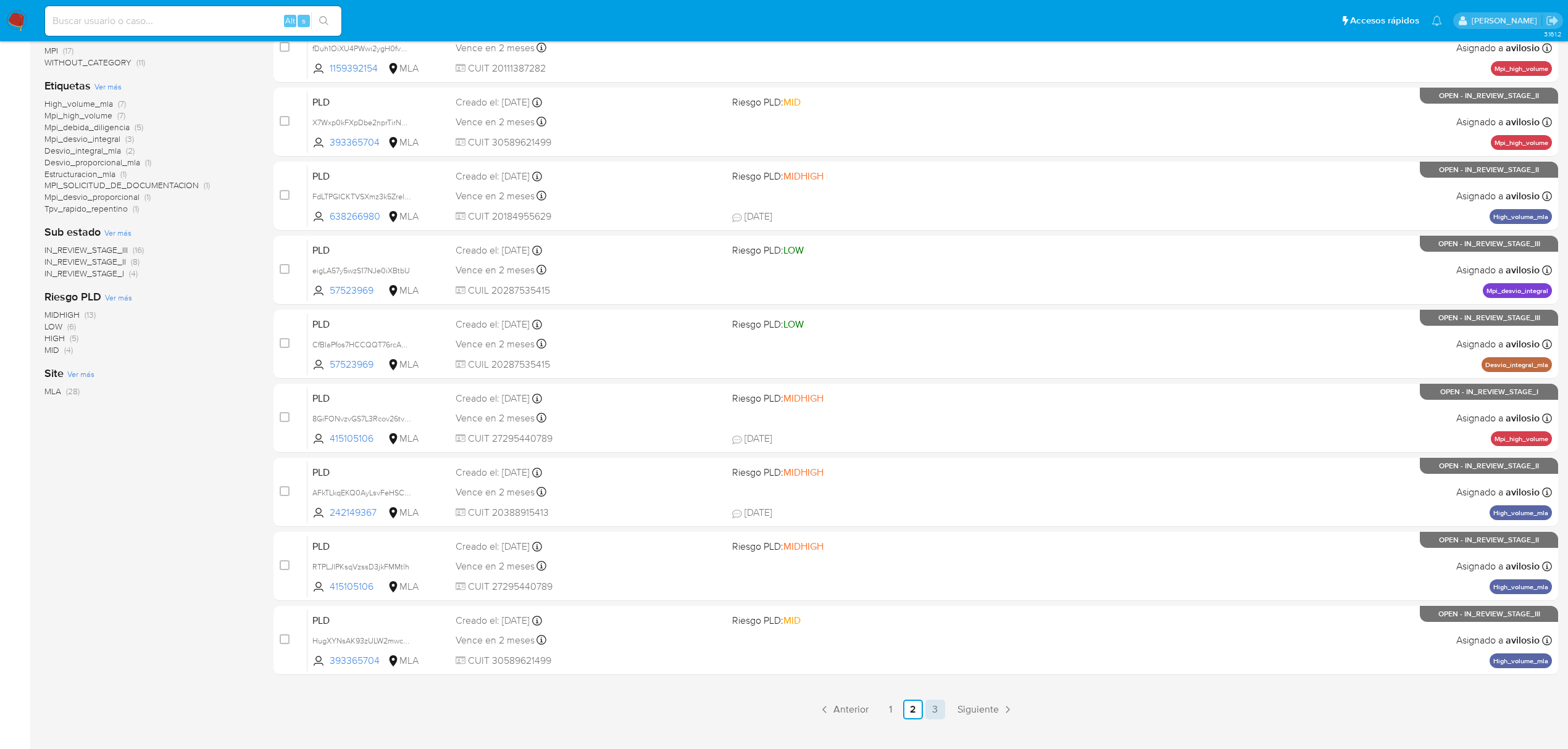
click at [934, 711] on link "3" at bounding box center [935, 710] width 20 height 20
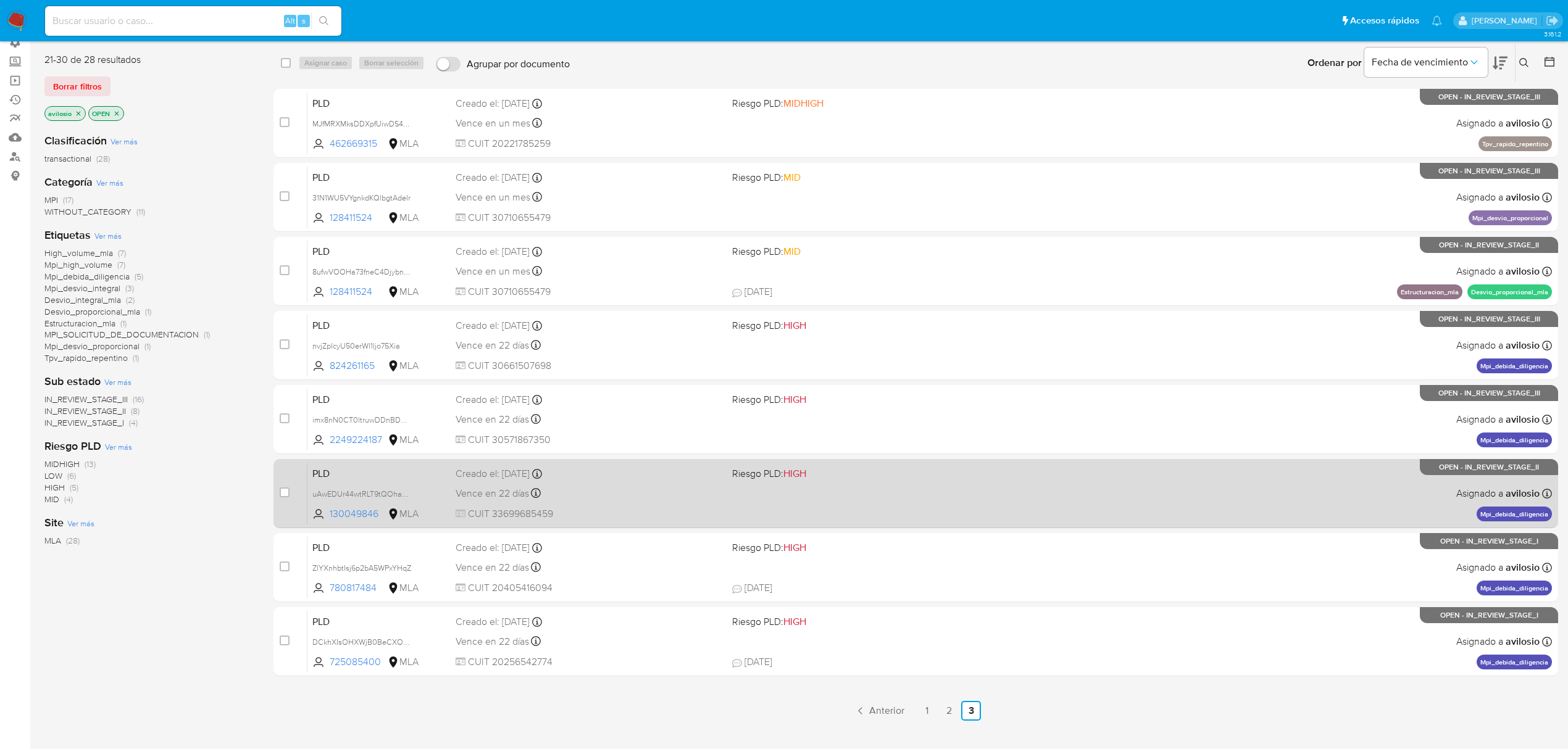
scroll to position [121, 0]
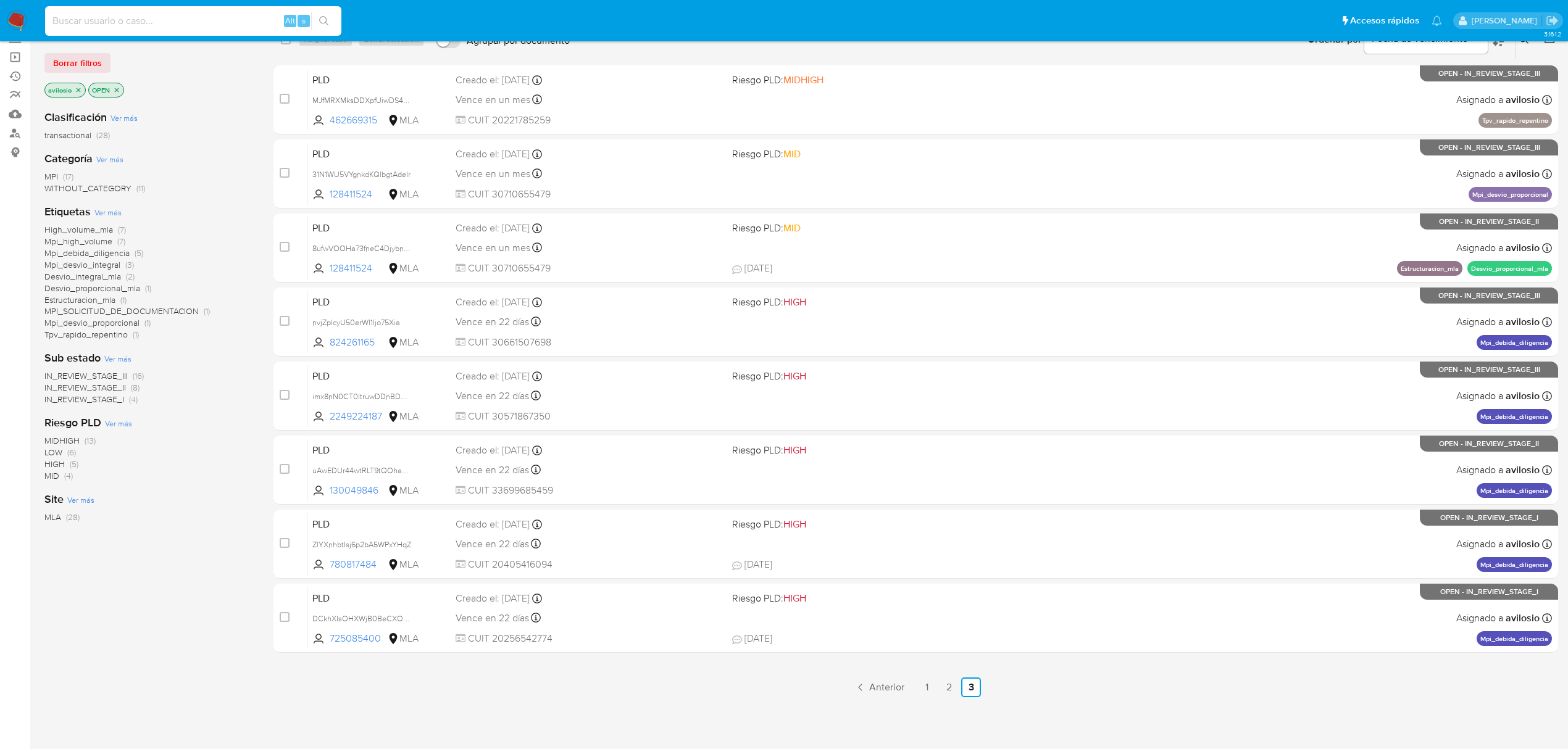
click at [111, 15] on input at bounding box center [194, 20] width 297 height 16
paste input "ZlYXnhbtIsj6p2bA5WPxYHqZ"
type input "ZlYXnhbtIsj6p2bA5WPxYHqZ"
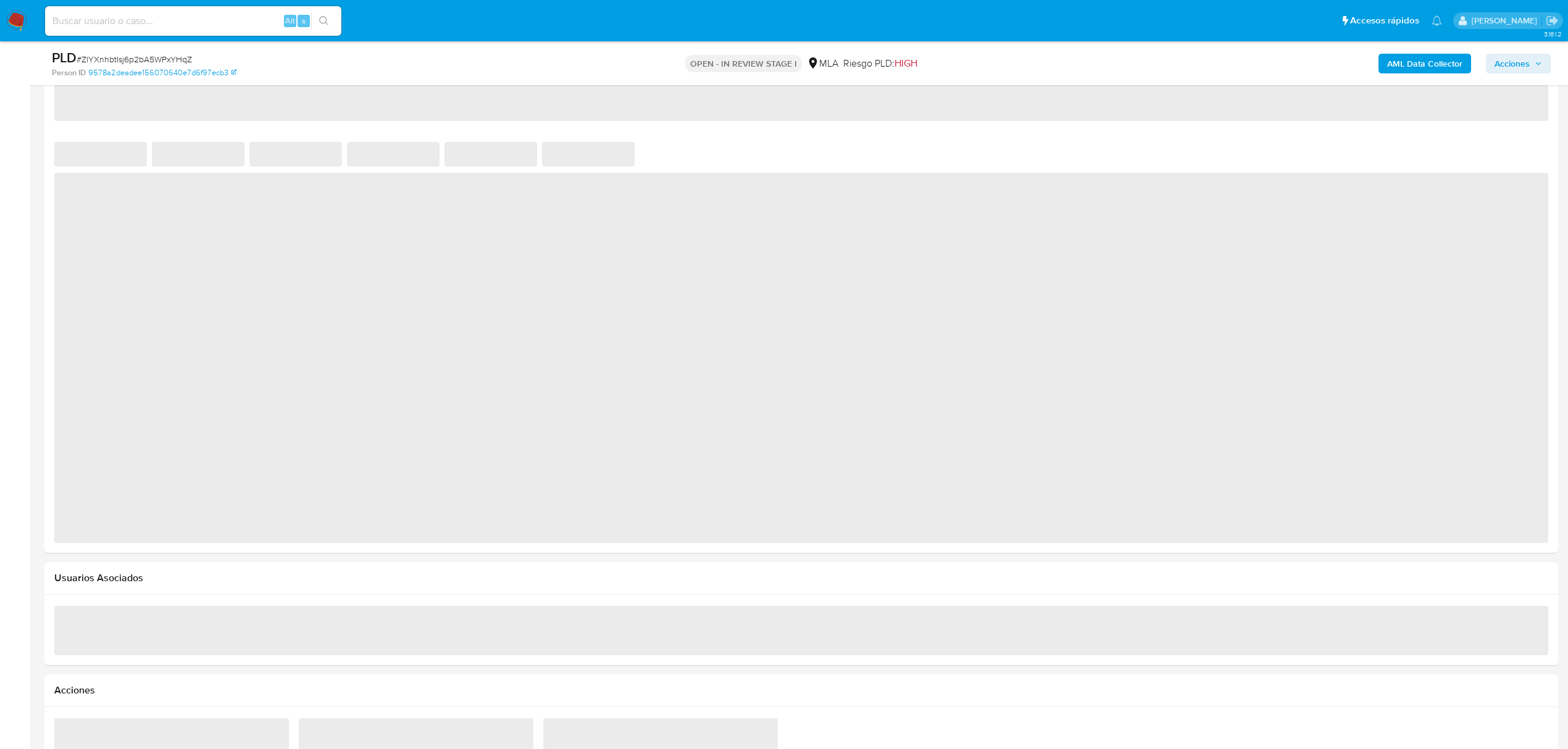
scroll to position [1070, 0]
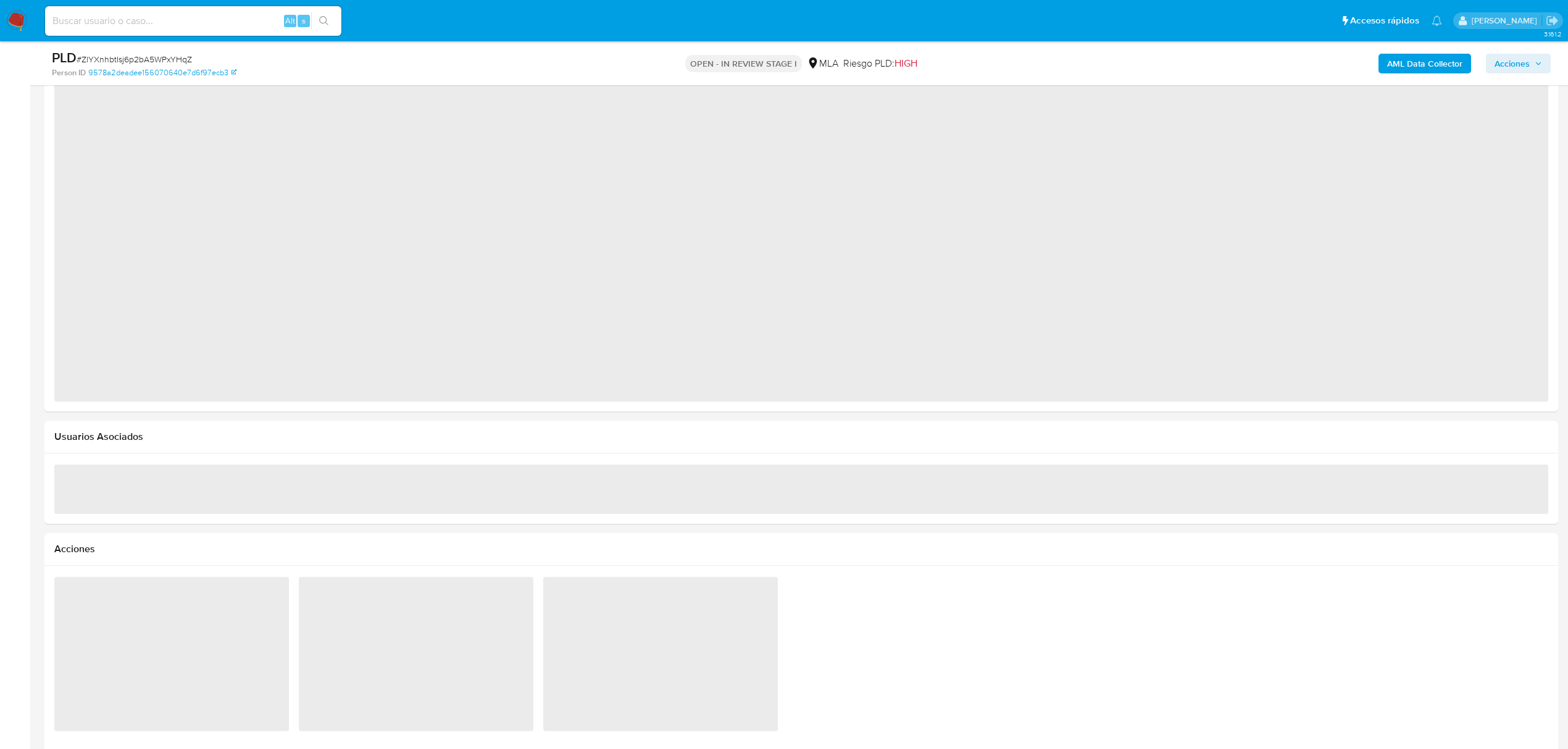
select select "10"
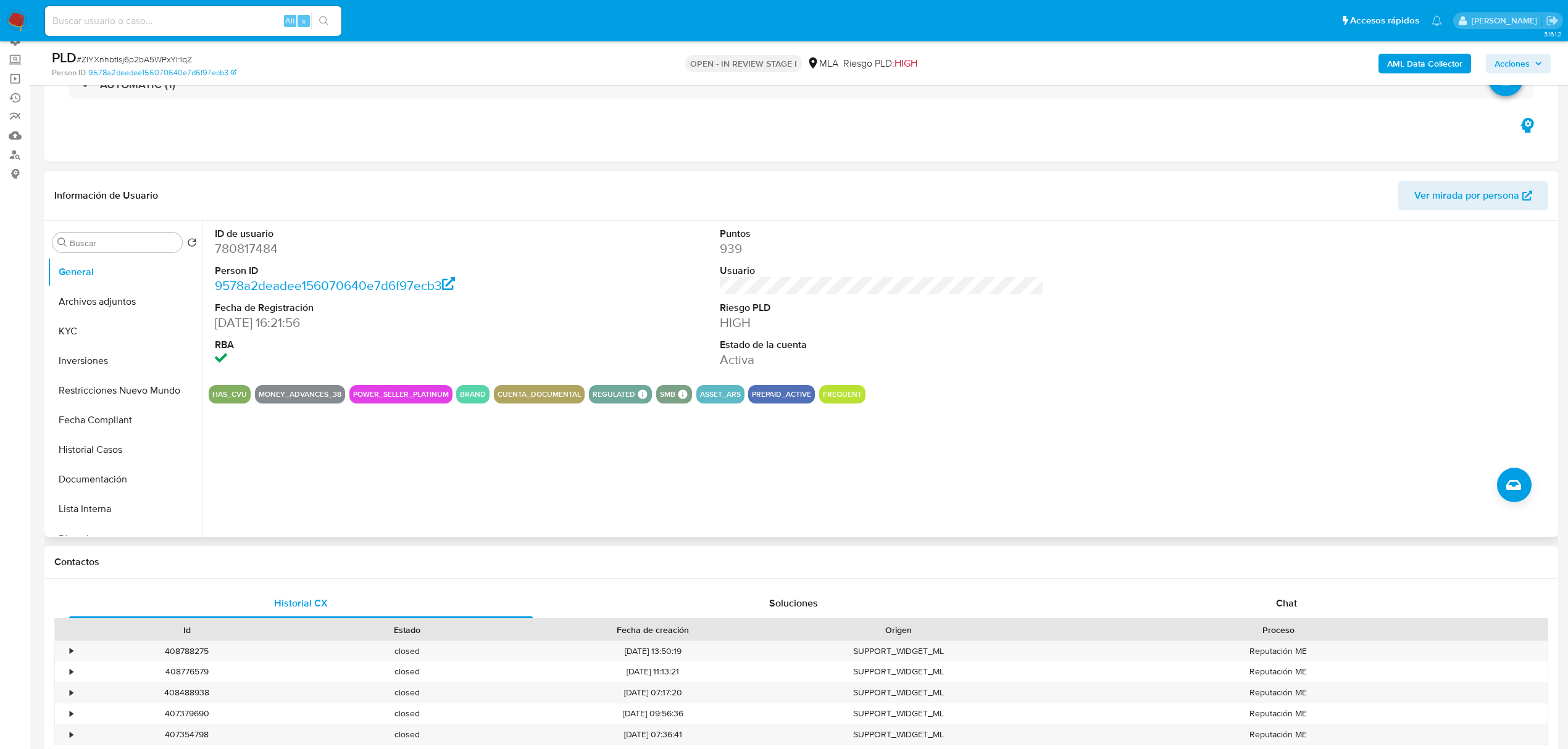
scroll to position [0, 0]
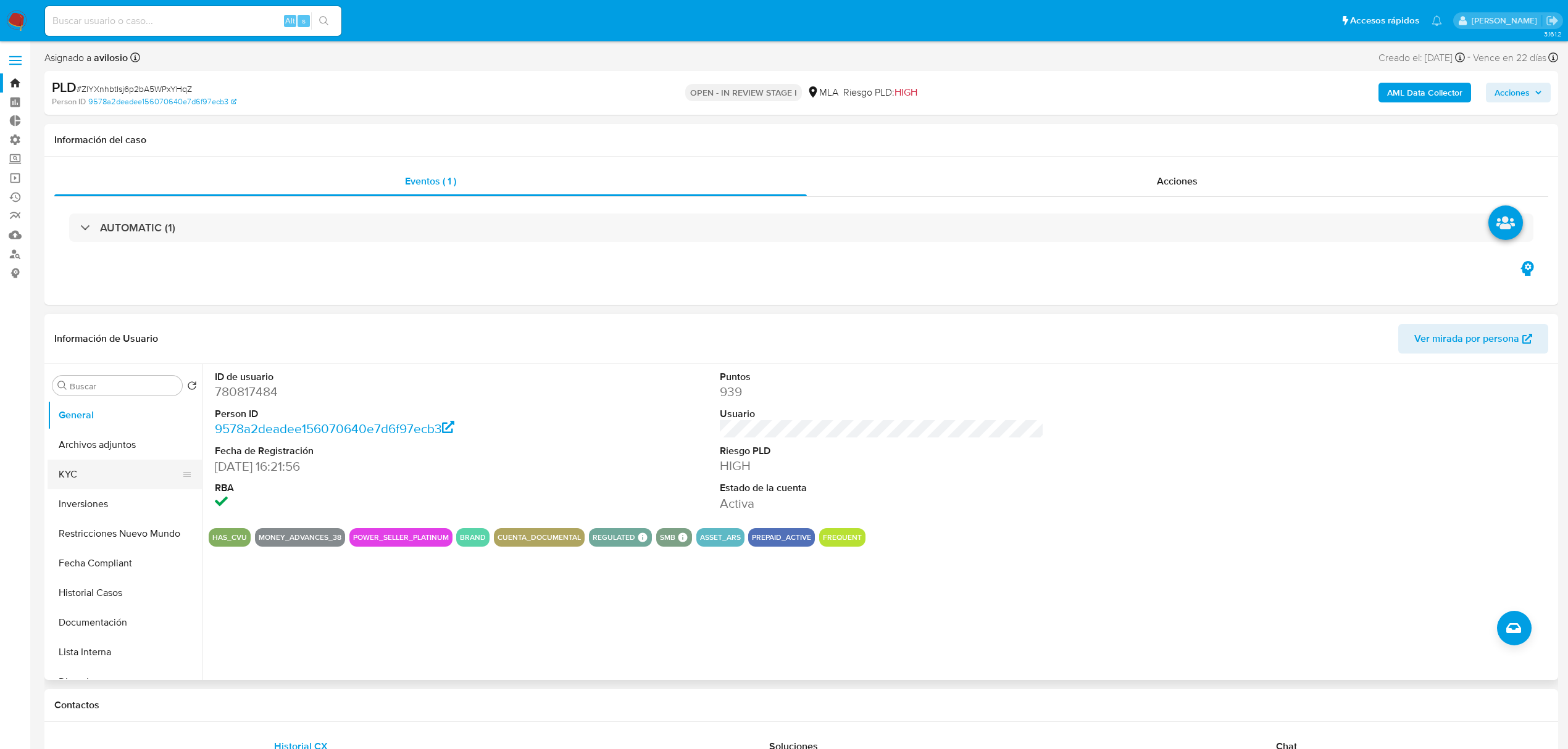
drag, startPoint x: 80, startPoint y: 474, endPoint x: 99, endPoint y: 474, distance: 19.0
click at [80, 474] on button "KYC" at bounding box center [120, 474] width 144 height 29
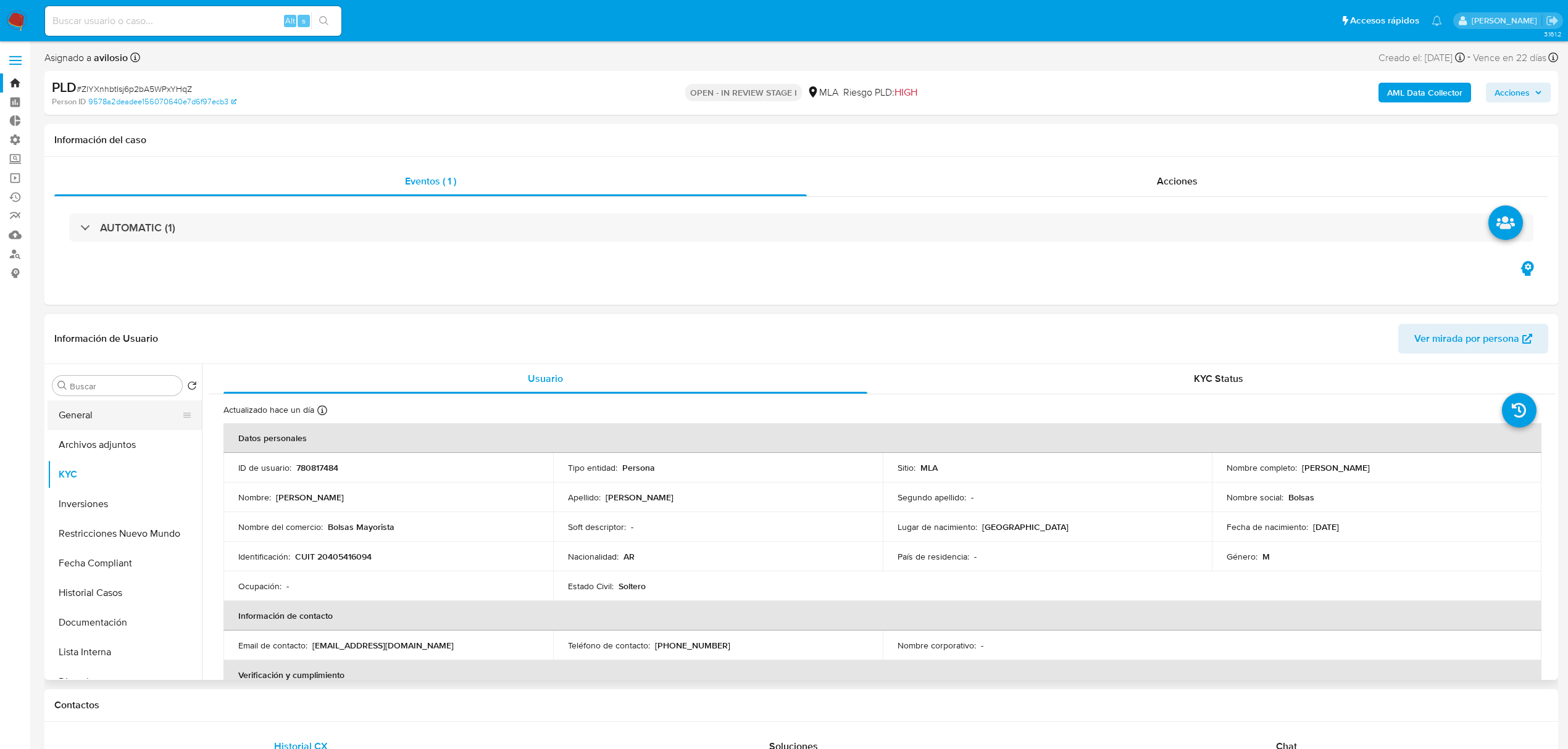
click at [102, 418] on button "General" at bounding box center [120, 415] width 144 height 29
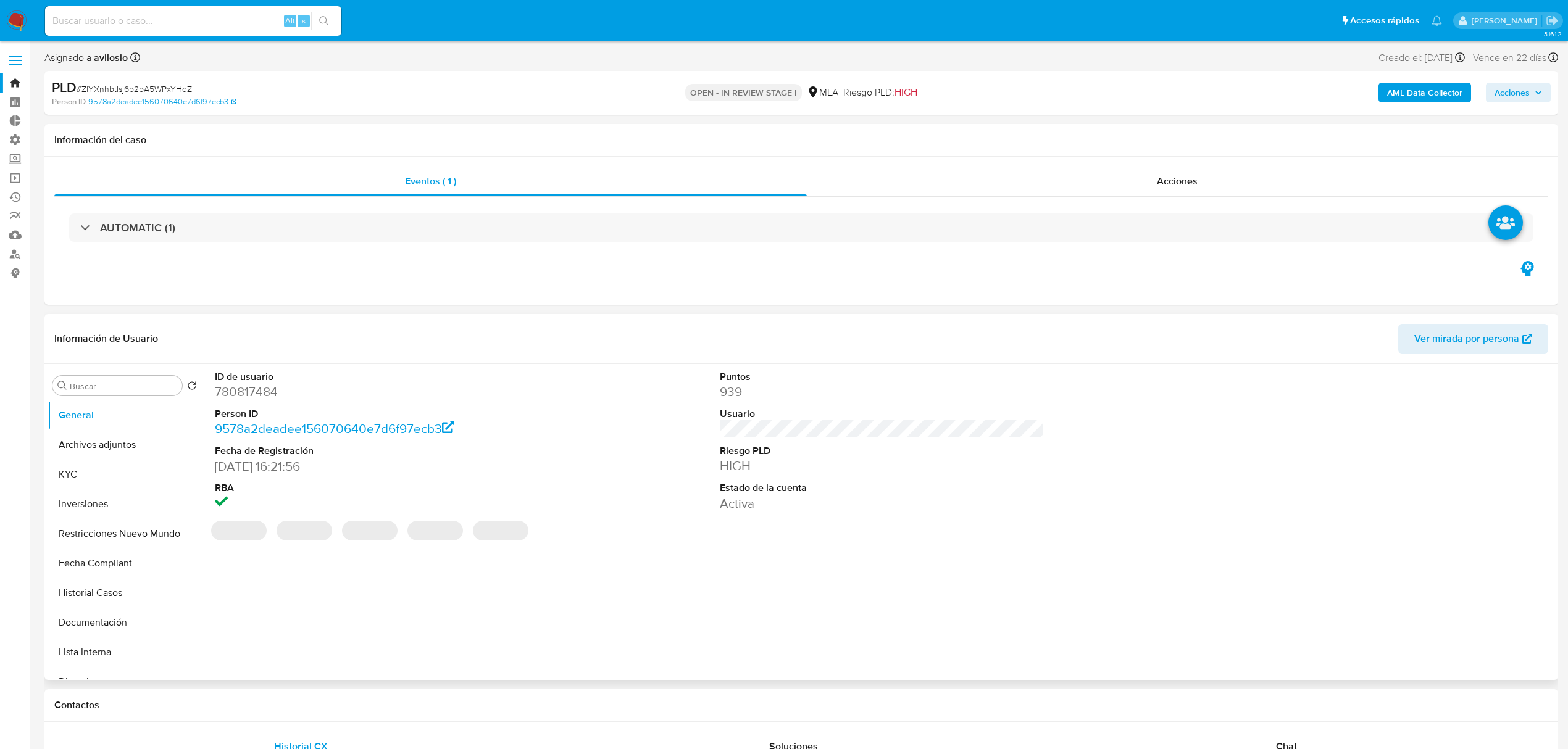
click at [268, 385] on dd "780817484" at bounding box center [376, 391] width 324 height 18
copy dd "780817484"
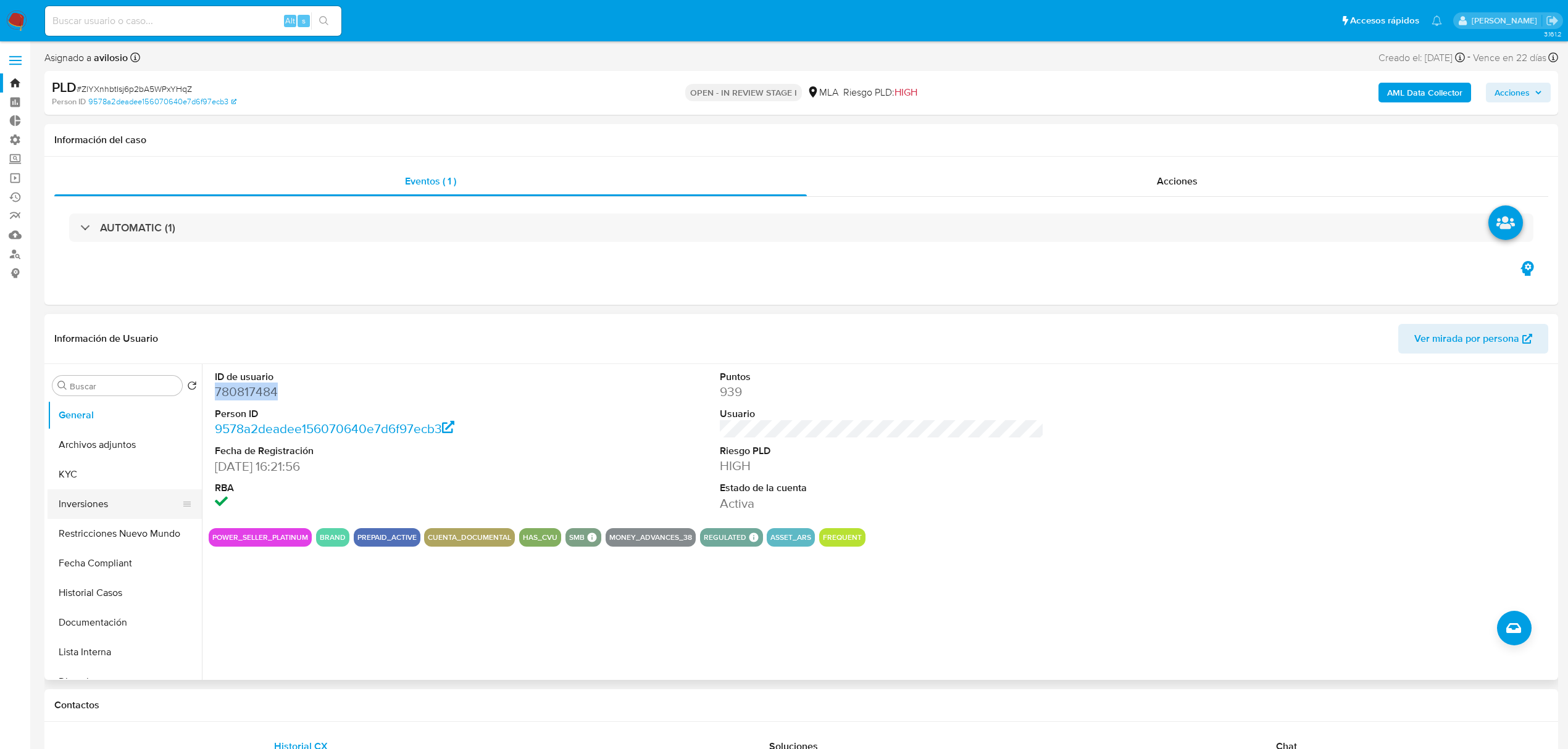
click at [91, 509] on button "Inversiones" at bounding box center [120, 504] width 144 height 29
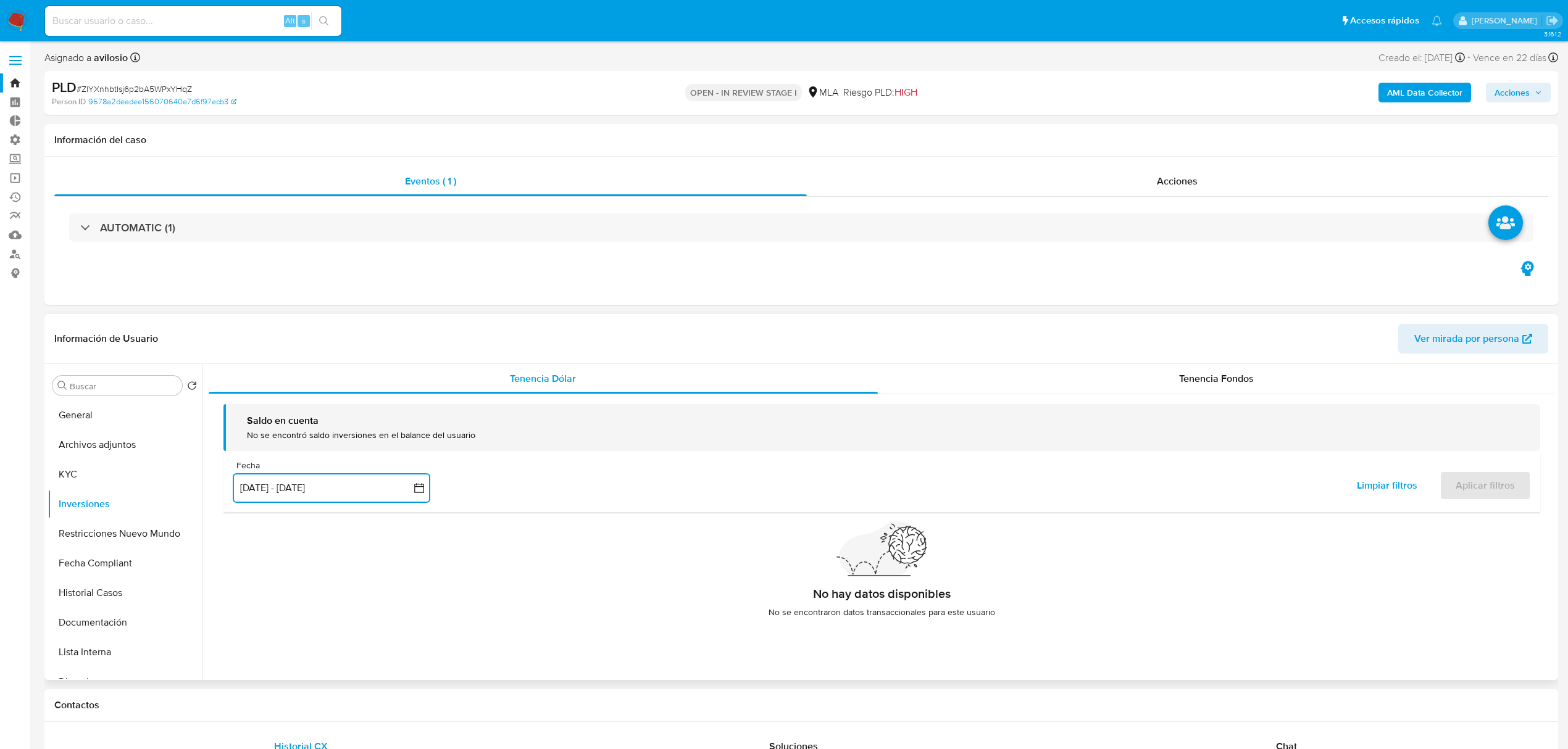
click at [352, 493] on button "[DATE] - [DATE]" at bounding box center [332, 488] width 198 height 29
click at [1179, 376] on span "Tenencia Fondos" at bounding box center [1216, 378] width 75 height 14
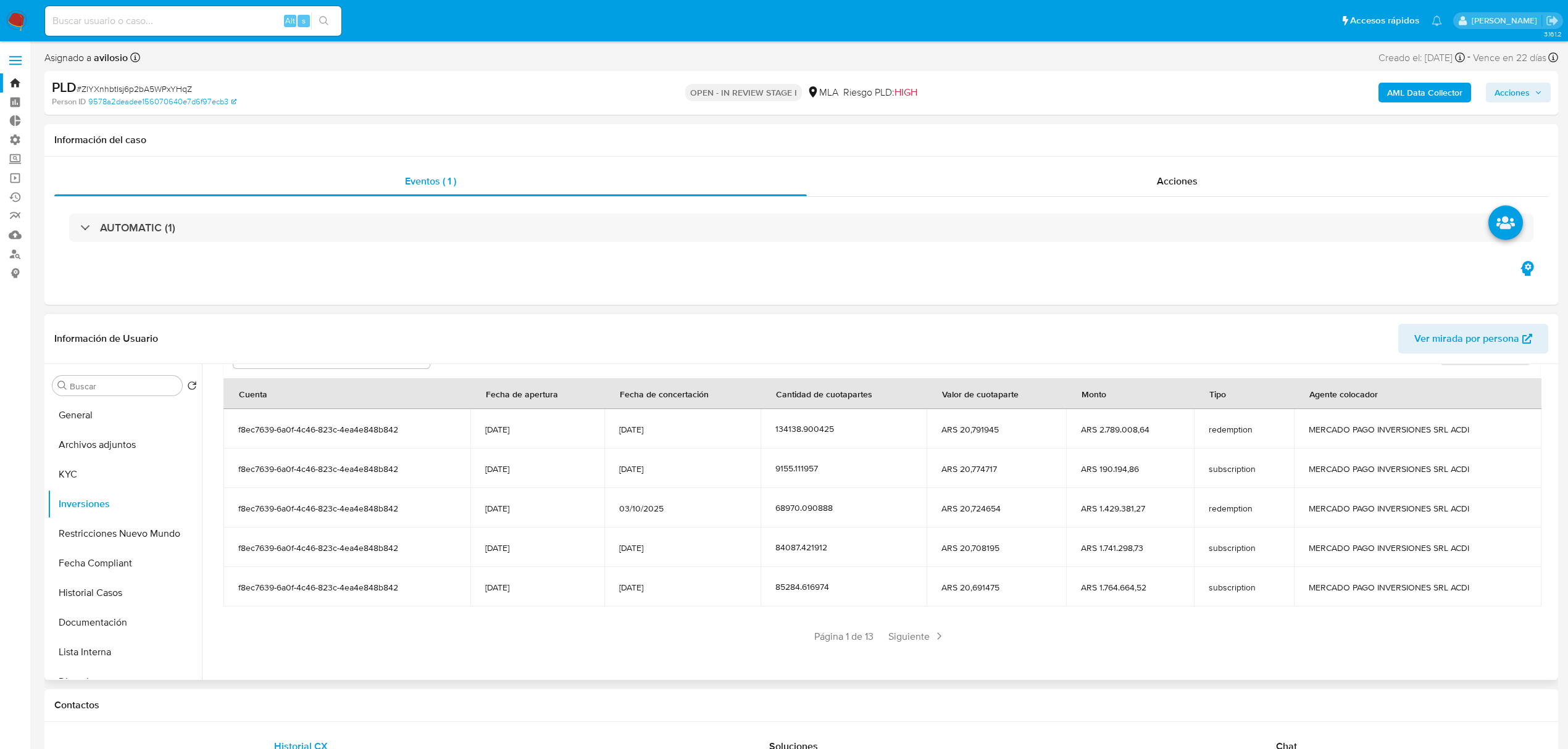
scroll to position [151, 0]
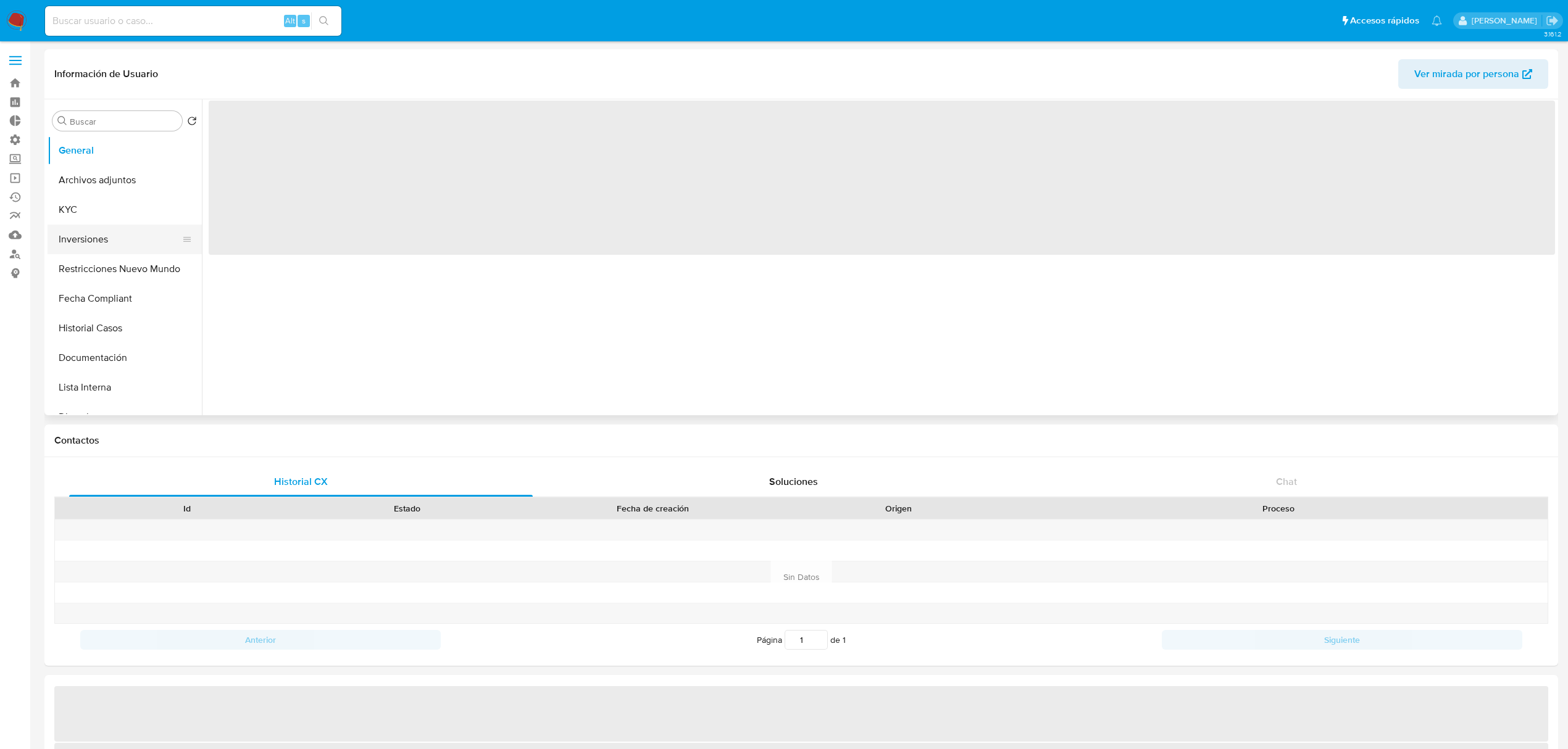
select select "10"
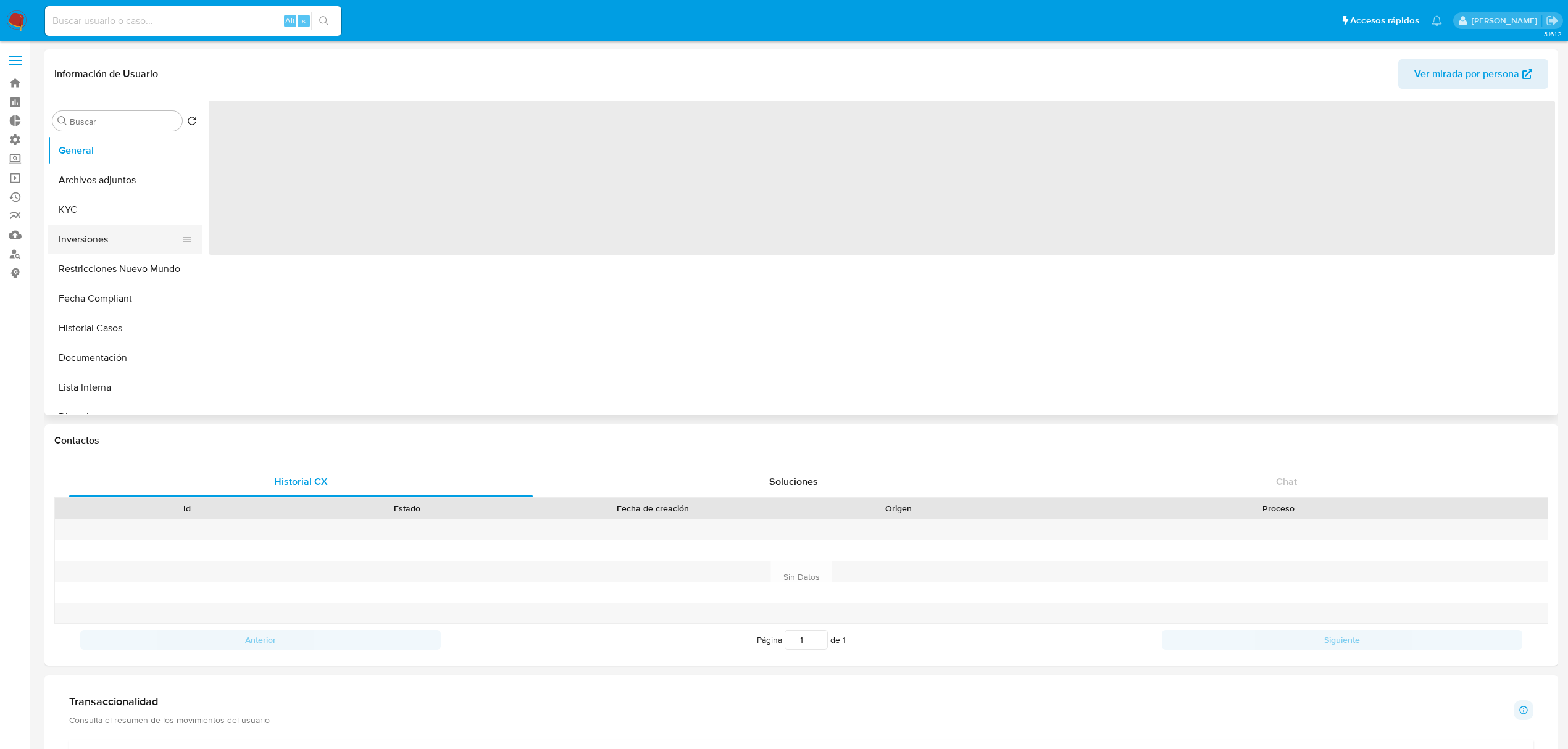
click at [94, 238] on button "Inversiones" at bounding box center [120, 239] width 144 height 29
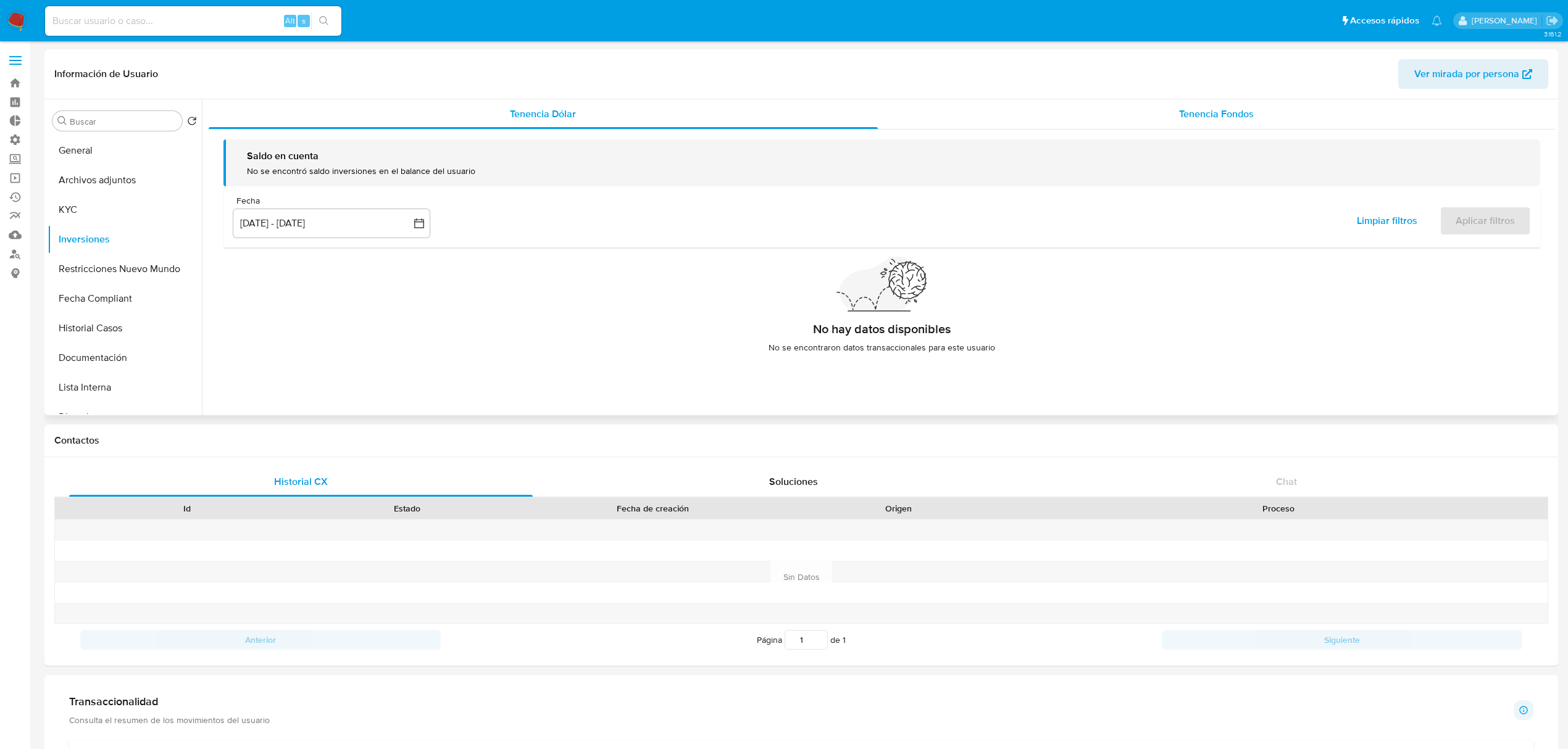
click at [1230, 107] on span "Tenencia Fondos" at bounding box center [1216, 113] width 75 height 14
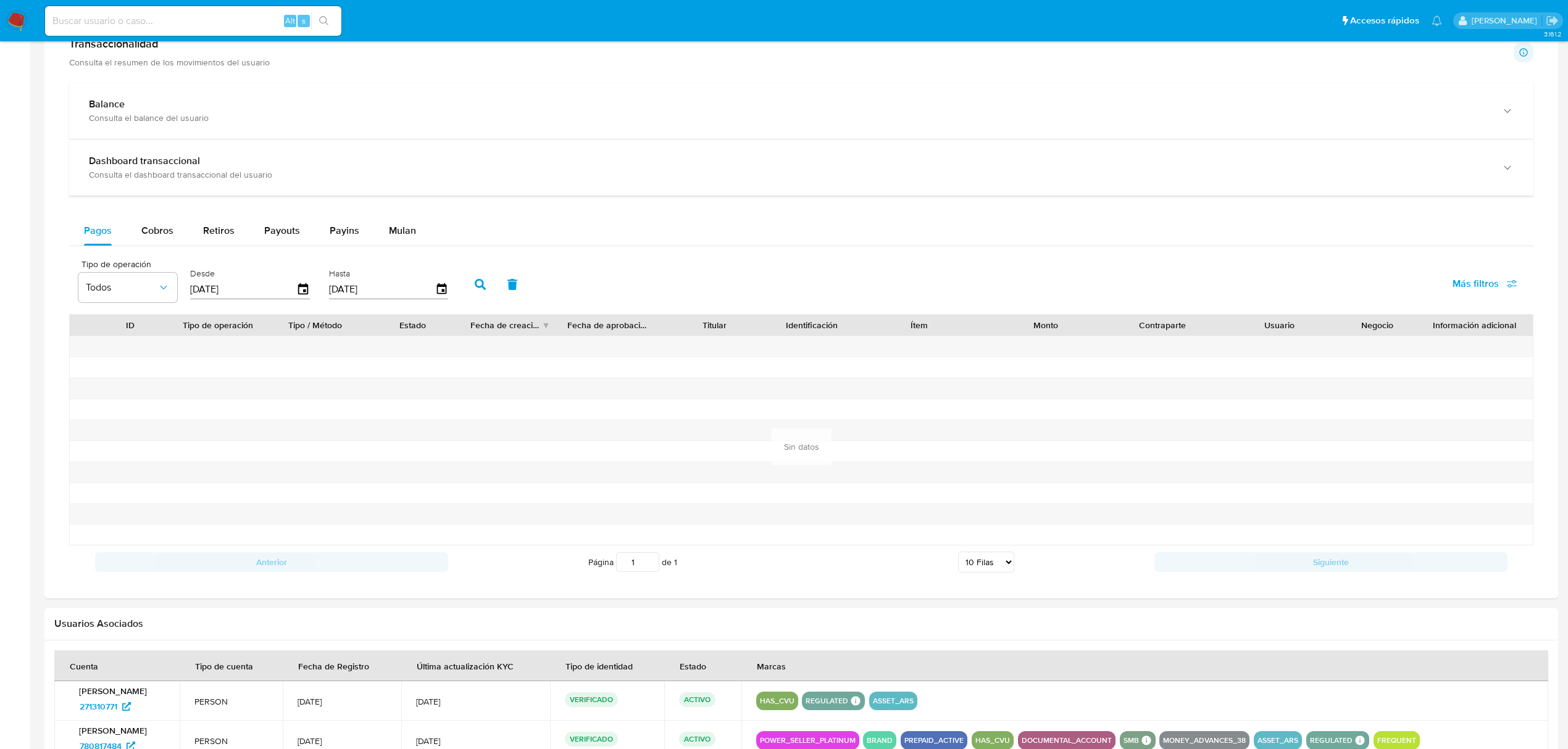
scroll to position [786, 0]
